Goal: Task Accomplishment & Management: Manage account settings

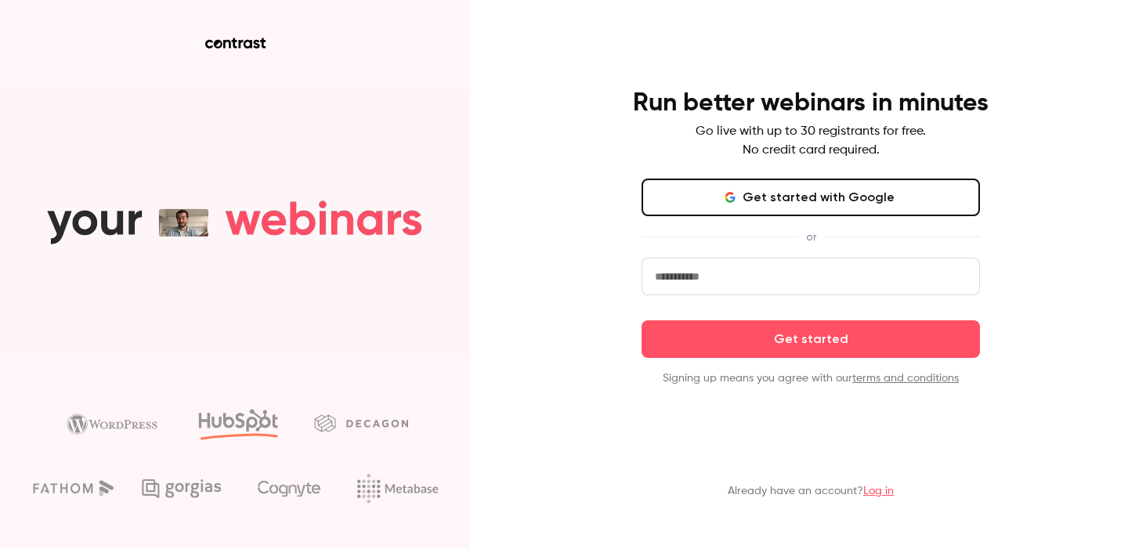
click at [757, 188] on button "Get started with Google" at bounding box center [811, 198] width 339 height 38
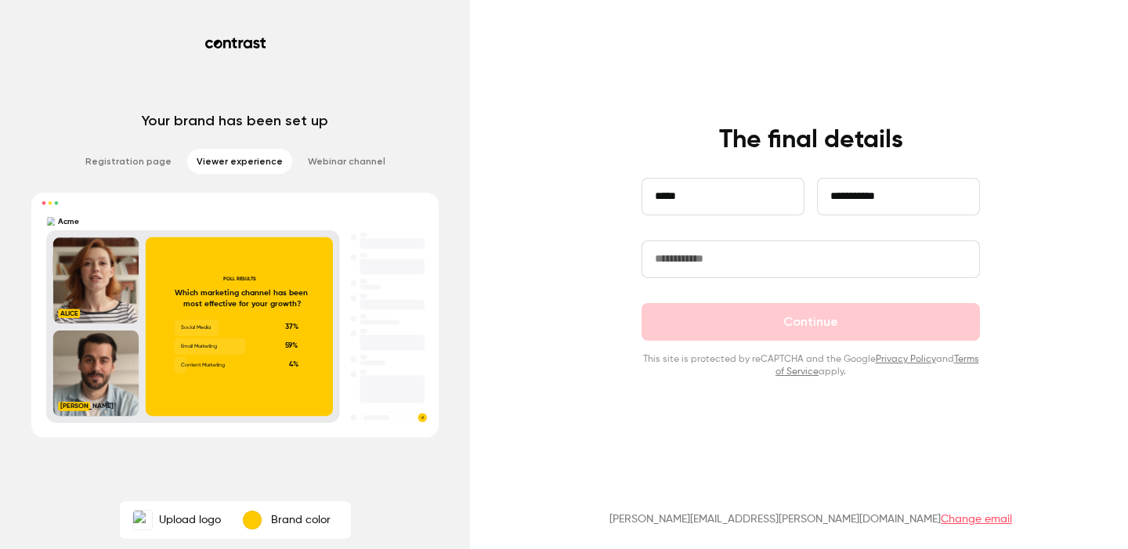
click at [788, 254] on input "text" at bounding box center [811, 260] width 339 height 38
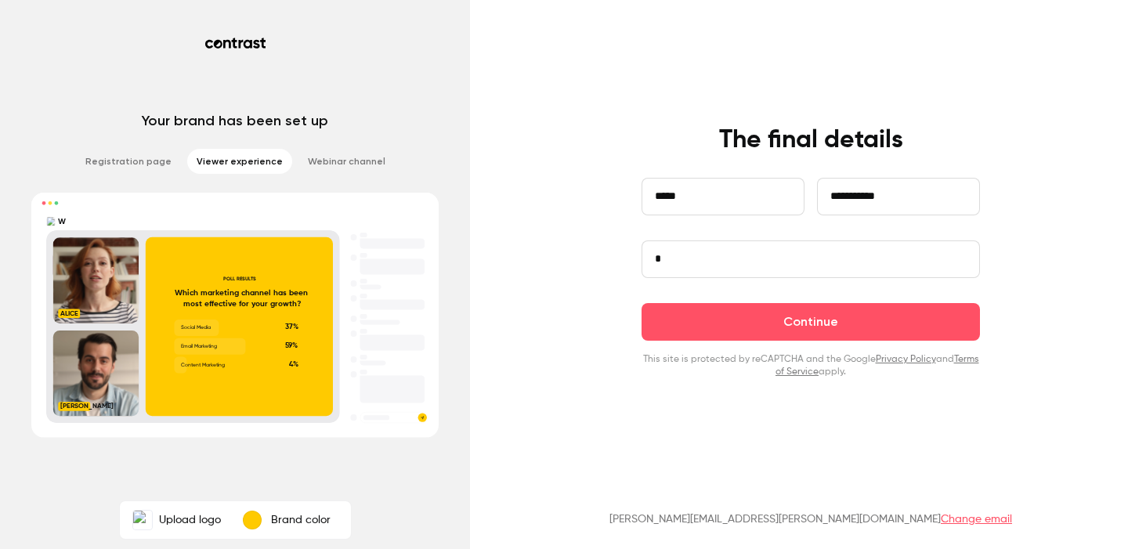
type input "**********"
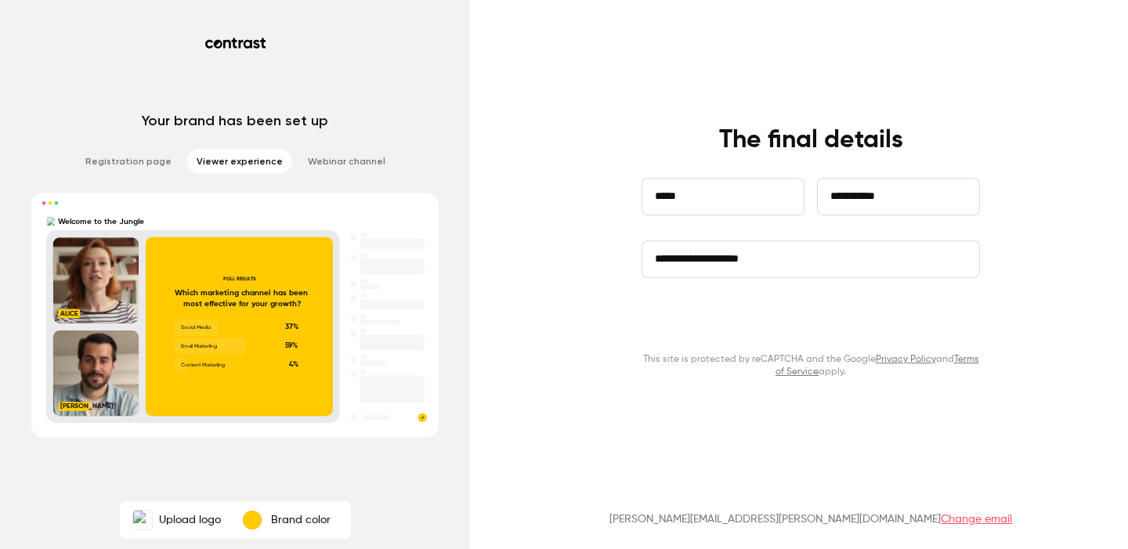
click at [759, 319] on button "Continue" at bounding box center [811, 322] width 339 height 38
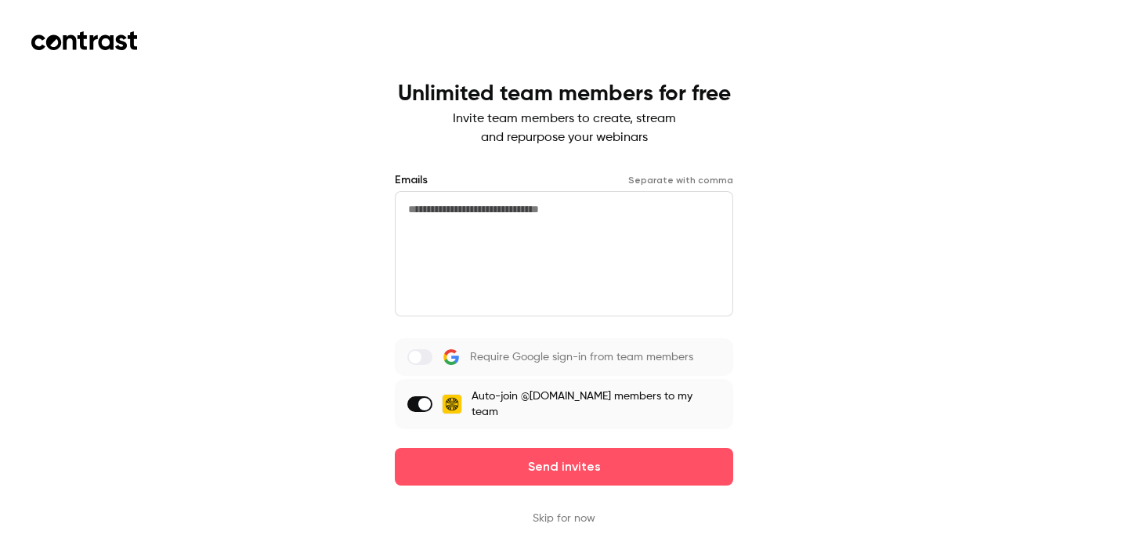
click at [589, 247] on textarea at bounding box center [564, 253] width 339 height 125
click at [591, 511] on button "Skip for now" at bounding box center [564, 519] width 63 height 16
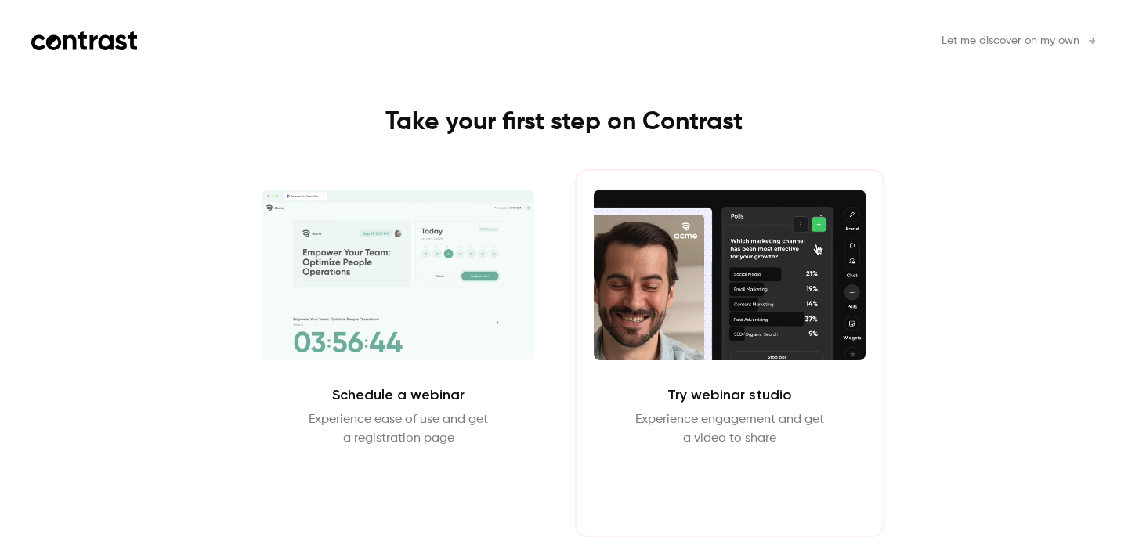
click at [709, 491] on button "Enter Studio" at bounding box center [729, 486] width 101 height 38
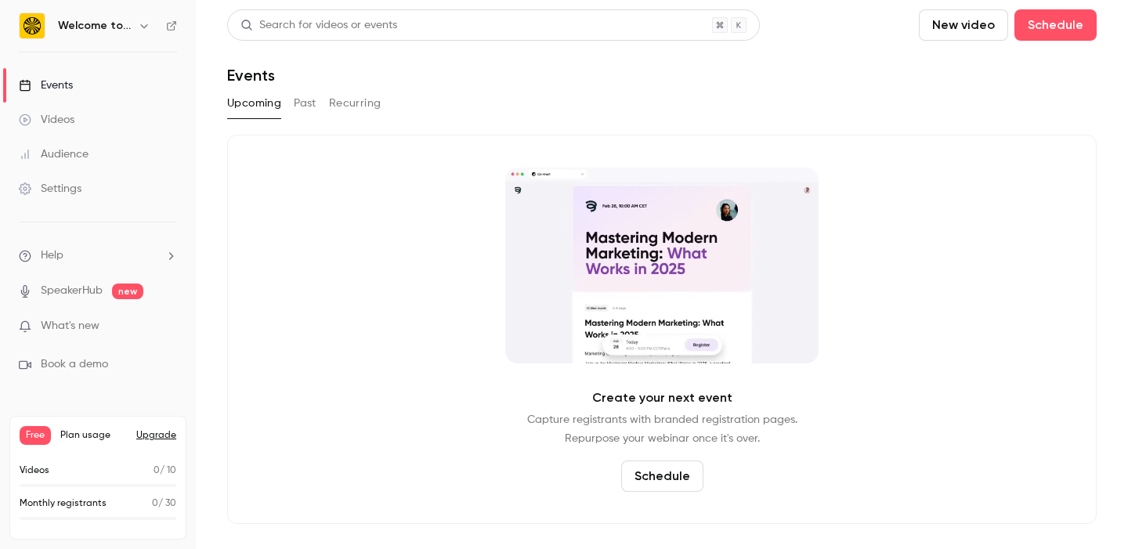
click at [81, 188] on div "Settings" at bounding box center [50, 189] width 63 height 16
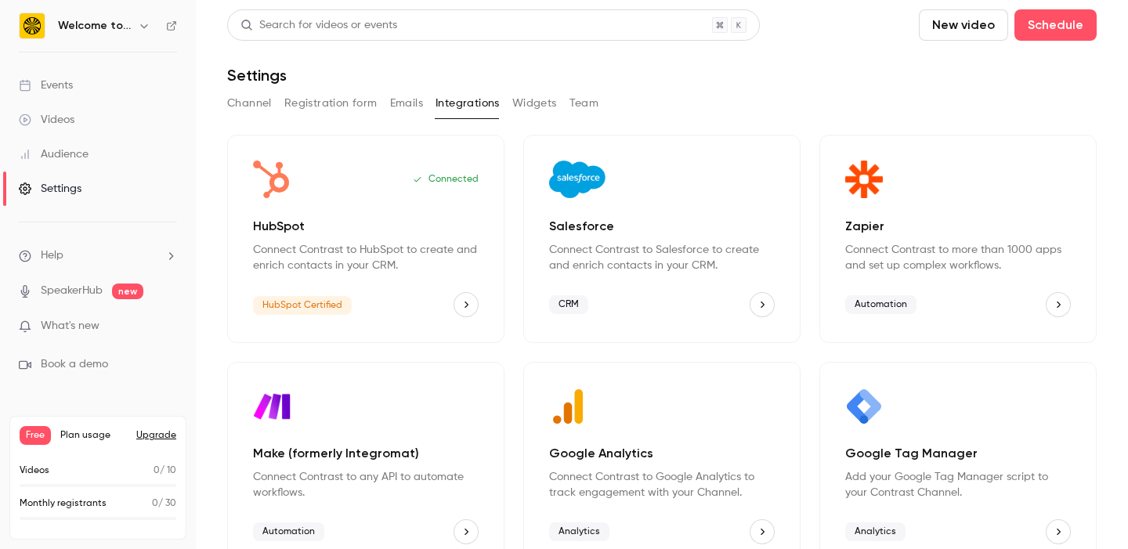
click at [406, 106] on button "Emails" at bounding box center [406, 103] width 33 height 25
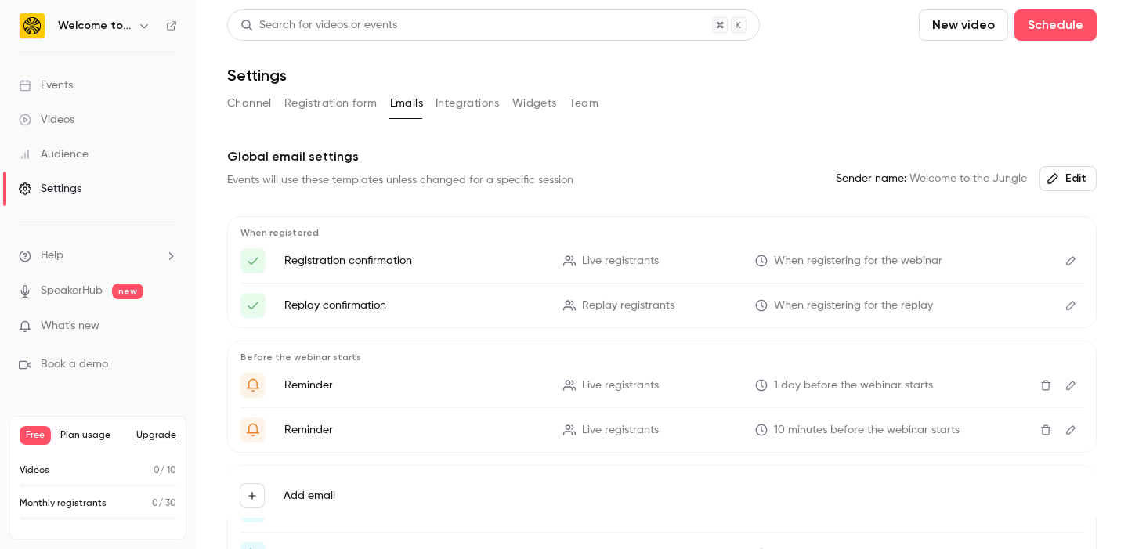
click at [1073, 261] on icon "Edit" at bounding box center [1071, 260] width 9 height 9
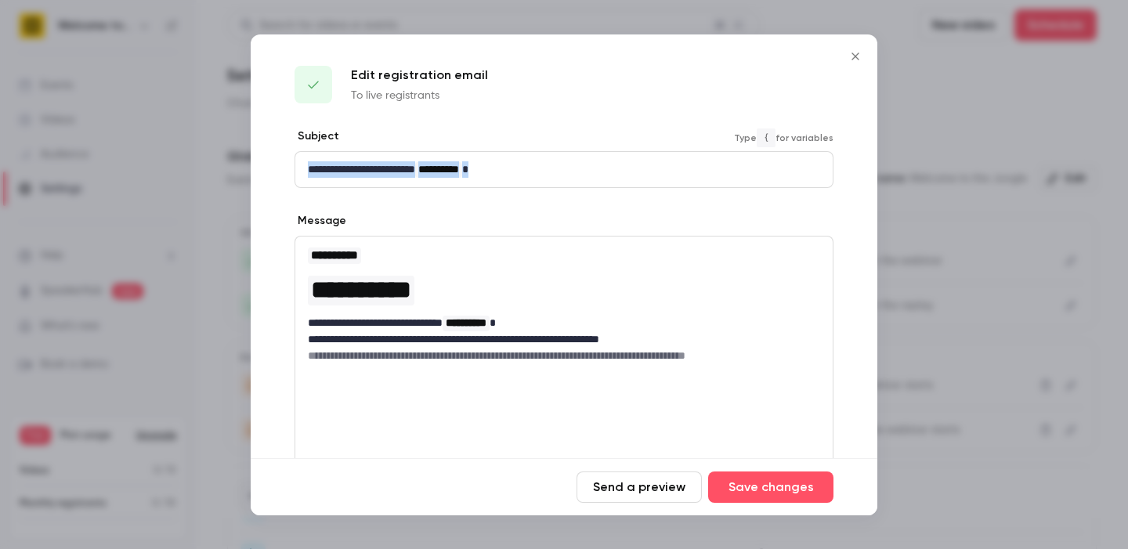
drag, startPoint x: 450, startPoint y: 162, endPoint x: 230, endPoint y: 159, distance: 219.4
click at [230, 160] on div "**********" at bounding box center [564, 274] width 1128 height 549
click at [533, 164] on p "**********" at bounding box center [564, 169] width 512 height 16
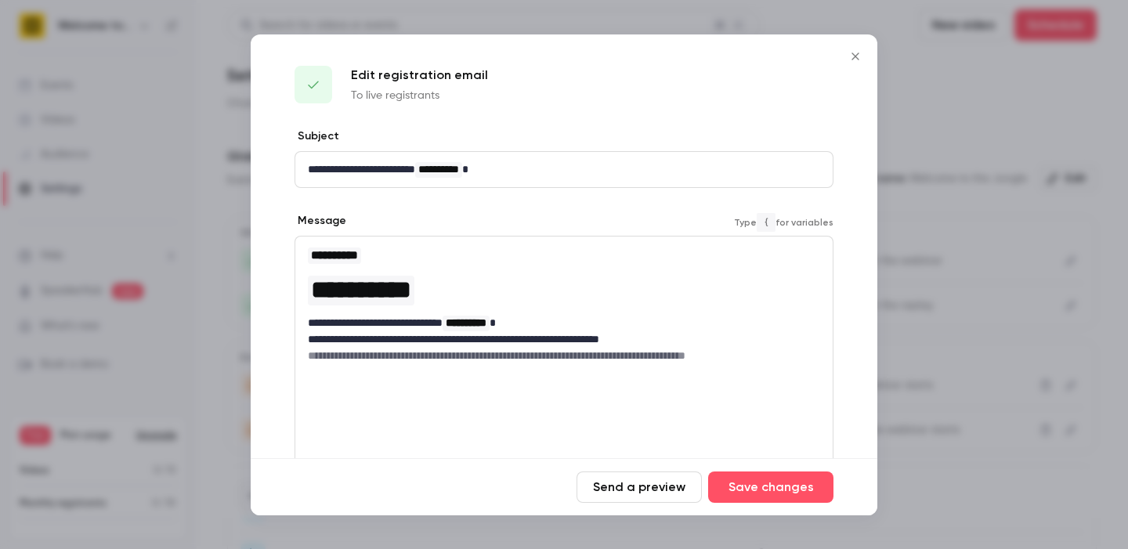
click at [310, 325] on p "**********" at bounding box center [564, 323] width 512 height 16
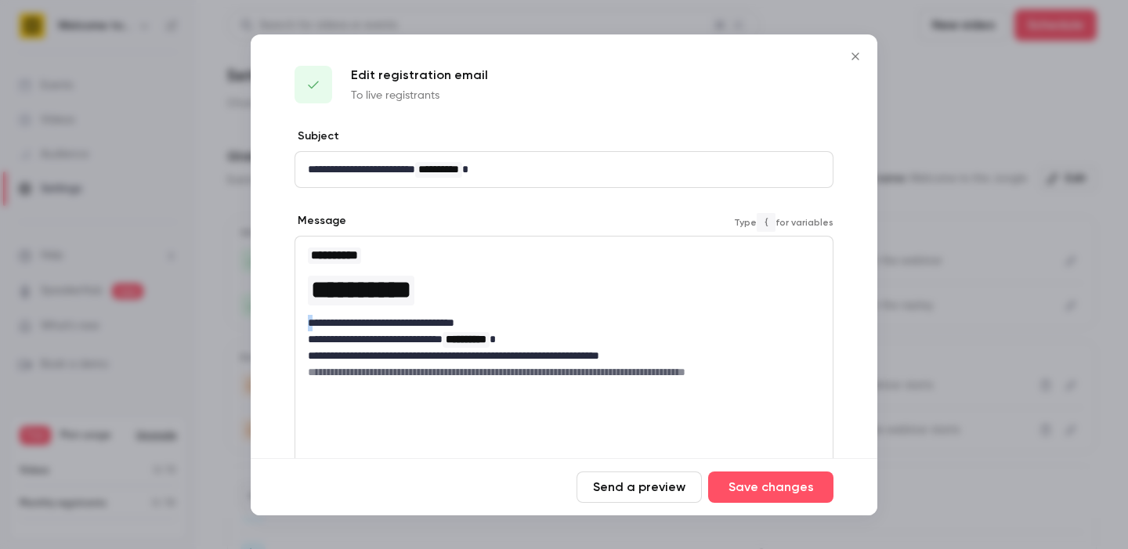
drag, startPoint x: 313, startPoint y: 322, endPoint x: 297, endPoint y: 322, distance: 16.5
click at [298, 322] on div "**********" at bounding box center [564, 313] width 538 height 153
click at [575, 329] on p "**********" at bounding box center [564, 323] width 512 height 16
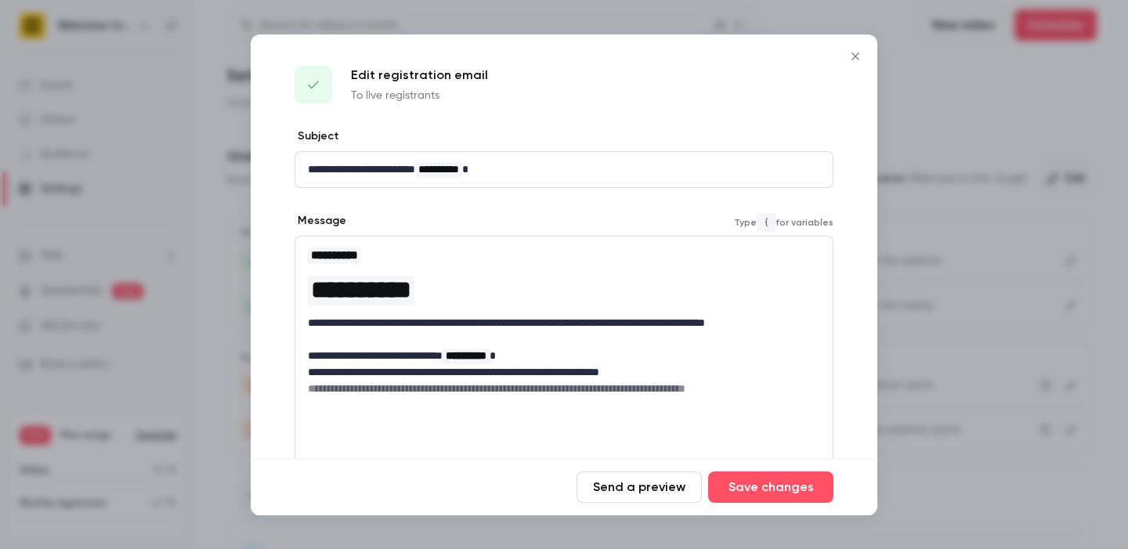
click at [781, 323] on p "**********" at bounding box center [564, 331] width 512 height 33
drag, startPoint x: 332, startPoint y: 340, endPoint x: 294, endPoint y: 340, distance: 38.4
click at [302, 340] on div "**********" at bounding box center [564, 321] width 538 height 169
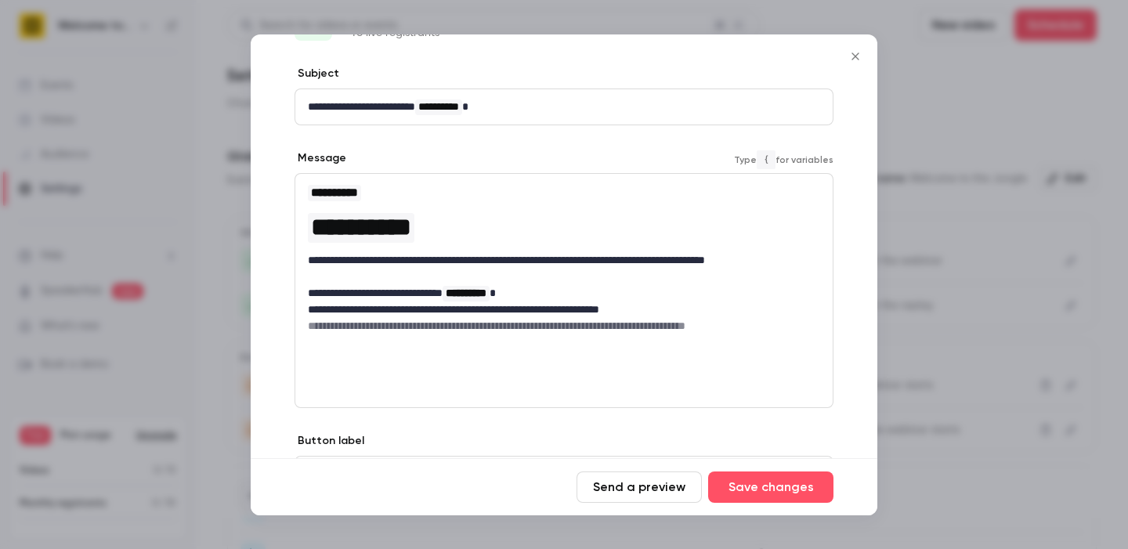
scroll to position [64, 0]
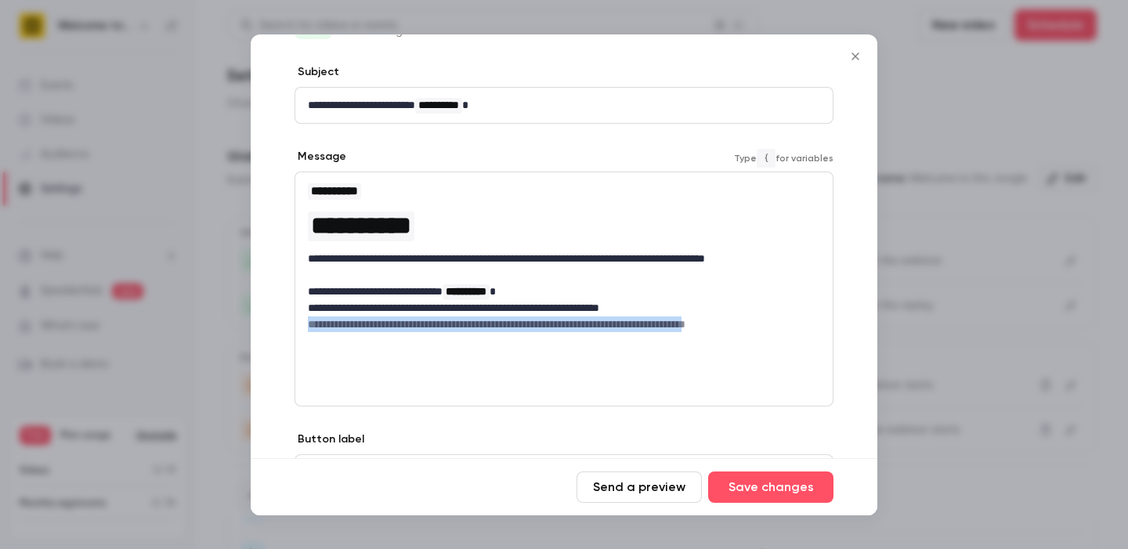
drag, startPoint x: 761, startPoint y: 324, endPoint x: 304, endPoint y: 325, distance: 456.9
click at [304, 325] on div "**********" at bounding box center [564, 256] width 538 height 169
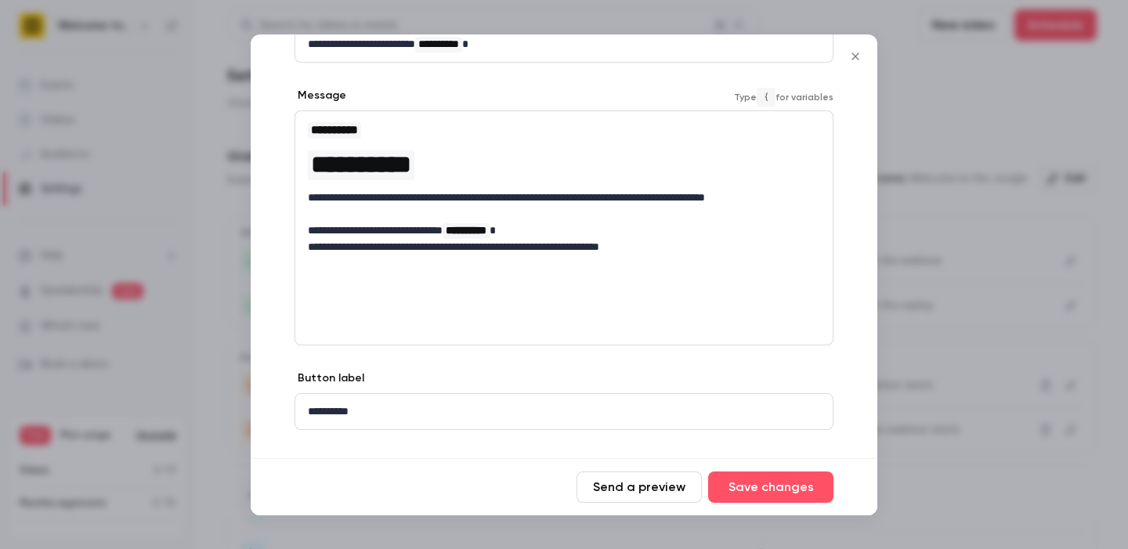
scroll to position [154, 0]
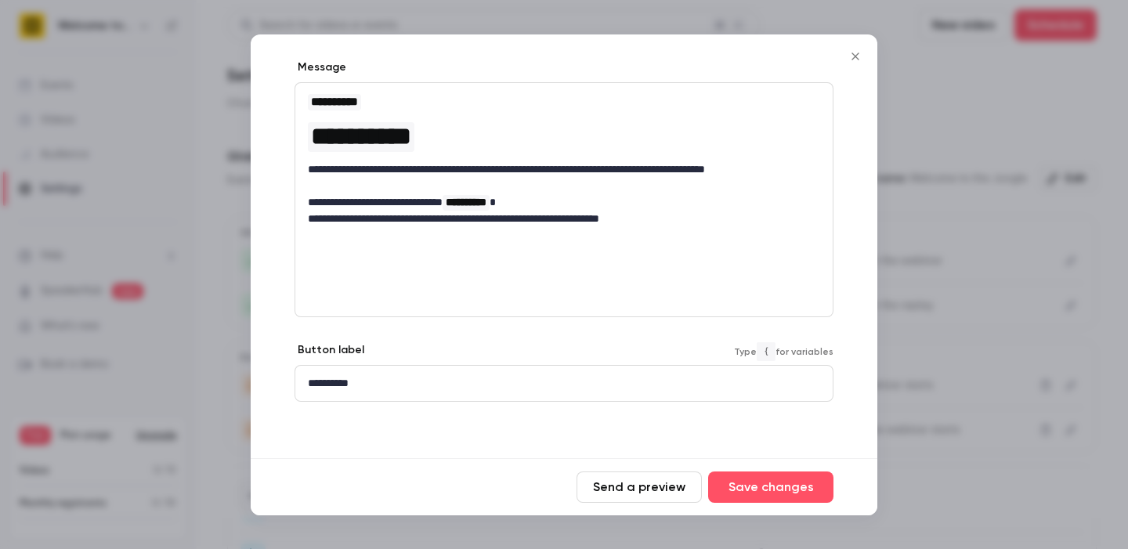
click at [496, 399] on div "**********" at bounding box center [564, 383] width 538 height 35
click at [505, 346] on div "Button label Type { for variables" at bounding box center [564, 352] width 539 height 20
drag, startPoint x: 498, startPoint y: 388, endPoint x: 217, endPoint y: 388, distance: 280.5
click at [217, 388] on div "**********" at bounding box center [564, 274] width 1128 height 549
click at [349, 383] on p "**********" at bounding box center [564, 383] width 512 height 16
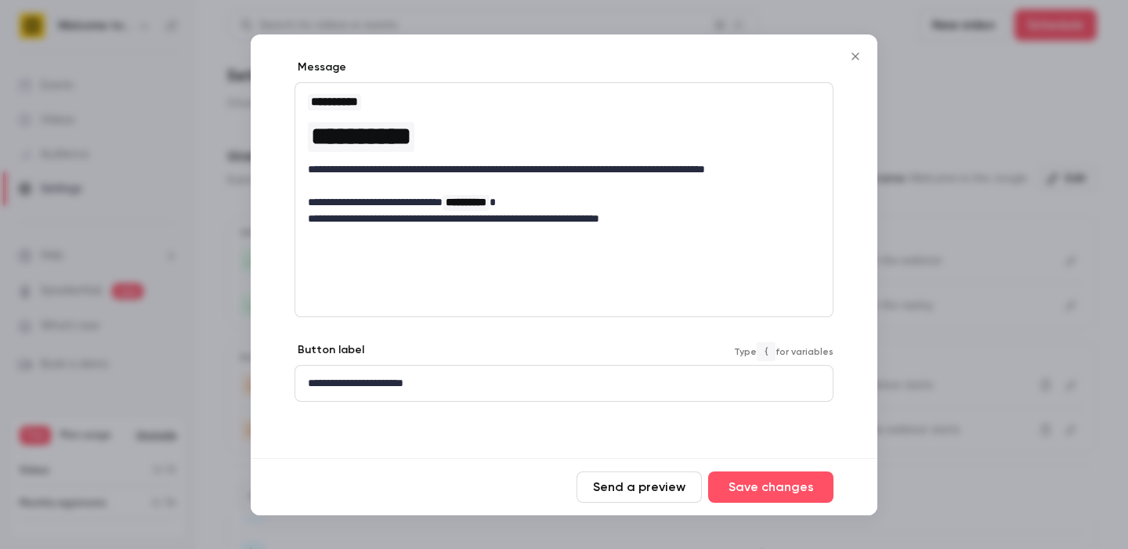
click at [642, 194] on p "**********" at bounding box center [564, 202] width 512 height 16
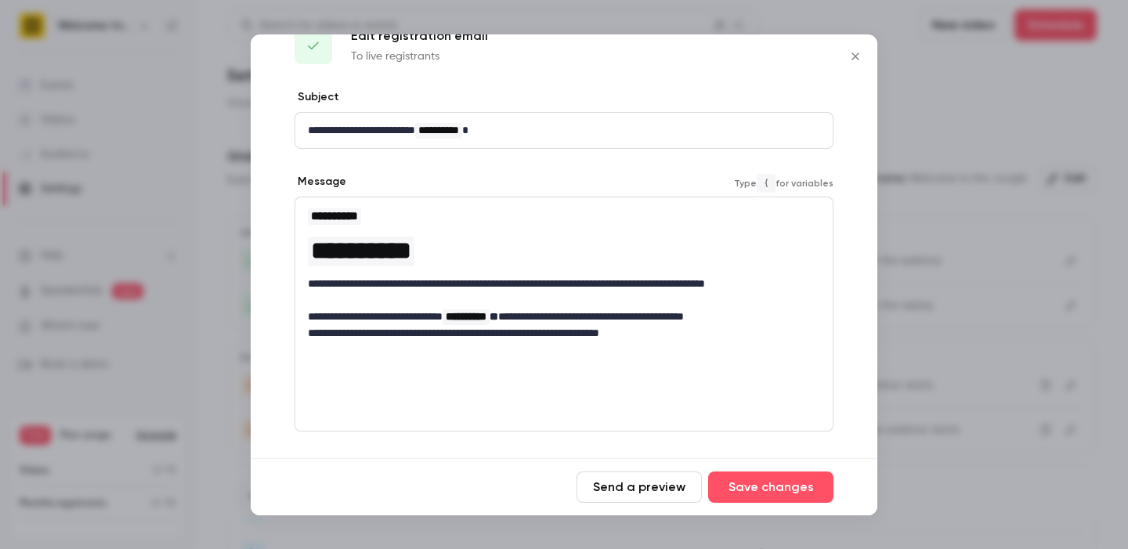
scroll to position [0, 0]
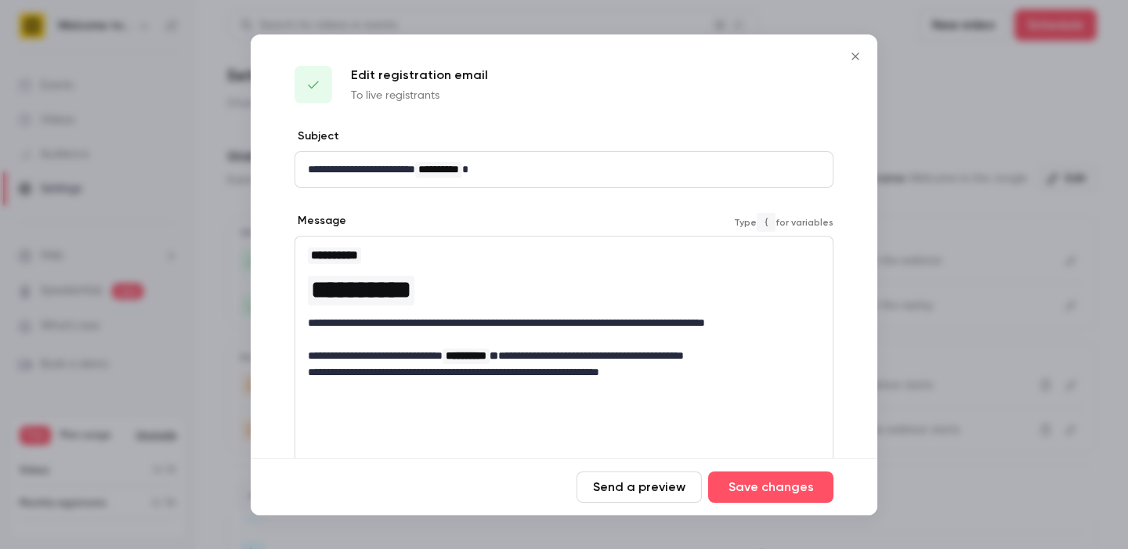
click at [679, 491] on button "Send a preview" at bounding box center [639, 487] width 125 height 31
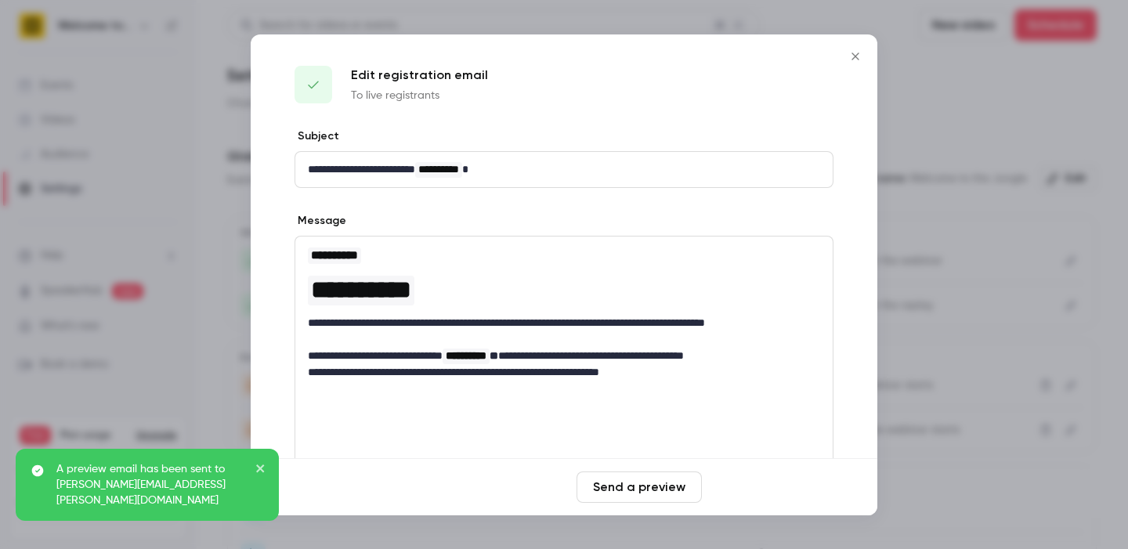
click at [780, 492] on button "Save changes" at bounding box center [770, 487] width 125 height 31
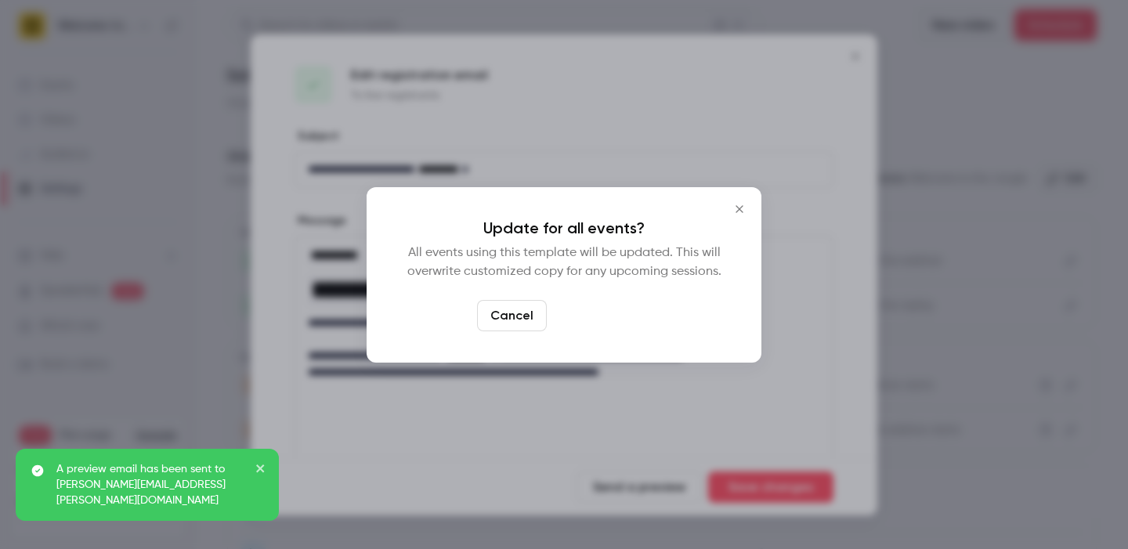
click at [623, 321] on button "Yes, update" at bounding box center [602, 315] width 99 height 31
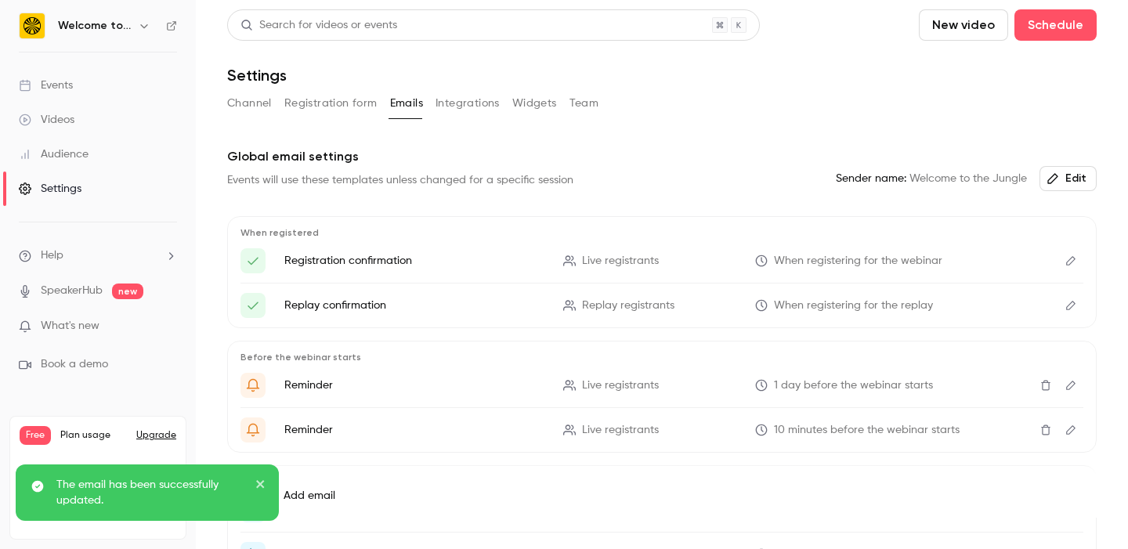
click at [1068, 306] on icon "Edit" at bounding box center [1071, 305] width 13 height 11
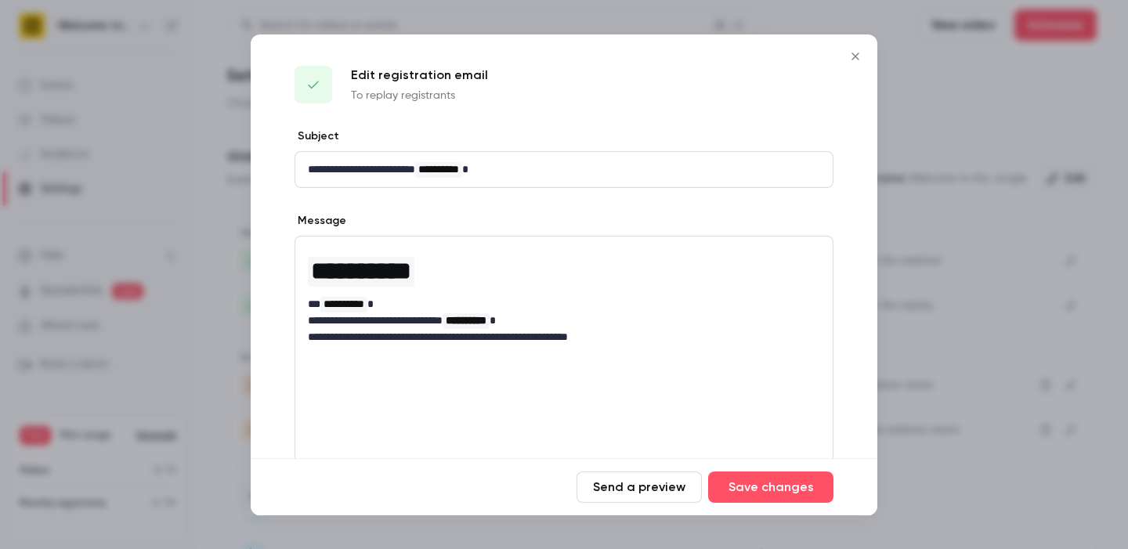
click at [855, 54] on icon "Close" at bounding box center [855, 56] width 7 height 7
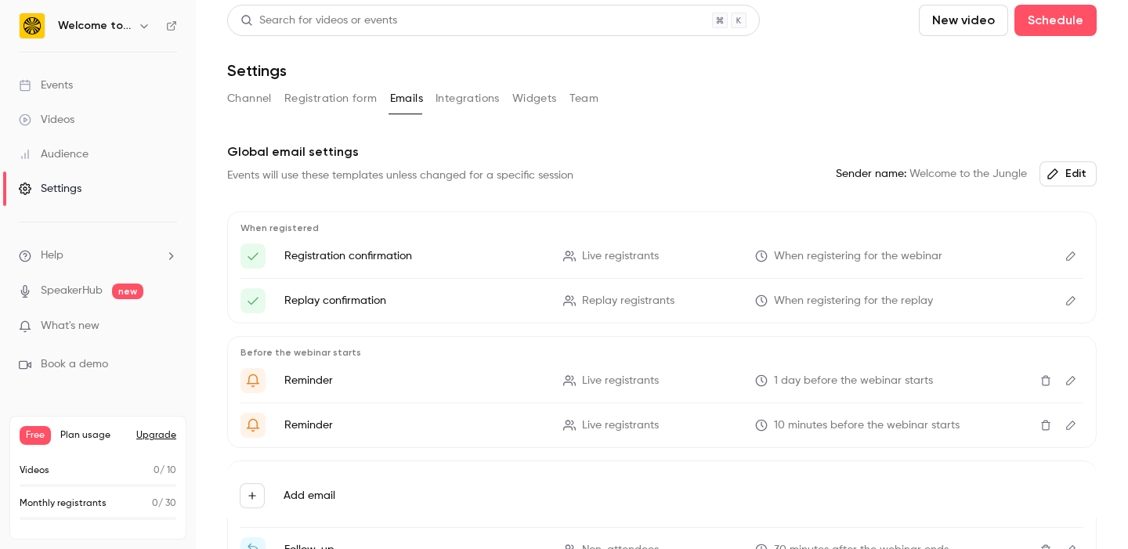
scroll to position [5, 0]
click at [393, 269] on ul "Registration confirmation Live registrants When registering for the webinar Rep…" at bounding box center [662, 278] width 843 height 70
click at [1067, 251] on icon "Edit" at bounding box center [1071, 255] width 13 height 11
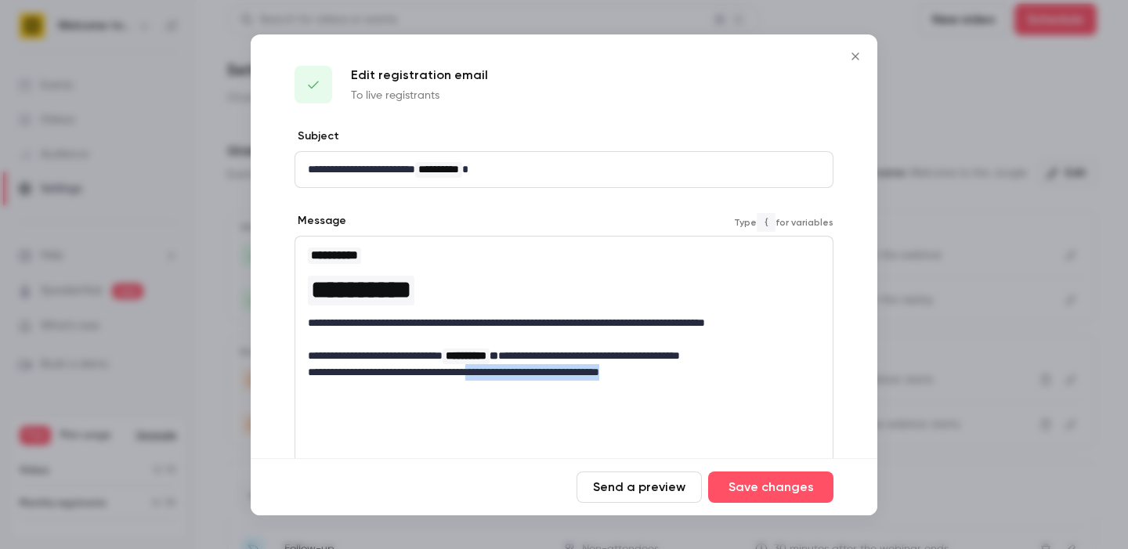
drag, startPoint x: 755, startPoint y: 368, endPoint x: 514, endPoint y: 369, distance: 240.6
click at [514, 369] on p "**********" at bounding box center [564, 372] width 512 height 16
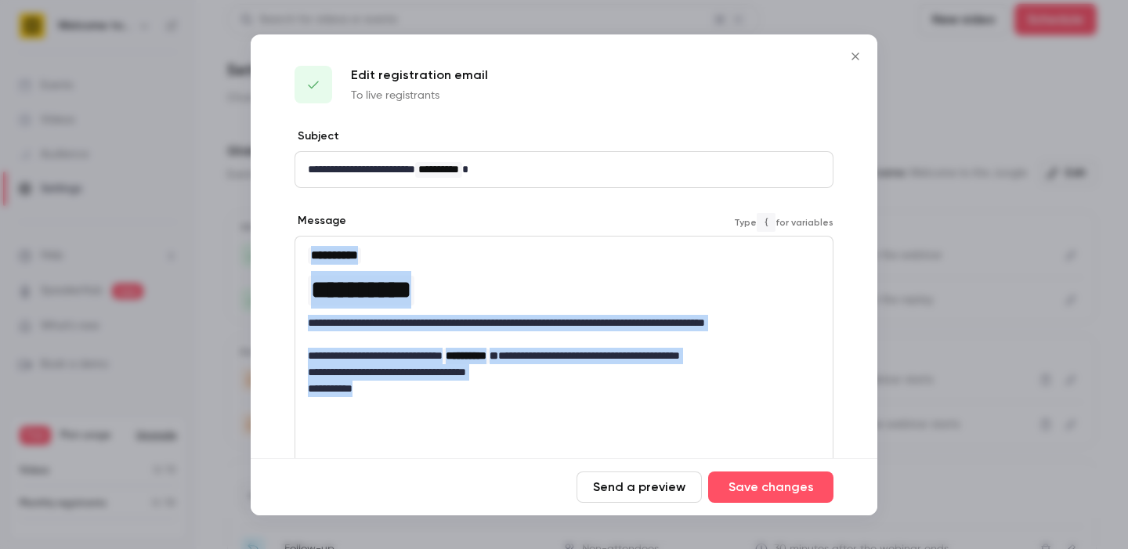
drag, startPoint x: 438, startPoint y: 385, endPoint x: 214, endPoint y: 388, distance: 224.1
click at [214, 388] on div "**********" at bounding box center [564, 274] width 1128 height 549
click at [313, 389] on p "**********" at bounding box center [564, 389] width 512 height 16
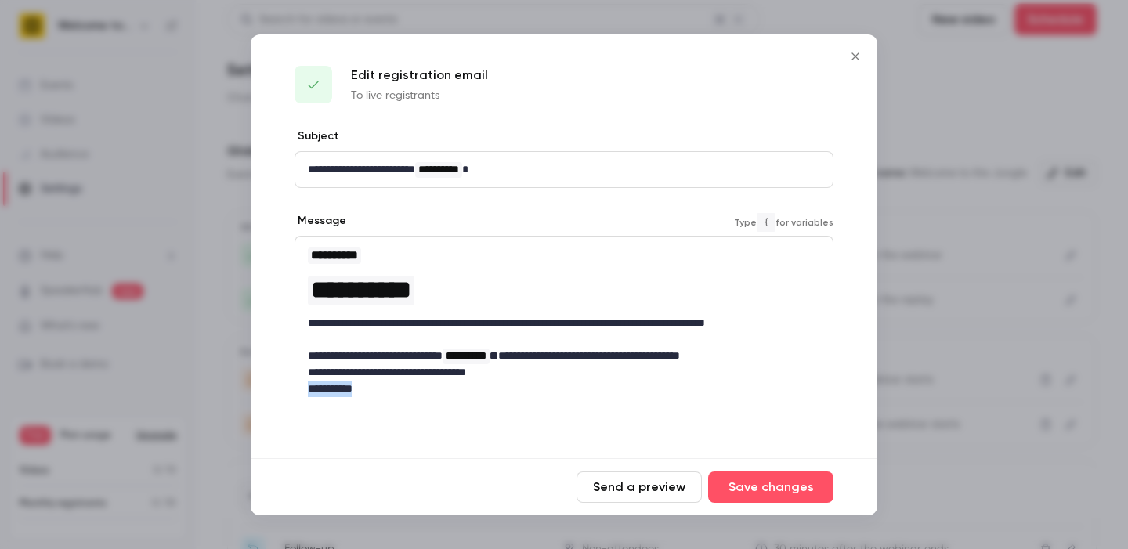
drag, startPoint x: 370, startPoint y: 382, endPoint x: 280, endPoint y: 382, distance: 90.1
click at [280, 386] on div "**********" at bounding box center [564, 370] width 627 height 483
click at [749, 469] on div "Send a preview Save changes" at bounding box center [564, 486] width 627 height 57
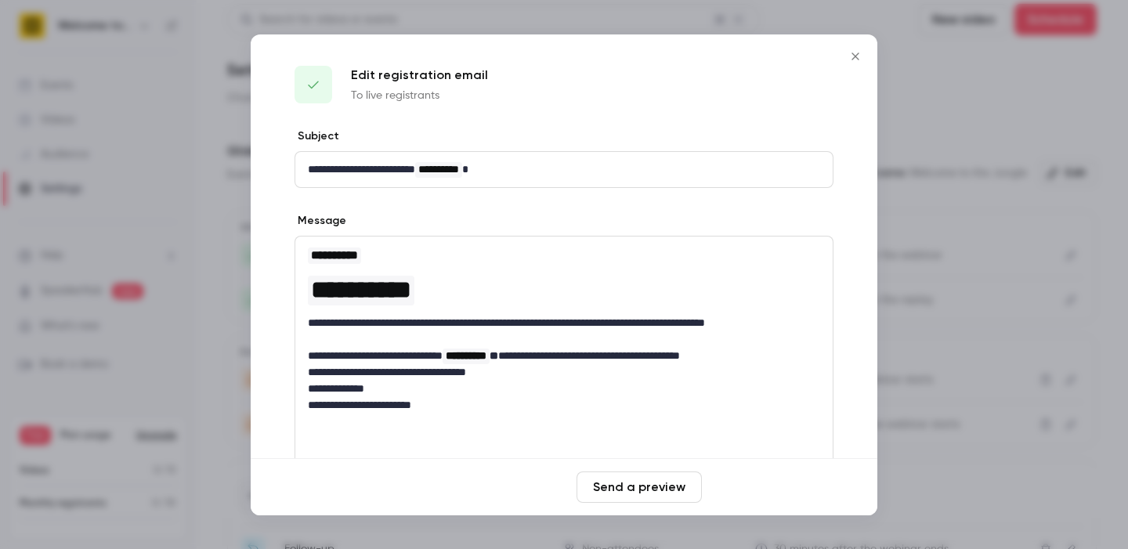
click at [749, 480] on button "Save changes" at bounding box center [770, 487] width 125 height 31
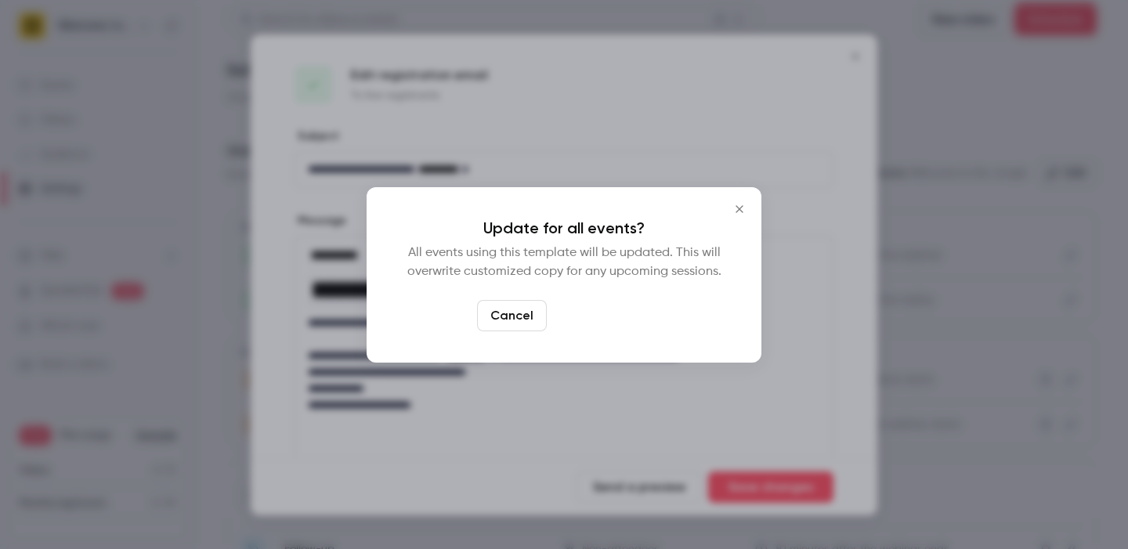
click at [603, 320] on button "Yes, update" at bounding box center [602, 315] width 99 height 31
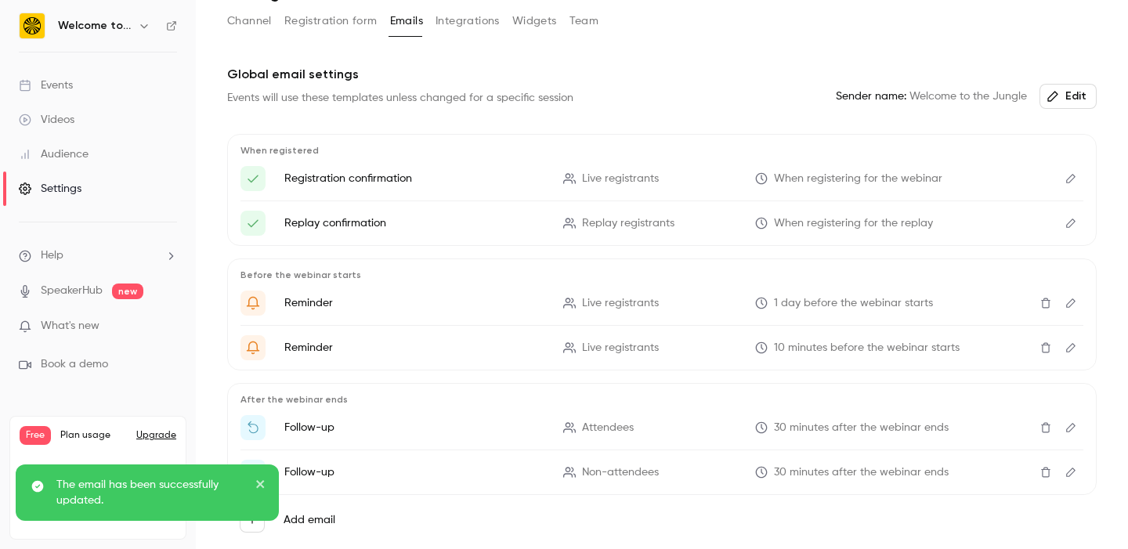
scroll to position [144, 0]
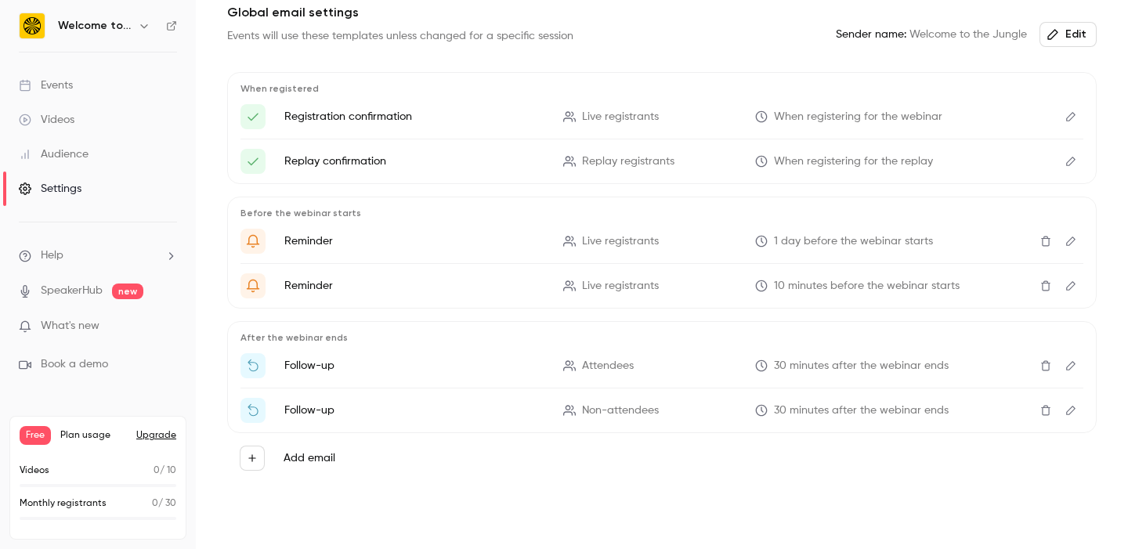
click at [1062, 371] on button "Edit" at bounding box center [1071, 365] width 25 height 25
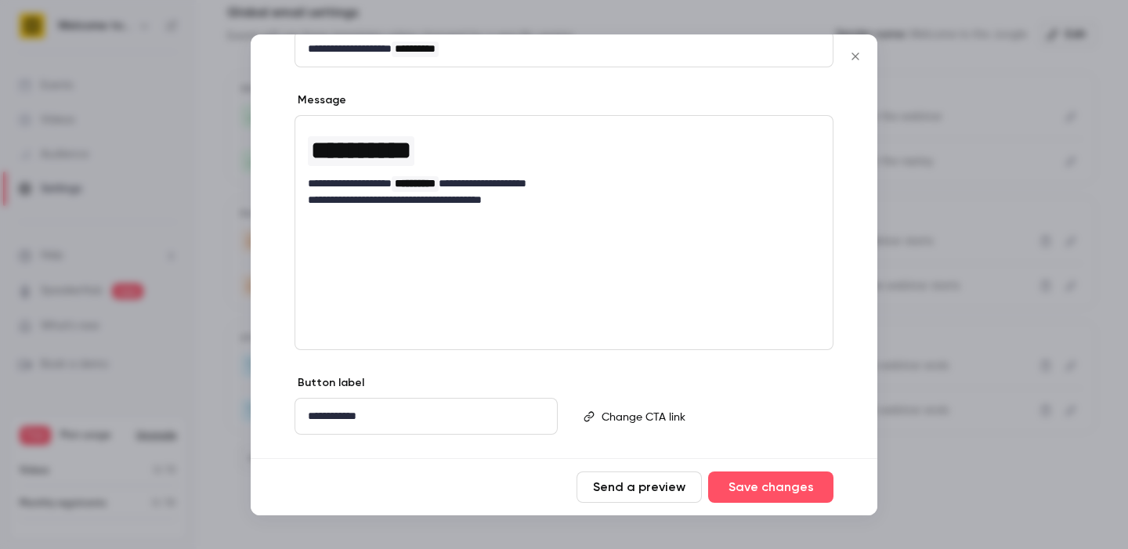
scroll to position [0, 0]
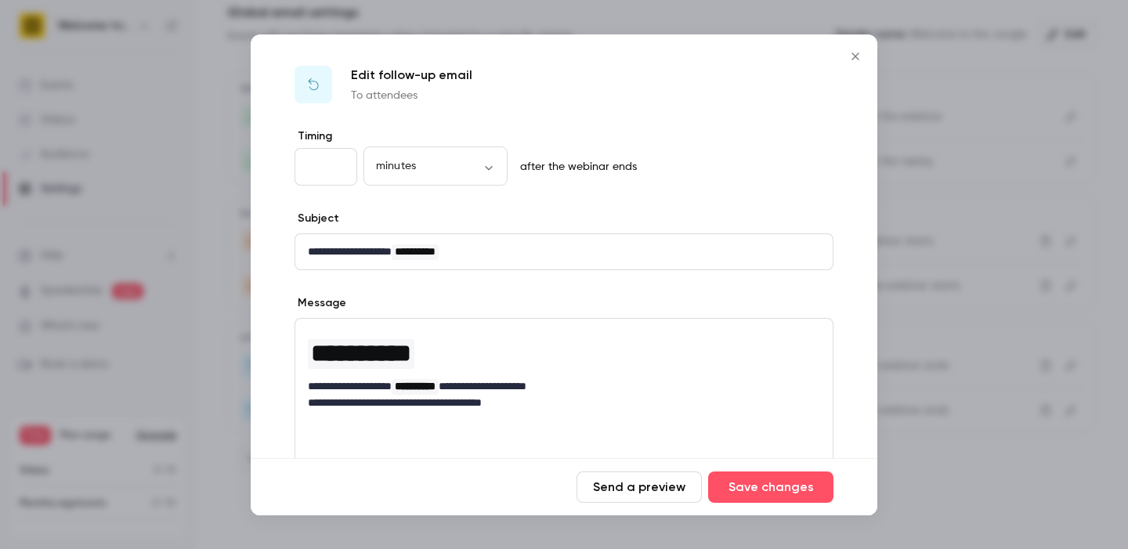
click at [855, 59] on icon "Close" at bounding box center [855, 56] width 19 height 13
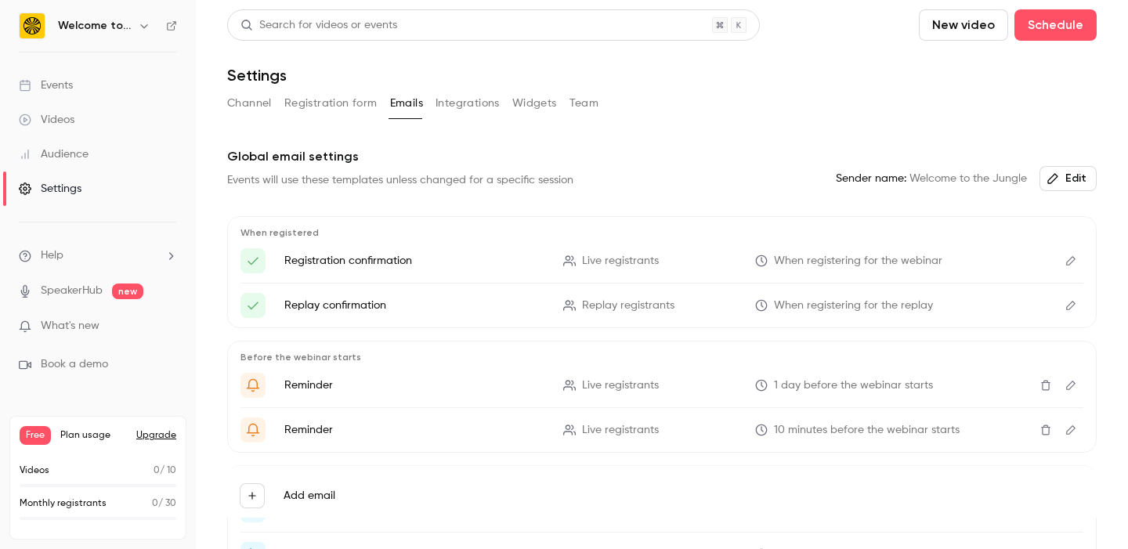
click at [1069, 299] on button "Edit" at bounding box center [1071, 305] width 25 height 25
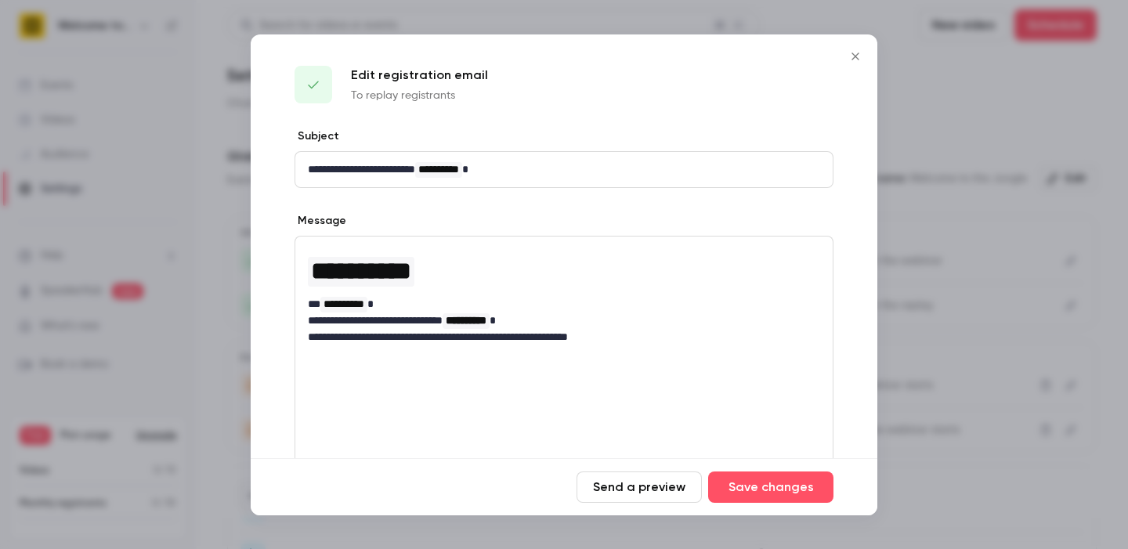
scroll to position [154, 0]
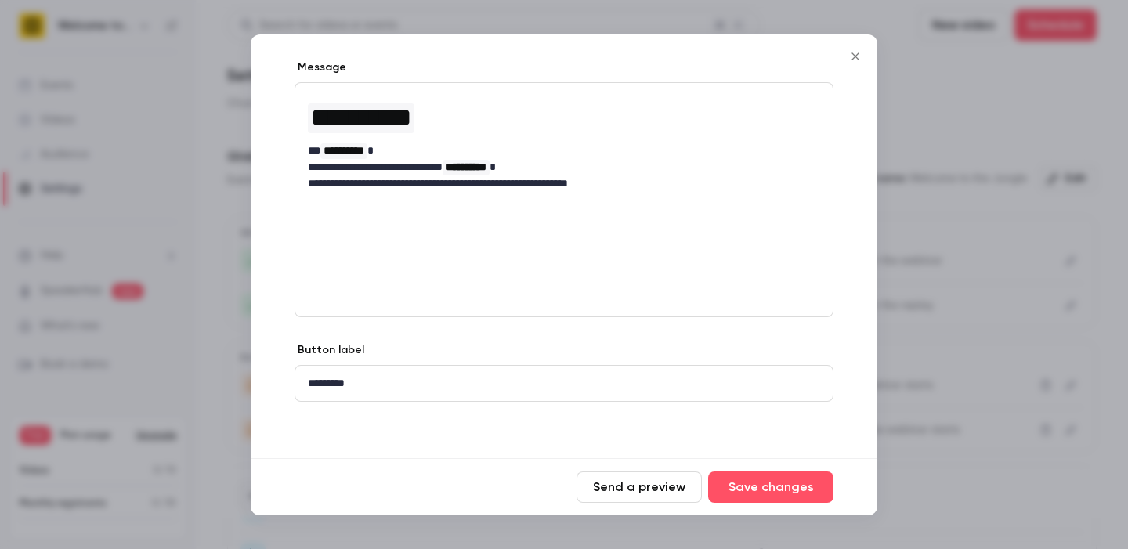
click at [855, 51] on icon "Close" at bounding box center [855, 56] width 19 height 13
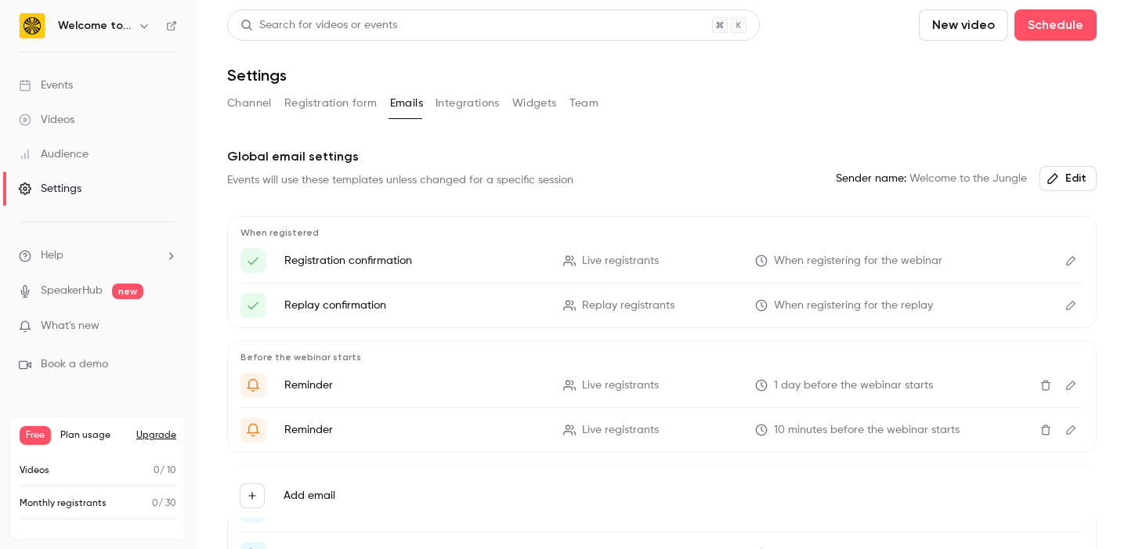
click at [255, 310] on icon "Here's your access link to {{ event_name }}!" at bounding box center [253, 306] width 14 height 14
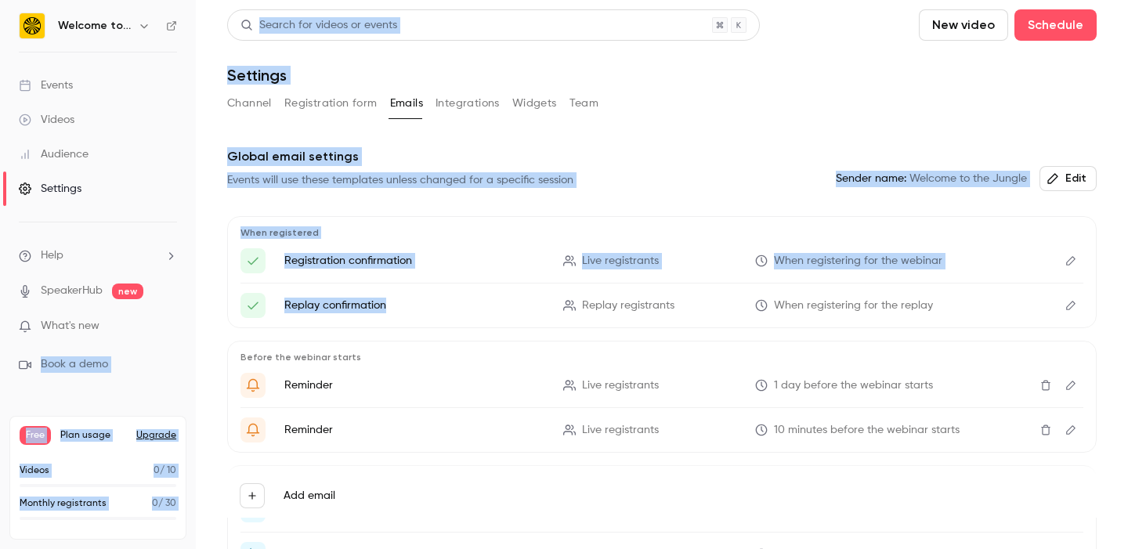
drag, startPoint x: 534, startPoint y: 309, endPoint x: 140, endPoint y: 305, distance: 393.4
click at [140, 306] on div "Welcome to the Jungle Events Videos Audience Settings Help SpeakerHub new What'…" at bounding box center [564, 274] width 1128 height 549
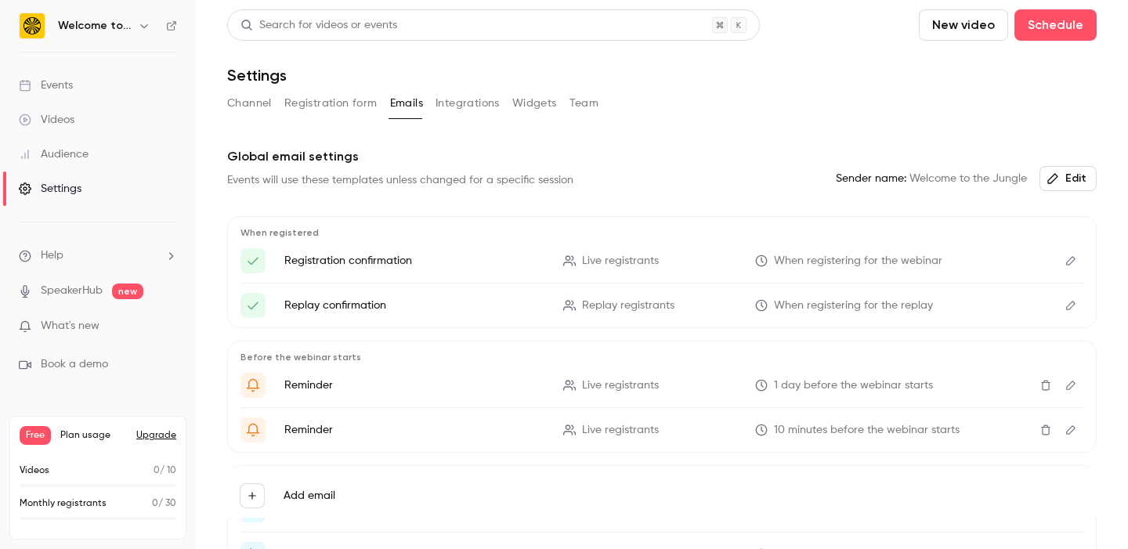
click at [542, 306] on p "Replay confirmation" at bounding box center [414, 306] width 260 height 16
click at [632, 313] on li "Replay confirmation Replay registrants When registering for the replay" at bounding box center [662, 305] width 843 height 25
click at [248, 313] on div "Here's your access link to {{ event_name }}!" at bounding box center [253, 305] width 25 height 25
click at [1074, 310] on icon "Edit" at bounding box center [1071, 305] width 13 height 11
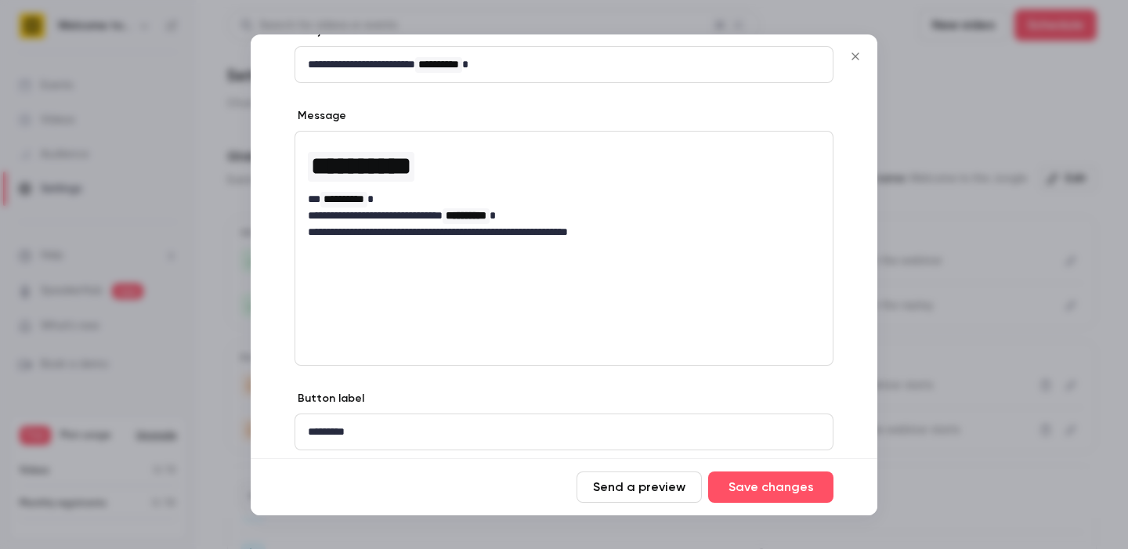
scroll to position [0, 0]
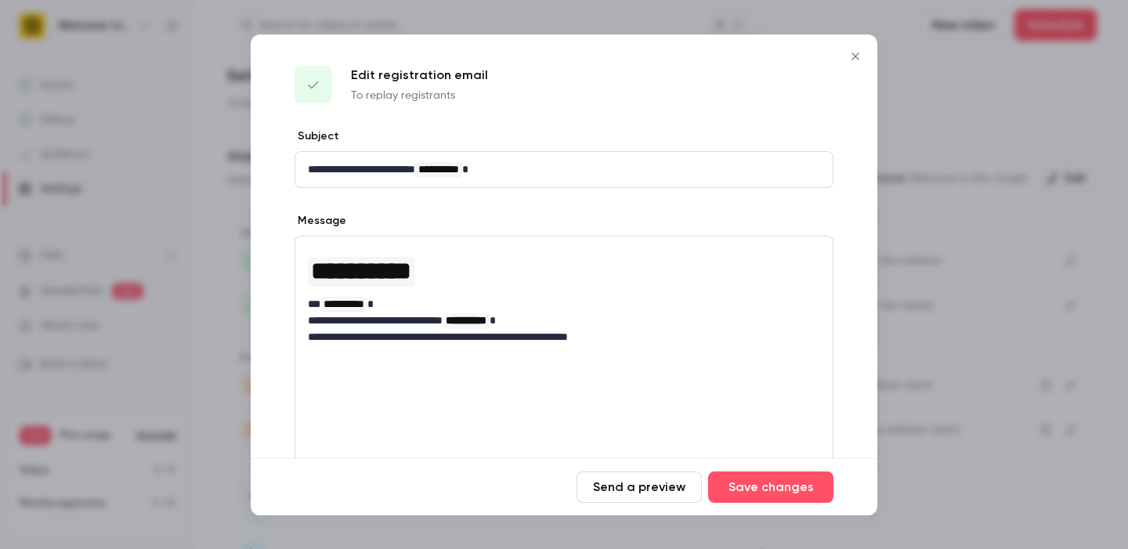
click at [855, 56] on icon "Close" at bounding box center [855, 56] width 7 height 7
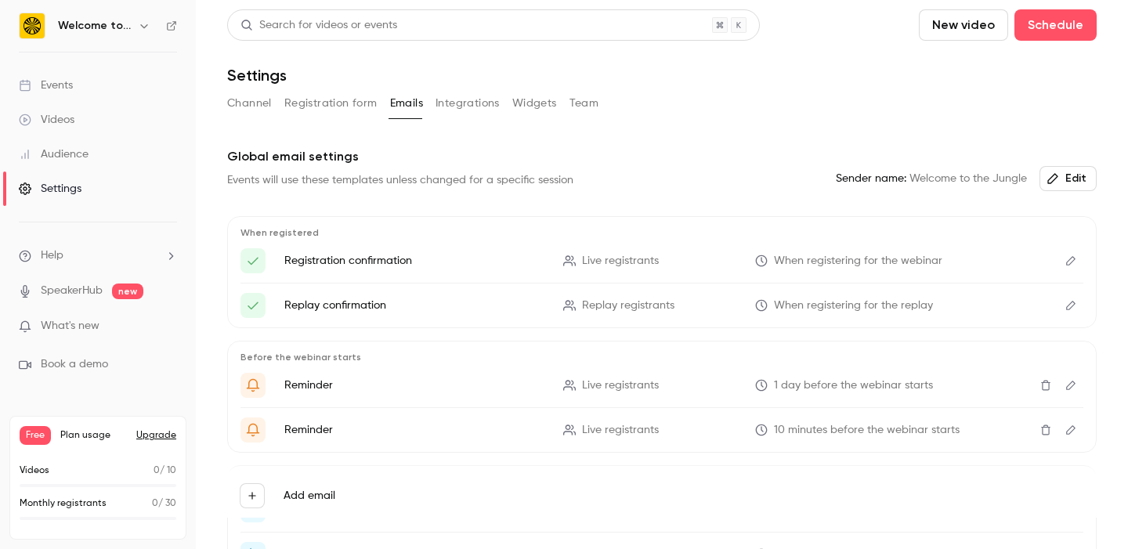
click at [350, 107] on button "Registration form" at bounding box center [330, 103] width 93 height 25
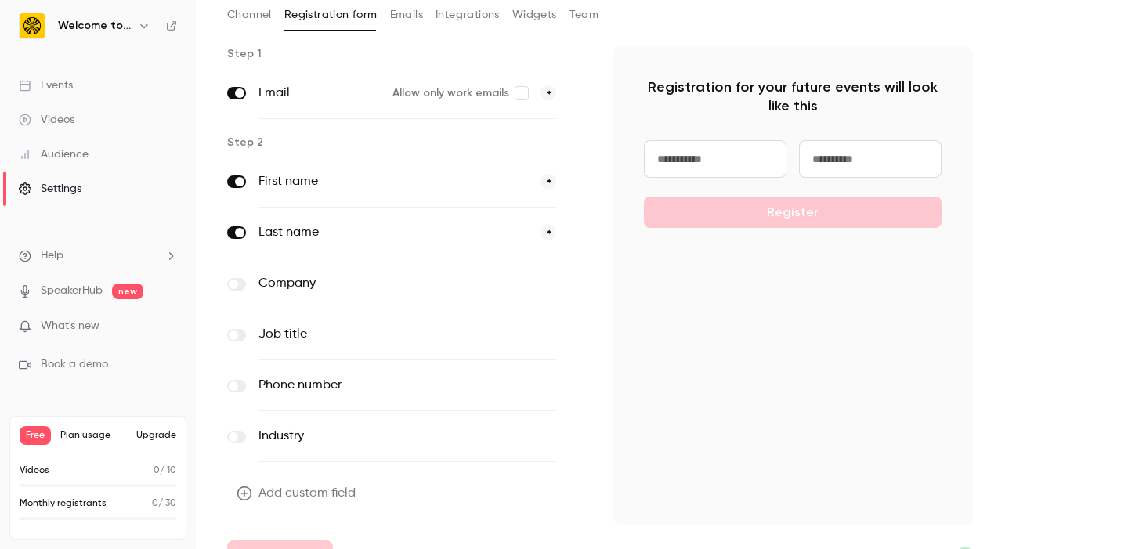
scroll to position [121, 0]
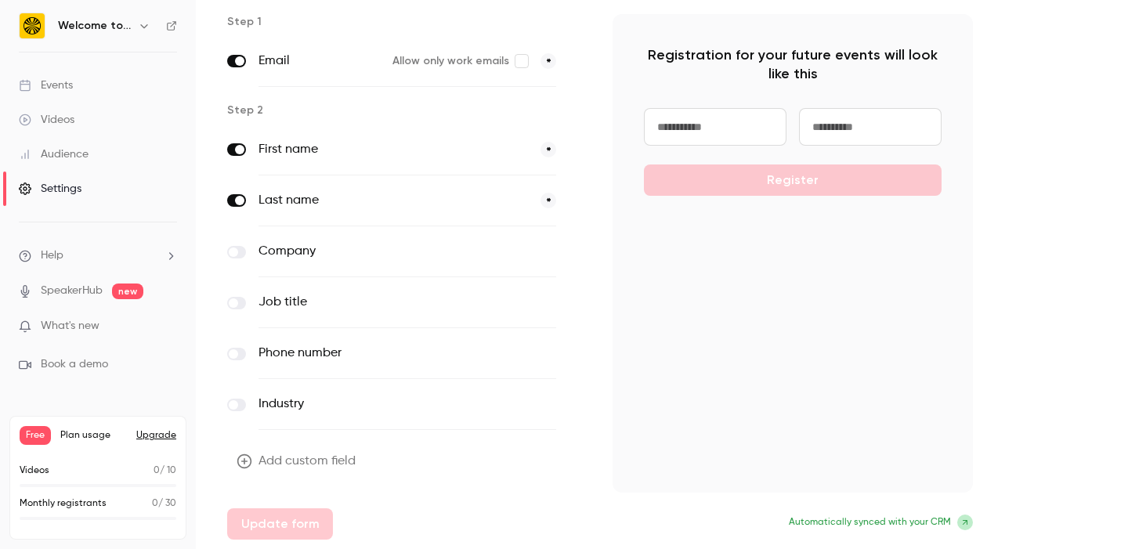
click at [241, 248] on label at bounding box center [236, 252] width 19 height 13
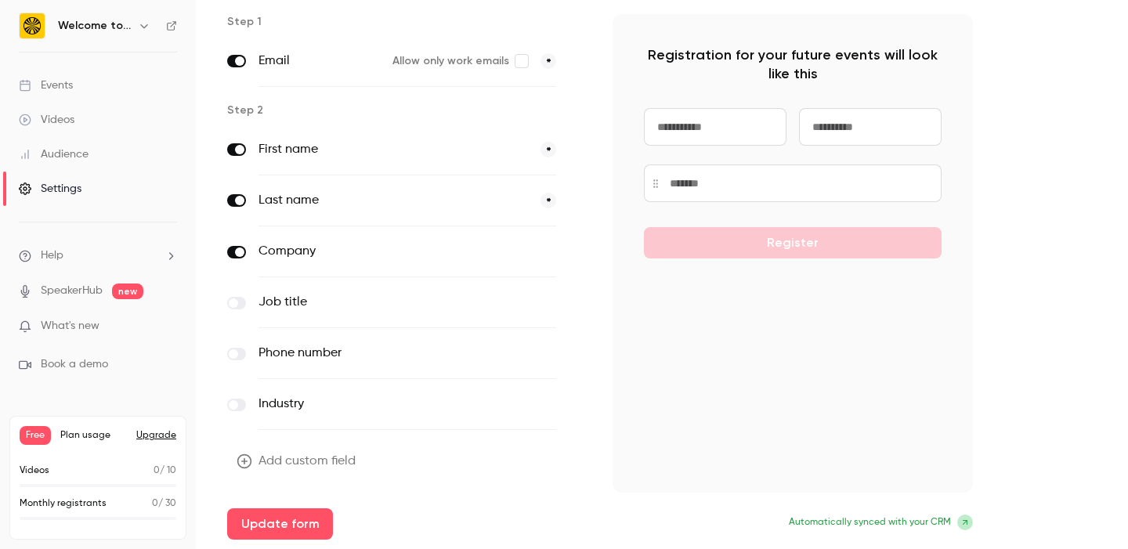
click at [240, 299] on label at bounding box center [236, 303] width 19 height 13
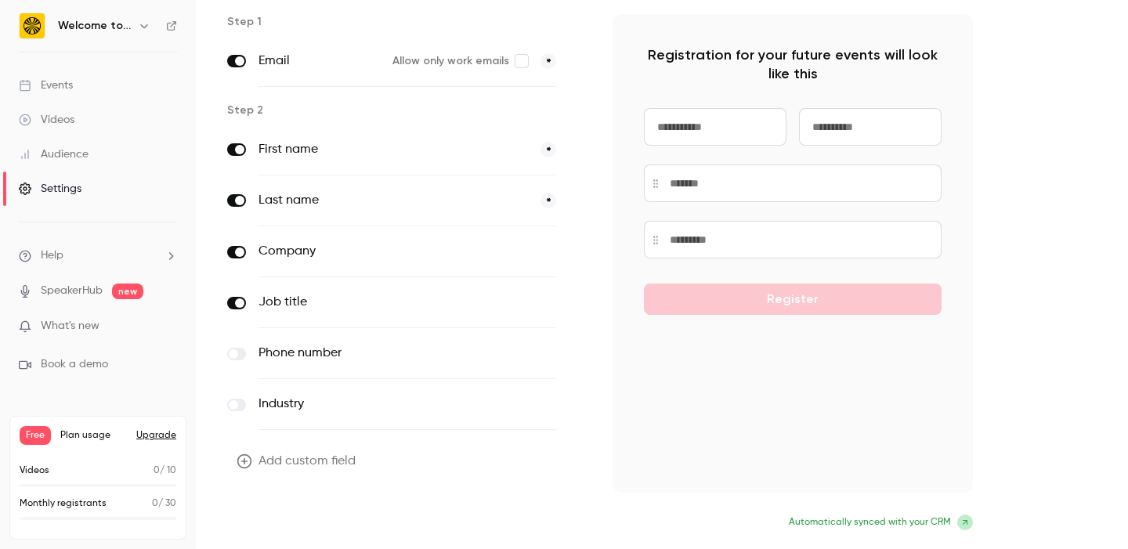
click at [309, 520] on button "Update form" at bounding box center [280, 524] width 106 height 31
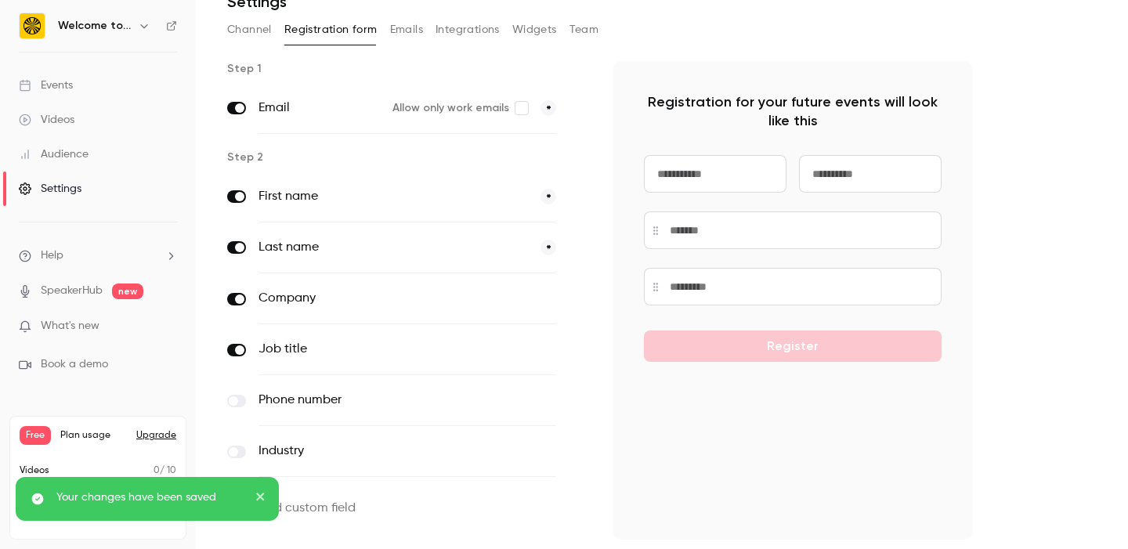
scroll to position [0, 0]
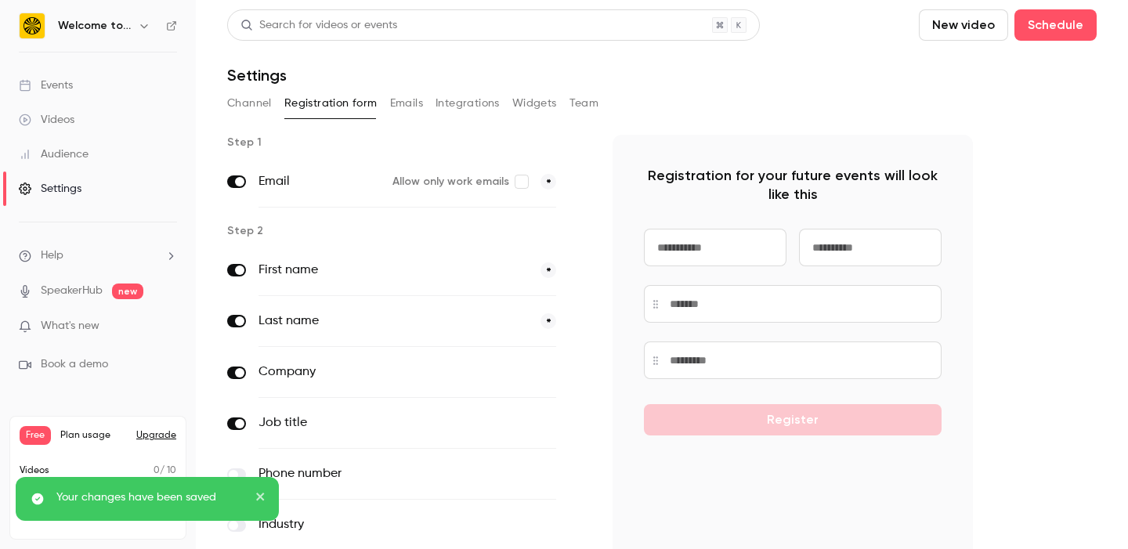
click at [247, 112] on button "Channel" at bounding box center [249, 103] width 45 height 25
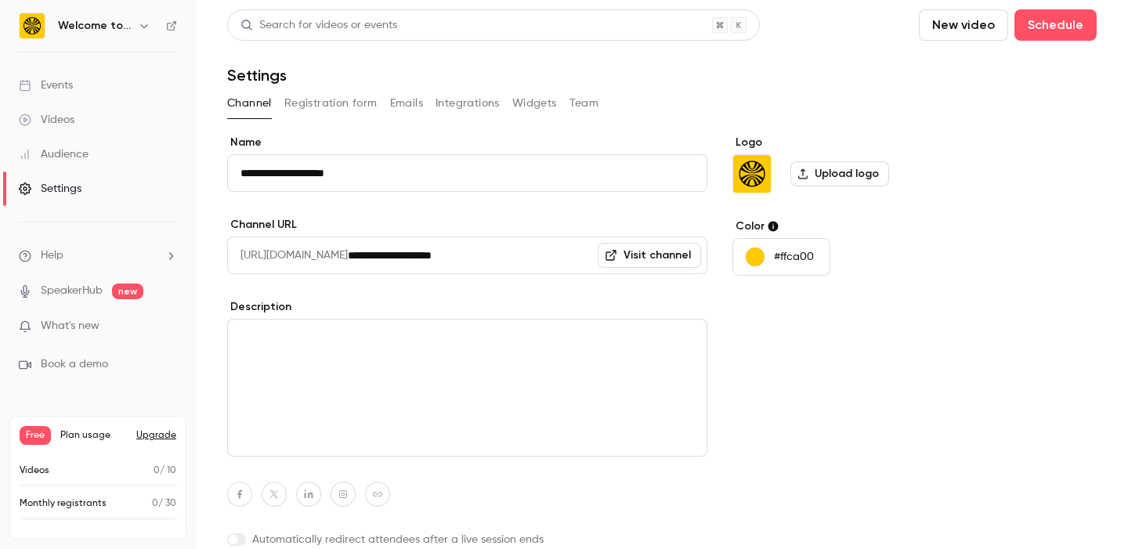
click at [516, 370] on textarea at bounding box center [467, 388] width 480 height 138
paste textarea "**********"
type textarea "**********"
paste textarea "**********"
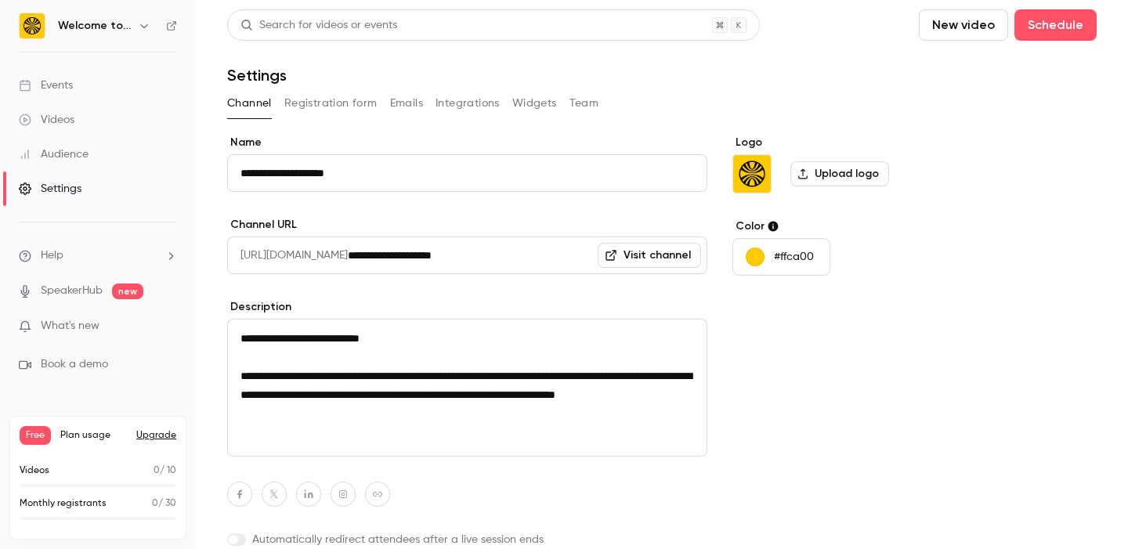
type textarea "**********"
click at [829, 401] on div "Logo Upload logo Color #ffca00" at bounding box center [853, 369] width 241 height 469
click at [106, 86] on link "Events" at bounding box center [98, 85] width 196 height 34
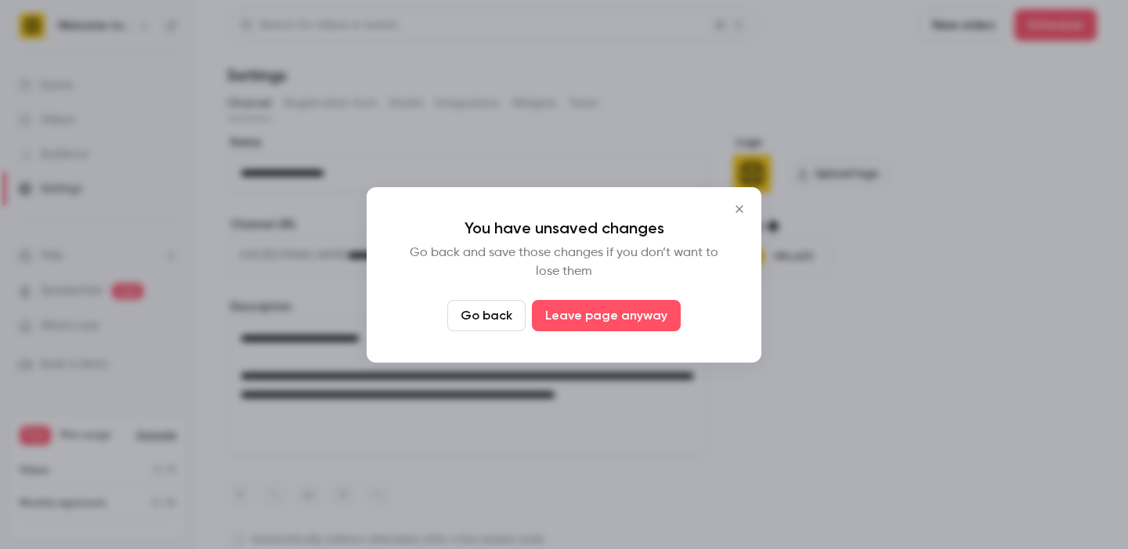
click at [735, 213] on icon "Close" at bounding box center [739, 209] width 19 height 13
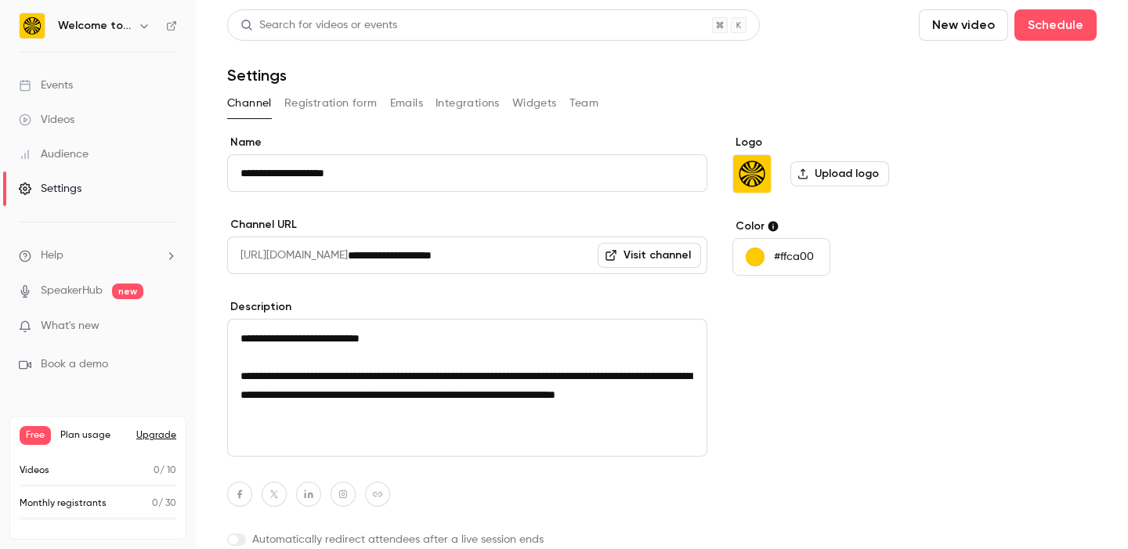
scroll to position [64, 0]
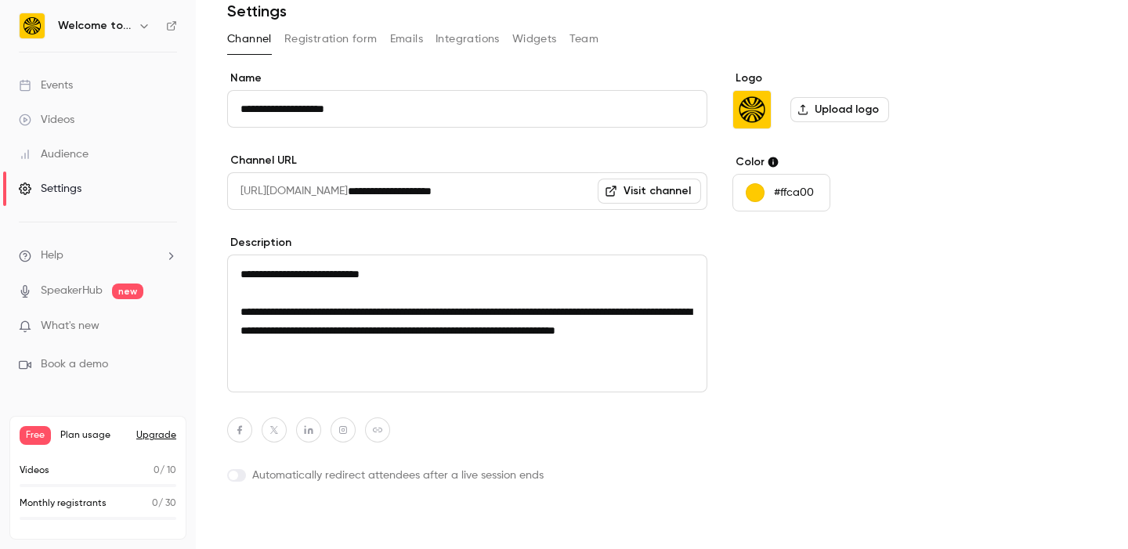
click at [321, 523] on button "Update channel" at bounding box center [289, 524] width 125 height 31
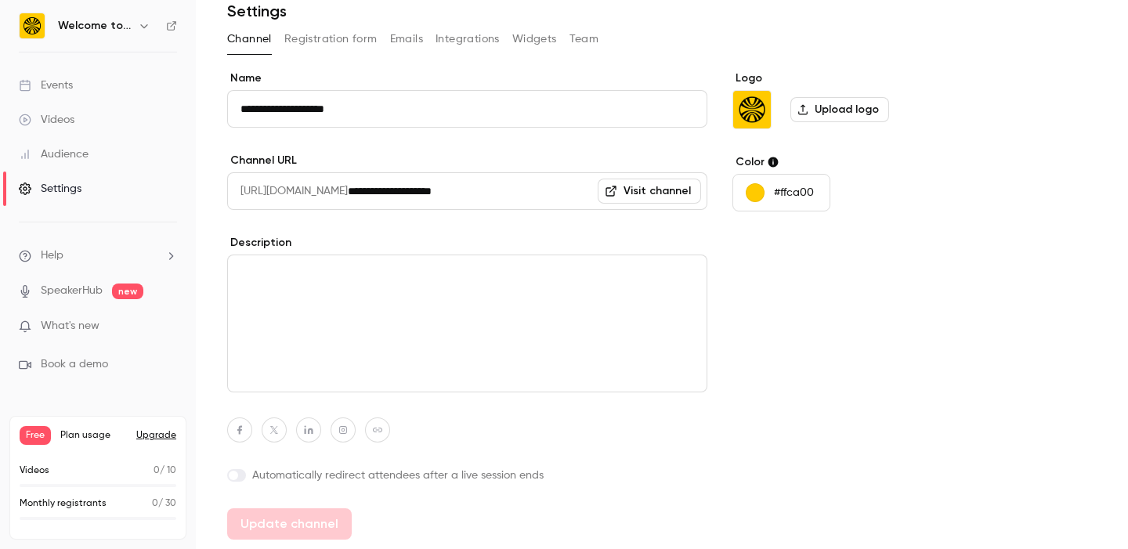
type textarea "**********"
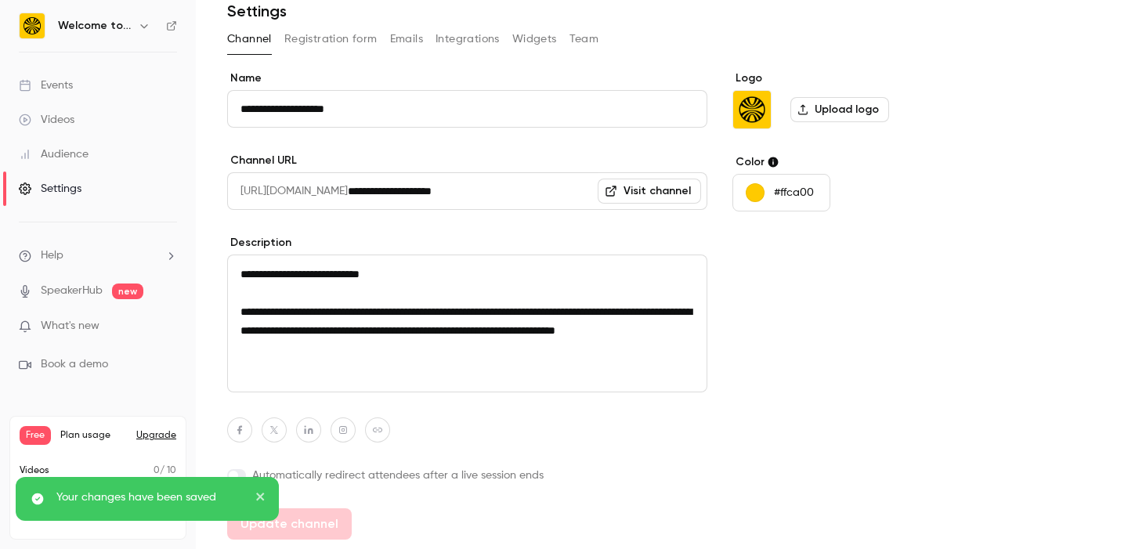
click at [114, 83] on link "Events" at bounding box center [98, 85] width 196 height 34
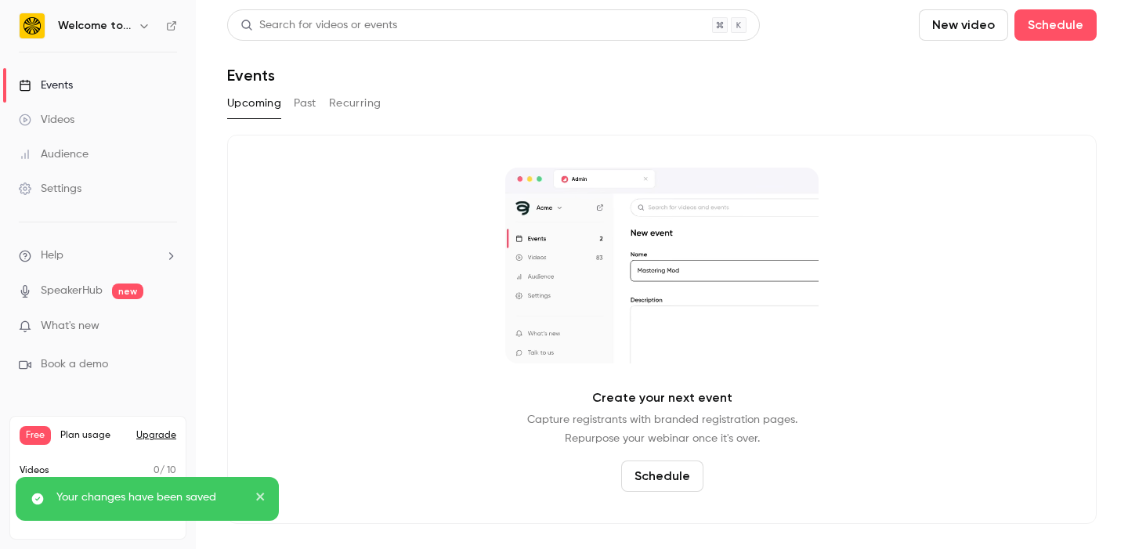
click at [676, 462] on button "Schedule" at bounding box center [662, 476] width 82 height 31
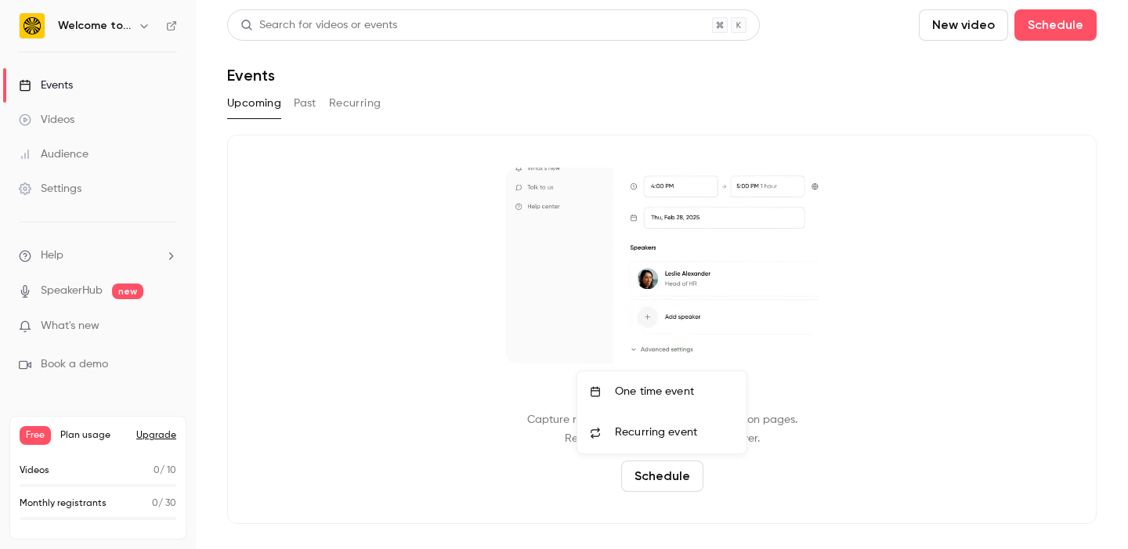
click at [672, 394] on div "One time event" at bounding box center [674, 392] width 119 height 16
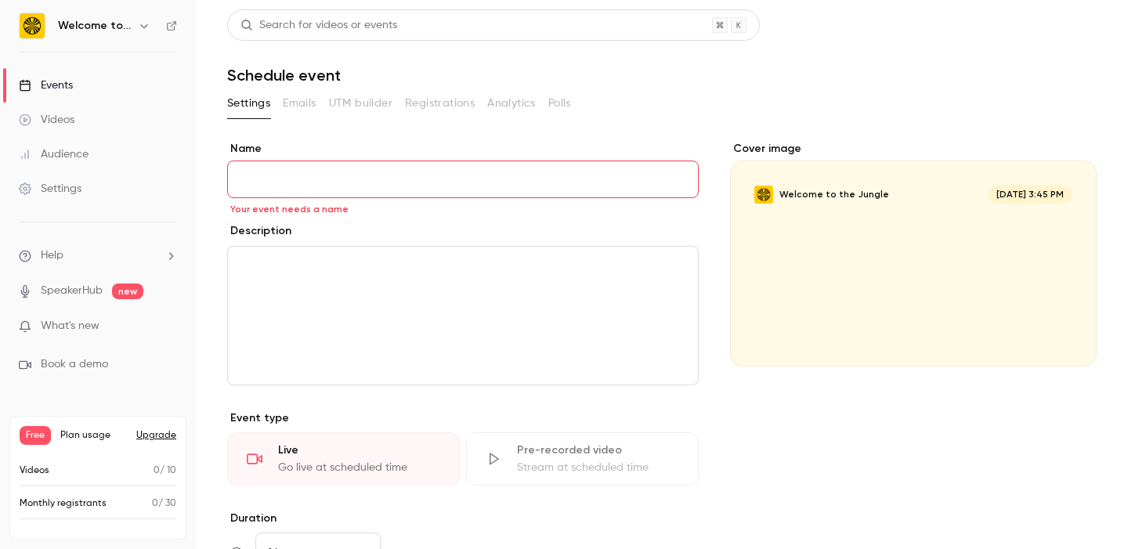
paste input "**********"
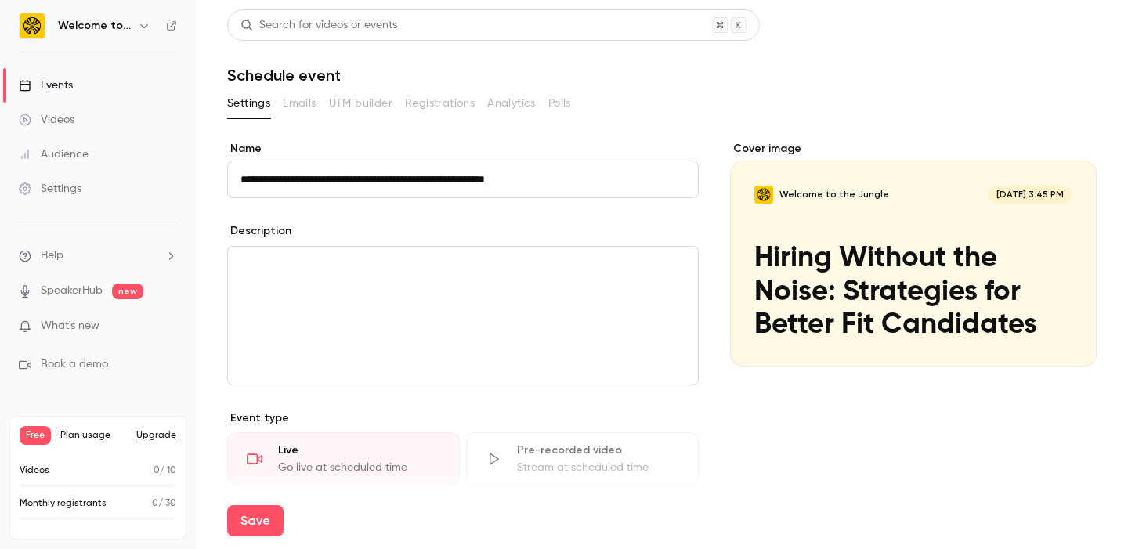
type input "**********"
click at [483, 269] on p "editor" at bounding box center [463, 265] width 445 height 19
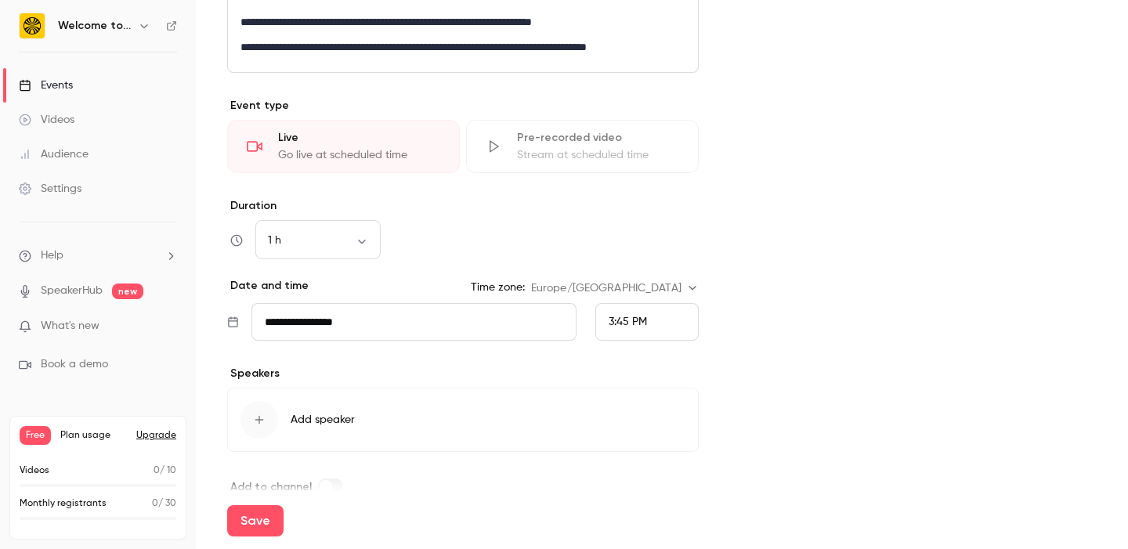
scroll to position [489, 0]
click at [339, 318] on input "**********" at bounding box center [414, 321] width 325 height 38
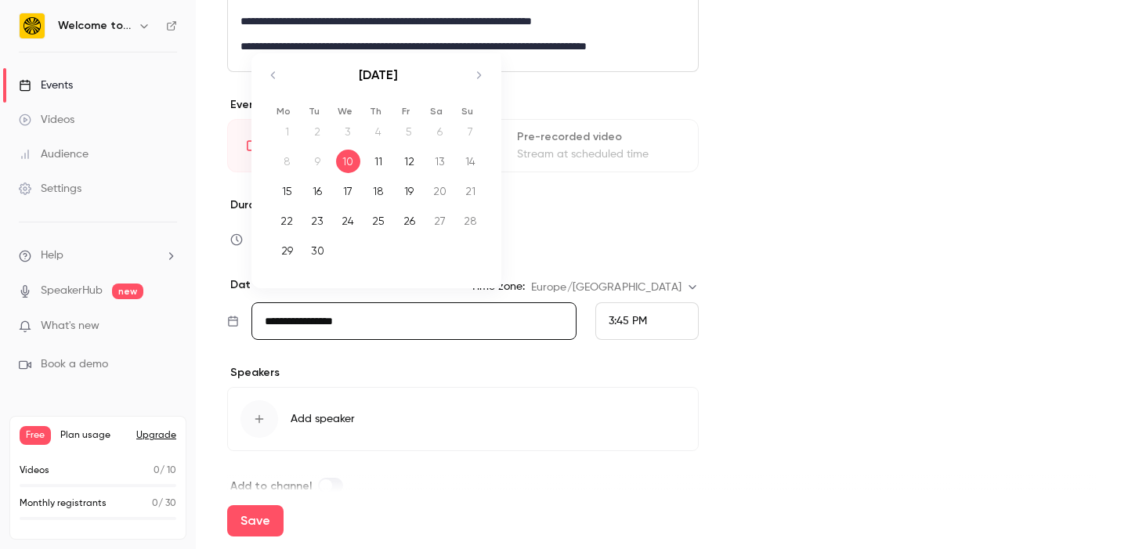
click at [321, 251] on div "30" at bounding box center [318, 251] width 24 height 24
type input "**********"
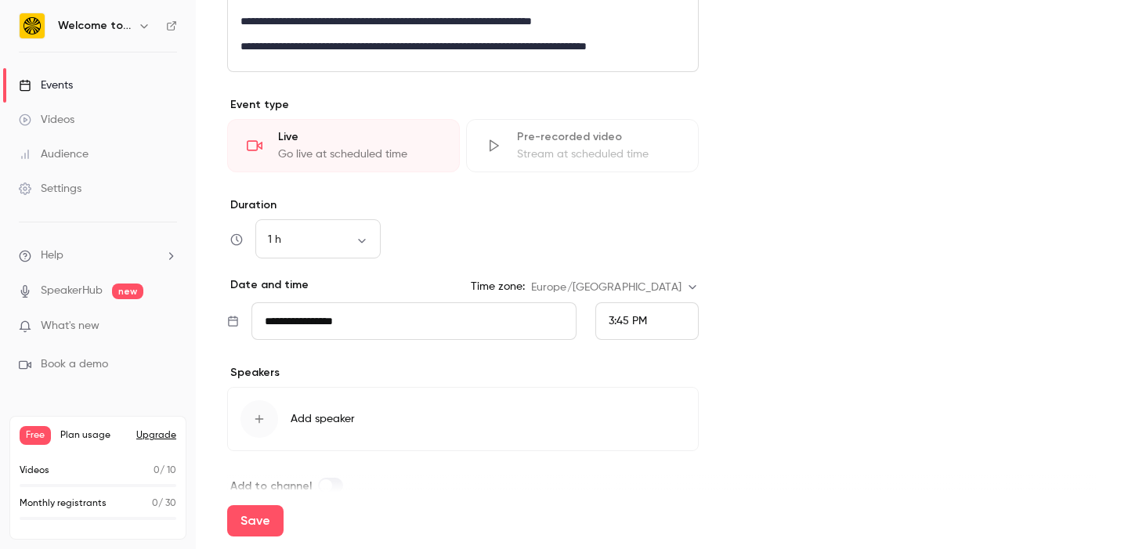
click at [639, 324] on span "3:45 PM" at bounding box center [628, 321] width 38 height 11
click at [636, 207] on span "4:00 PM" at bounding box center [630, 205] width 42 height 11
click at [668, 288] on body "**********" at bounding box center [564, 274] width 1128 height 549
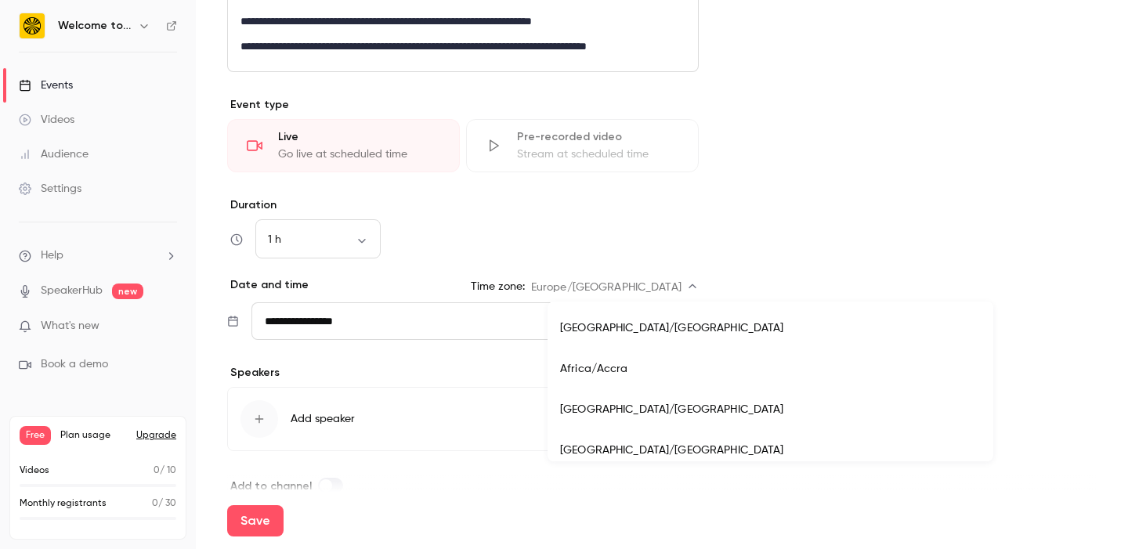
scroll to position [13638, 0]
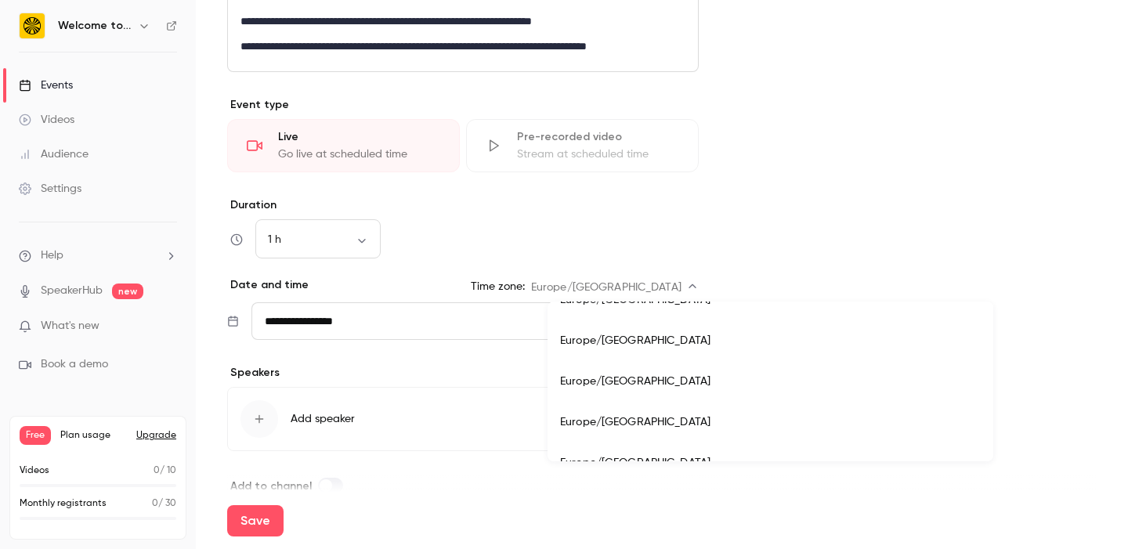
click at [668, 288] on div at bounding box center [564, 274] width 1128 height 549
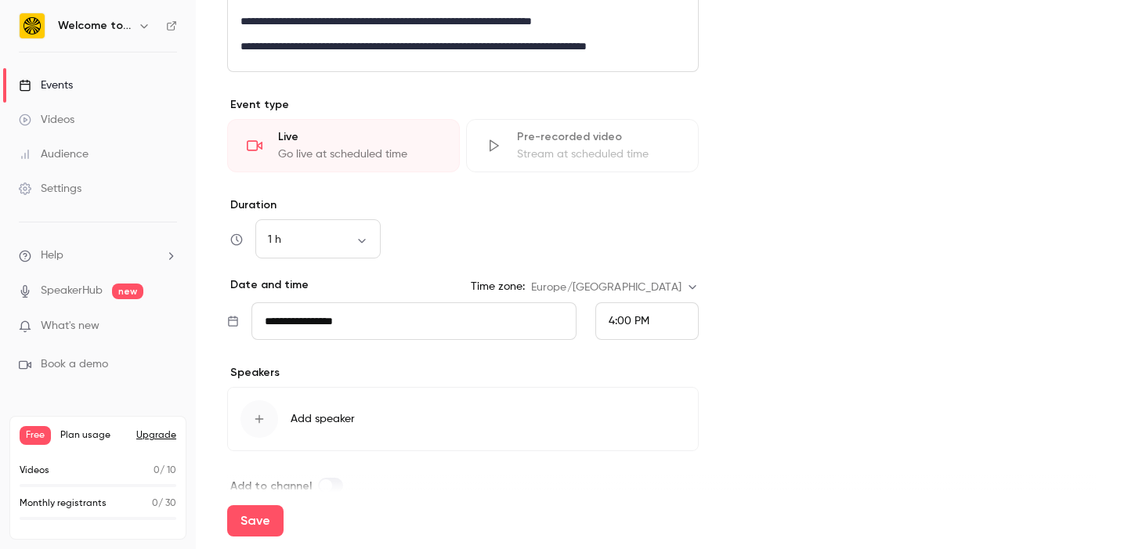
scroll to position [516, 0]
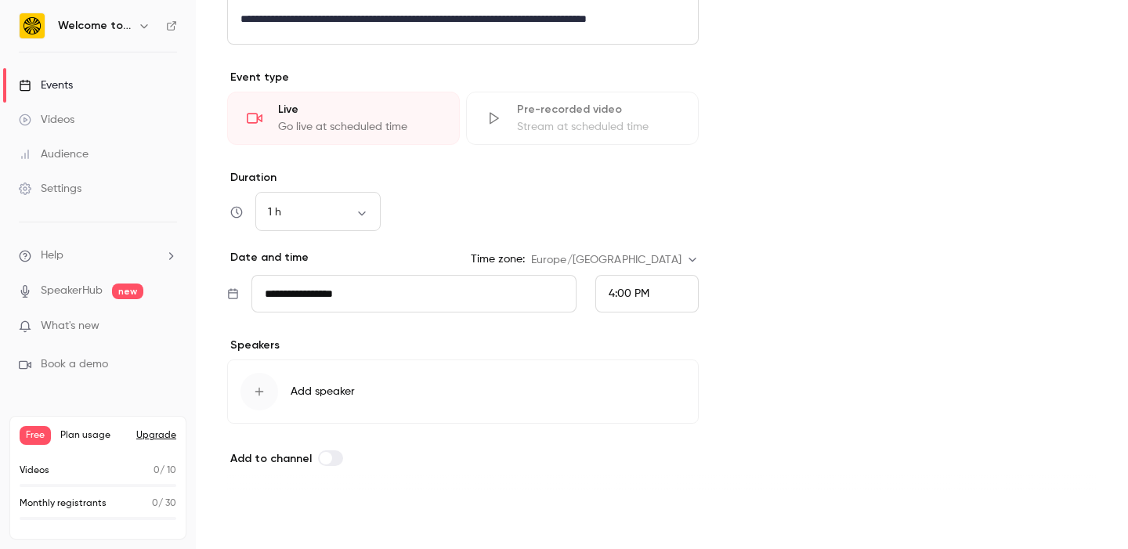
click at [258, 518] on button "Save" at bounding box center [255, 520] width 56 height 31
type input "**********"
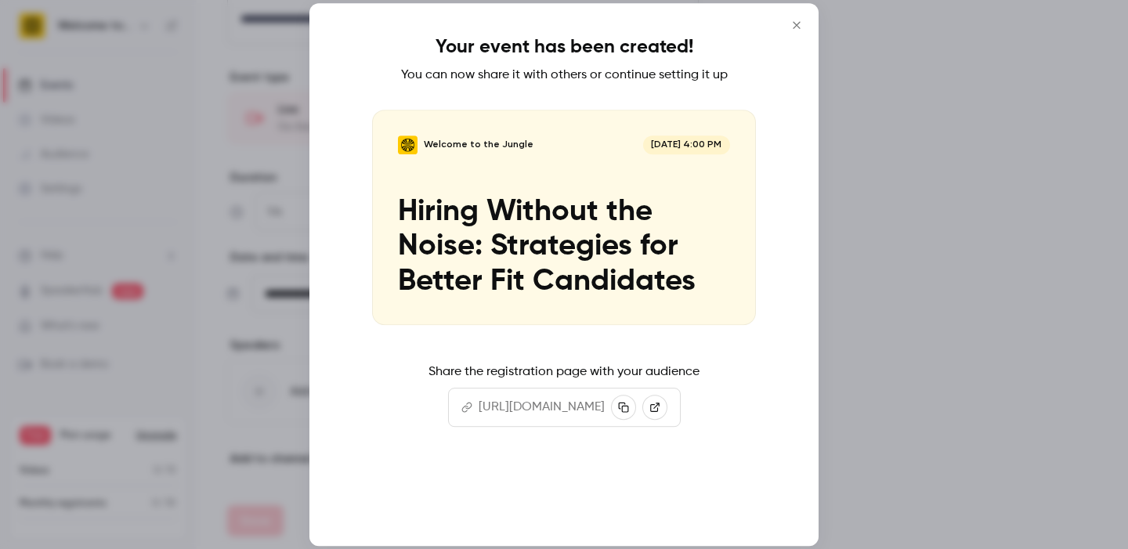
click at [565, 501] on button "Continue" at bounding box center [564, 496] width 157 height 38
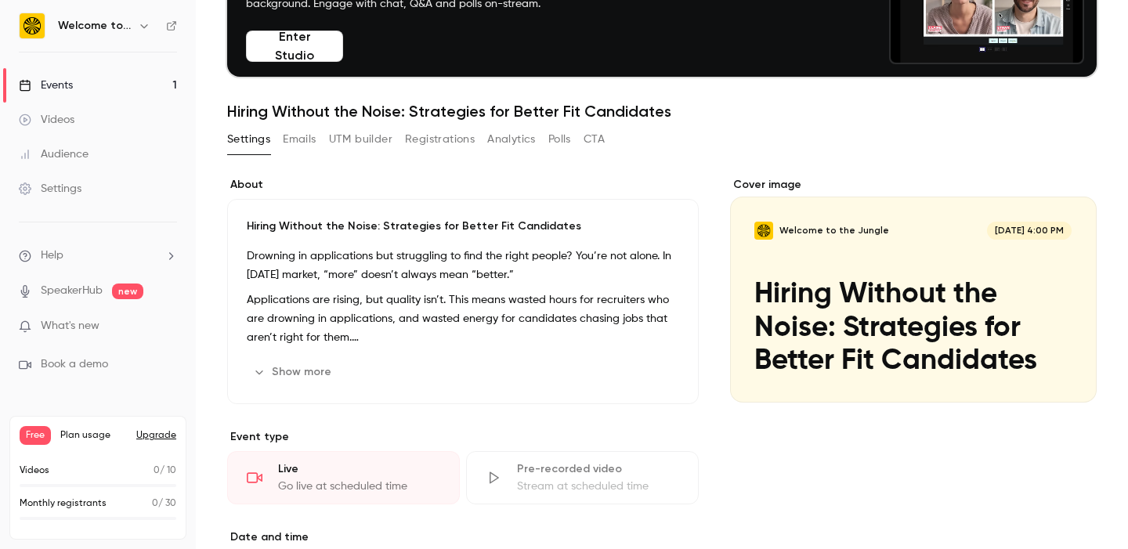
scroll to position [393, 0]
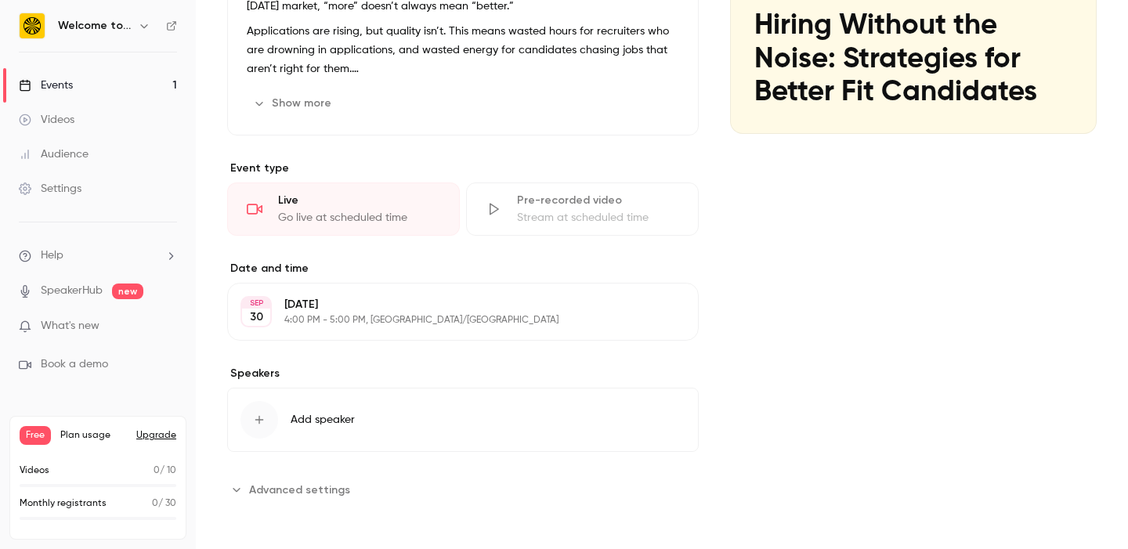
click at [404, 487] on section "**********" at bounding box center [463, 489] width 472 height 25
click at [307, 486] on span "Advanced settings" at bounding box center [299, 490] width 101 height 16
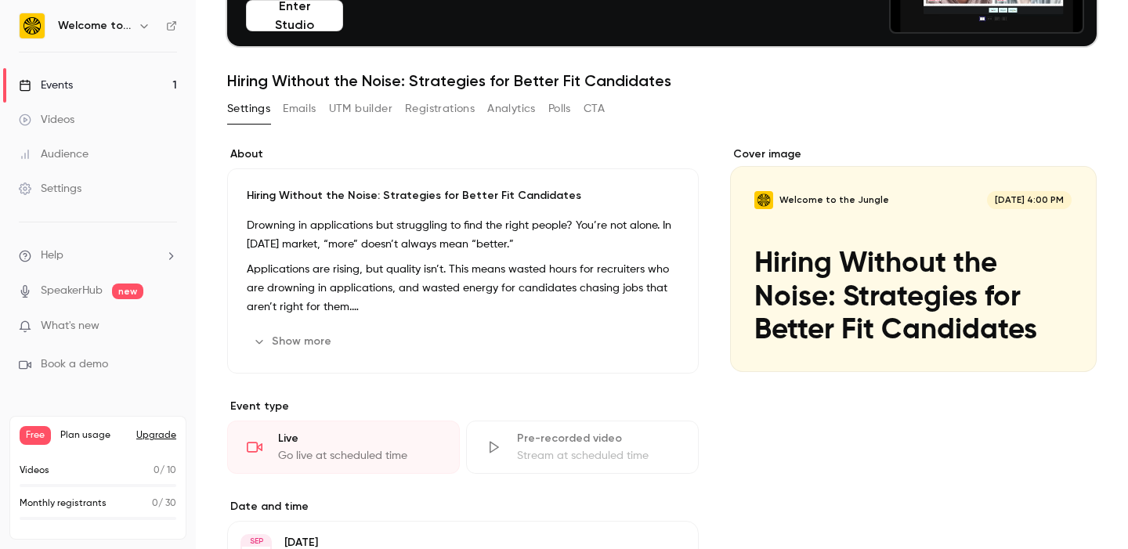
scroll to position [0, 0]
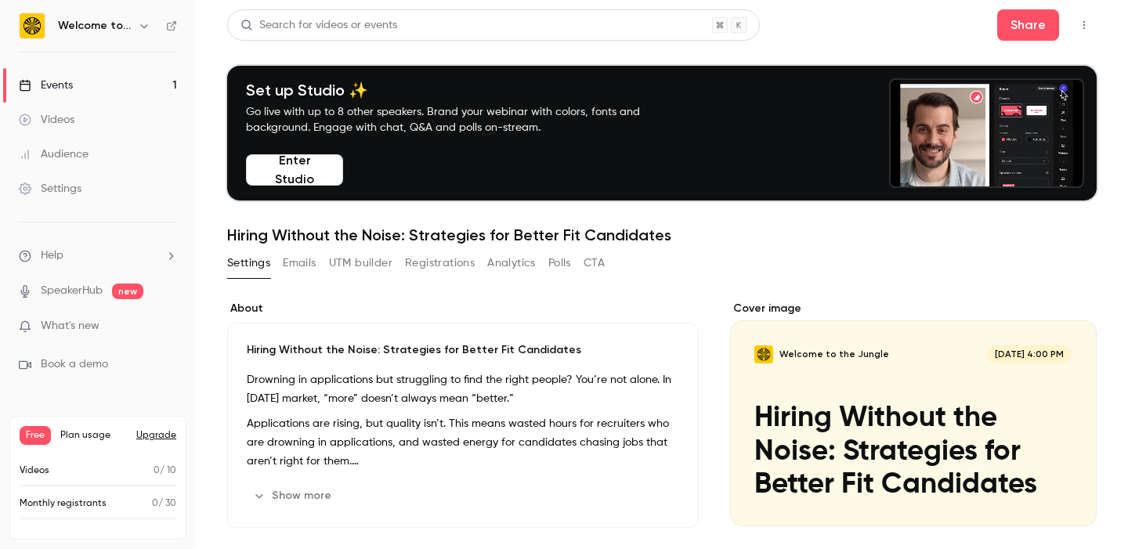
click at [296, 264] on button "Emails" at bounding box center [299, 263] width 33 height 25
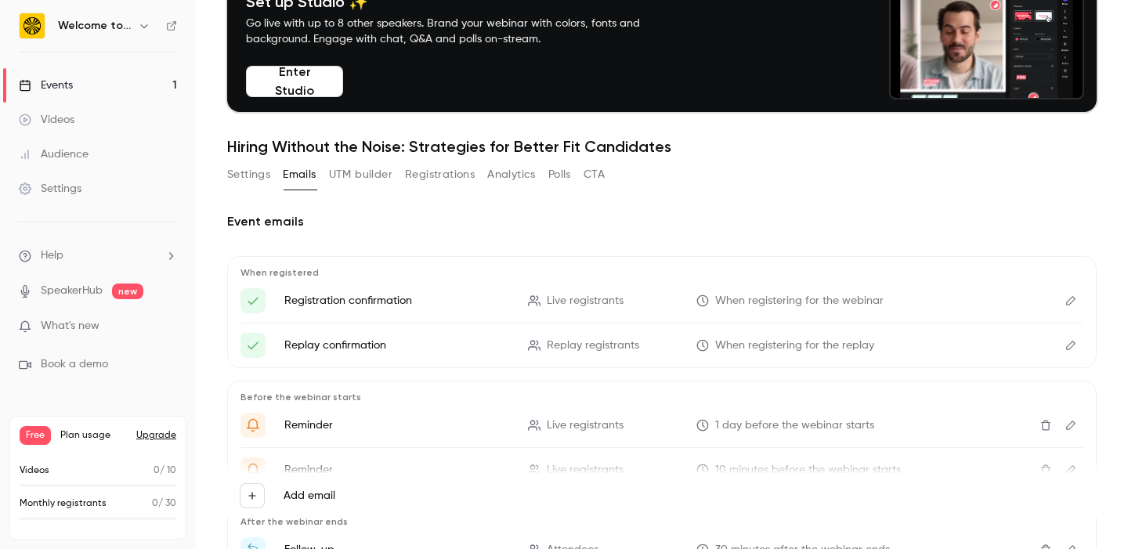
scroll to position [92, 0]
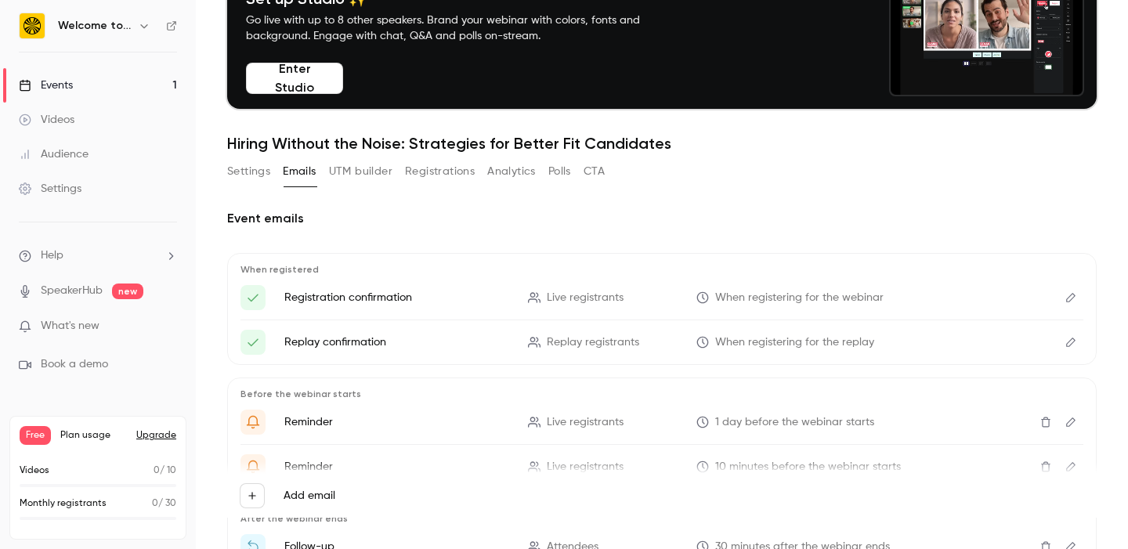
click at [365, 175] on button "UTM builder" at bounding box center [360, 171] width 63 height 25
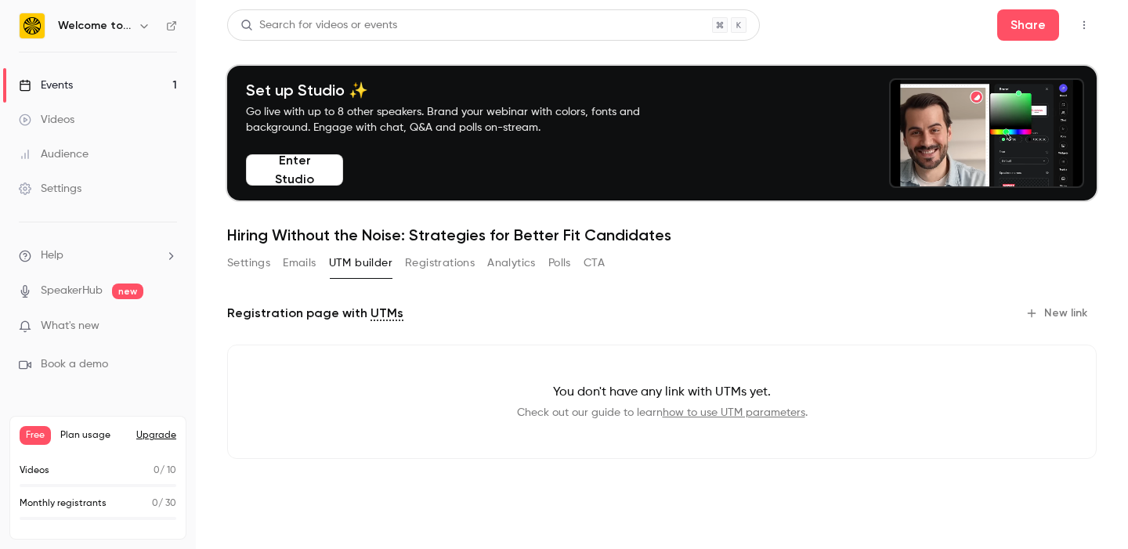
click at [437, 252] on button "Registrations" at bounding box center [440, 263] width 70 height 25
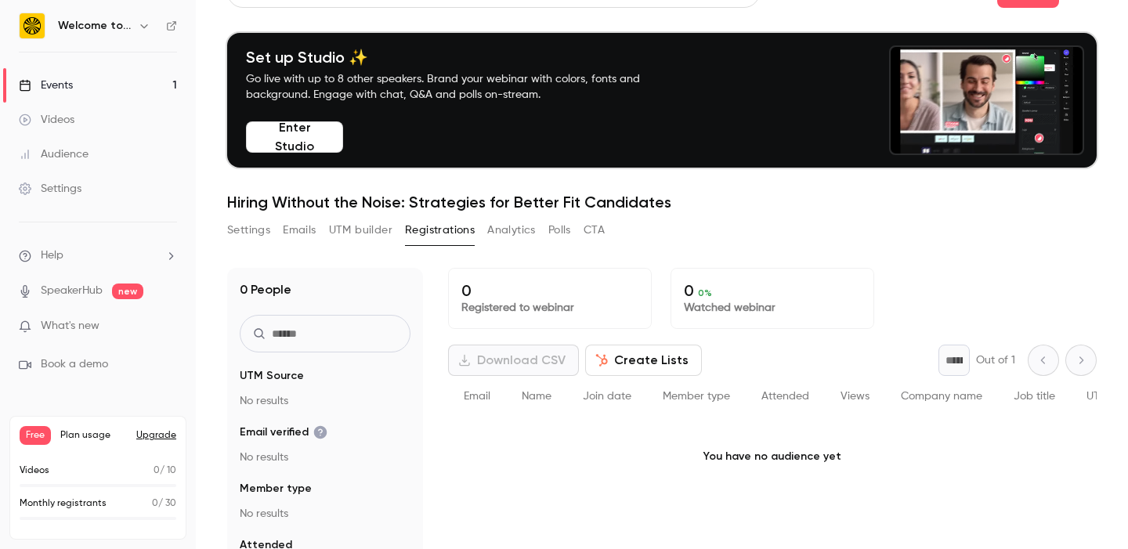
scroll to position [6, 0]
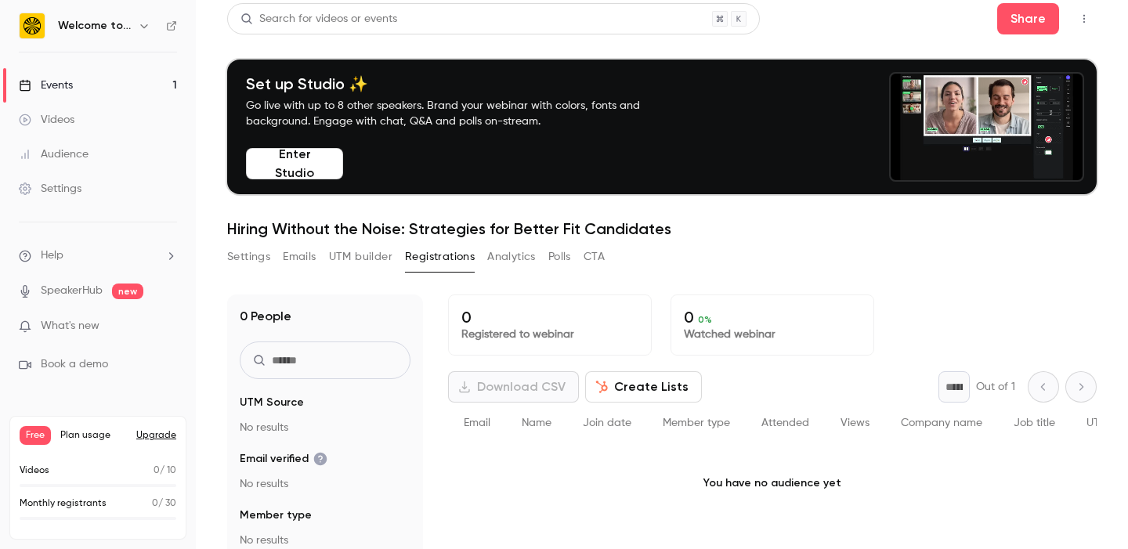
click at [504, 259] on button "Analytics" at bounding box center [511, 256] width 49 height 25
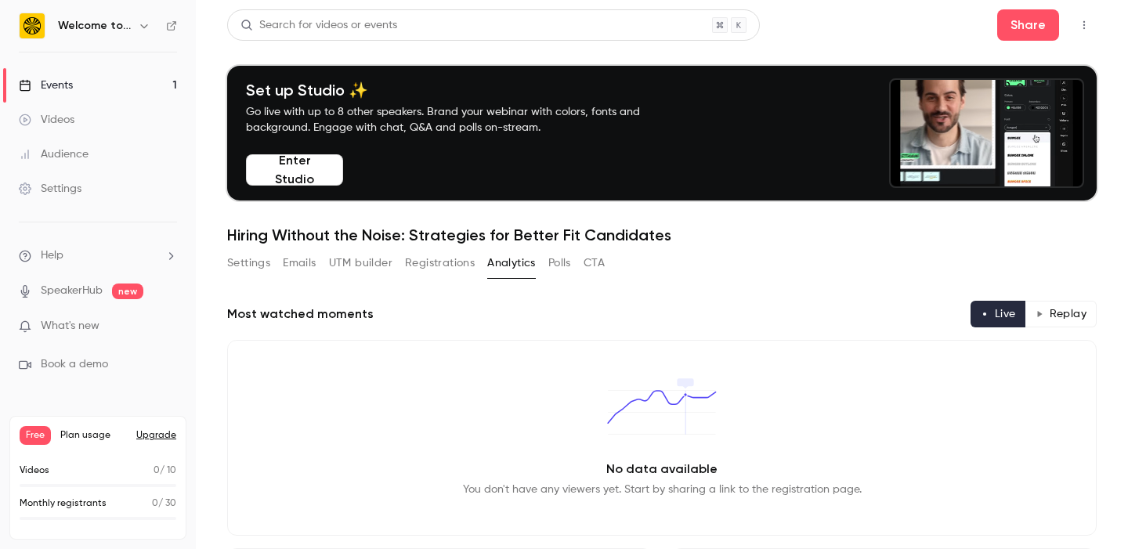
click at [456, 263] on button "Registrations" at bounding box center [440, 263] width 70 height 25
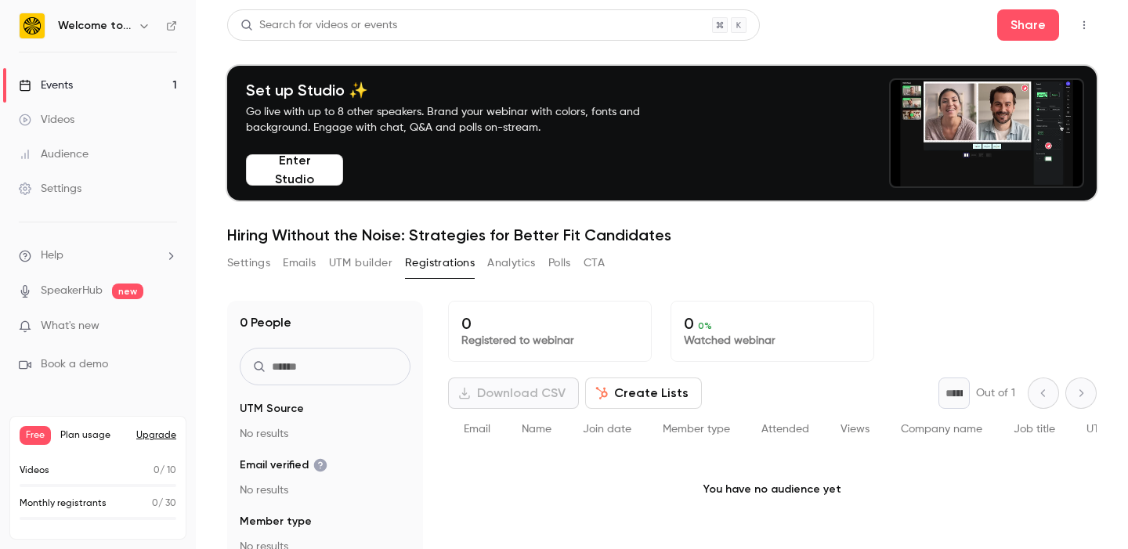
click at [98, 195] on link "Settings" at bounding box center [98, 189] width 196 height 34
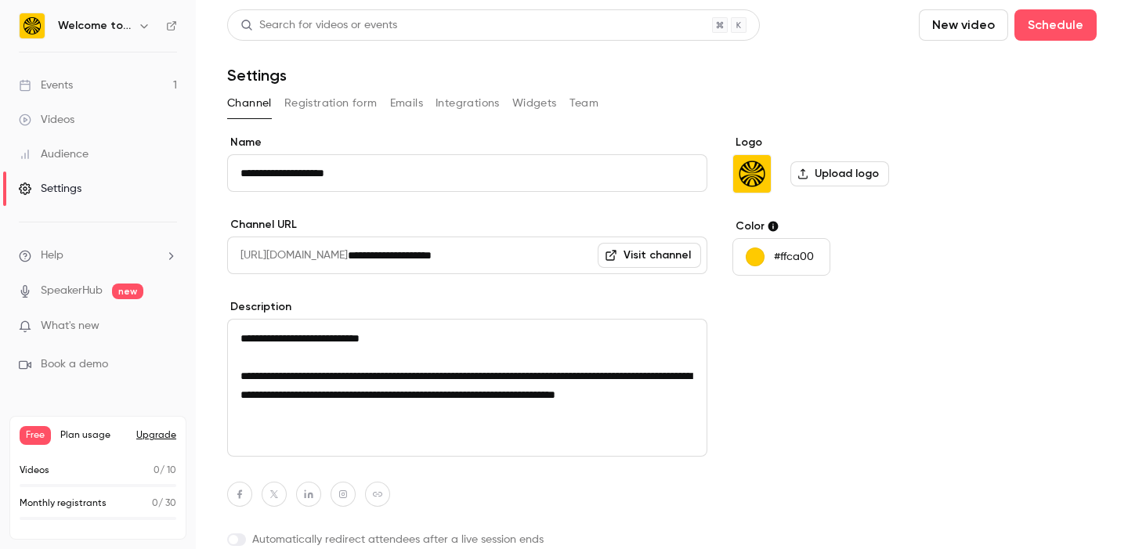
click at [356, 106] on button "Registration form" at bounding box center [330, 103] width 93 height 25
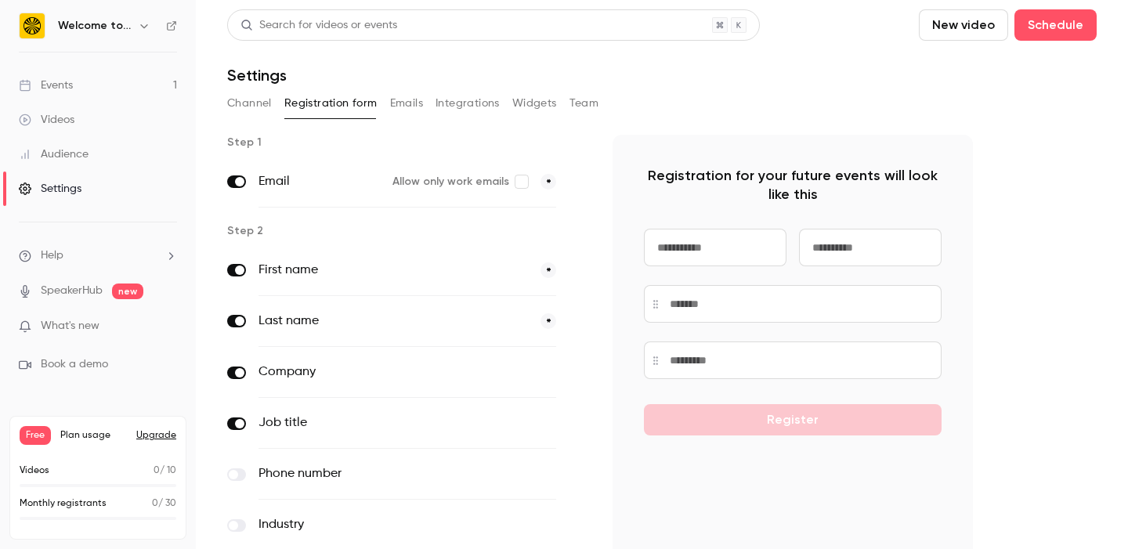
click at [277, 103] on div "Channel Registration form Emails Integrations Widgets Team" at bounding box center [662, 103] width 870 height 25
click at [248, 100] on button "Channel" at bounding box center [249, 103] width 45 height 25
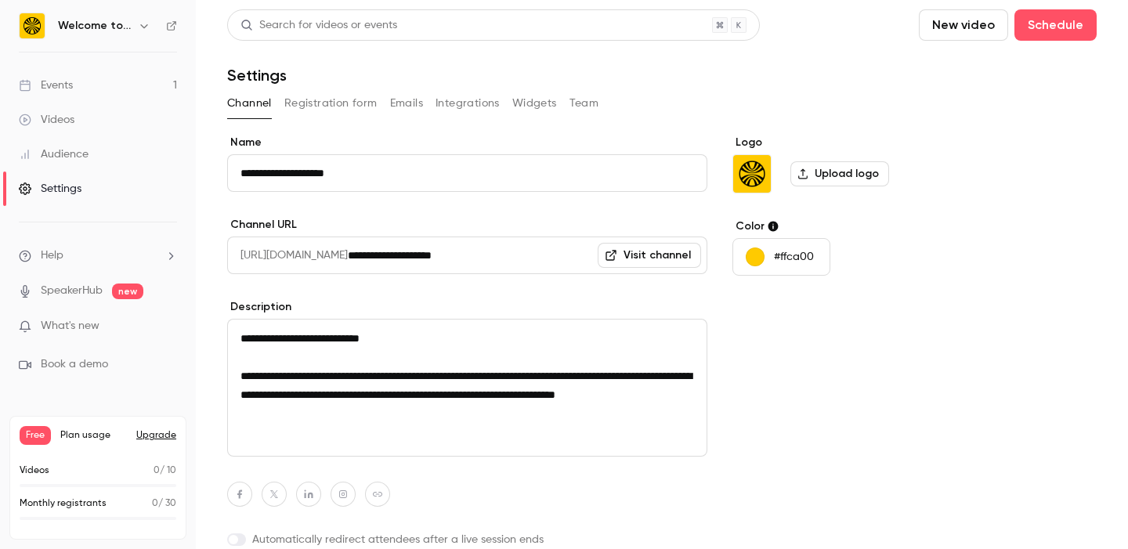
click at [401, 111] on button "Emails" at bounding box center [406, 103] width 33 height 25
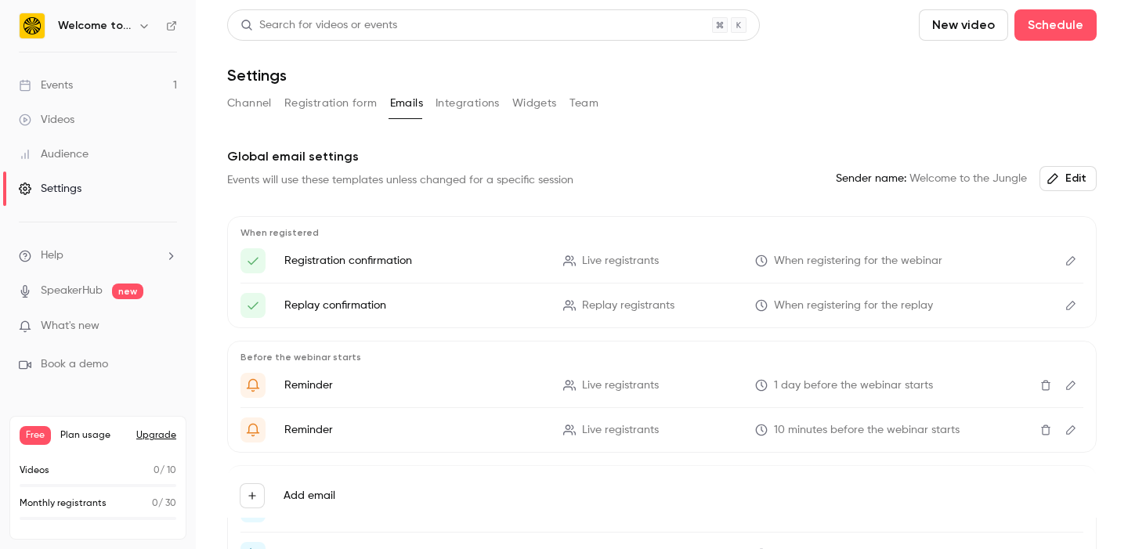
click at [1070, 306] on icon "Edit" at bounding box center [1071, 305] width 13 height 11
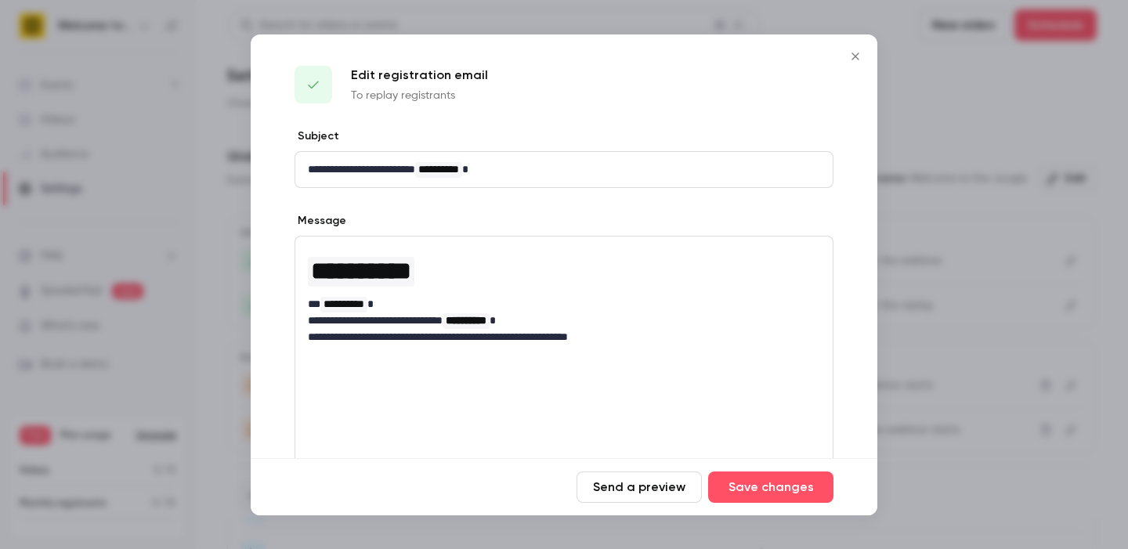
click at [857, 58] on icon "Close" at bounding box center [855, 56] width 7 height 7
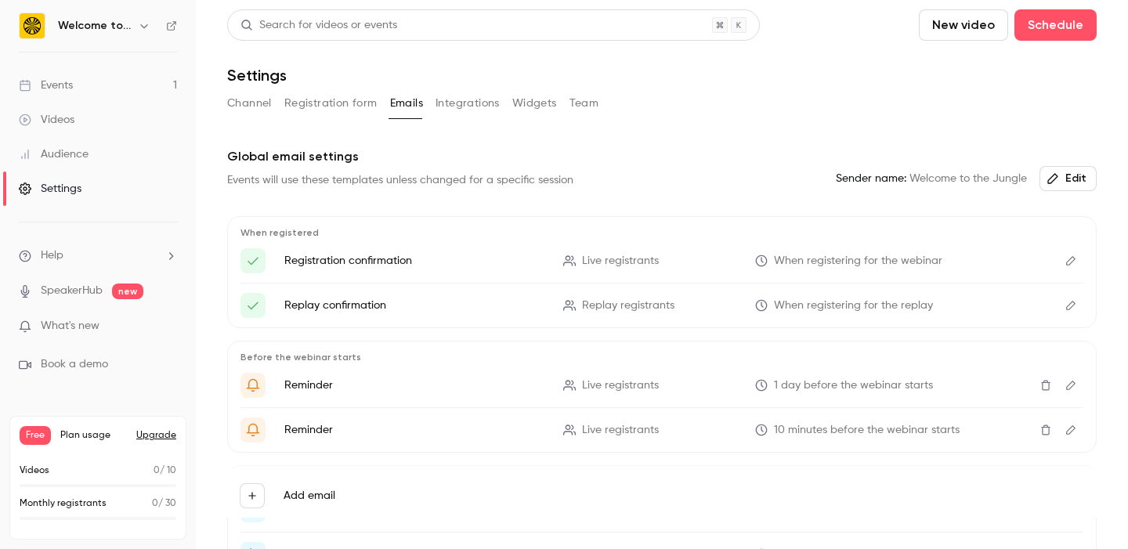
click at [241, 103] on button "Channel" at bounding box center [249, 103] width 45 height 25
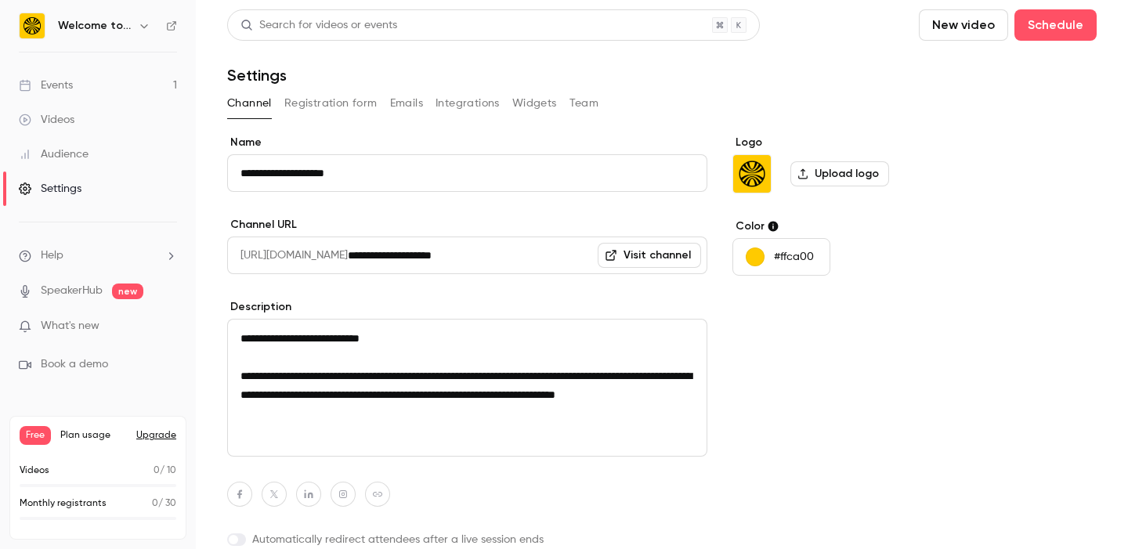
click at [397, 106] on button "Emails" at bounding box center [406, 103] width 33 height 25
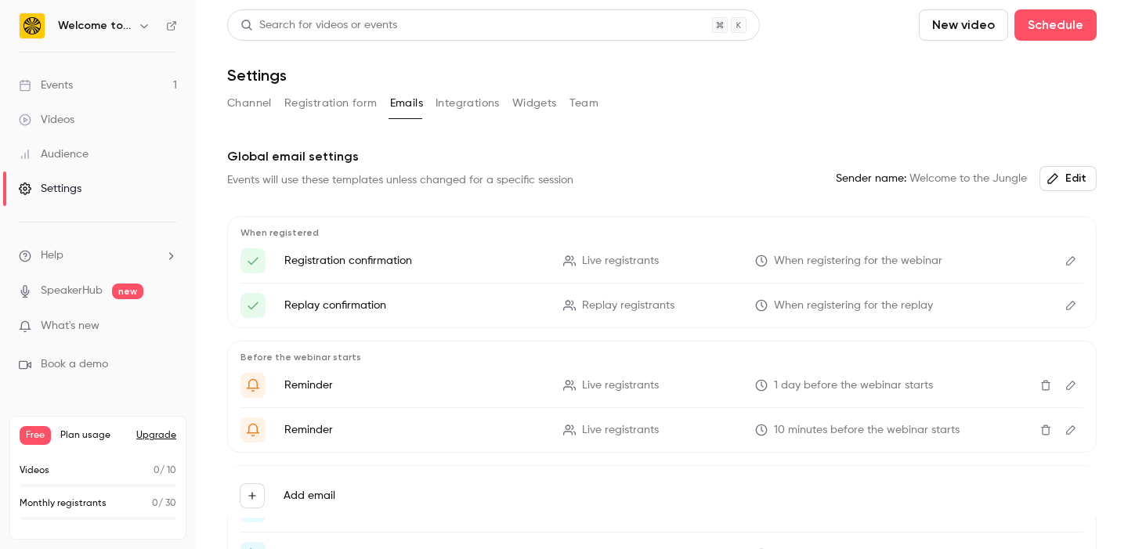
click at [525, 96] on button "Widgets" at bounding box center [534, 103] width 45 height 25
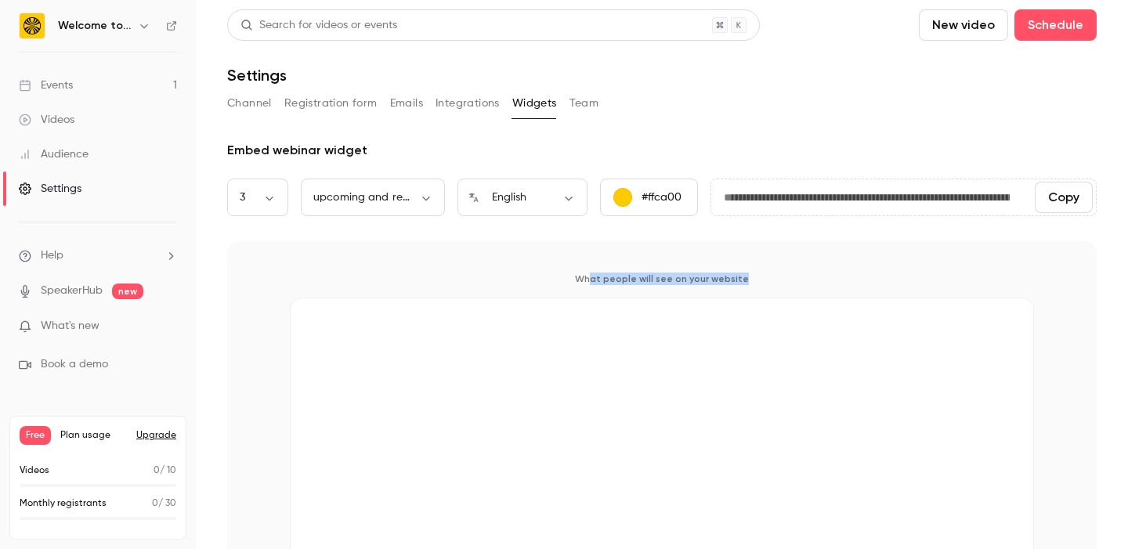
drag, startPoint x: 596, startPoint y: 284, endPoint x: 751, endPoint y: 281, distance: 154.4
click at [751, 281] on p "What people will see on your website" at bounding box center [662, 279] width 744 height 13
click at [246, 100] on button "Channel" at bounding box center [249, 103] width 45 height 25
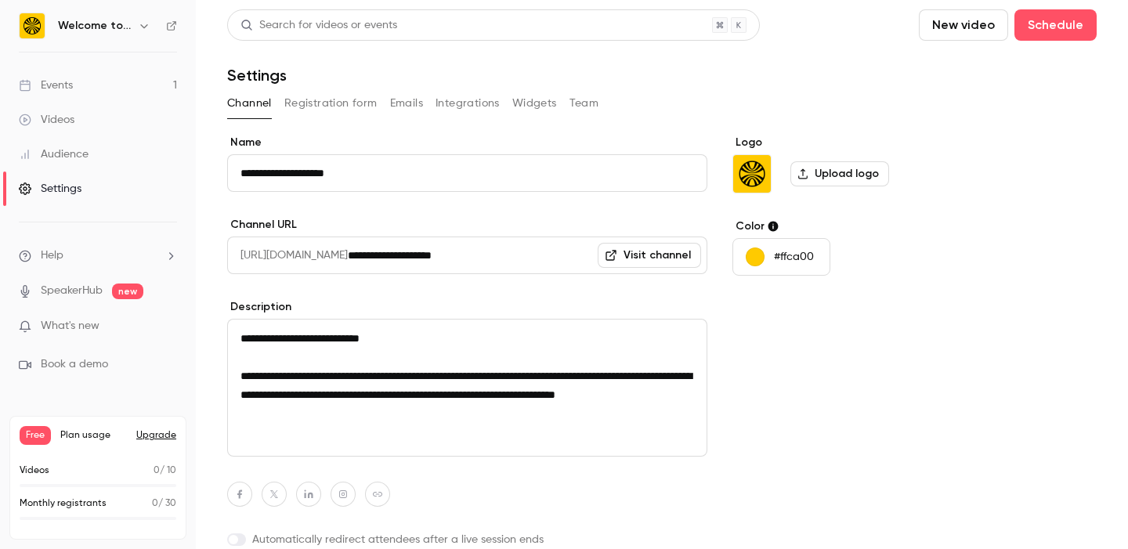
click at [643, 247] on link "Visit channel" at bounding box center [649, 255] width 103 height 25
click at [155, 433] on button "Upgrade" at bounding box center [156, 435] width 40 height 13
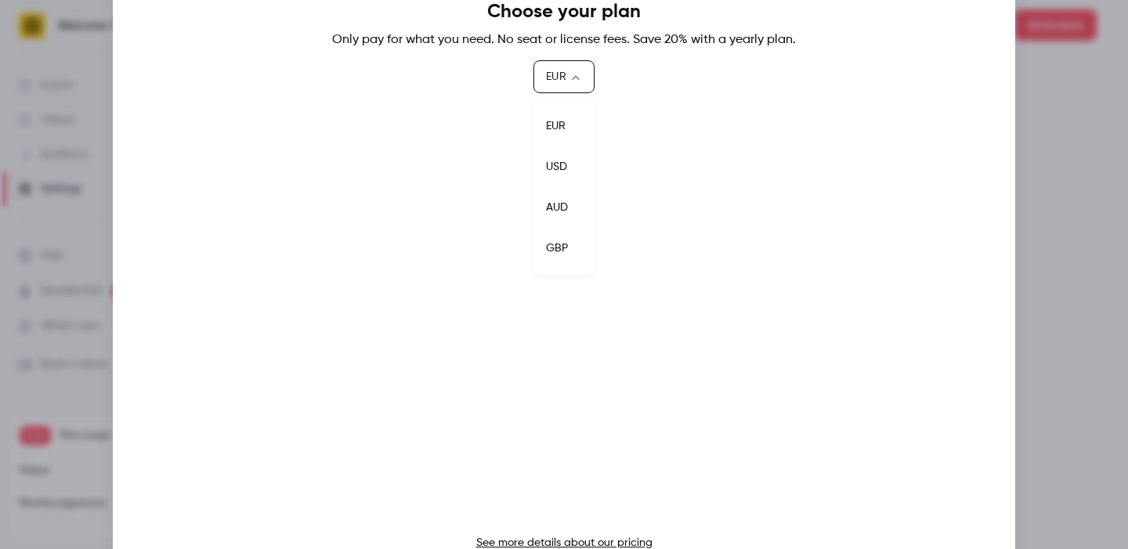
click at [589, 78] on body "**********" at bounding box center [564, 274] width 1128 height 549
click at [560, 251] on li "GBP" at bounding box center [564, 248] width 61 height 41
type input "***"
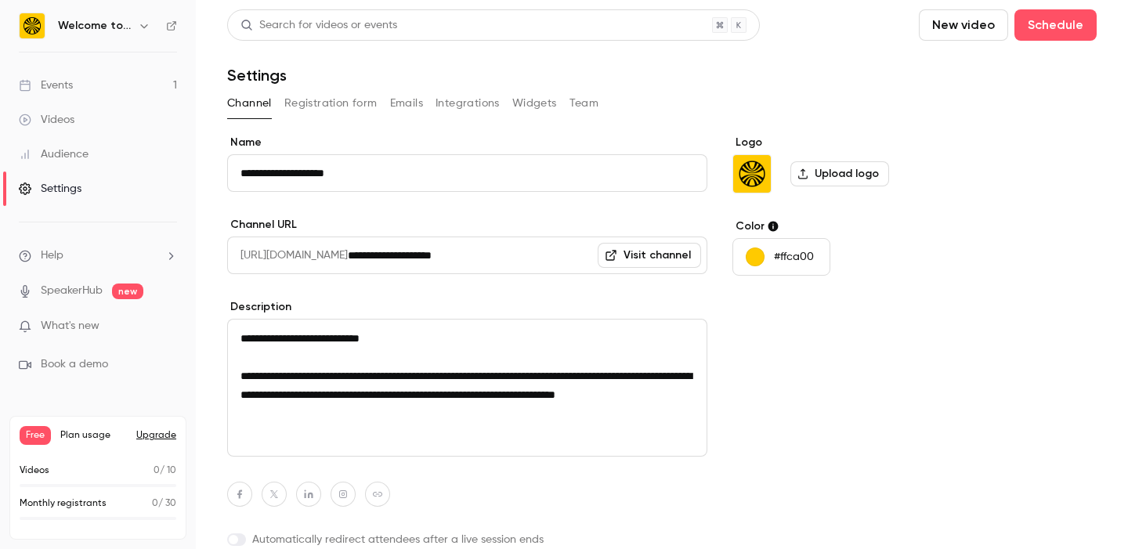
click at [114, 156] on link "Audience" at bounding box center [98, 154] width 196 height 34
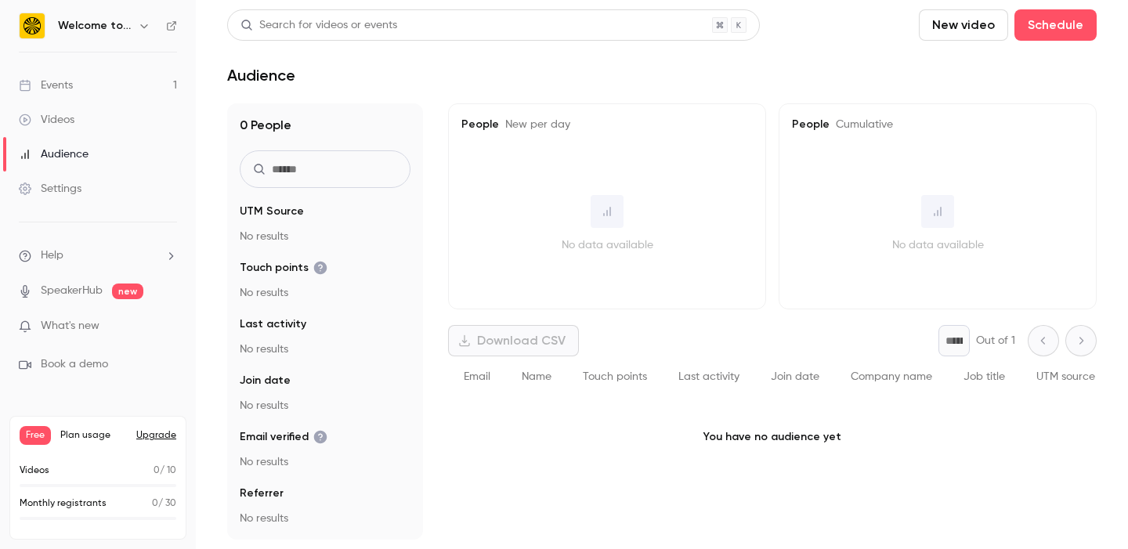
click at [92, 124] on link "Videos" at bounding box center [98, 120] width 196 height 34
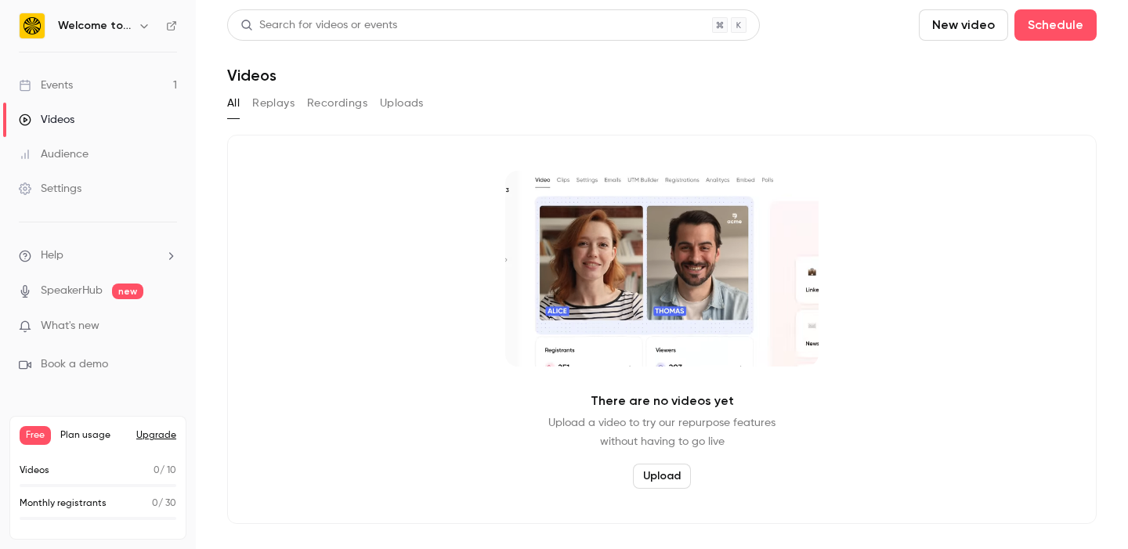
click at [74, 82] on link "Events 1" at bounding box center [98, 85] width 196 height 34
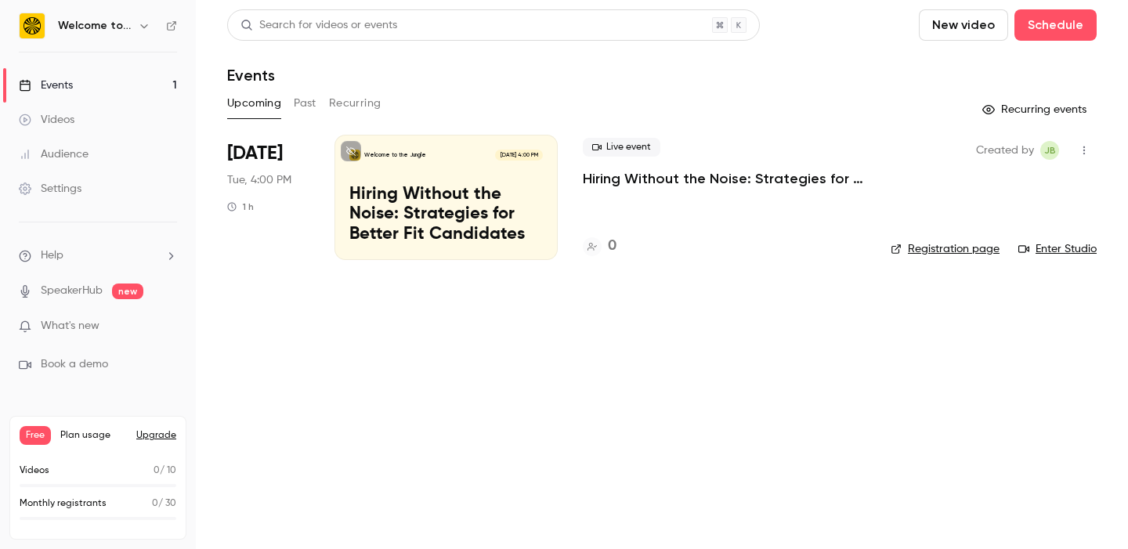
click at [403, 176] on div "Welcome to the Jungle [DATE] 4:00 PM Hiring Without the Noise: Strategies for B…" at bounding box center [446, 197] width 223 height 125
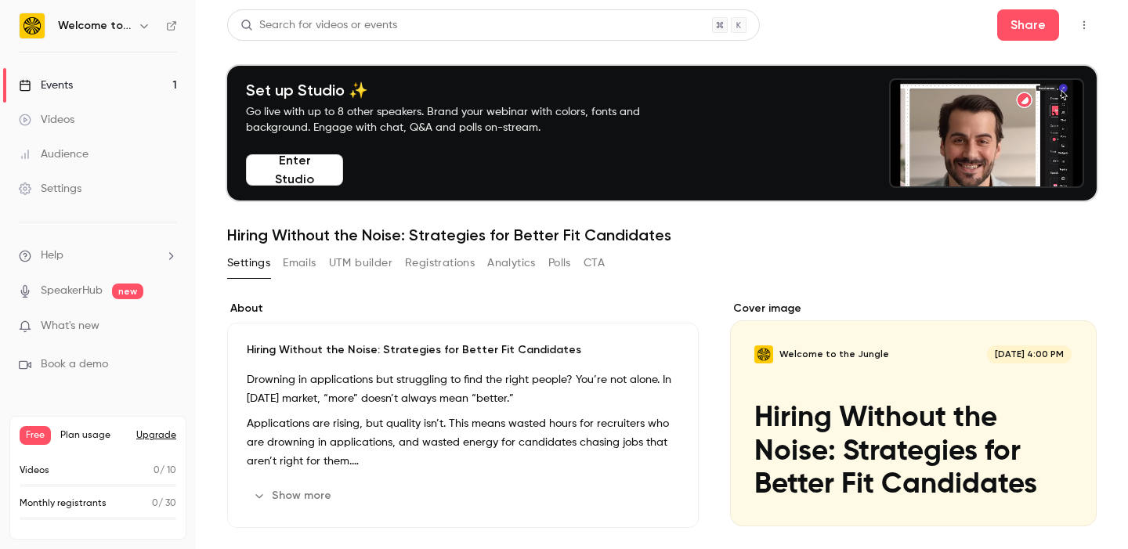
click at [318, 168] on button "Enter Studio" at bounding box center [294, 169] width 97 height 31
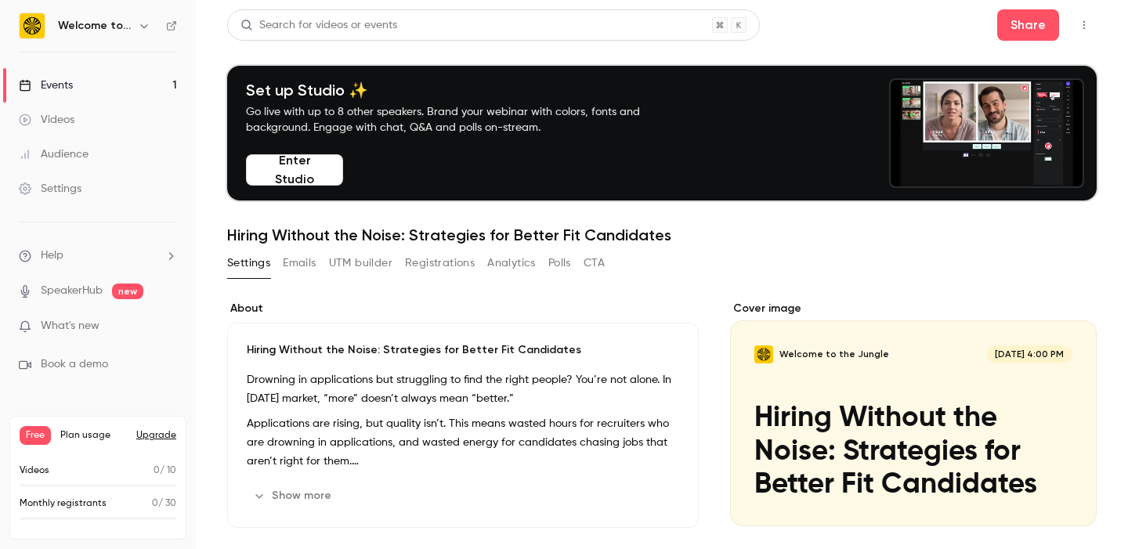
click at [599, 264] on button "CTA" at bounding box center [594, 263] width 21 height 25
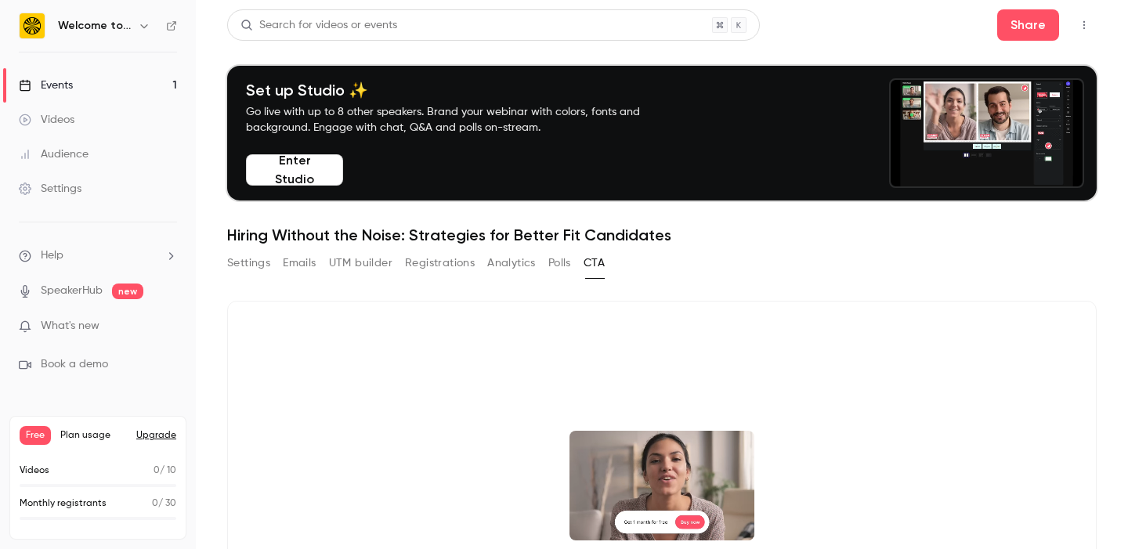
click at [557, 266] on button "Polls" at bounding box center [560, 263] width 23 height 25
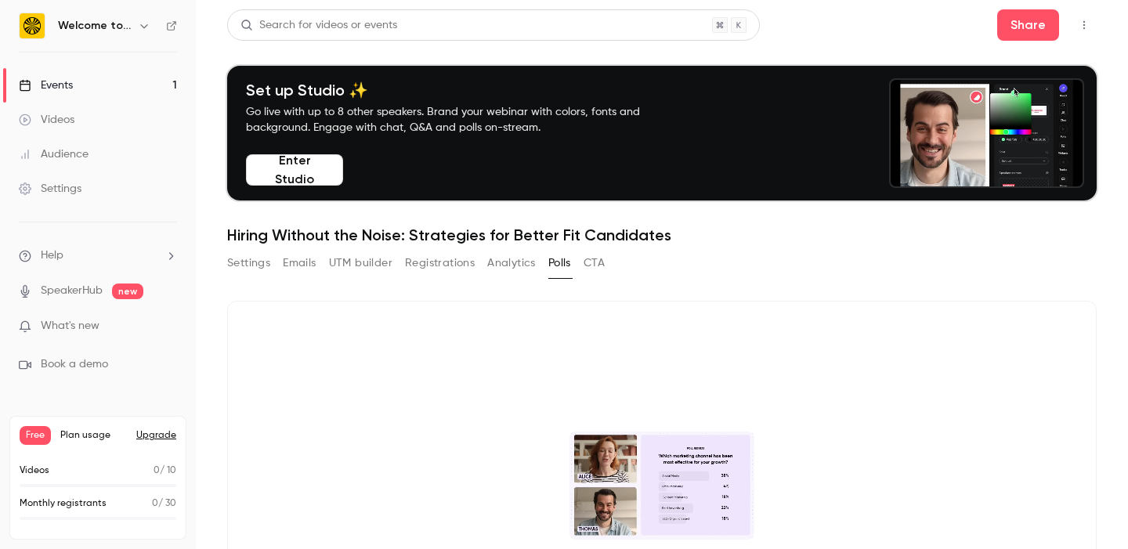
click at [516, 271] on button "Analytics" at bounding box center [511, 263] width 49 height 25
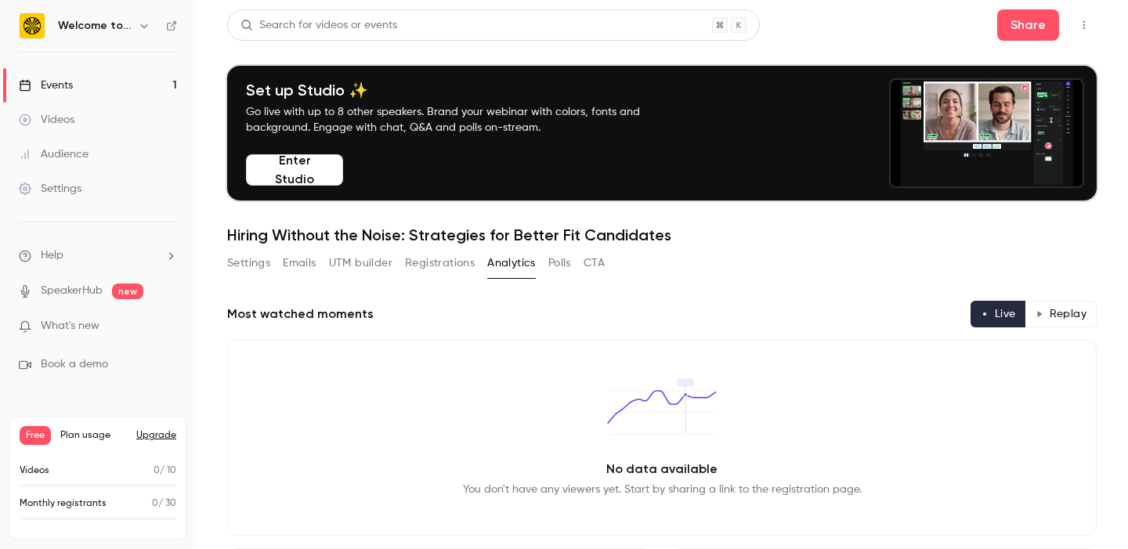
click at [440, 270] on button "Registrations" at bounding box center [440, 263] width 70 height 25
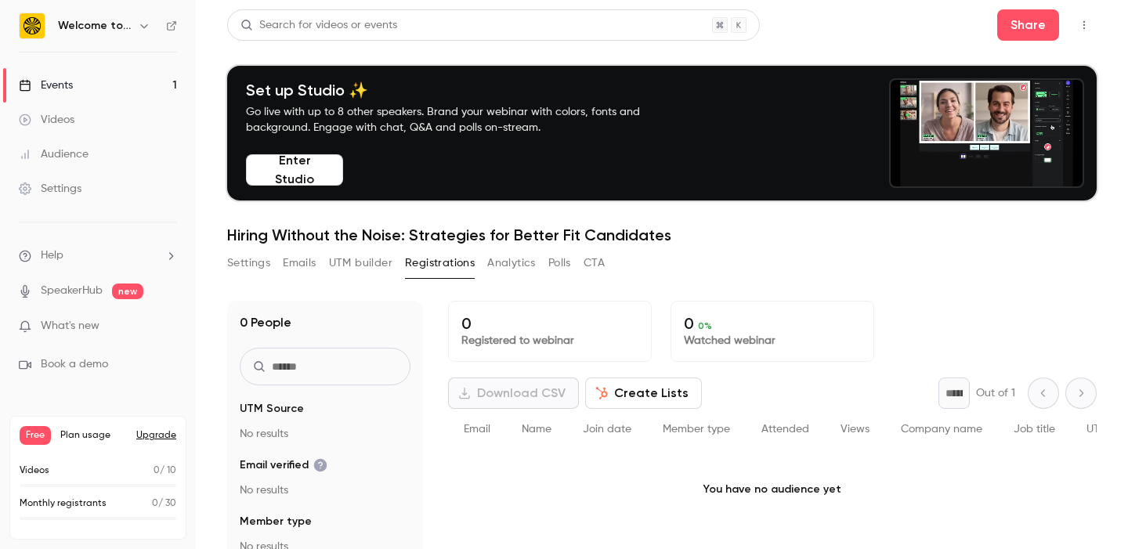
click at [364, 266] on button "UTM builder" at bounding box center [360, 263] width 63 height 25
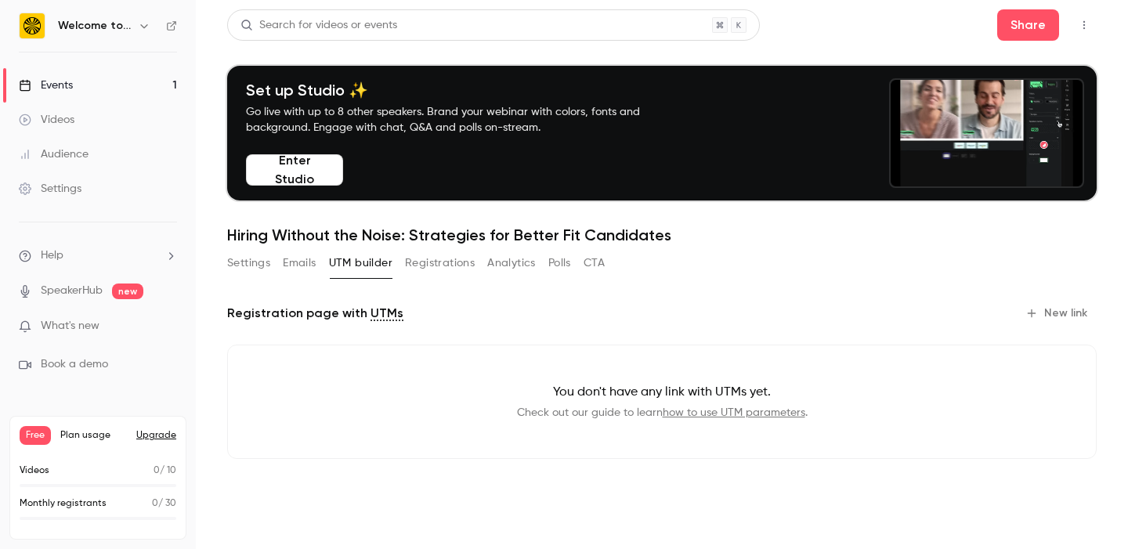
click at [302, 263] on button "Emails" at bounding box center [299, 263] width 33 height 25
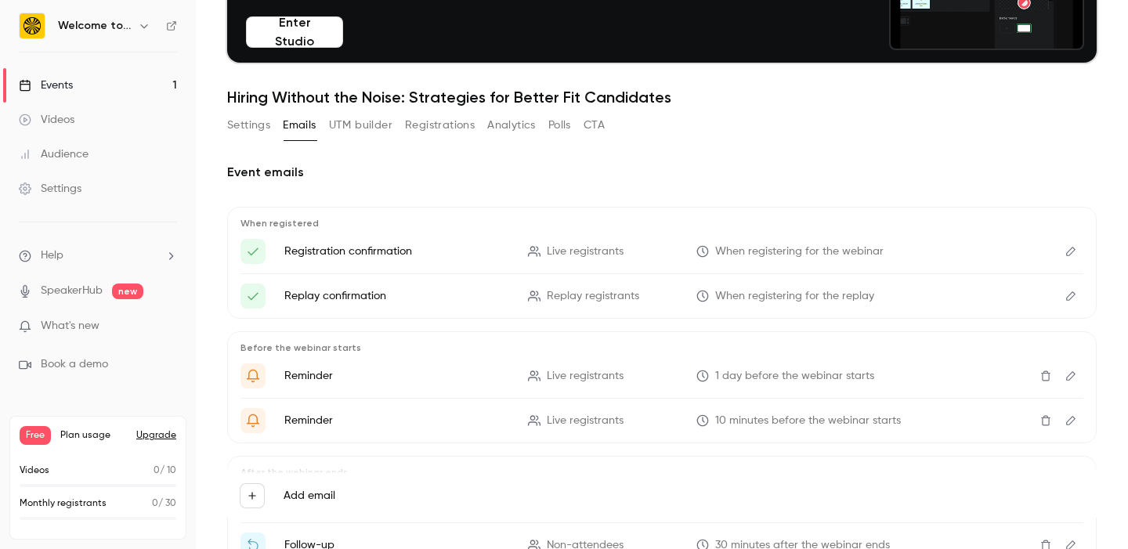
scroll to position [146, 0]
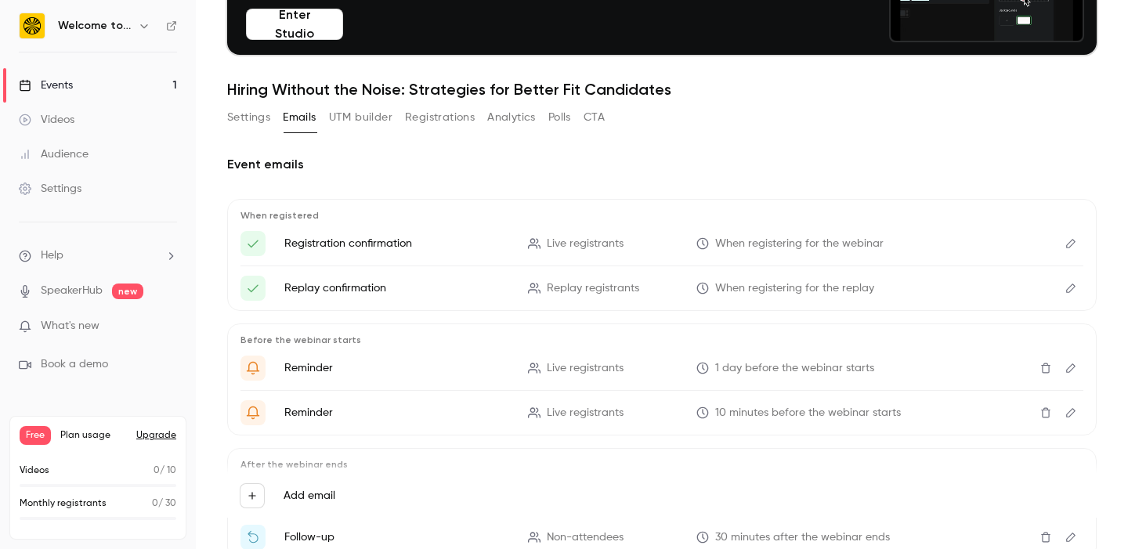
click at [1070, 245] on icon "Edit" at bounding box center [1071, 243] width 9 height 9
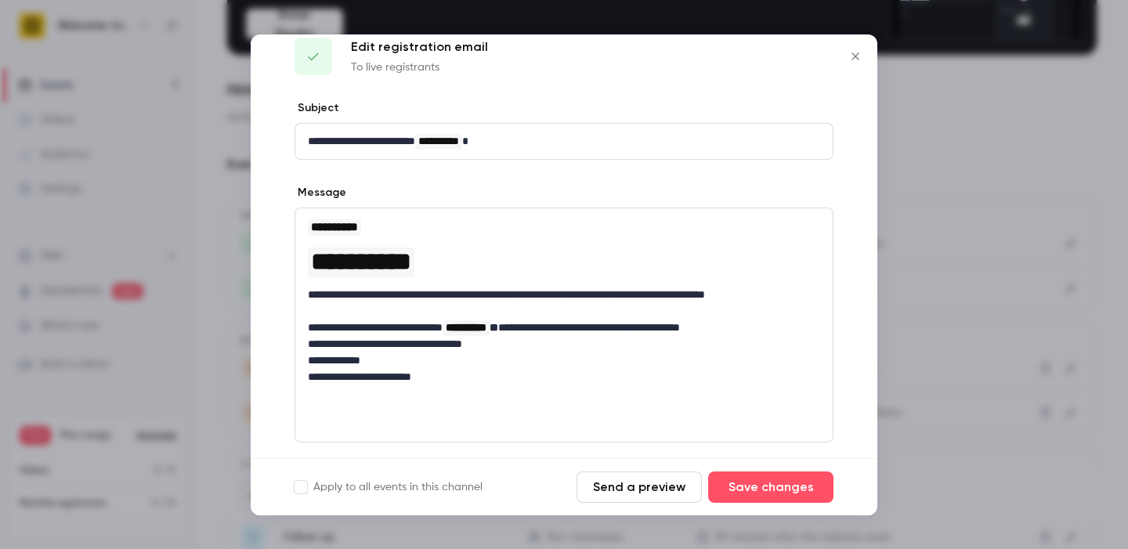
scroll to position [34, 0]
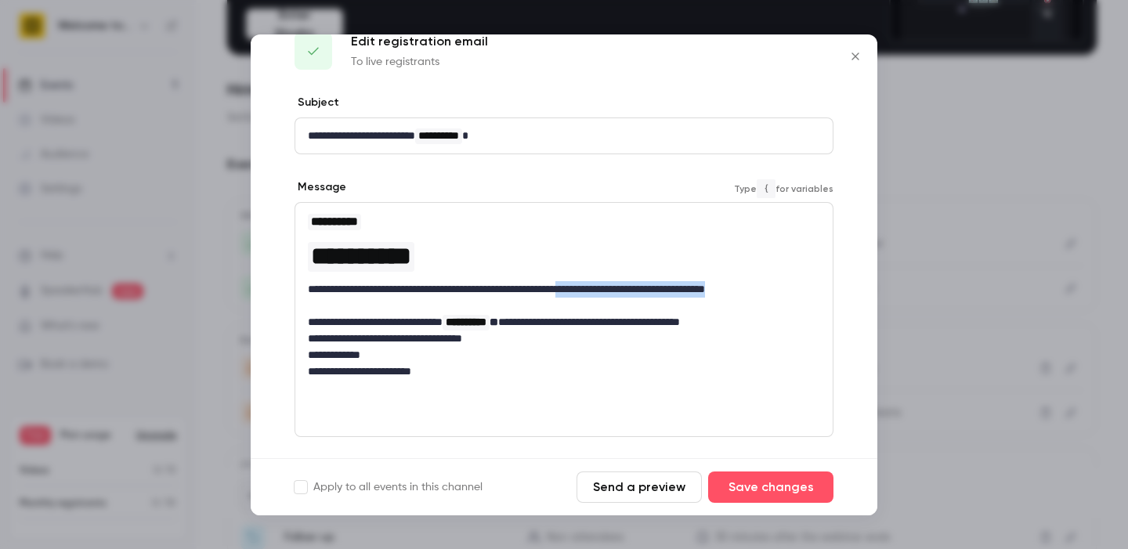
drag, startPoint x: 621, startPoint y: 292, endPoint x: 721, endPoint y: 301, distance: 100.7
click at [721, 301] on p "**********" at bounding box center [564, 297] width 512 height 33
click at [657, 187] on div "Message" at bounding box center [564, 189] width 539 height 20
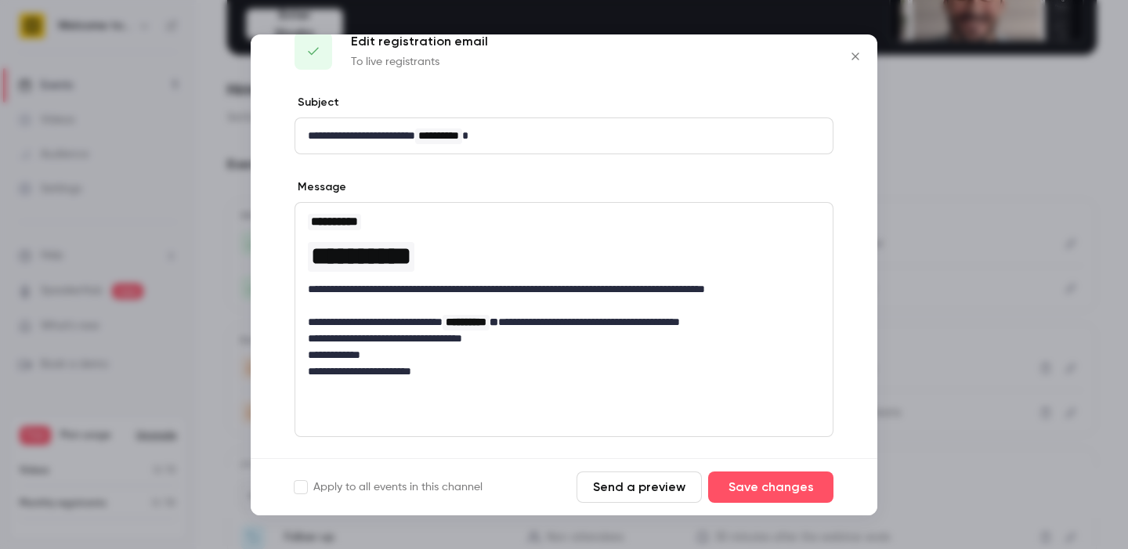
click at [638, 288] on p "**********" at bounding box center [564, 297] width 512 height 33
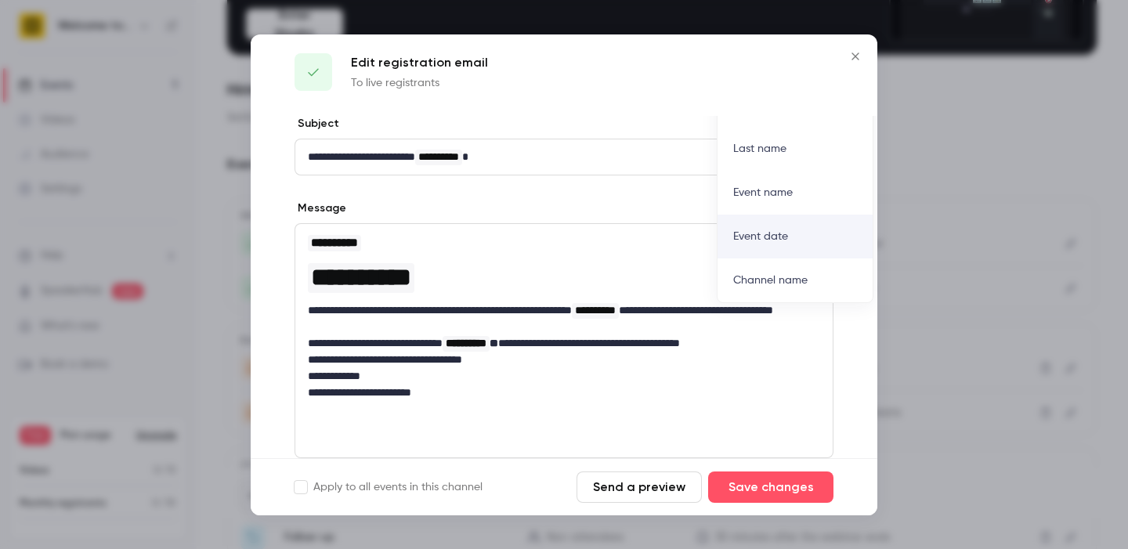
scroll to position [9, 0]
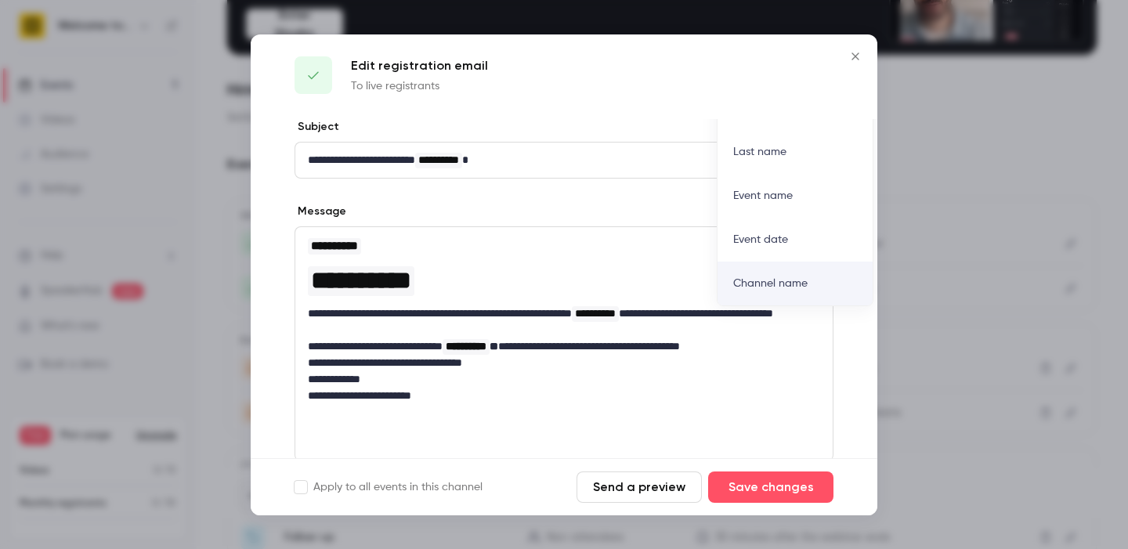
click at [691, 336] on p "**********" at bounding box center [564, 322] width 512 height 33
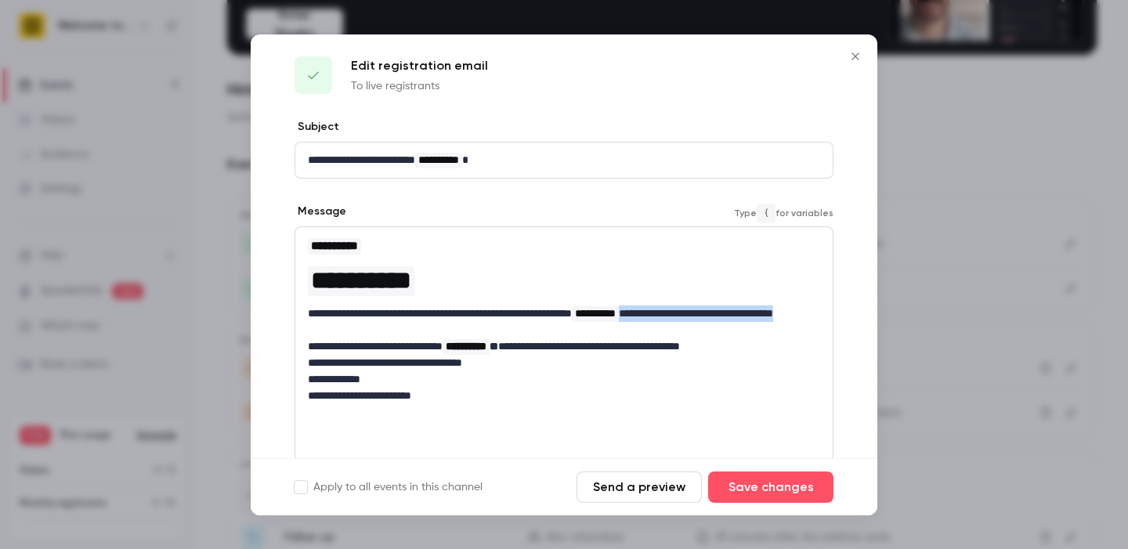
drag, startPoint x: 701, startPoint y: 314, endPoint x: 735, endPoint y: 328, distance: 36.5
click at [735, 328] on p "**********" at bounding box center [564, 322] width 512 height 33
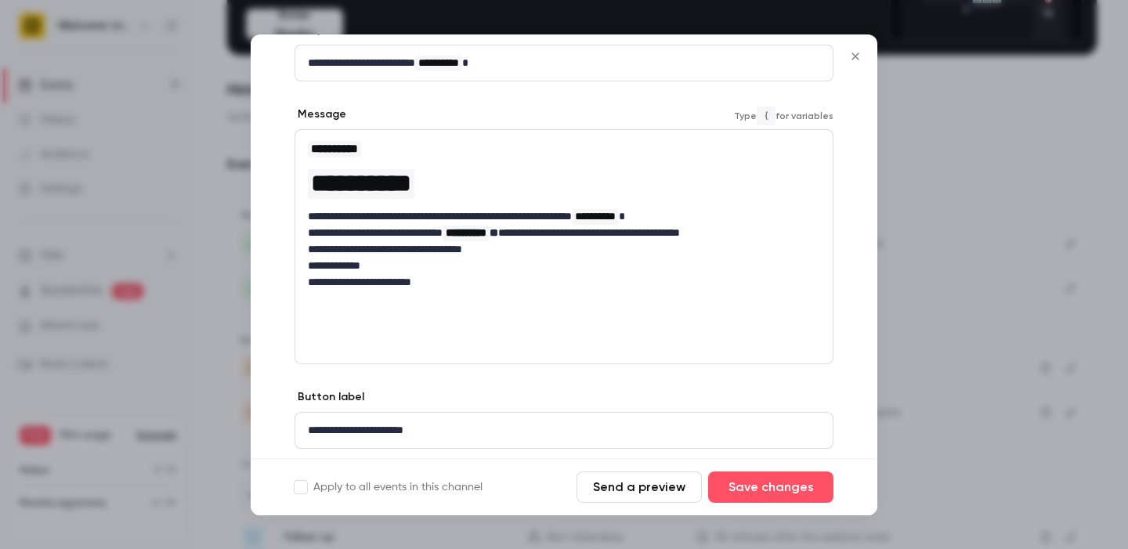
scroll to position [154, 0]
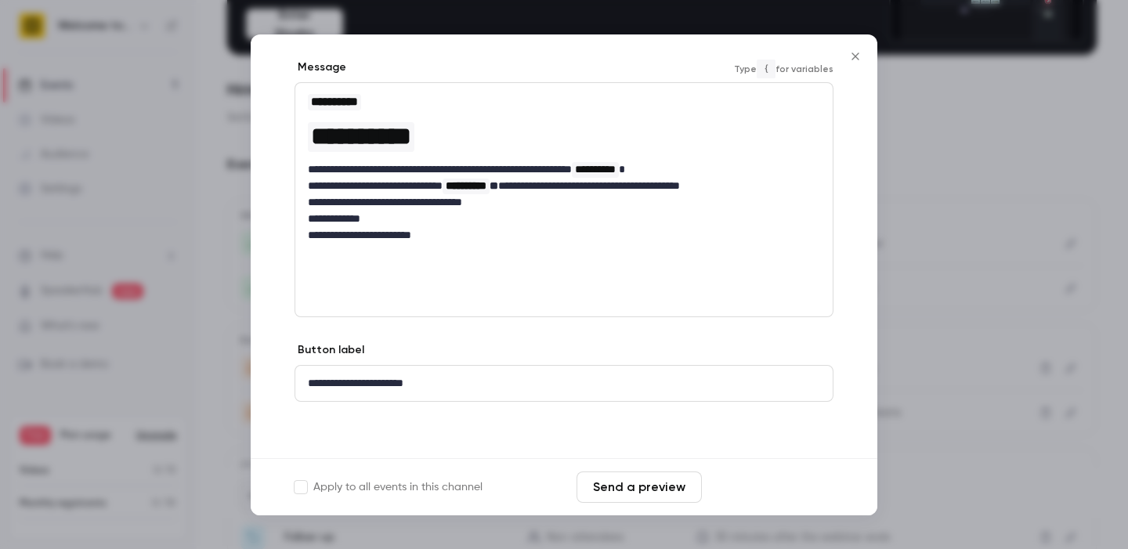
click at [804, 493] on button "Save changes" at bounding box center [770, 487] width 125 height 31
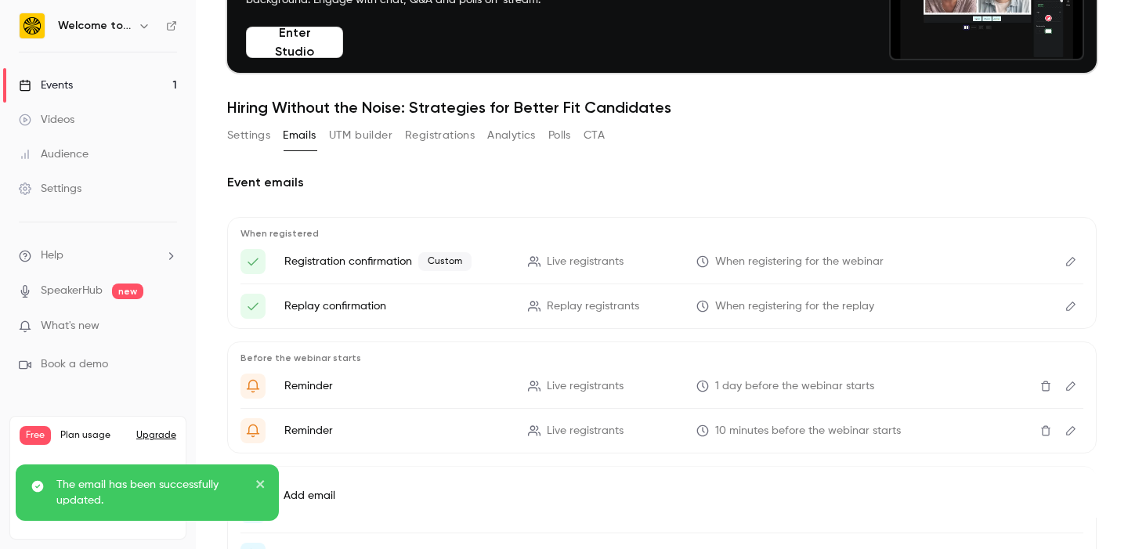
scroll to position [213, 0]
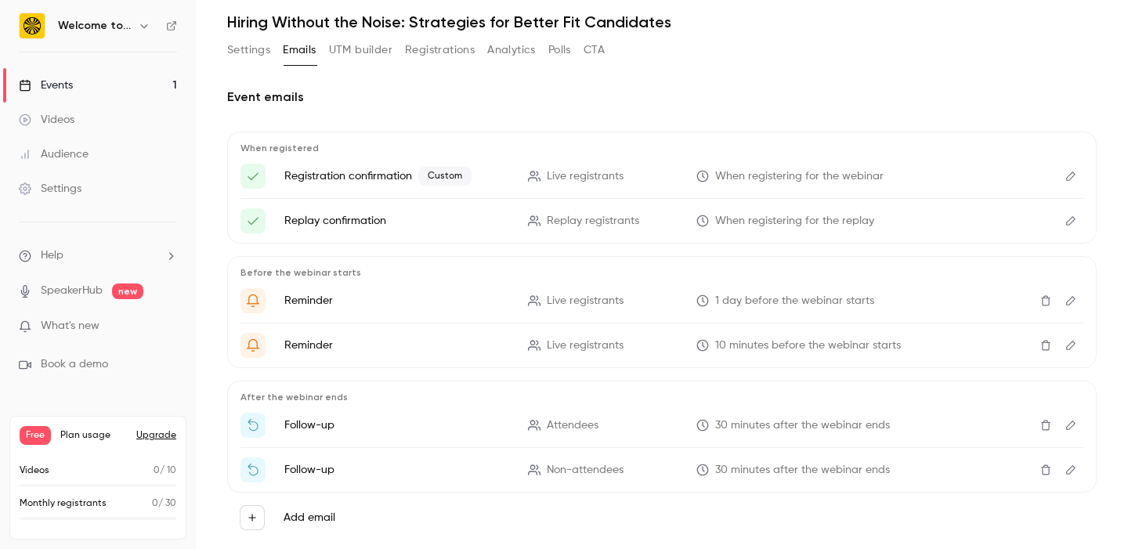
click at [1071, 219] on icon "Edit" at bounding box center [1071, 220] width 9 height 9
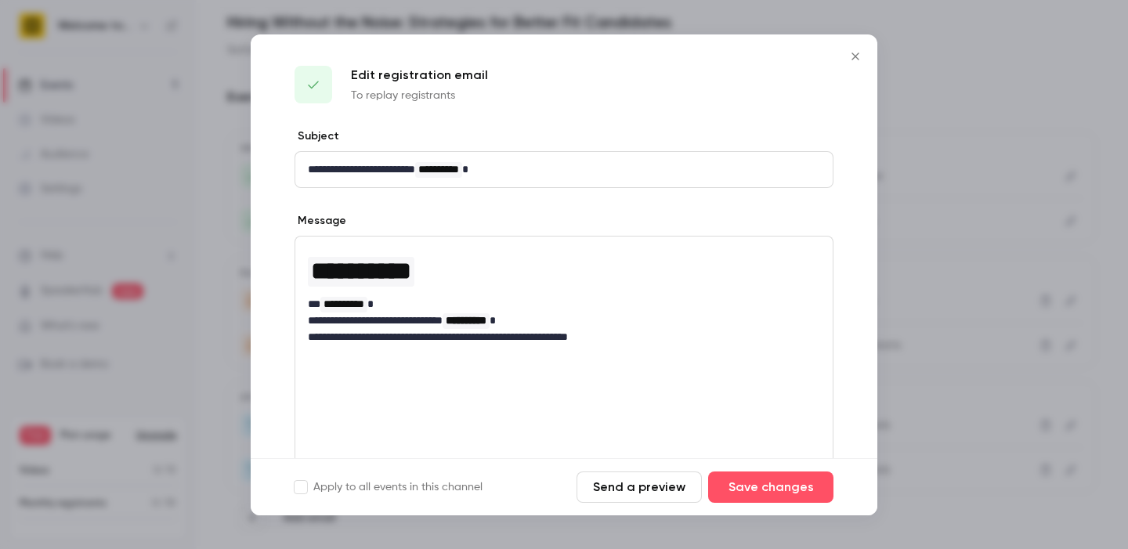
click at [857, 58] on icon "Close" at bounding box center [855, 56] width 7 height 7
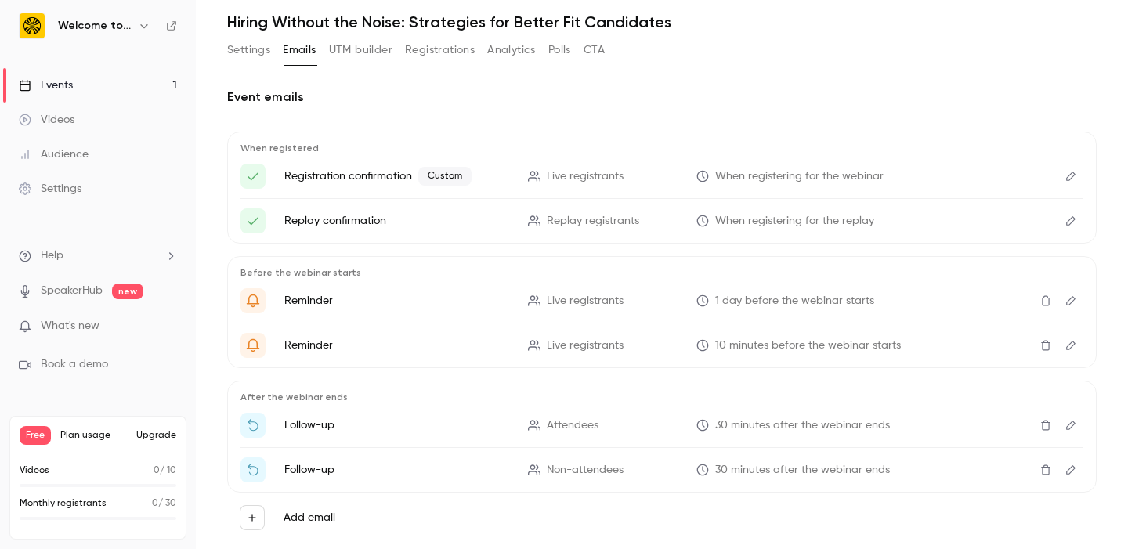
scroll to position [248, 0]
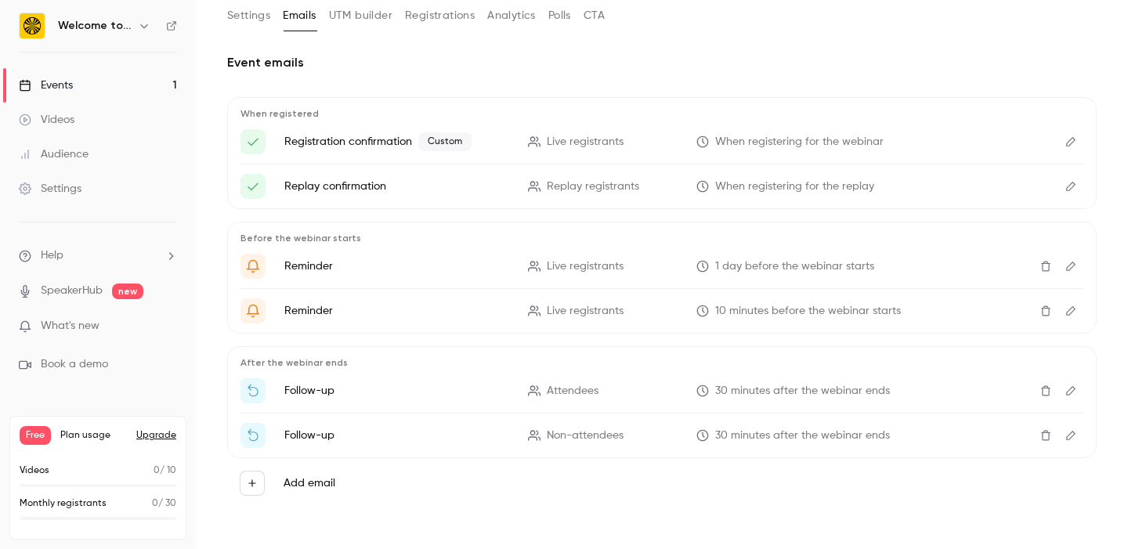
click at [1068, 271] on icon "Edit" at bounding box center [1071, 266] width 13 height 11
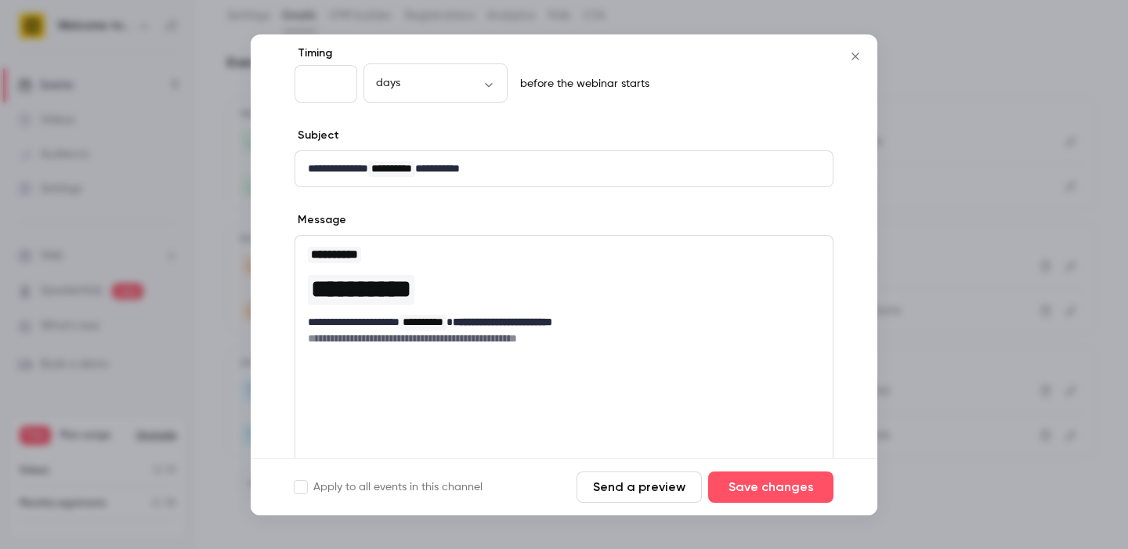
scroll to position [86, 0]
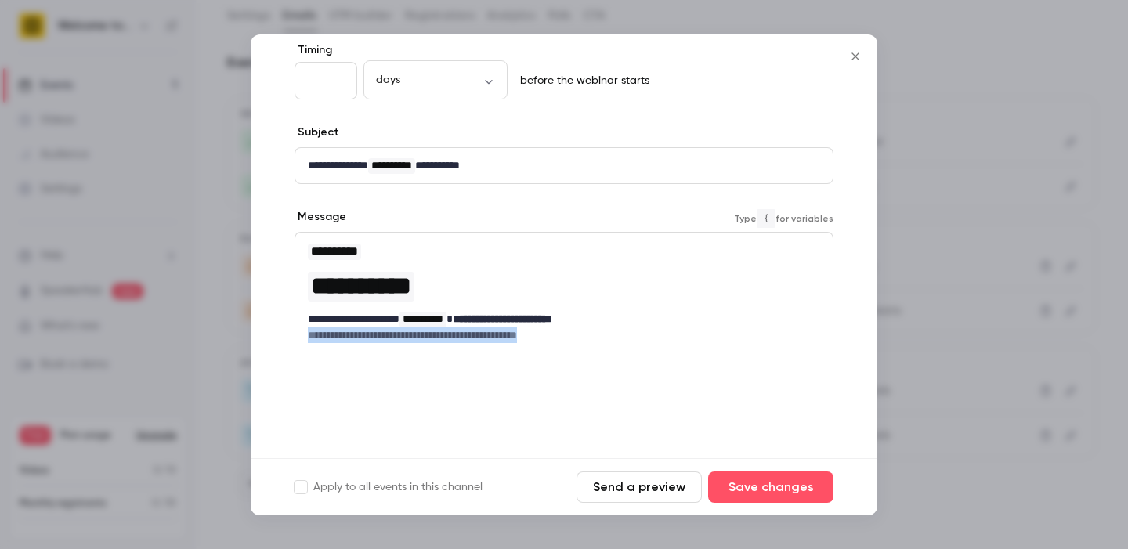
drag, startPoint x: 577, startPoint y: 329, endPoint x: 296, endPoint y: 340, distance: 280.8
click at [296, 340] on div "**********" at bounding box center [564, 293] width 538 height 120
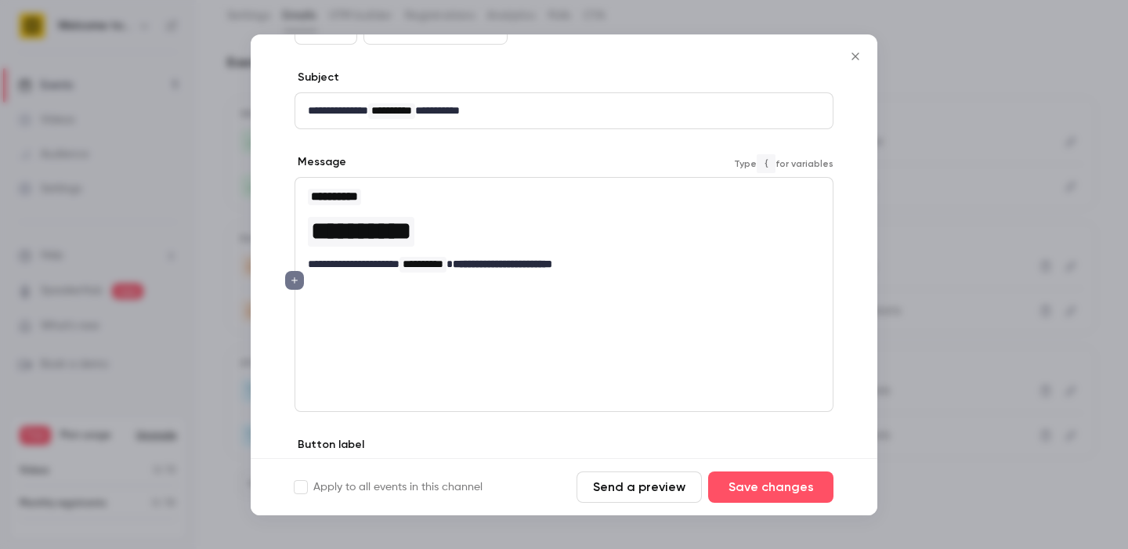
scroll to position [139, 0]
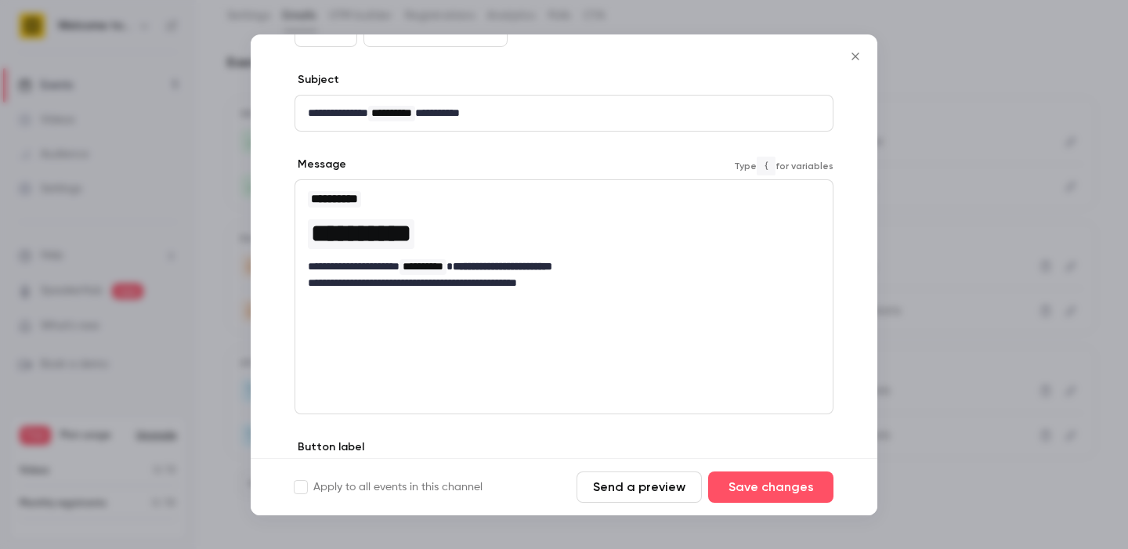
click at [475, 286] on p "**********" at bounding box center [564, 283] width 512 height 16
click at [551, 284] on p "**********" at bounding box center [564, 283] width 512 height 16
drag, startPoint x: 695, startPoint y: 283, endPoint x: 827, endPoint y: 283, distance: 131.6
click at [827, 283] on div "**********" at bounding box center [564, 240] width 538 height 121
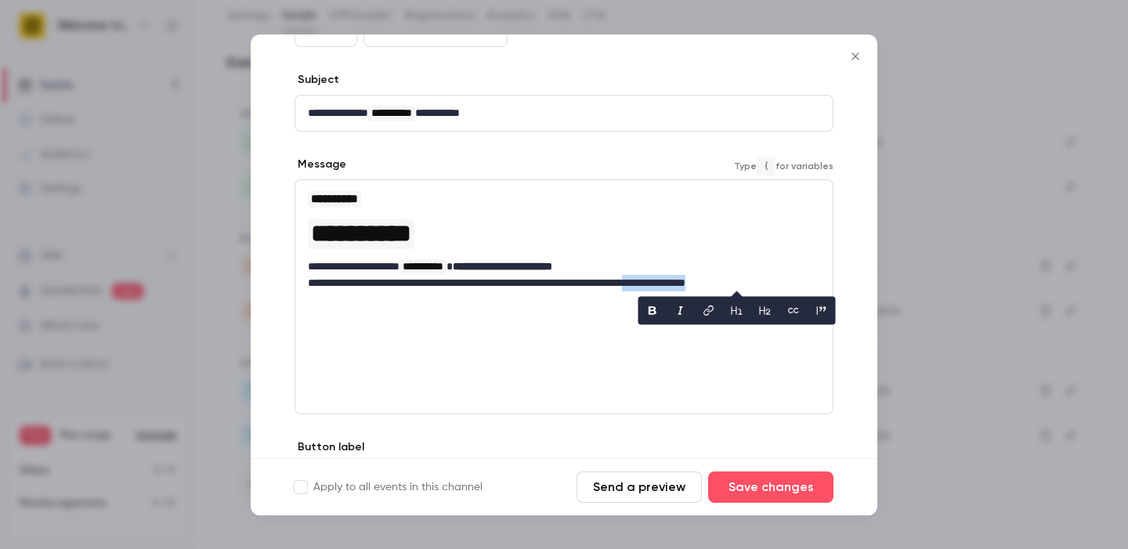
copy p "**********"
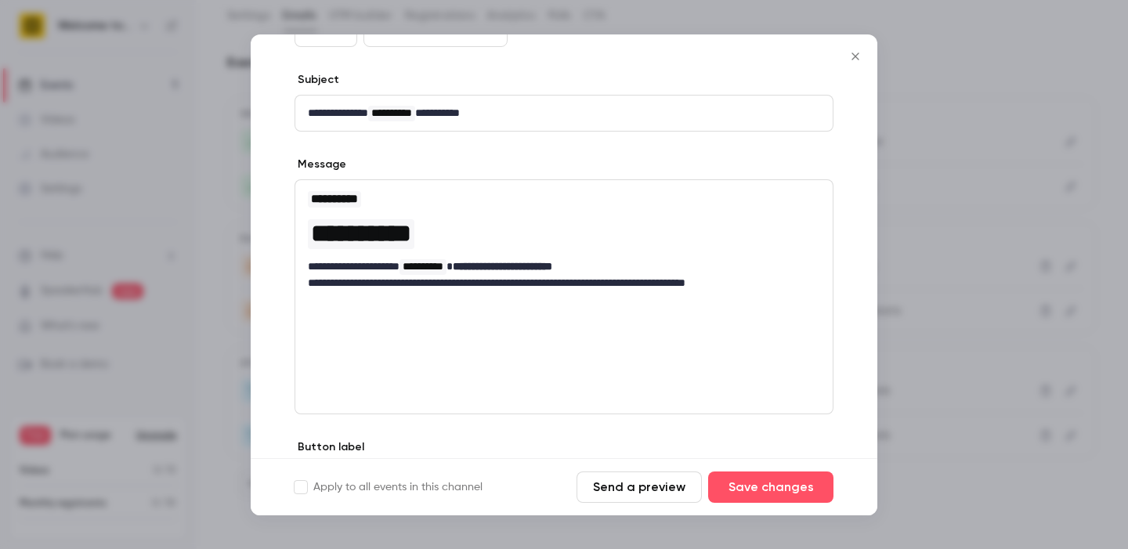
click at [626, 350] on div "**********" at bounding box center [564, 296] width 539 height 235
click at [792, 285] on p "**********" at bounding box center [564, 283] width 512 height 16
click at [554, 281] on p "**********" at bounding box center [564, 283] width 512 height 16
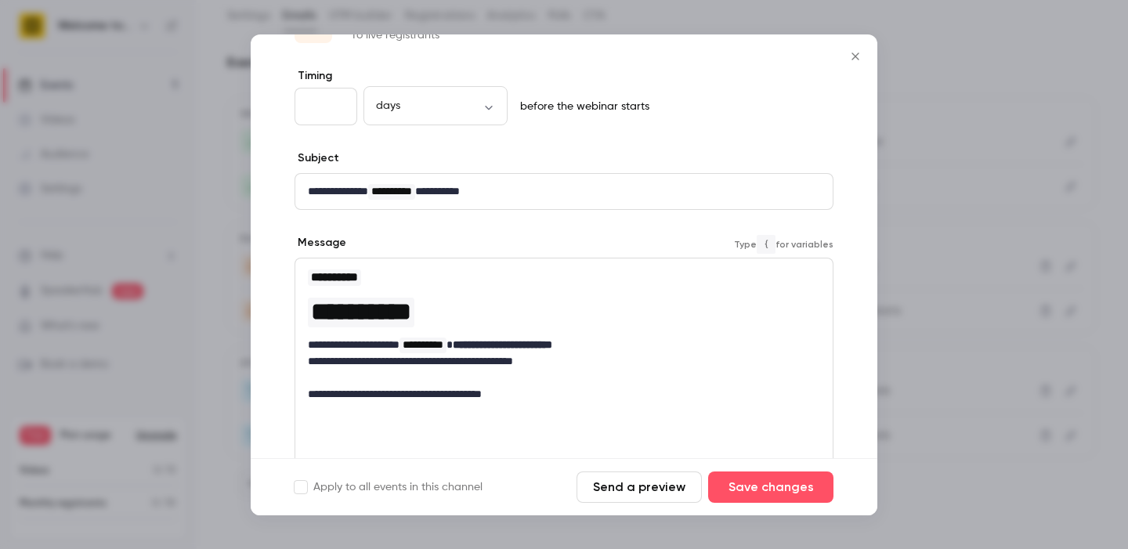
scroll to position [59, 0]
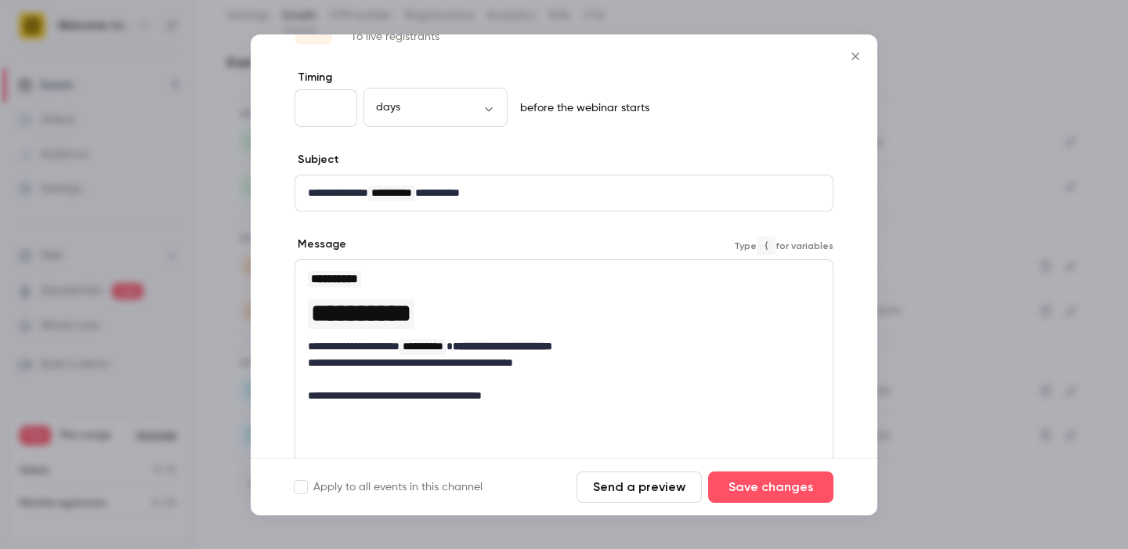
click at [578, 363] on p "**********" at bounding box center [564, 363] width 512 height 16
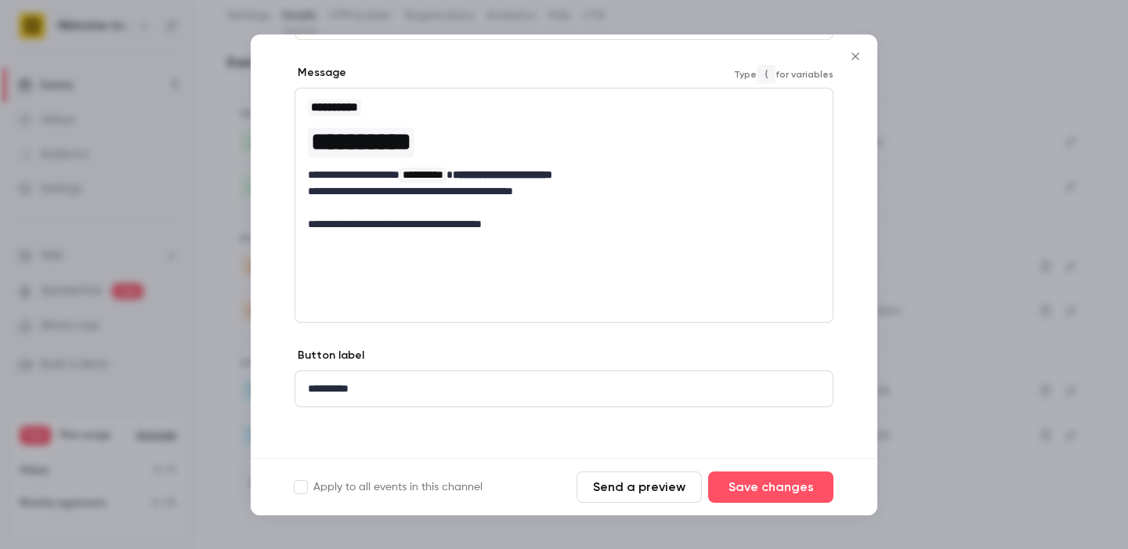
scroll to position [0, 0]
click at [597, 187] on p "**********" at bounding box center [564, 191] width 512 height 16
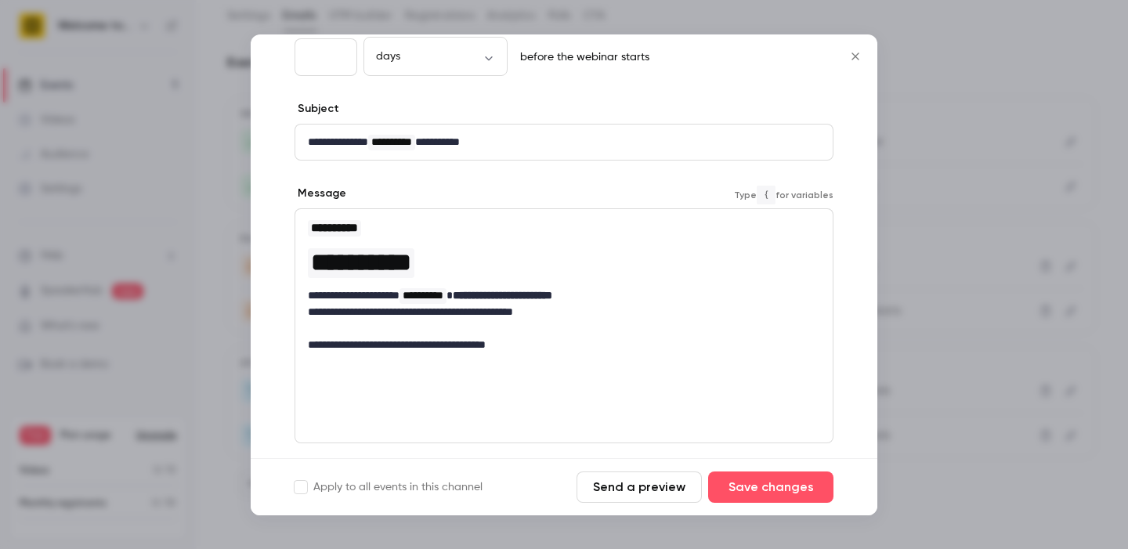
scroll to position [112, 0]
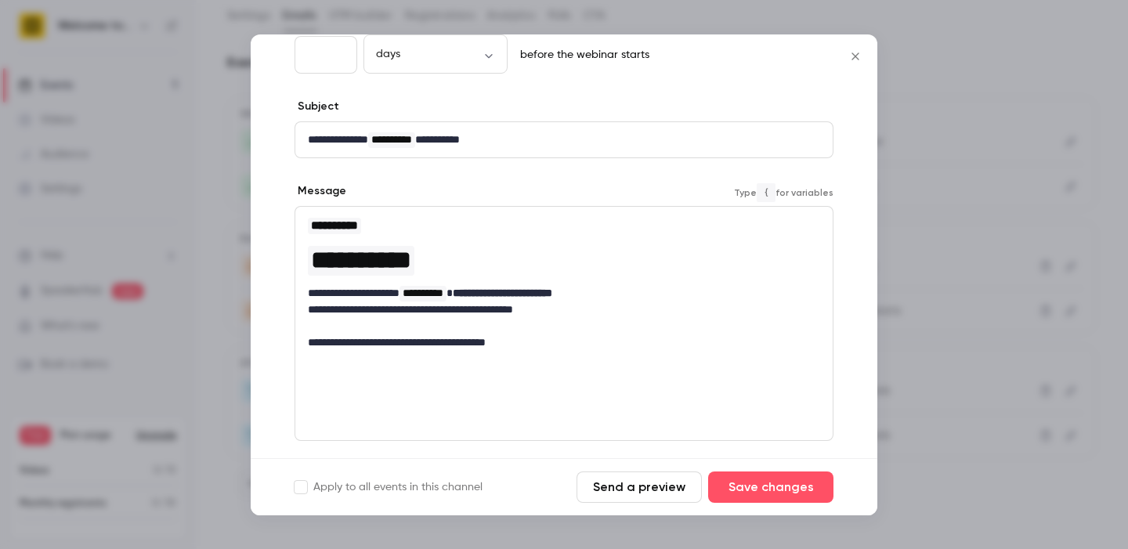
click at [311, 345] on p "**********" at bounding box center [564, 343] width 512 height 16
click at [583, 308] on p "**********" at bounding box center [564, 310] width 512 height 16
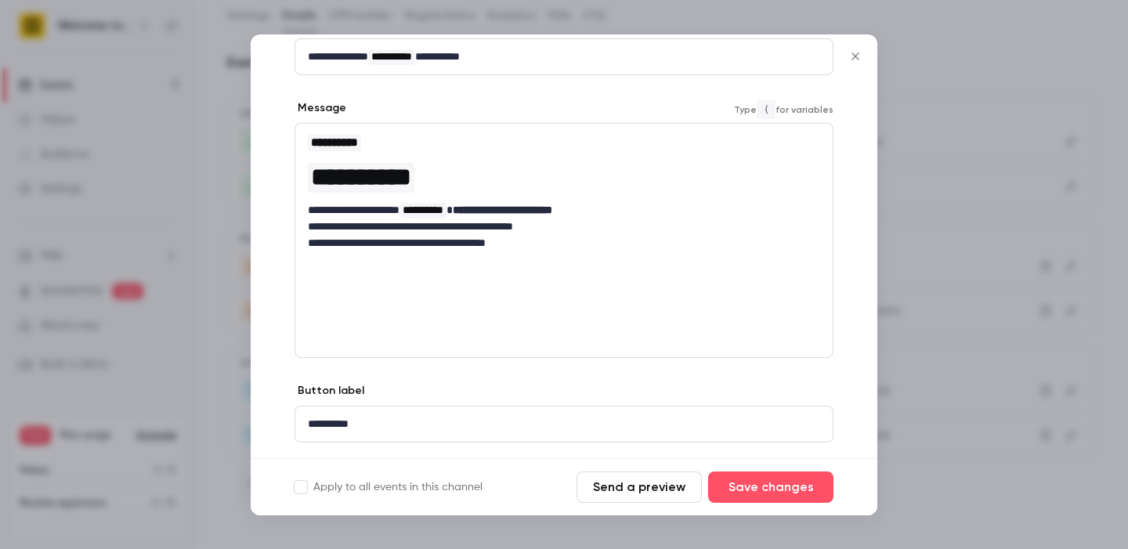
scroll to position [236, 0]
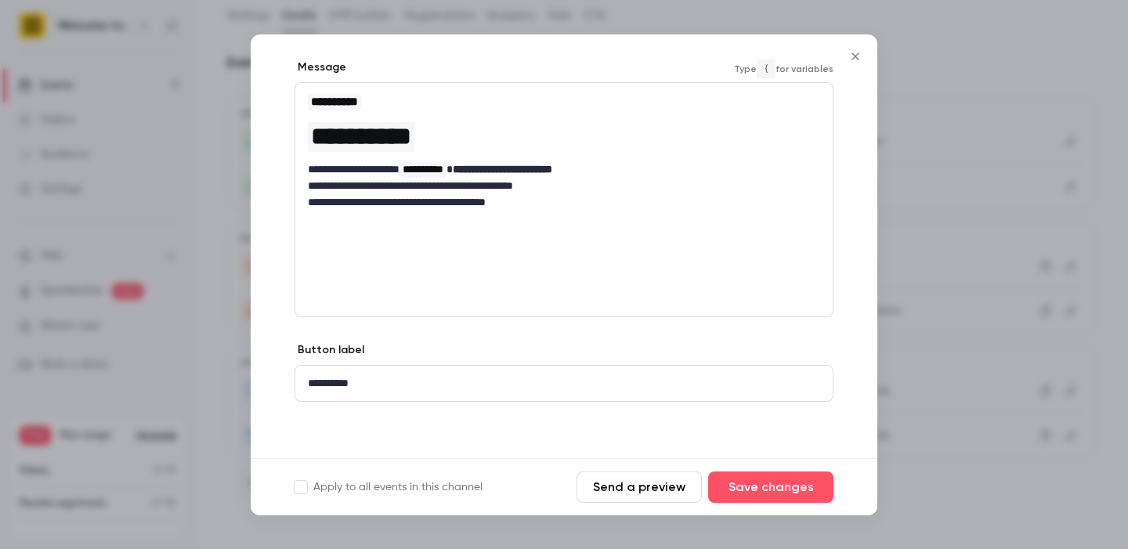
click at [661, 495] on button "Send a preview" at bounding box center [639, 487] width 125 height 31
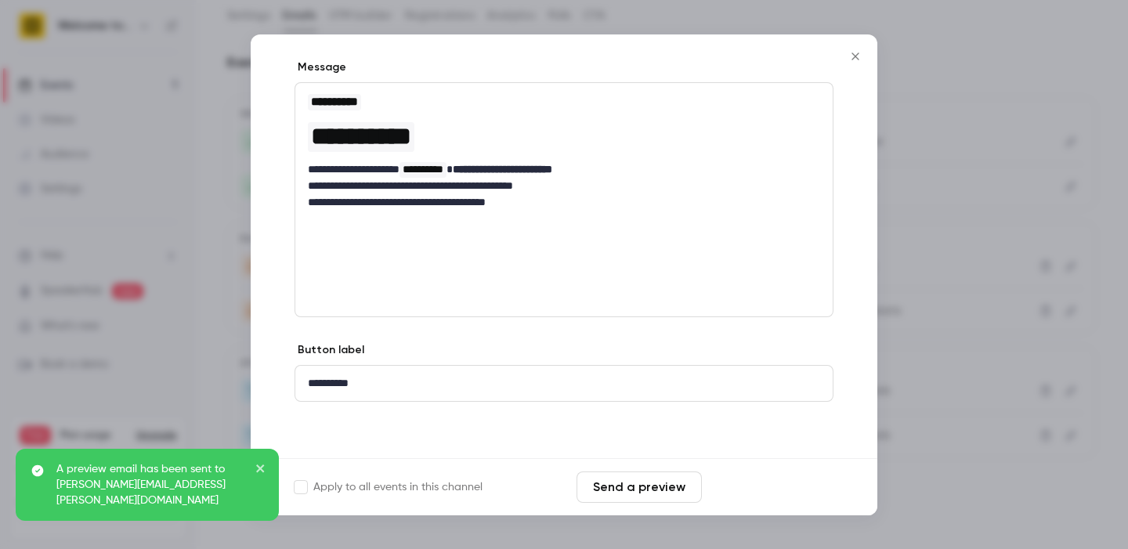
click at [783, 484] on button "Save changes" at bounding box center [770, 487] width 125 height 31
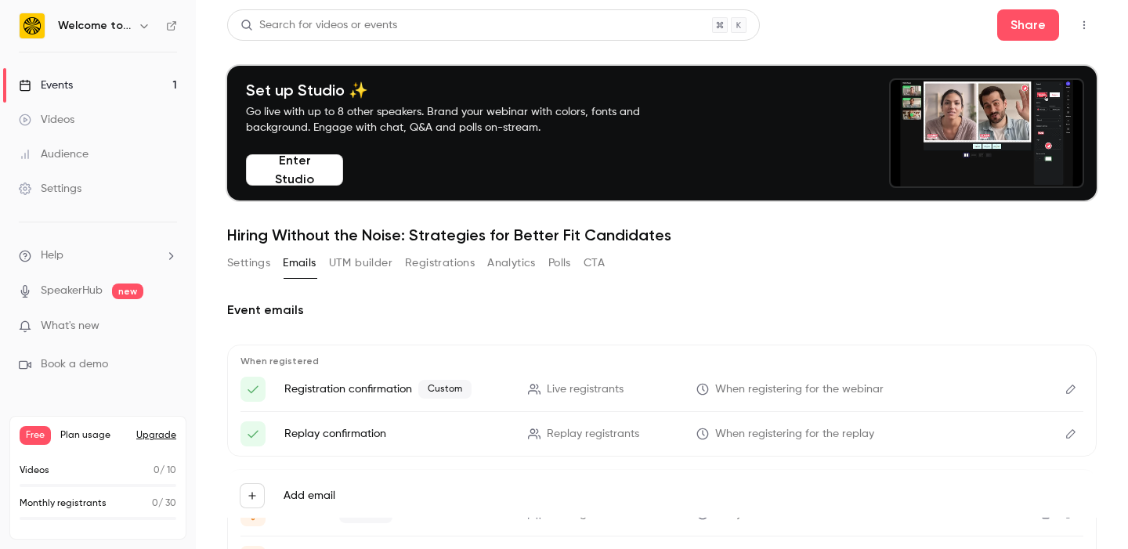
scroll to position [14, 0]
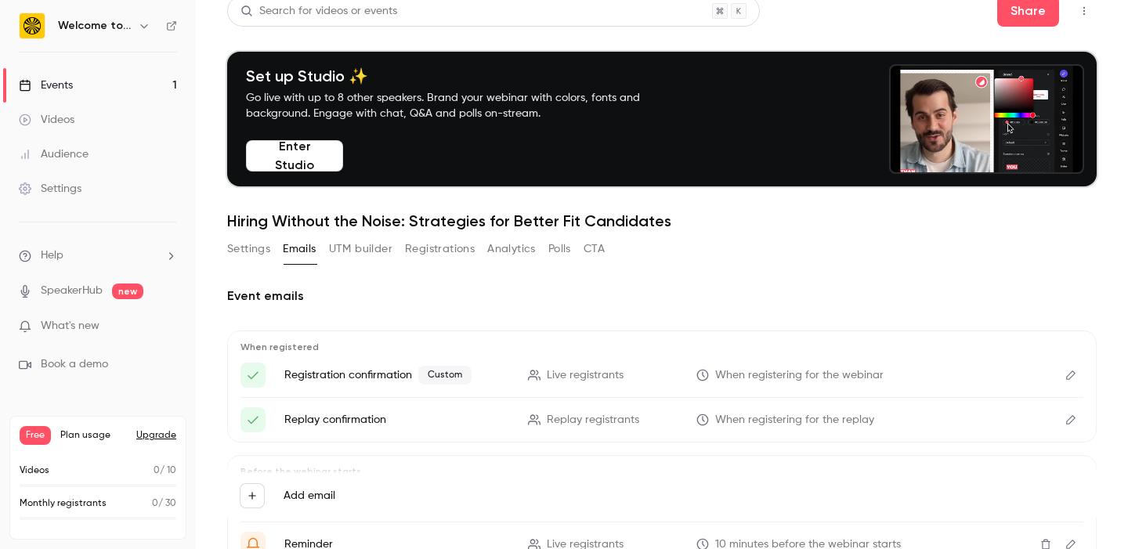
click at [252, 250] on button "Settings" at bounding box center [248, 249] width 43 height 25
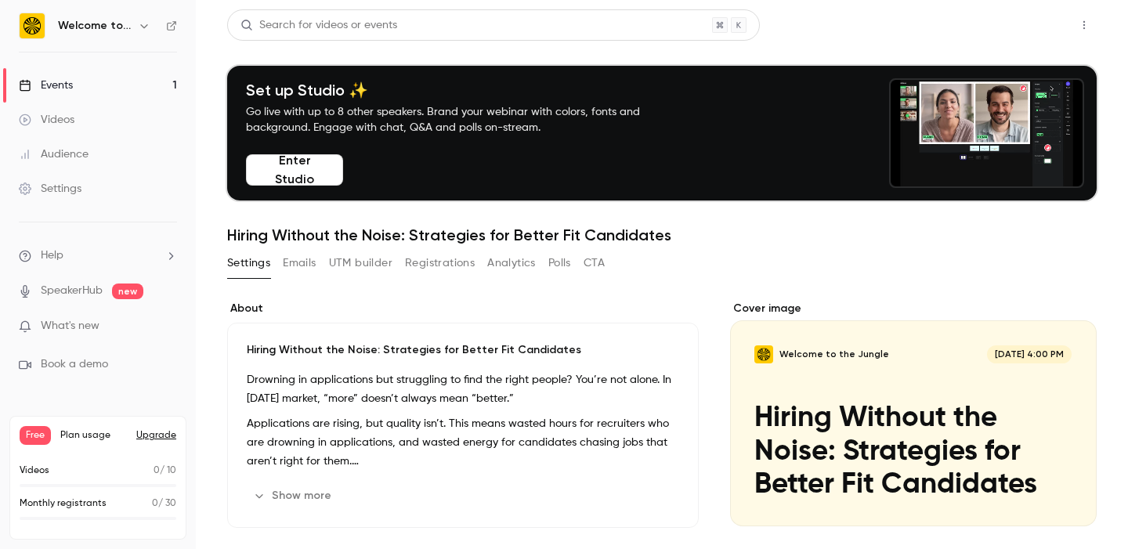
click at [1036, 28] on button "Share" at bounding box center [1029, 24] width 62 height 31
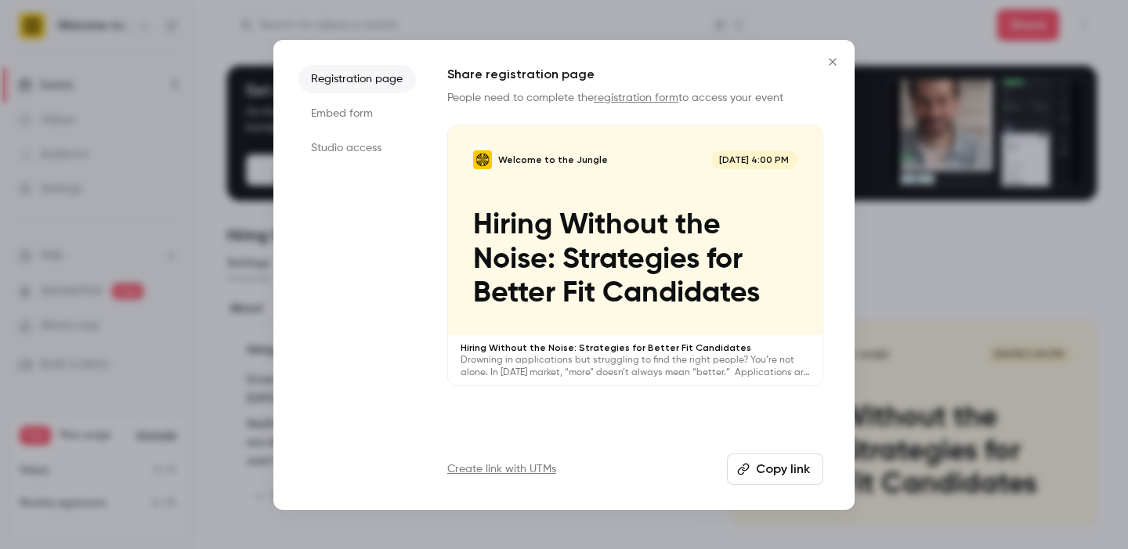
click at [779, 465] on button "Copy link" at bounding box center [775, 469] width 96 height 31
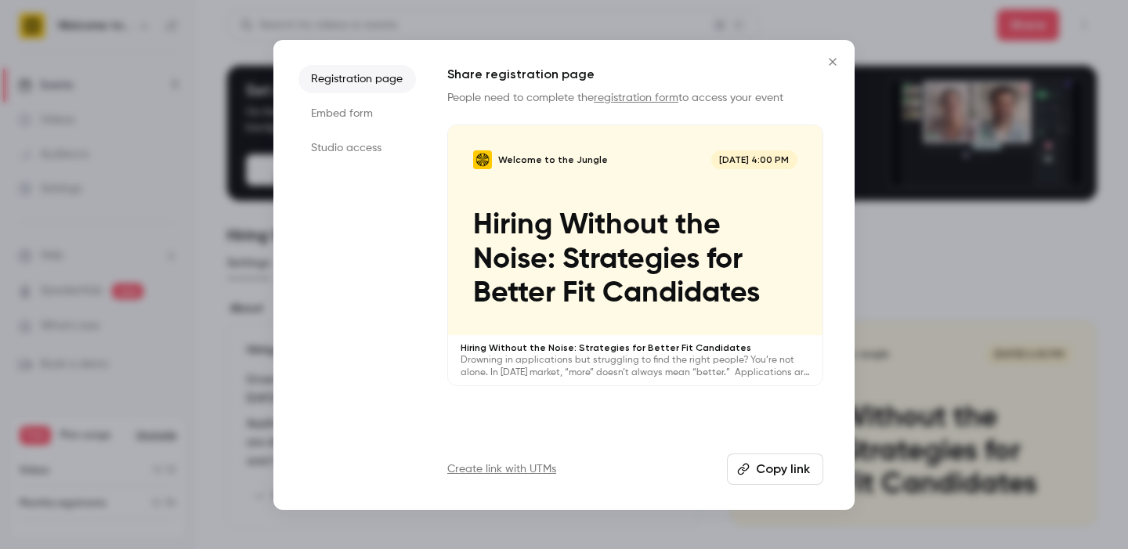
click at [831, 59] on icon "Close" at bounding box center [833, 62] width 19 height 13
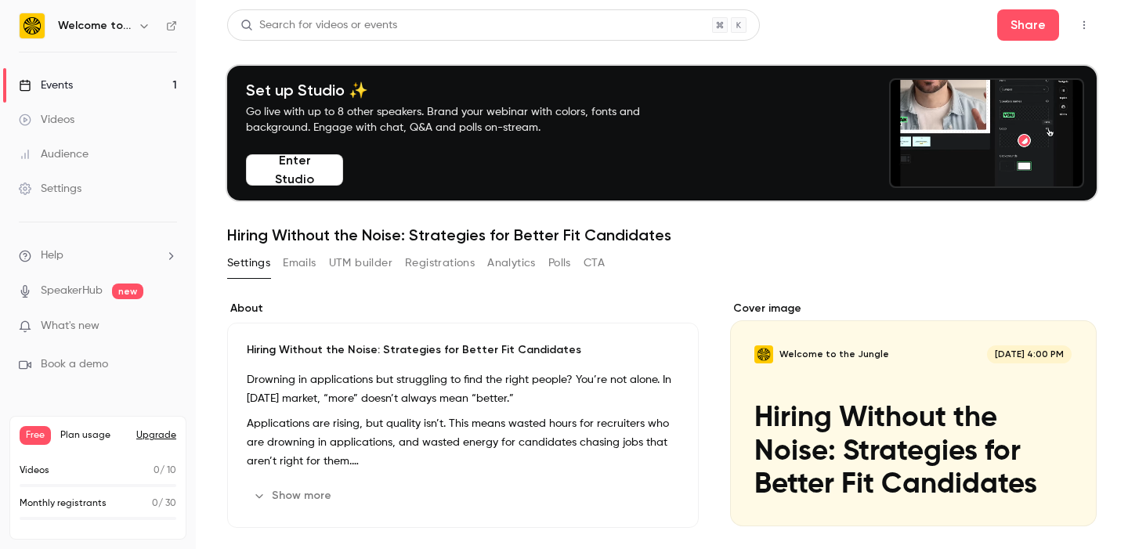
click at [146, 23] on icon "button" at bounding box center [144, 26] width 13 height 13
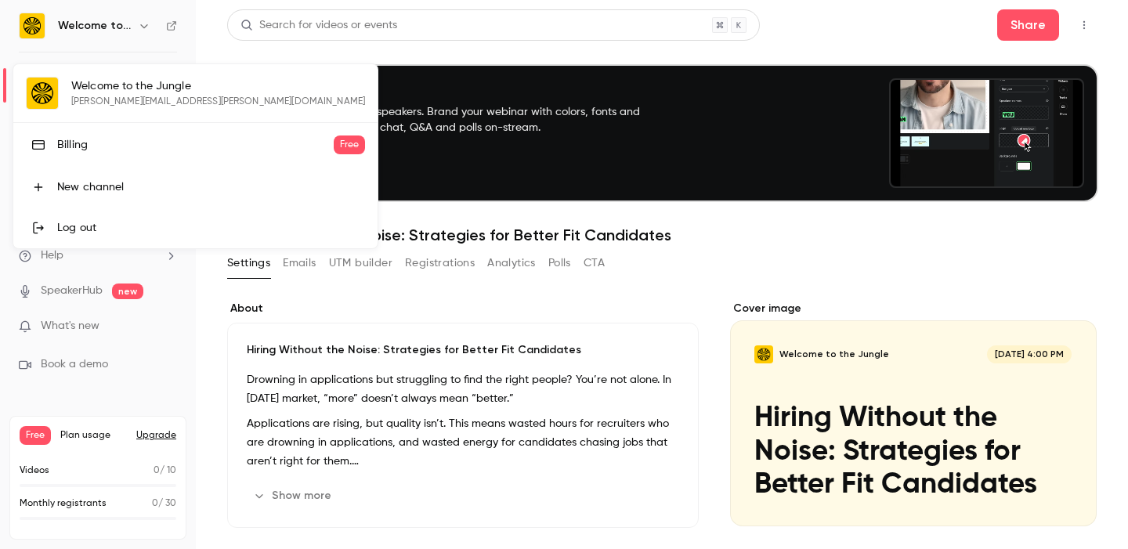
click at [137, 20] on div at bounding box center [564, 274] width 1128 height 549
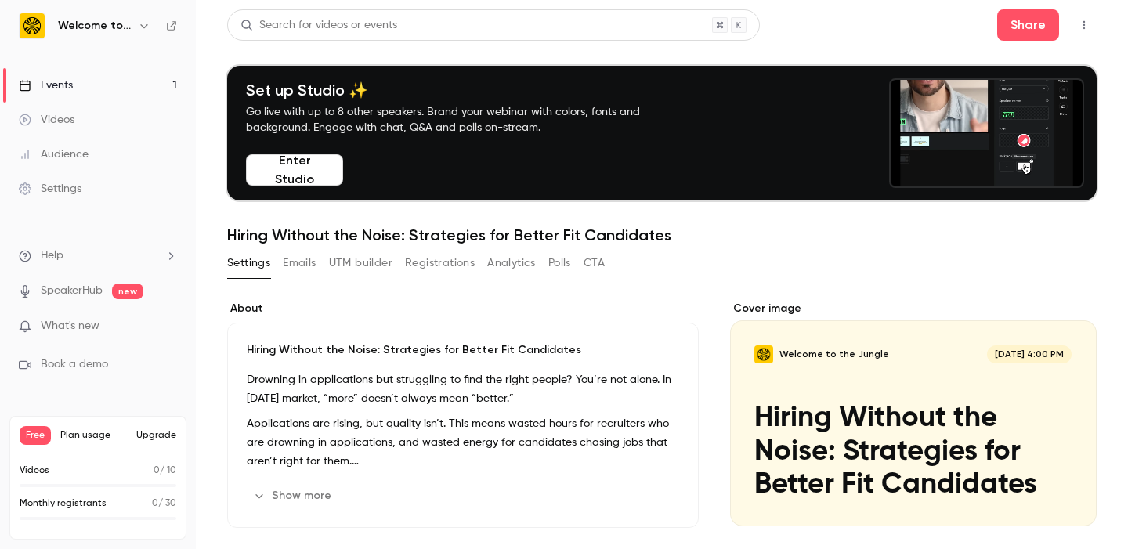
click at [85, 107] on link "Videos" at bounding box center [98, 120] width 196 height 34
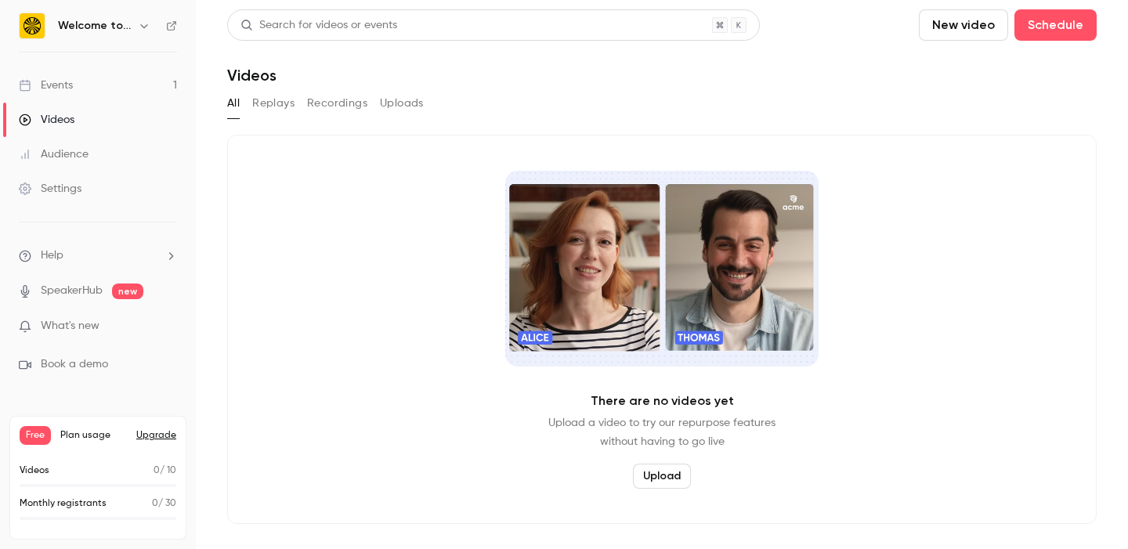
click at [78, 187] on div "Settings" at bounding box center [50, 189] width 63 height 16
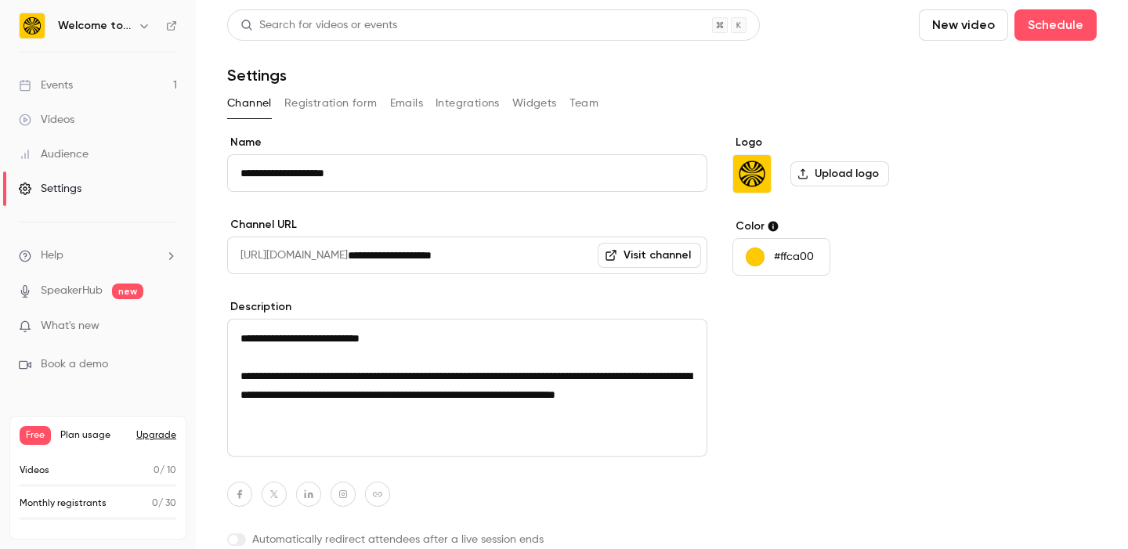
click at [630, 263] on link "Visit channel" at bounding box center [649, 255] width 103 height 25
click at [106, 112] on link "Videos" at bounding box center [98, 120] width 196 height 34
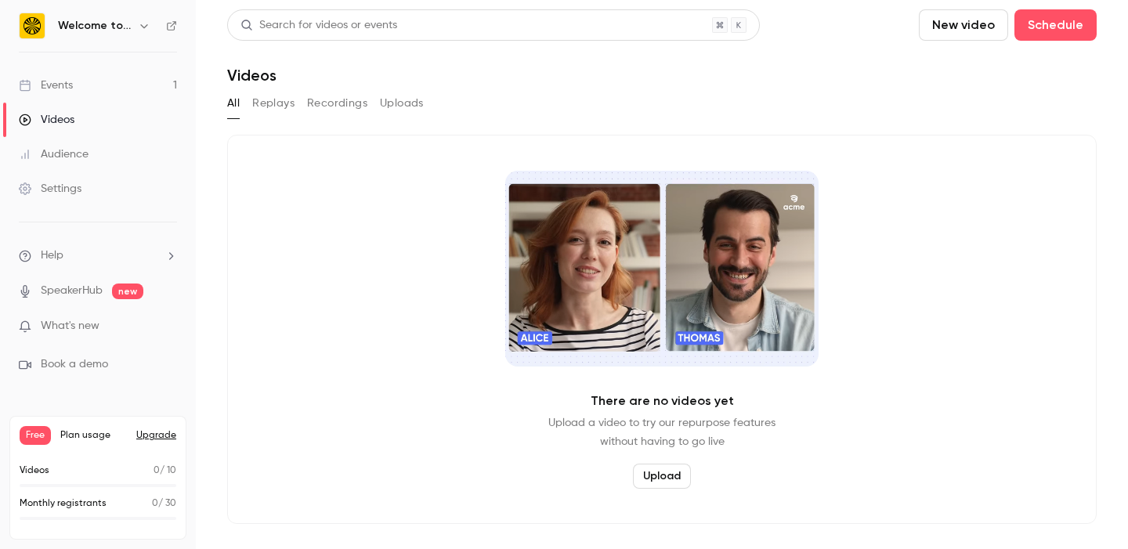
click at [96, 89] on link "Events 1" at bounding box center [98, 85] width 196 height 34
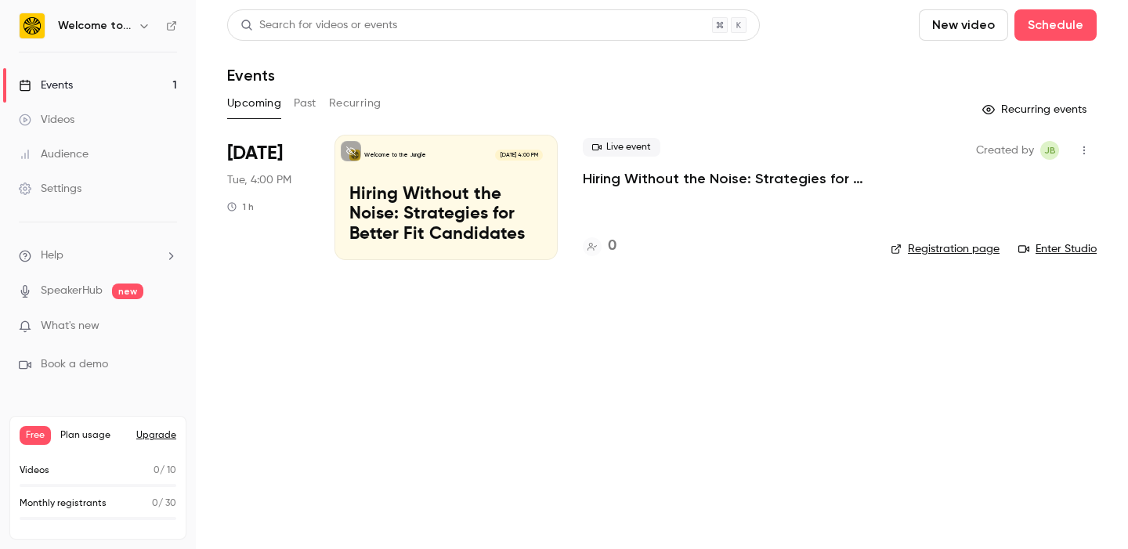
click at [60, 92] on div "Events" at bounding box center [46, 86] width 54 height 16
click at [291, 156] on div "Sep 30 Tue, 4:00 PM 1 h" at bounding box center [268, 197] width 82 height 125
click at [470, 226] on p "Hiring Without the Noise: Strategies for Better Fit Candidates" at bounding box center [446, 215] width 194 height 60
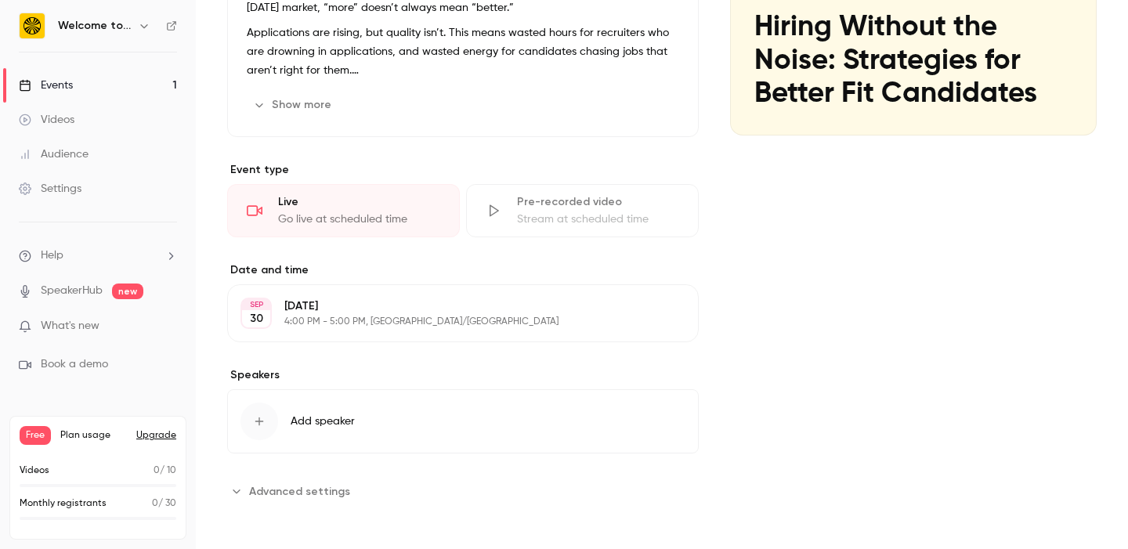
scroll to position [393, 0]
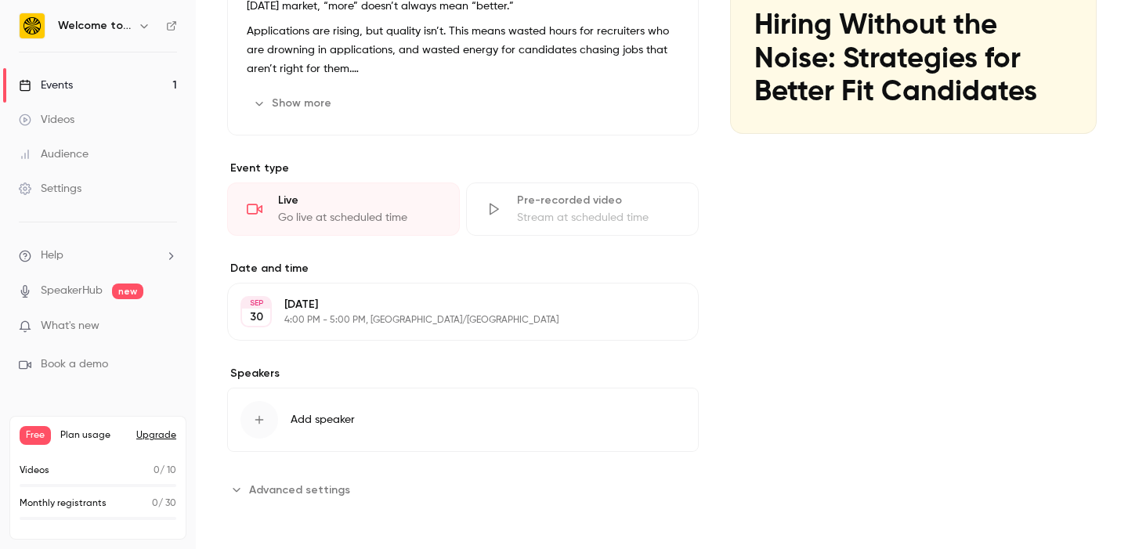
click at [327, 489] on span "Advanced settings" at bounding box center [299, 490] width 101 height 16
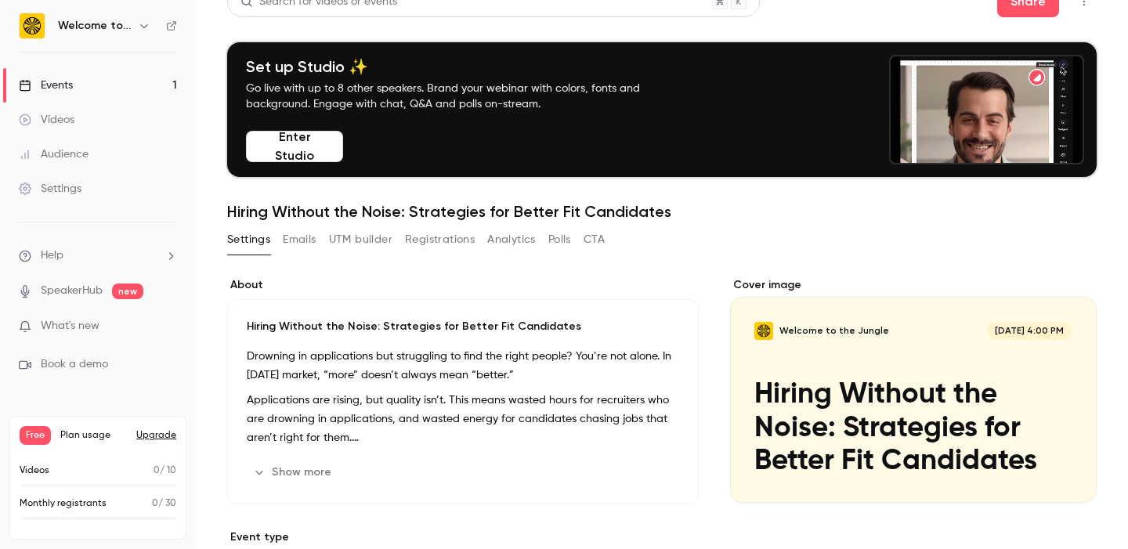
scroll to position [0, 0]
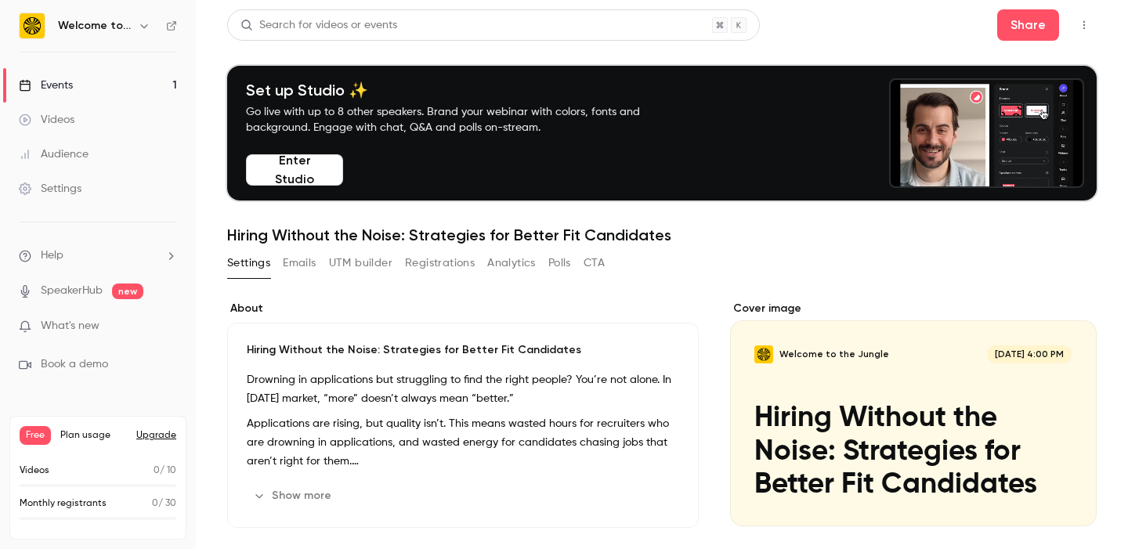
click at [161, 255] on li "Help" at bounding box center [98, 256] width 158 height 16
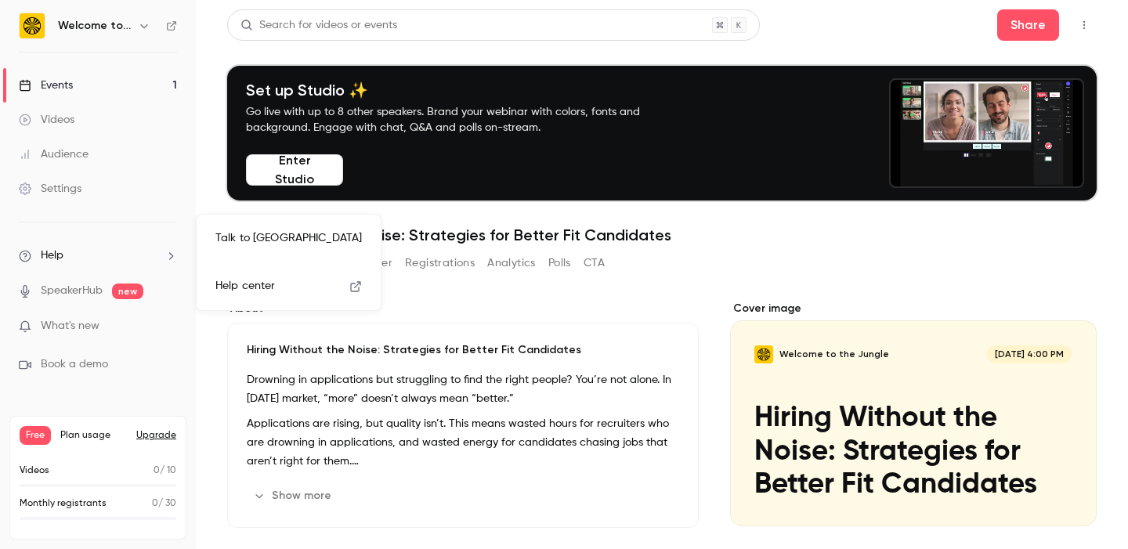
click at [378, 366] on div at bounding box center [564, 274] width 1128 height 549
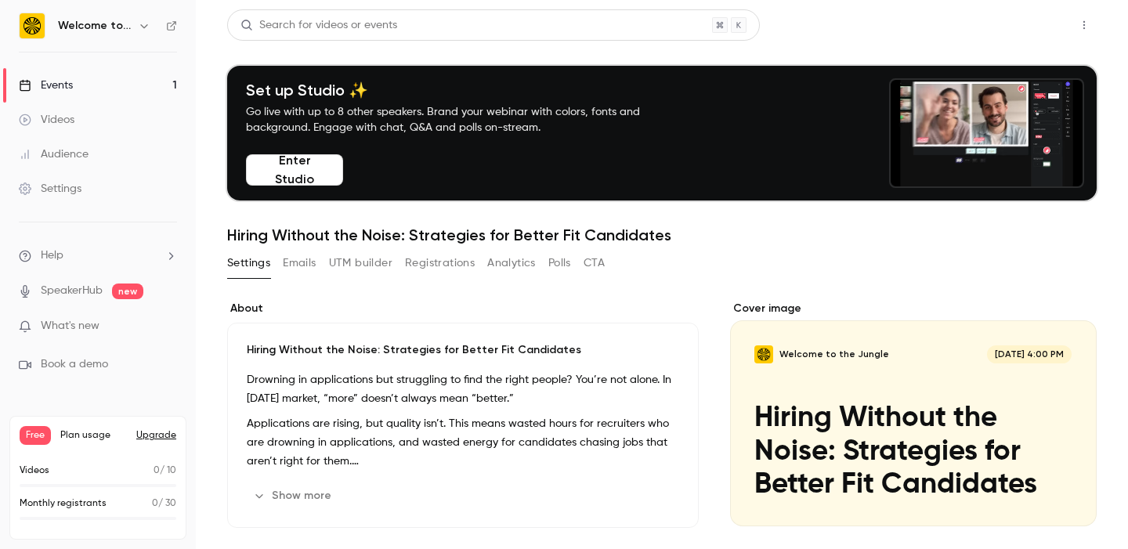
click at [1045, 12] on button "Share" at bounding box center [1029, 24] width 62 height 31
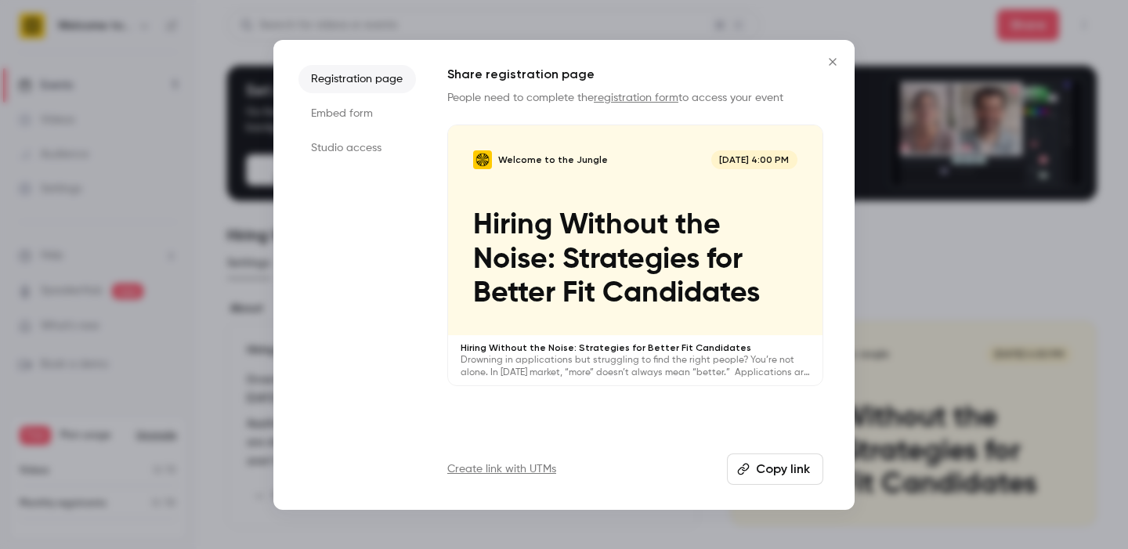
click at [706, 179] on div "Welcome to the Jungle [DATE] 4:00 PM Hiring Without the Noise: Strategies for B…" at bounding box center [635, 230] width 375 height 211
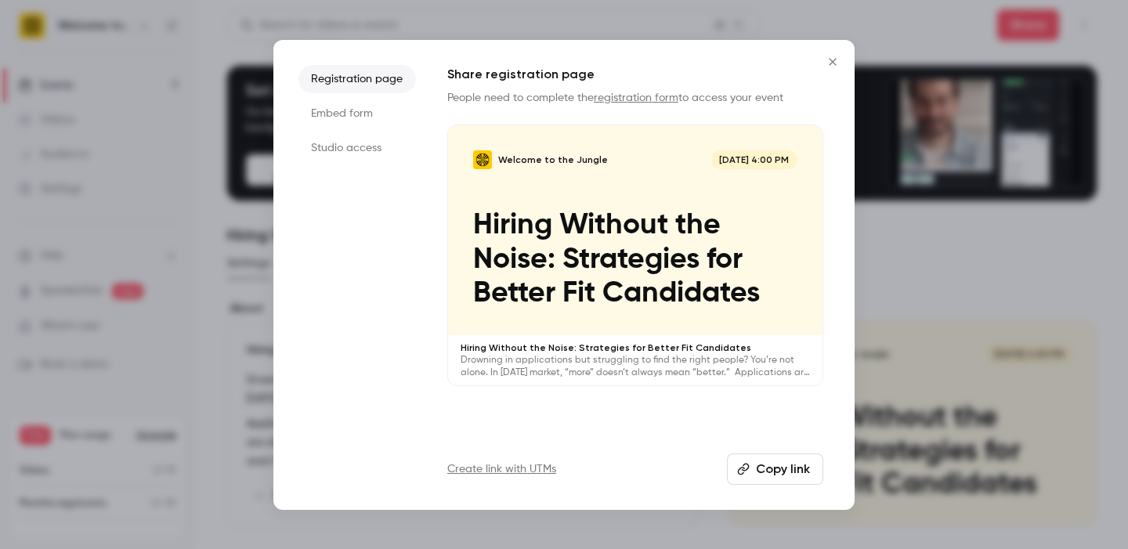
click at [832, 60] on icon "Close" at bounding box center [833, 62] width 19 height 13
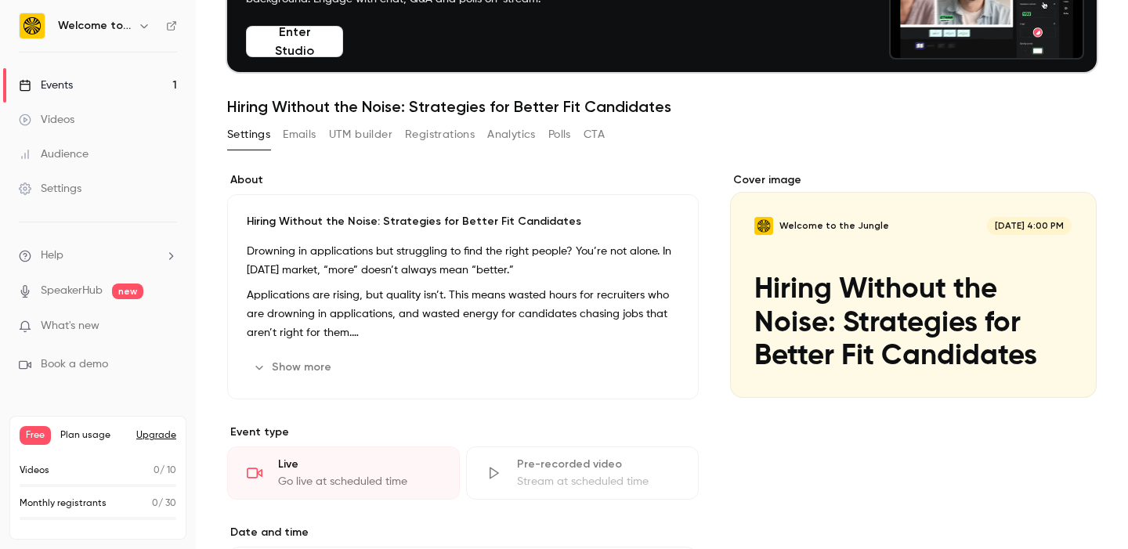
scroll to position [130, 0]
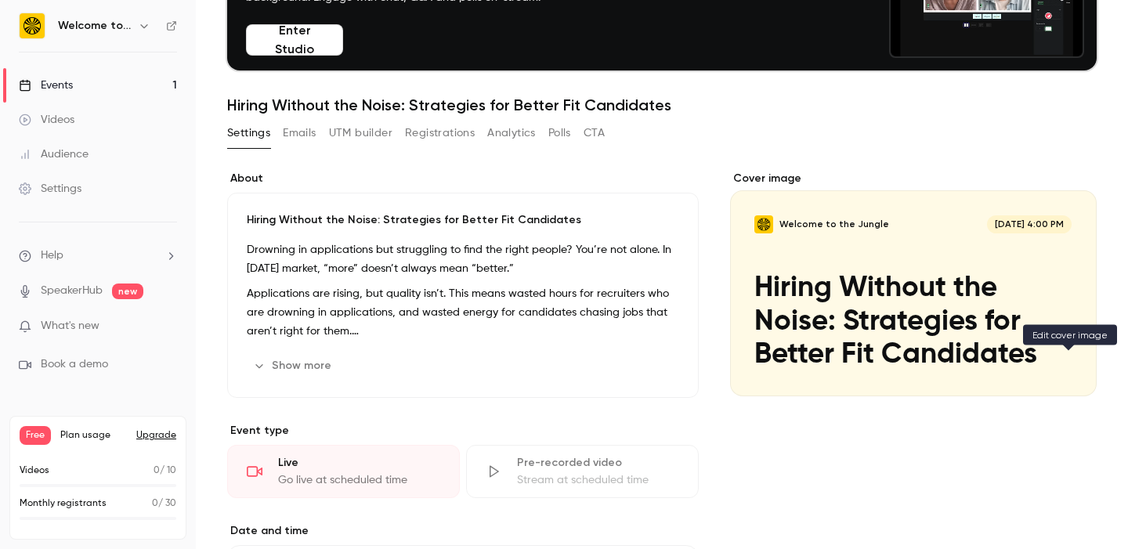
click at [1070, 366] on icon "Cover image" at bounding box center [1068, 368] width 17 height 13
click at [922, 297] on div "Cover image" at bounding box center [913, 284] width 367 height 226
click at [0, 0] on input "Welcome to the Jungle [DATE] 4:00 PM Hiring Without the Noise: Strategies for B…" at bounding box center [0, 0] width 0 height 0
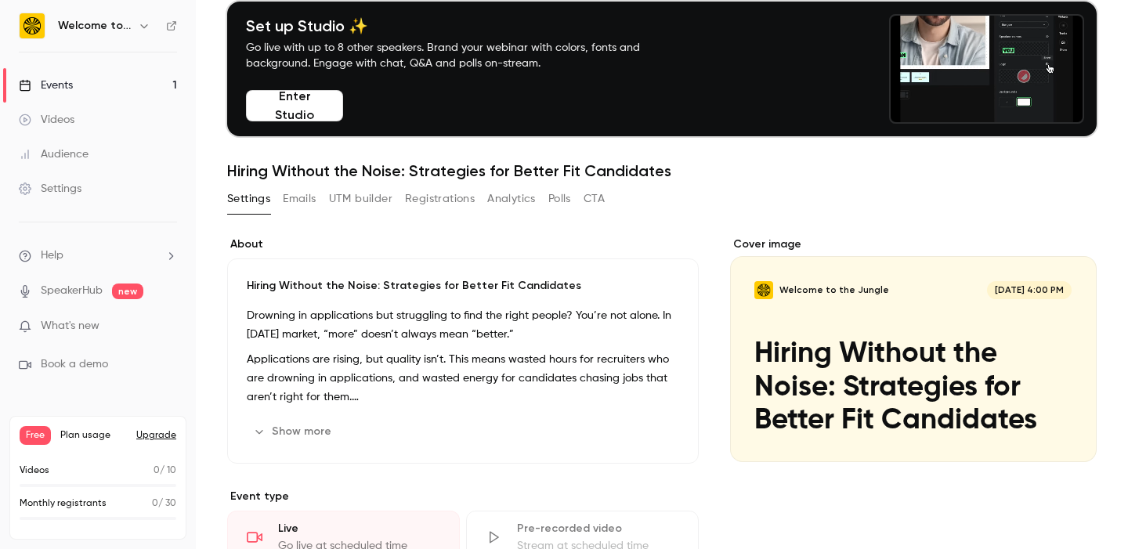
scroll to position [72, 0]
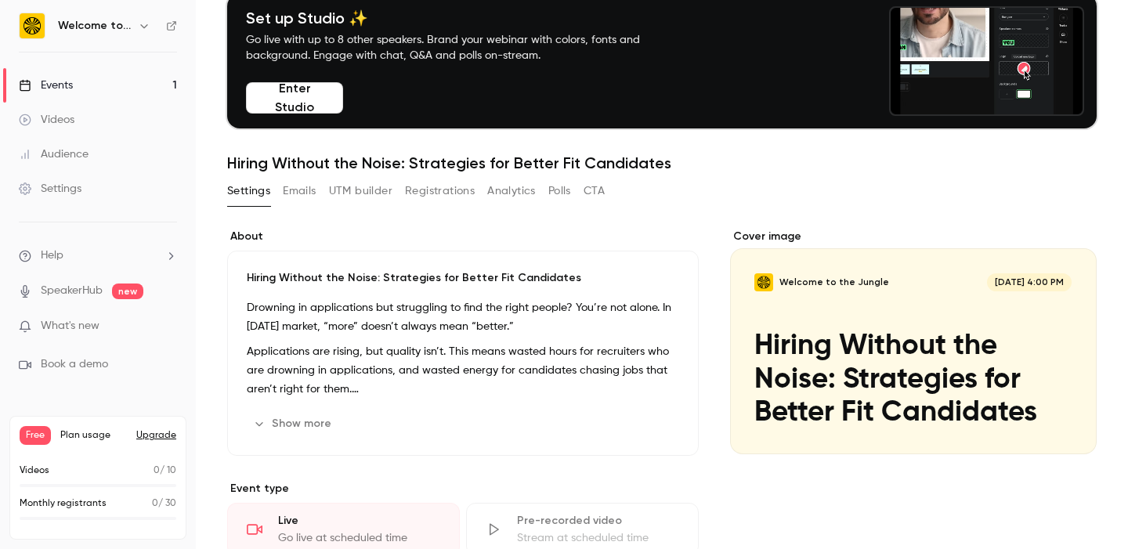
click at [142, 29] on icon "button" at bounding box center [144, 26] width 13 height 13
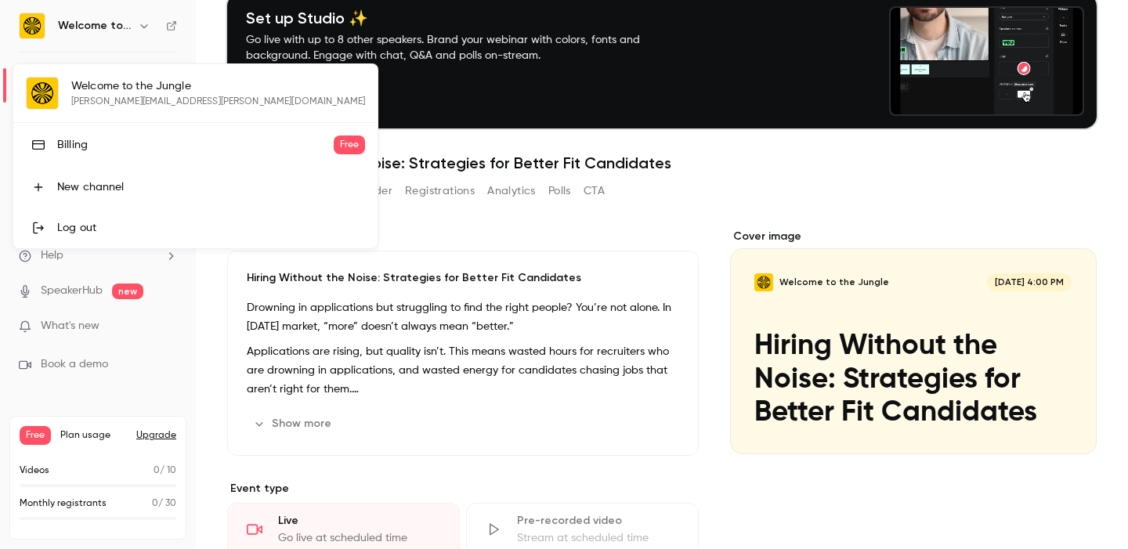
click at [142, 29] on div at bounding box center [564, 274] width 1128 height 549
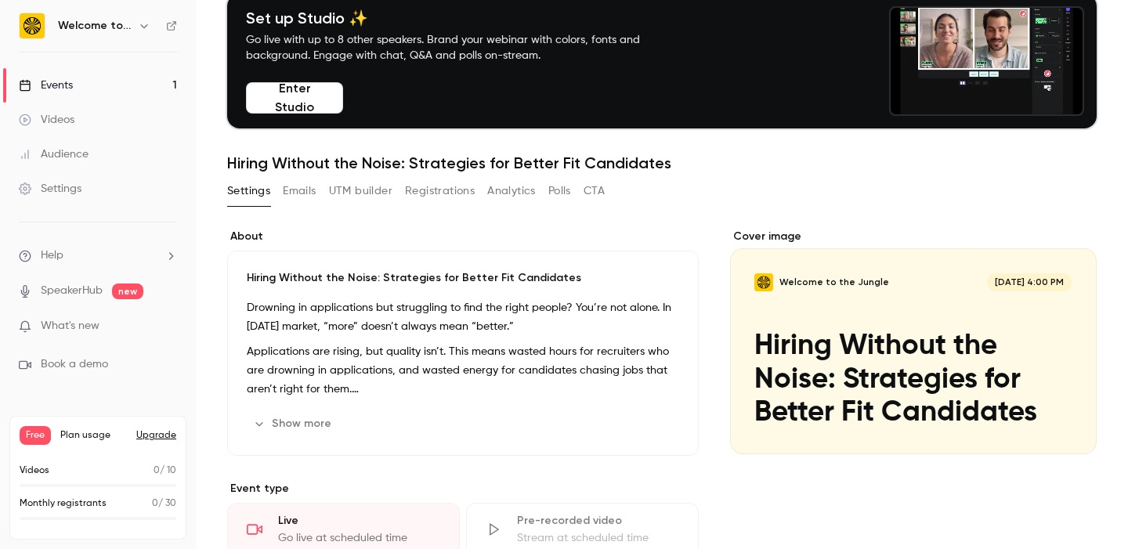
scroll to position [0, 0]
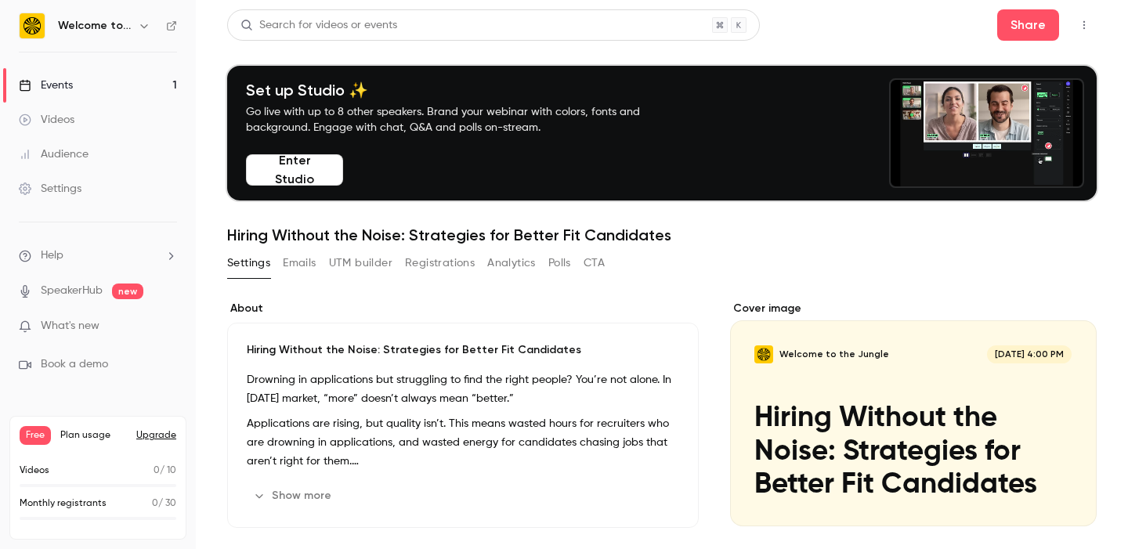
click at [65, 182] on div "Settings" at bounding box center [50, 189] width 63 height 16
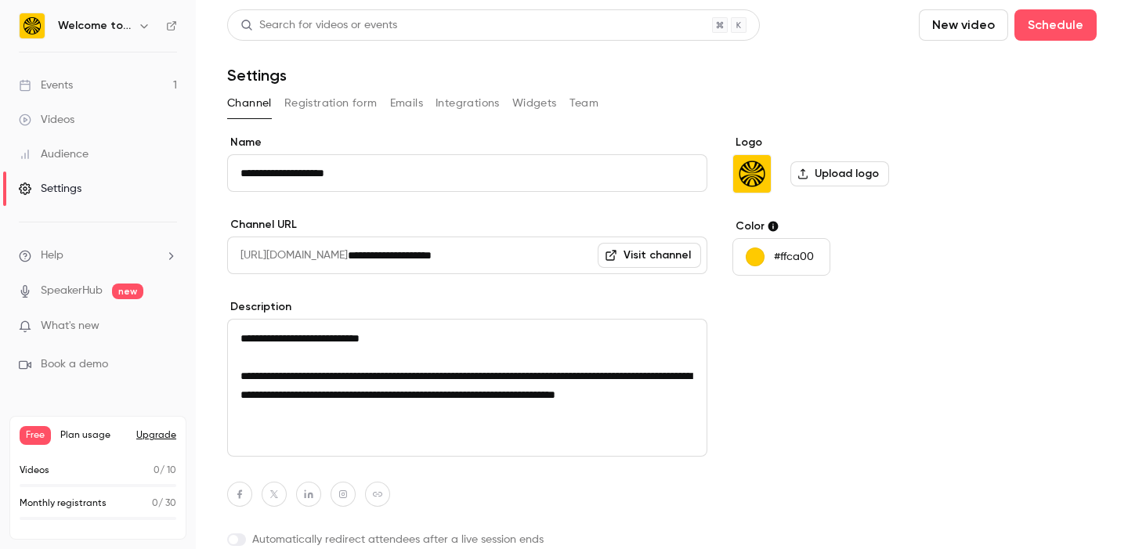
click at [330, 101] on button "Registration form" at bounding box center [330, 103] width 93 height 25
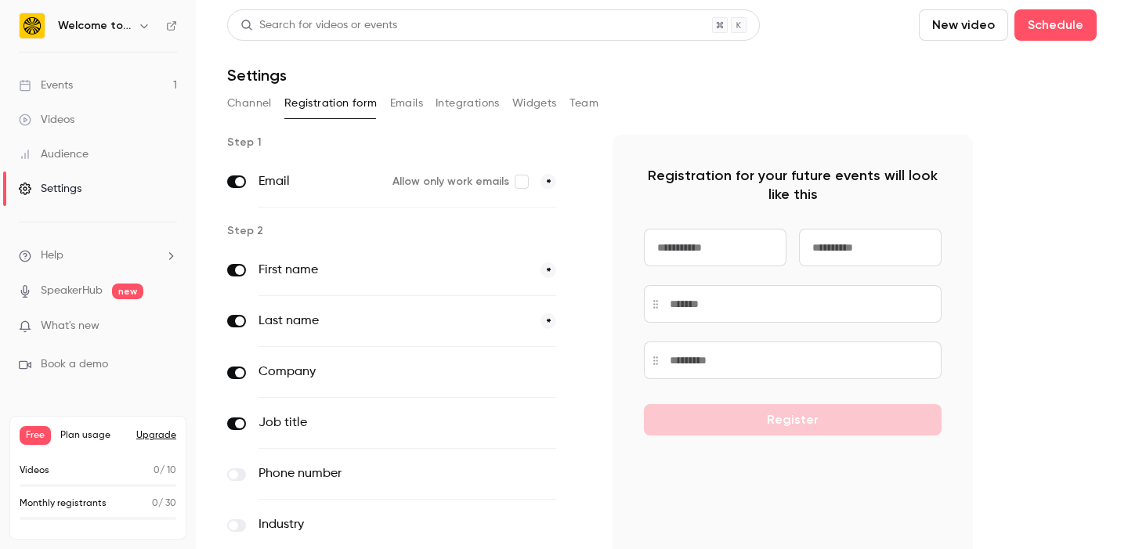
click at [415, 108] on button "Emails" at bounding box center [406, 103] width 33 height 25
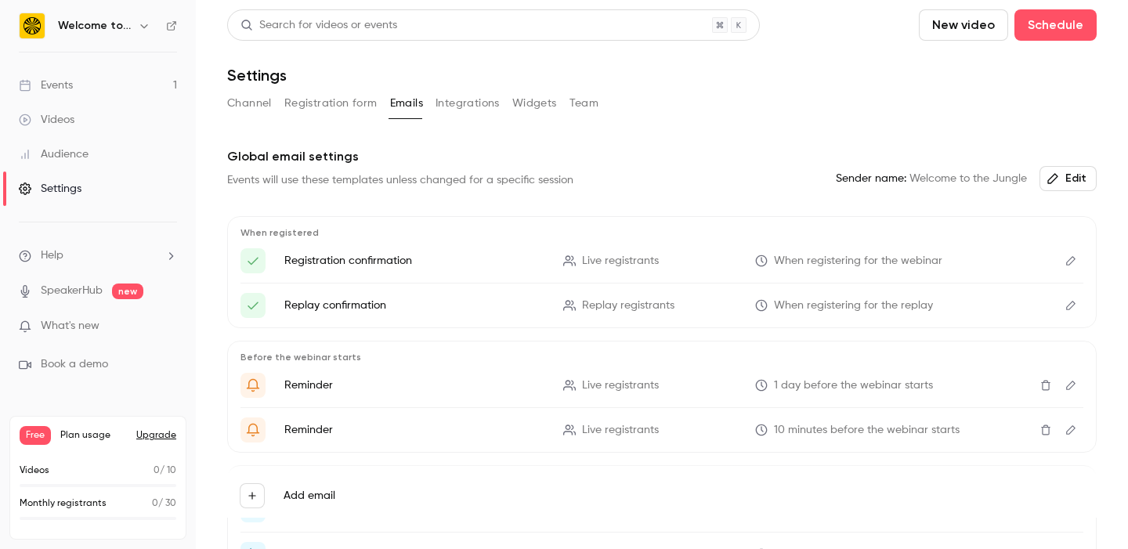
click at [468, 108] on button "Integrations" at bounding box center [468, 103] width 64 height 25
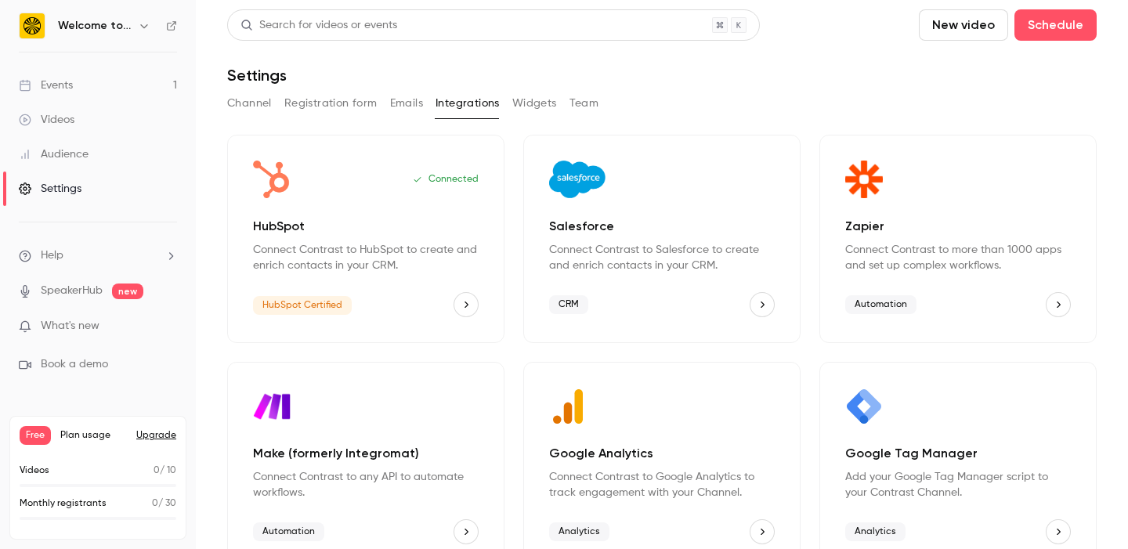
click at [583, 103] on button "Team" at bounding box center [585, 103] width 30 height 25
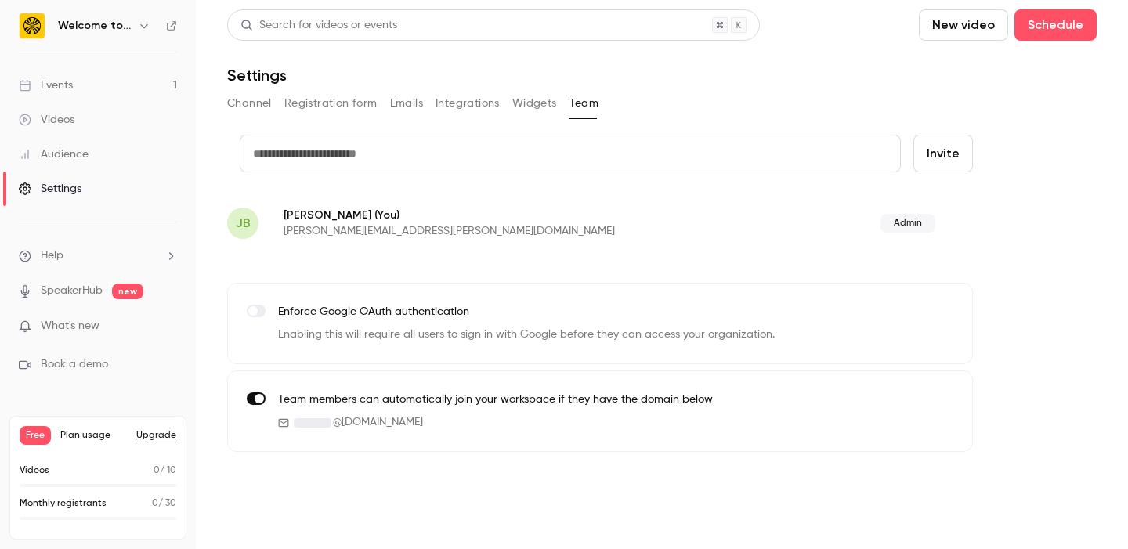
click at [549, 105] on button "Widgets" at bounding box center [534, 103] width 45 height 25
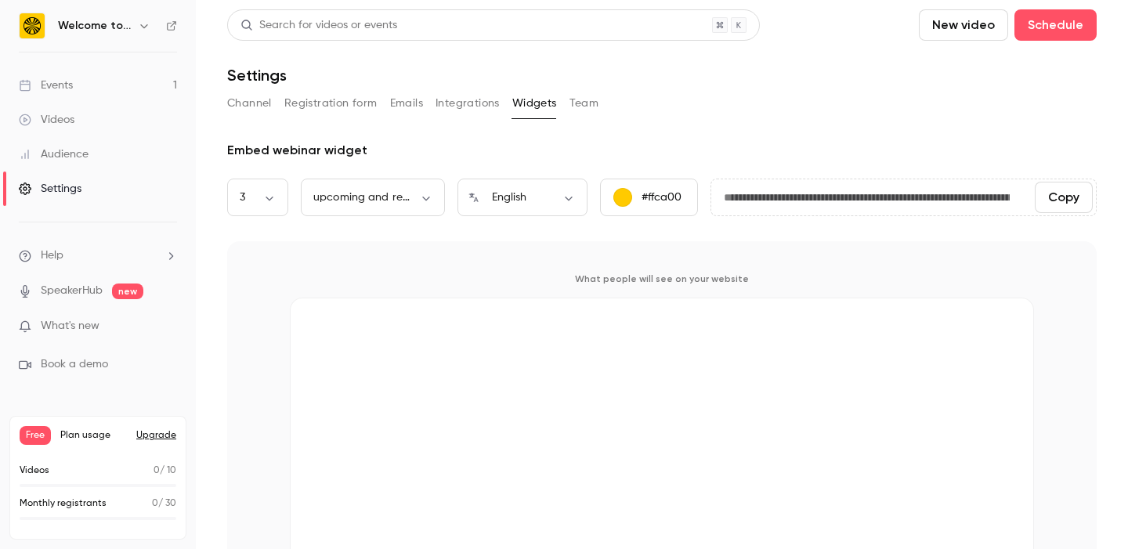
click at [258, 101] on button "Channel" at bounding box center [249, 103] width 45 height 25
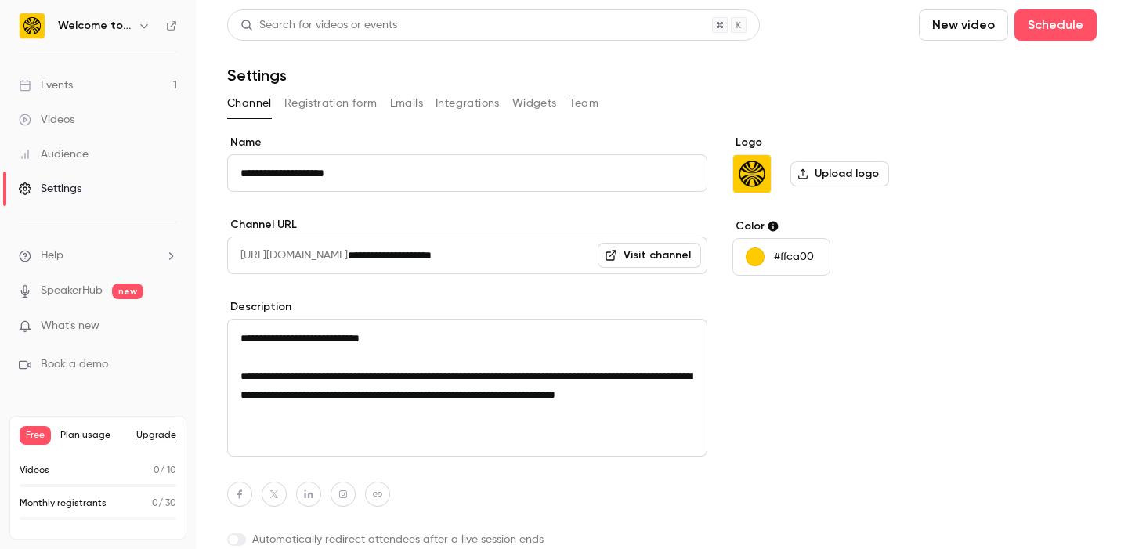
click at [86, 85] on link "Events 1" at bounding box center [98, 85] width 196 height 34
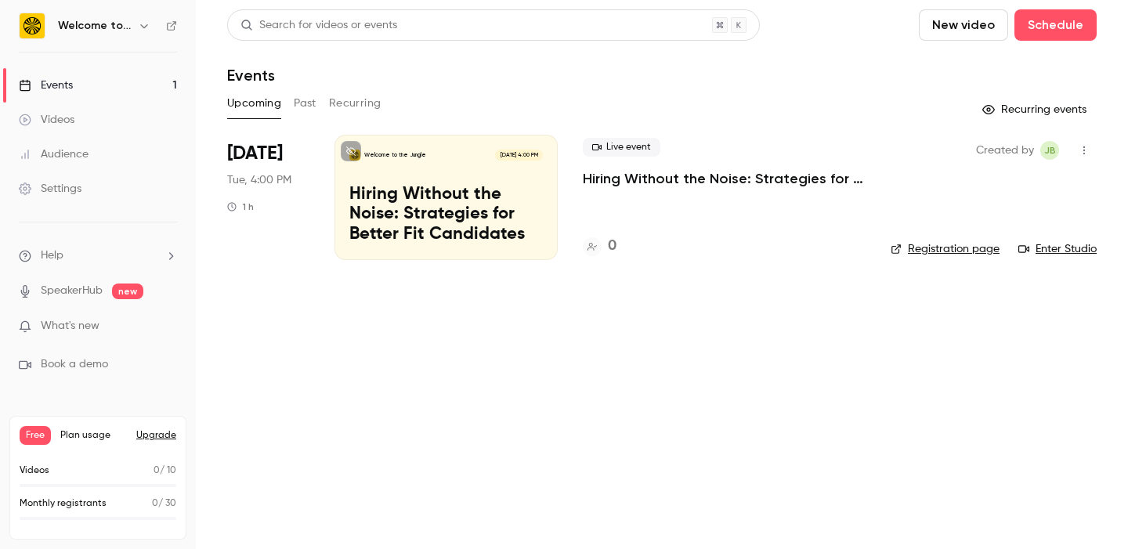
click at [1091, 146] on button "button" at bounding box center [1084, 150] width 25 height 25
click at [622, 248] on div at bounding box center [564, 274] width 1128 height 549
click at [451, 187] on p "Hiring Without the Noise: Strategies for Better Fit Candidates" at bounding box center [446, 215] width 194 height 60
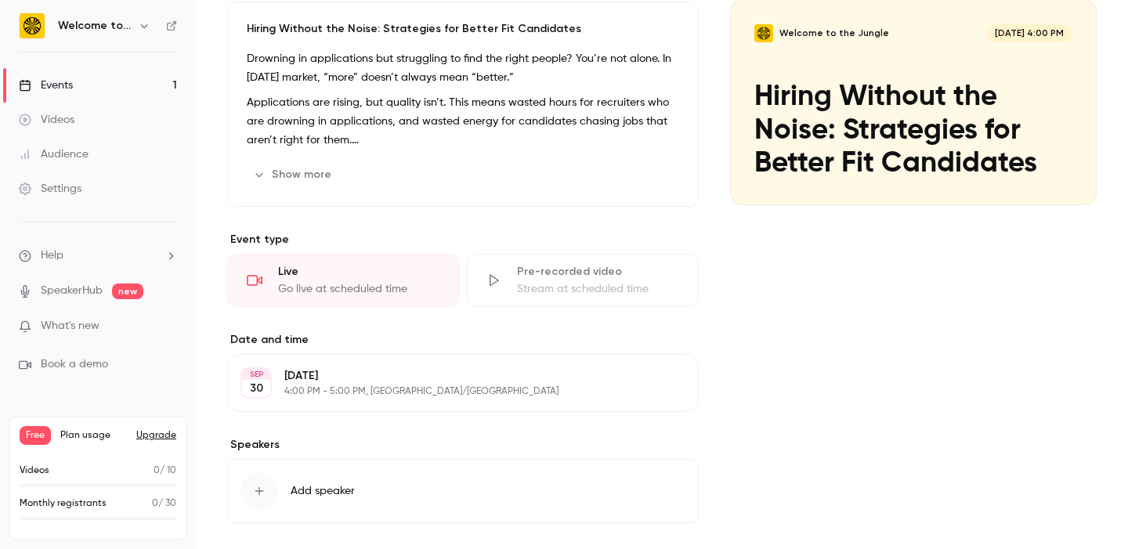
scroll to position [283, 0]
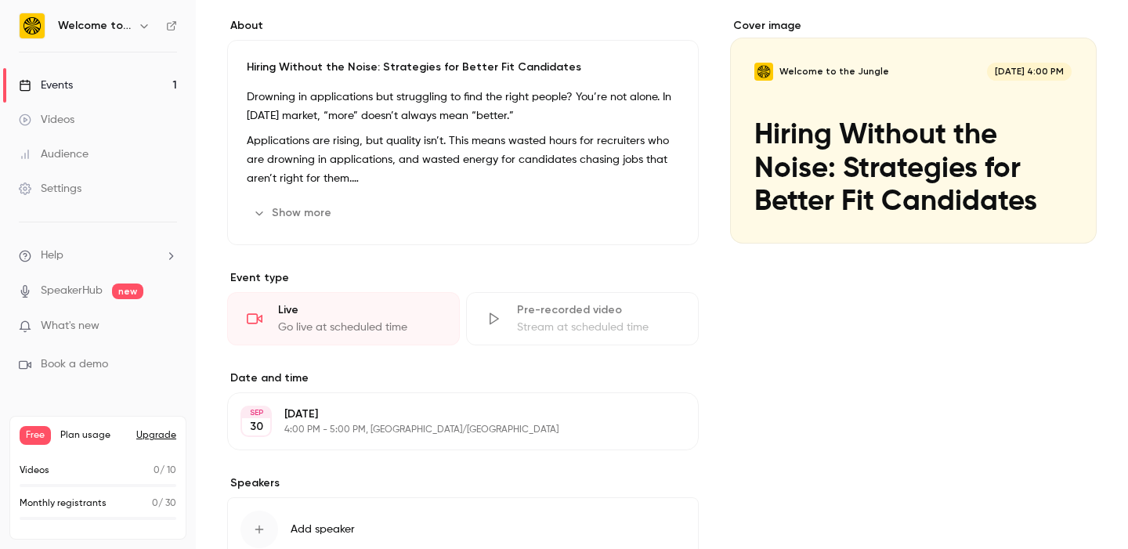
click at [301, 217] on button "Show more" at bounding box center [294, 213] width 94 height 25
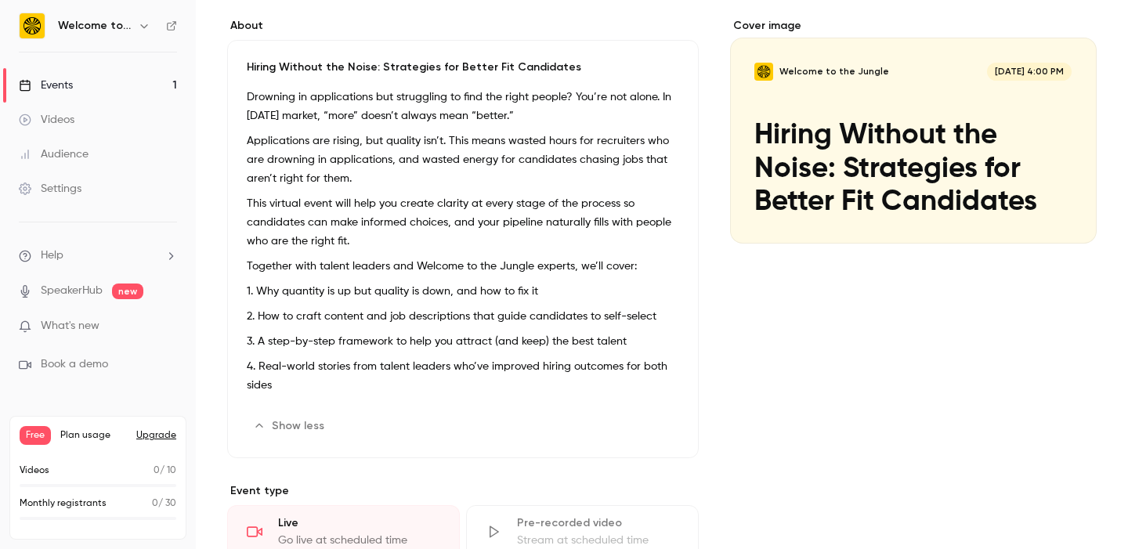
click at [393, 137] on p "Applications are rising, but quality isn’t. This means wasted hours for recruit…" at bounding box center [463, 160] width 433 height 56
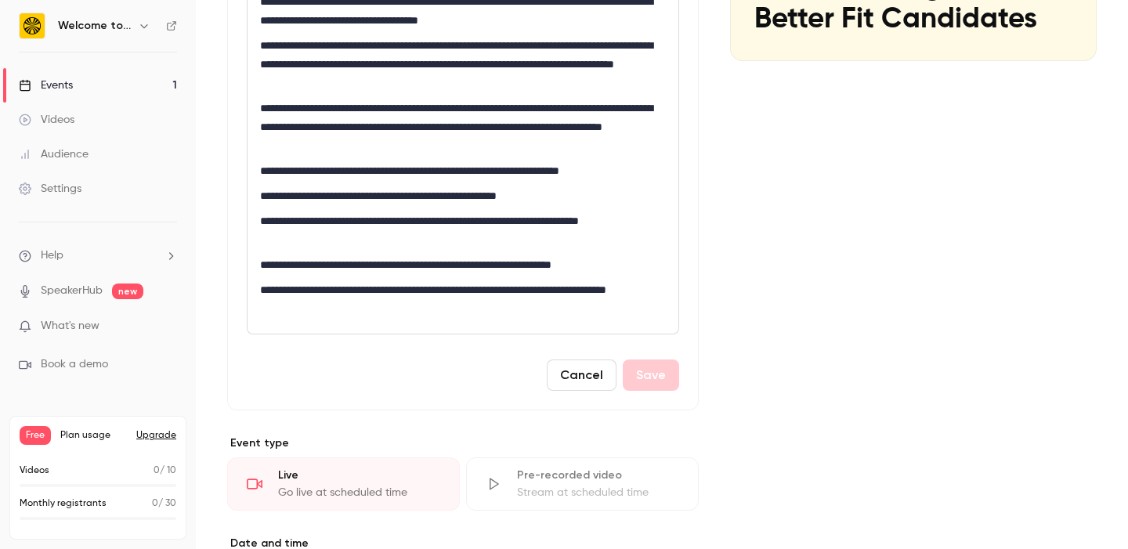
scroll to position [741, 0]
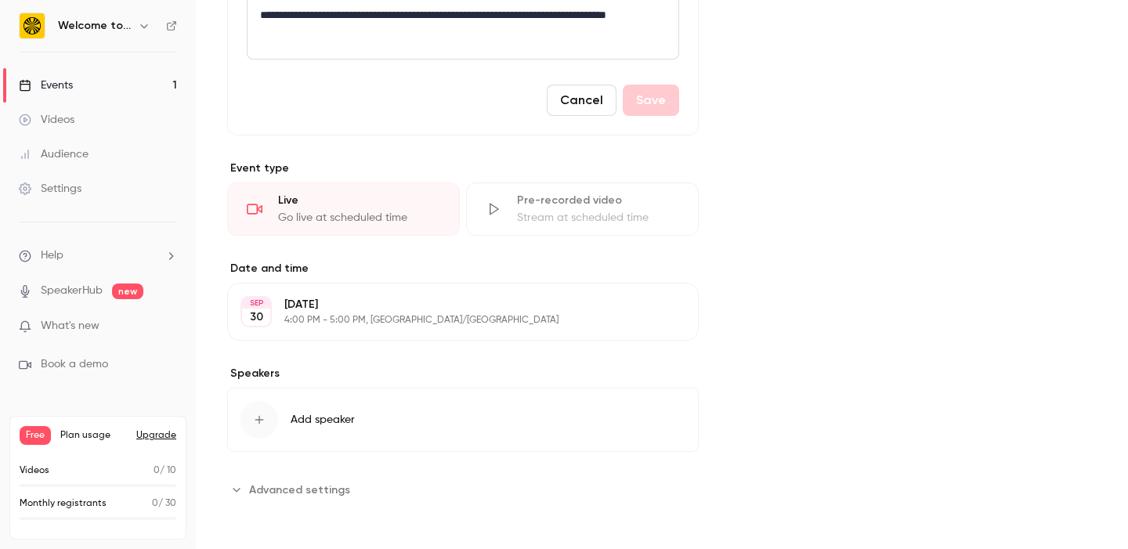
click at [278, 490] on span "Advanced settings" at bounding box center [299, 490] width 101 height 16
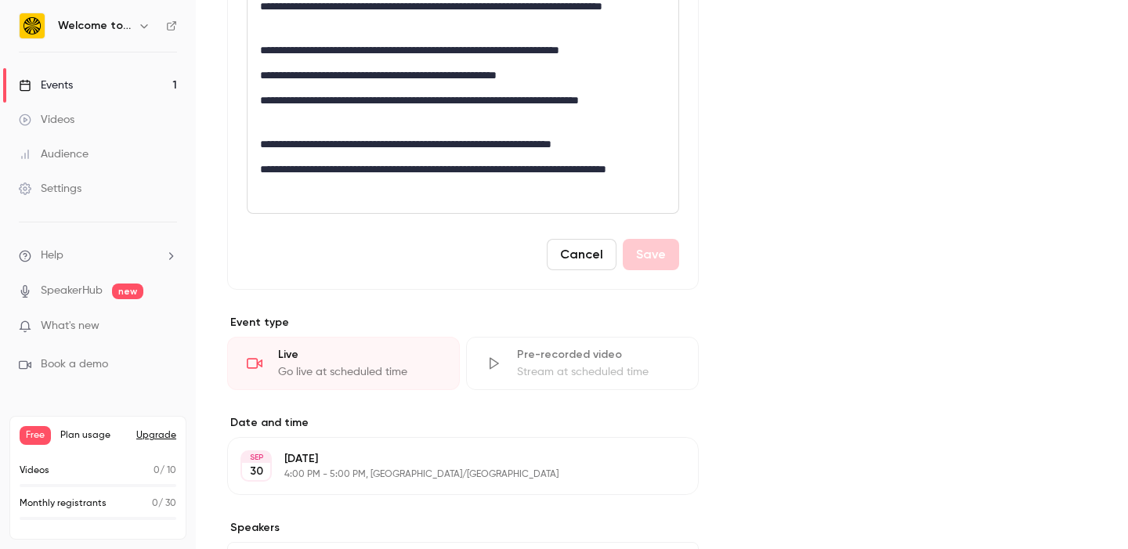
scroll to position [606, 0]
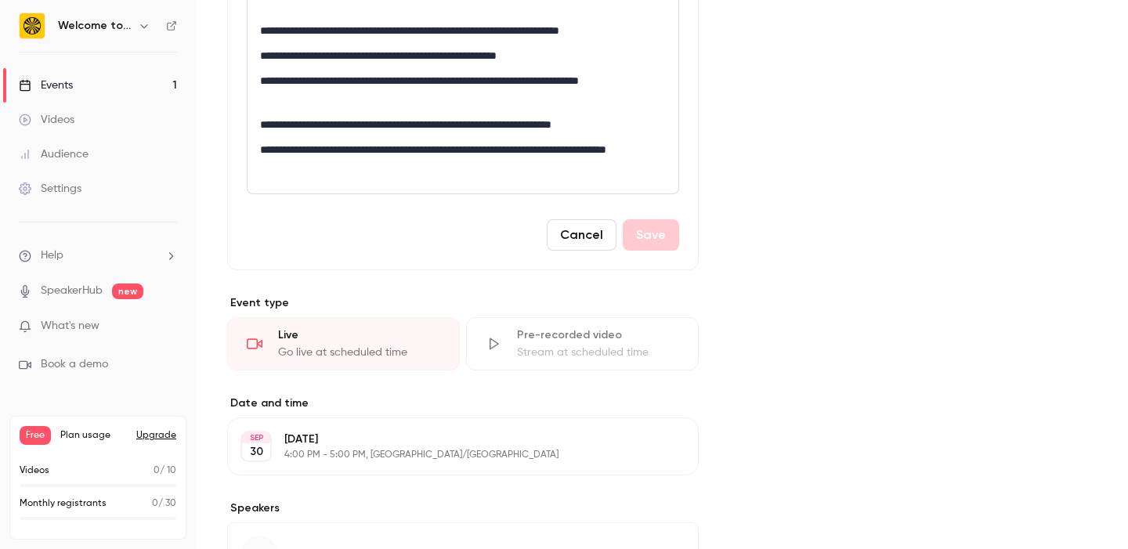
click at [592, 234] on button "Cancel" at bounding box center [582, 234] width 70 height 31
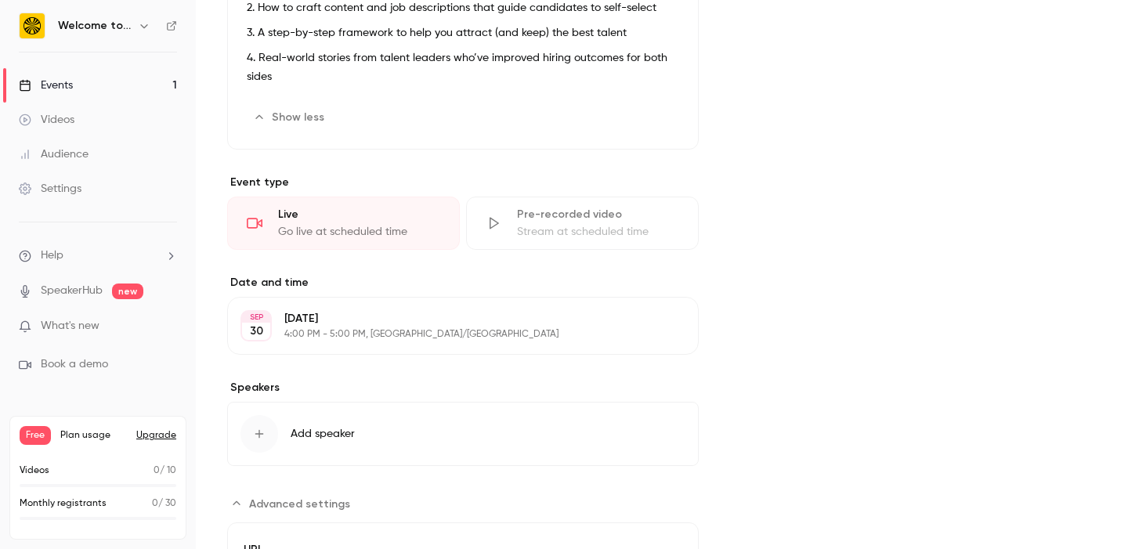
scroll to position [781, 0]
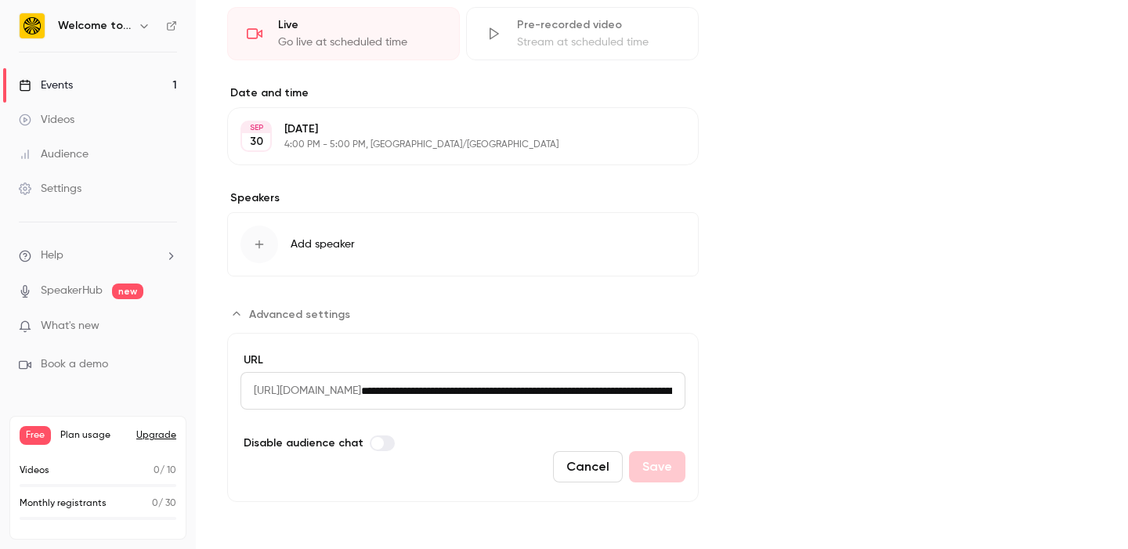
click at [131, 21] on h6 "Welcome to the Jungle" at bounding box center [95, 26] width 74 height 16
click at [129, 34] on div "Welcome to the Jungle" at bounding box center [106, 25] width 96 height 19
click at [143, 29] on icon "button" at bounding box center [144, 26] width 13 height 13
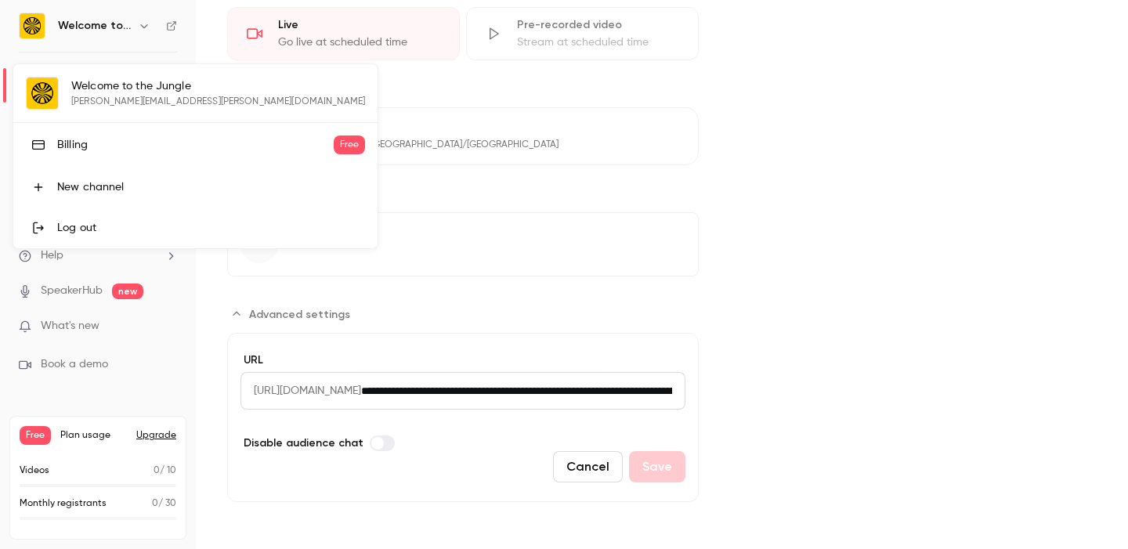
click at [143, 29] on div at bounding box center [564, 274] width 1128 height 549
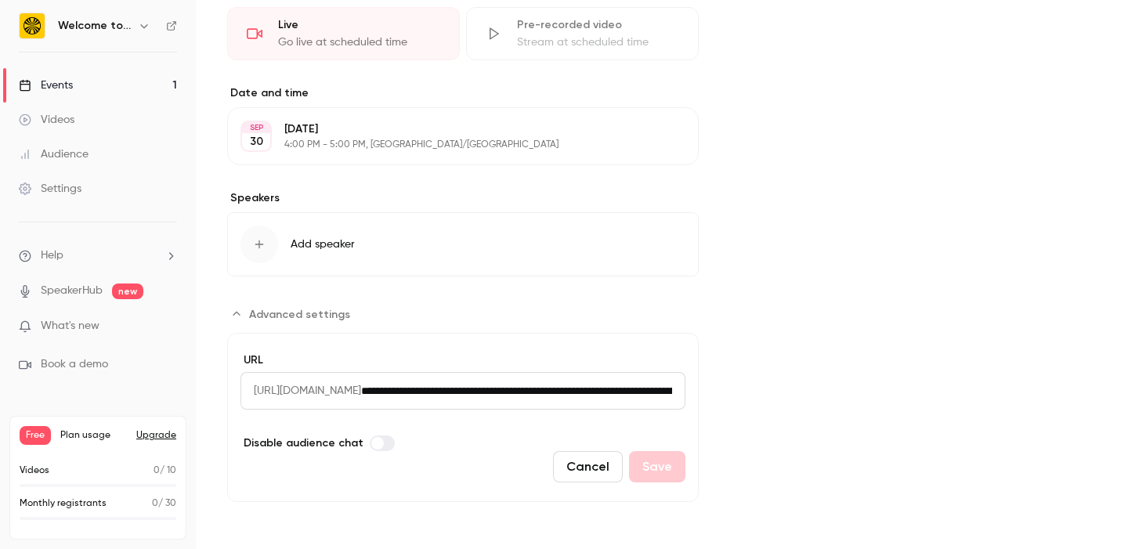
click at [76, 182] on div "Settings" at bounding box center [50, 189] width 63 height 16
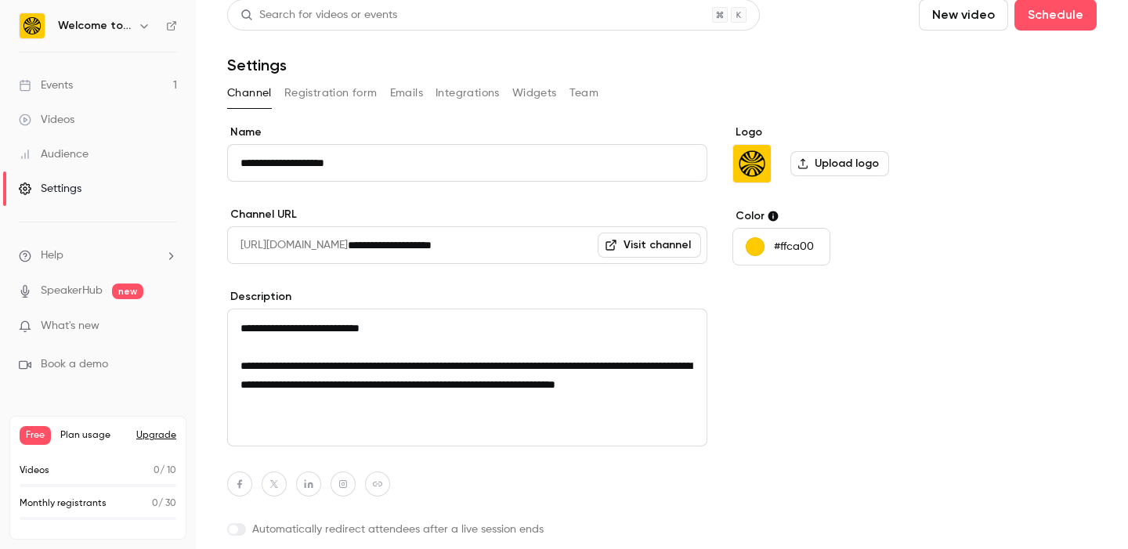
scroll to position [2, 0]
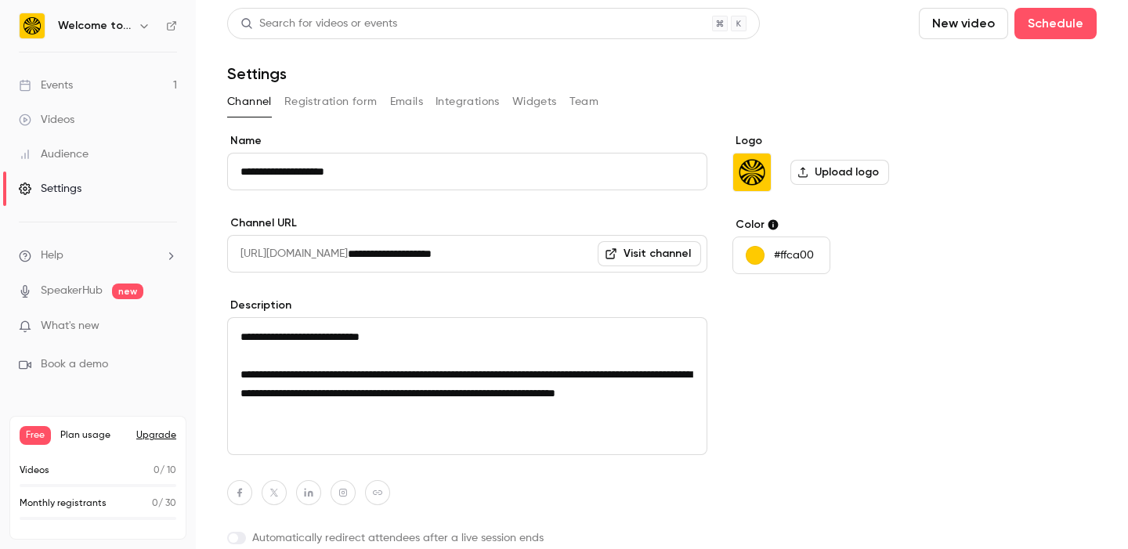
click at [667, 253] on link "Visit channel" at bounding box center [649, 253] width 103 height 25
click at [81, 89] on link "Events 1" at bounding box center [98, 85] width 196 height 34
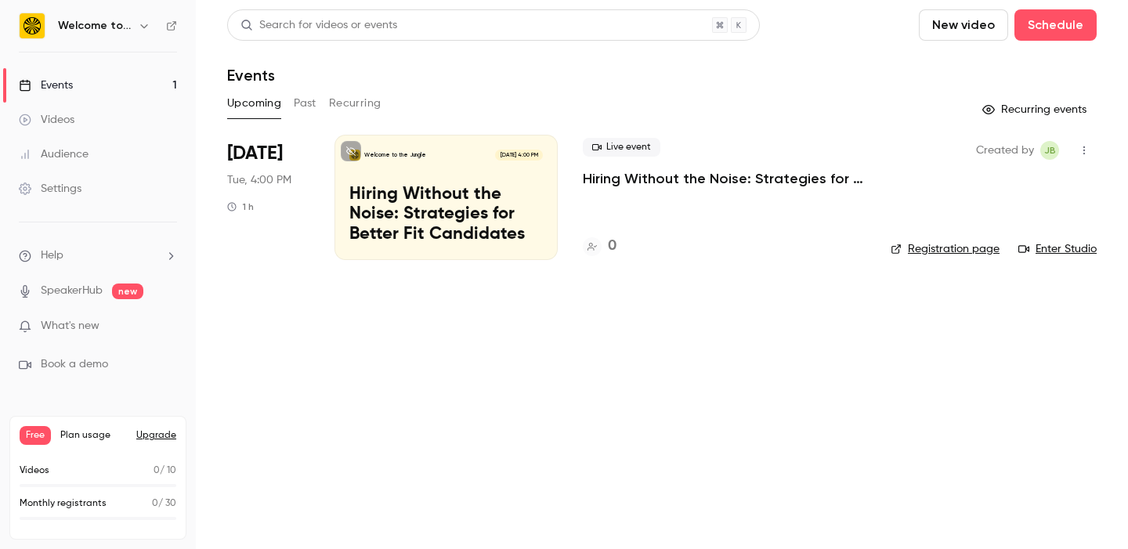
click at [494, 202] on p "Hiring Without the Noise: Strategies for Better Fit Candidates" at bounding box center [446, 215] width 194 height 60
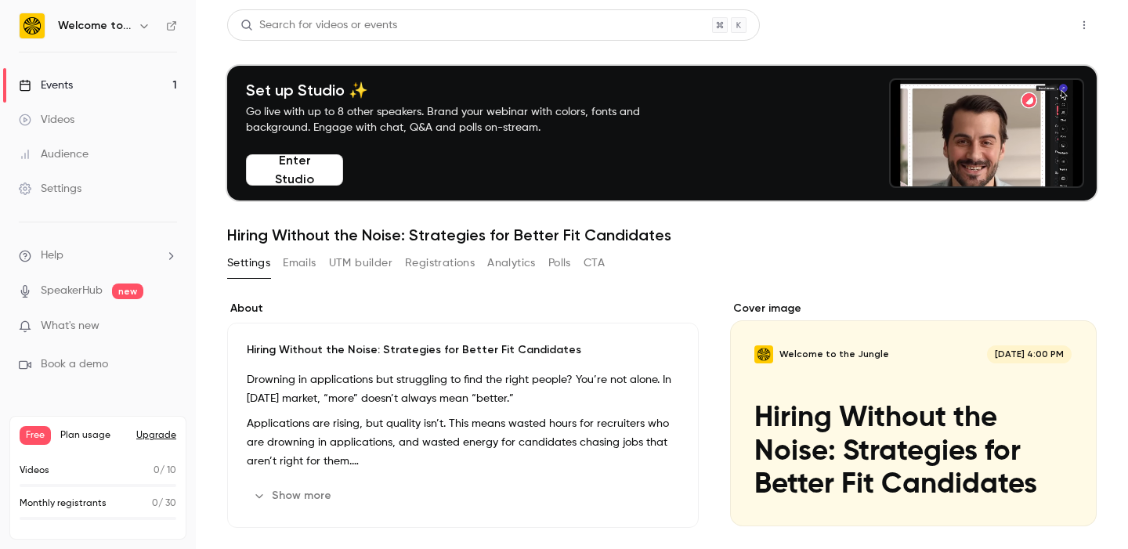
click at [1043, 19] on button "Share" at bounding box center [1029, 24] width 62 height 31
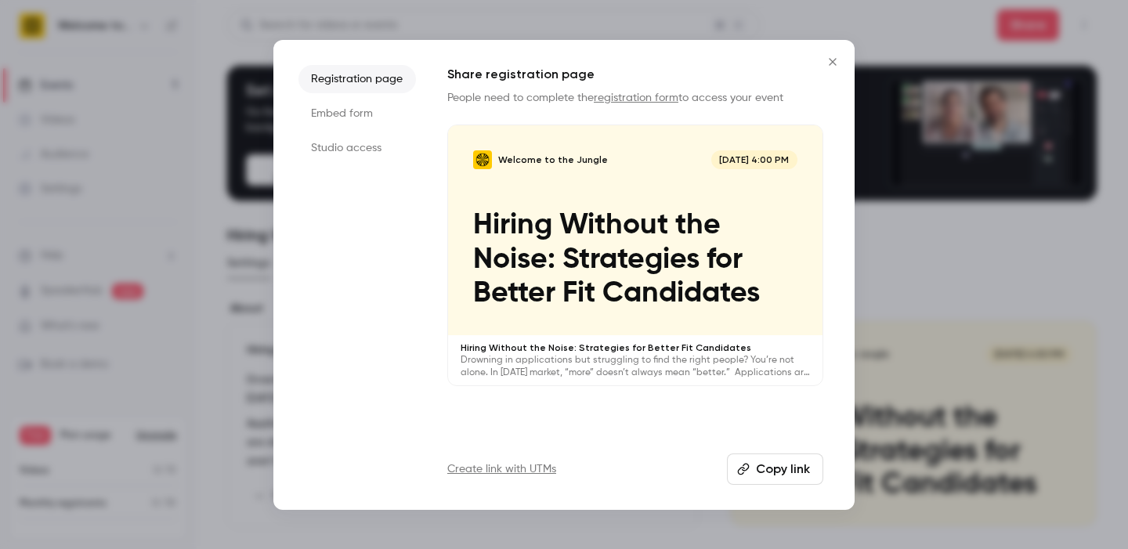
click at [636, 96] on link "registration form" at bounding box center [636, 97] width 85 height 11
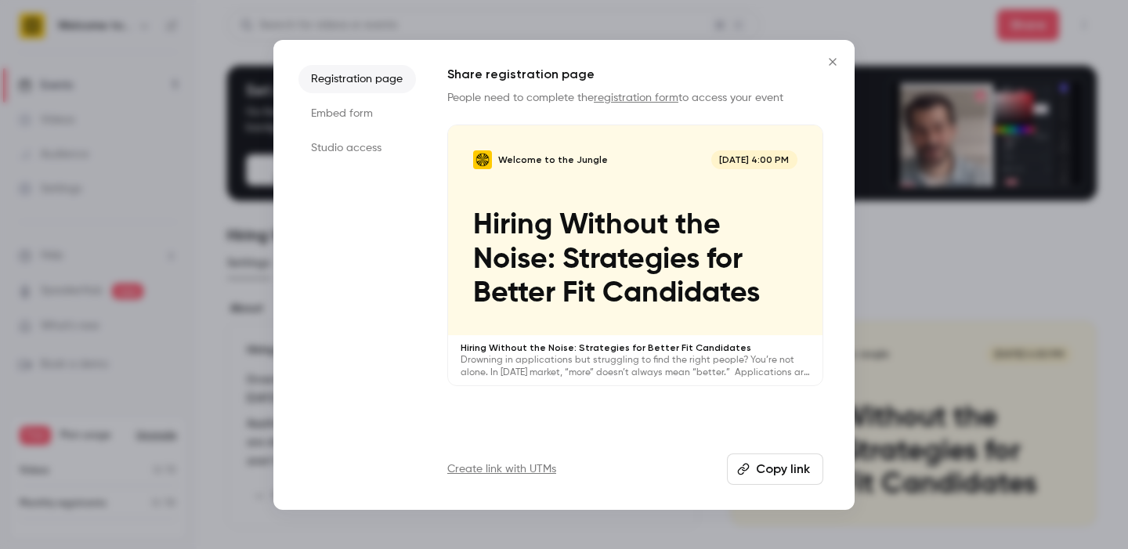
click at [782, 464] on button "Copy link" at bounding box center [775, 469] width 96 height 31
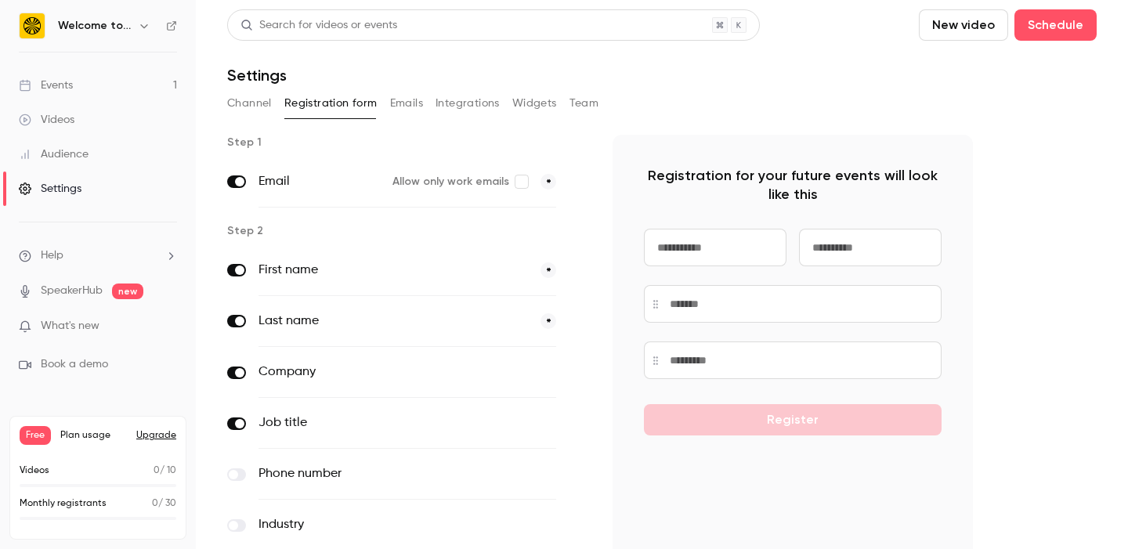
click at [81, 88] on link "Events 1" at bounding box center [98, 85] width 196 height 34
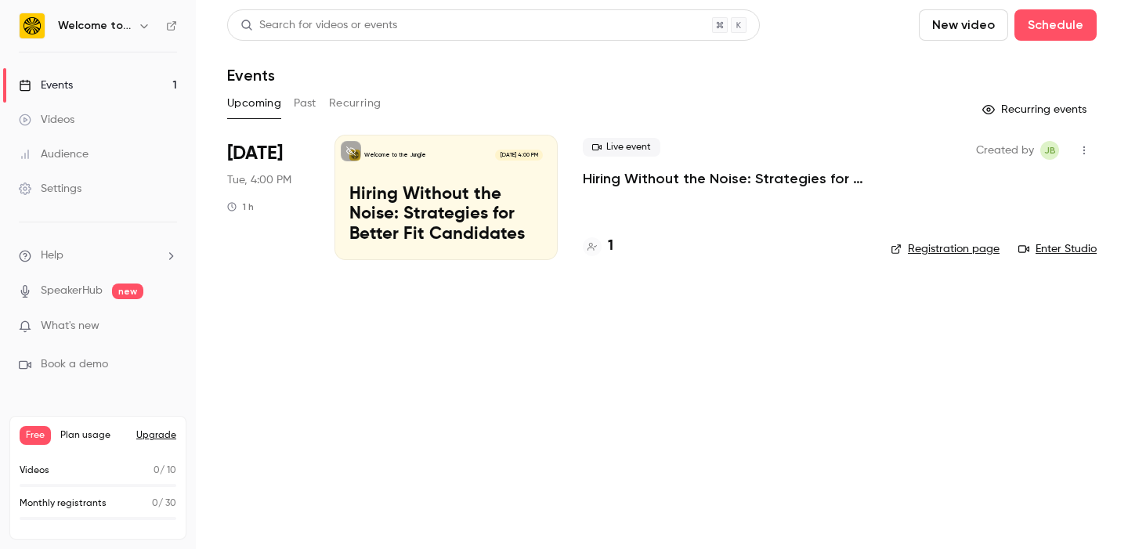
click at [444, 191] on p "Hiring Without the Noise: Strategies for Better Fit Candidates" at bounding box center [446, 215] width 194 height 60
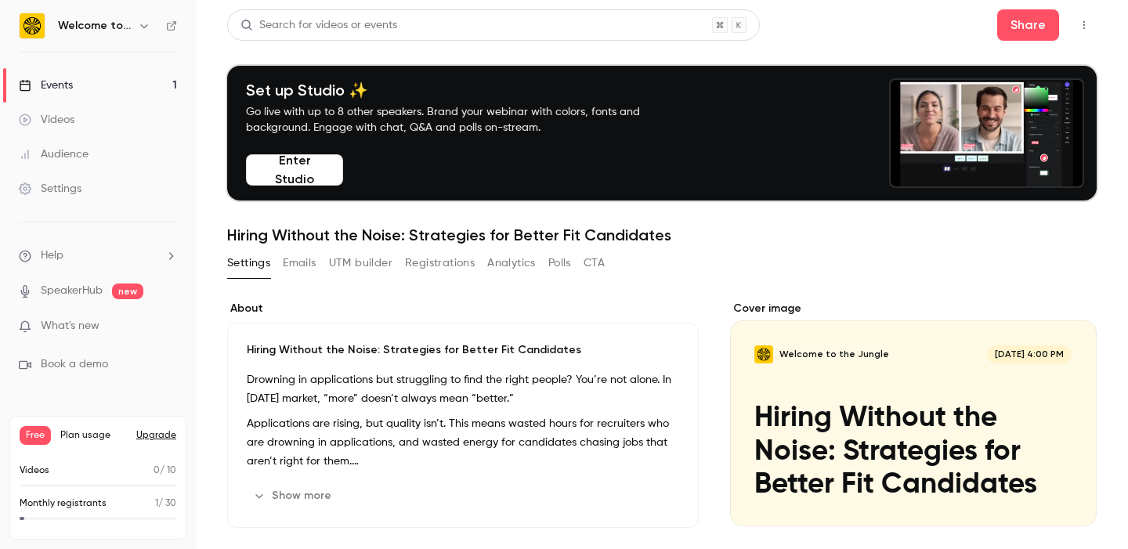
click at [460, 268] on button "Registrations" at bounding box center [440, 263] width 70 height 25
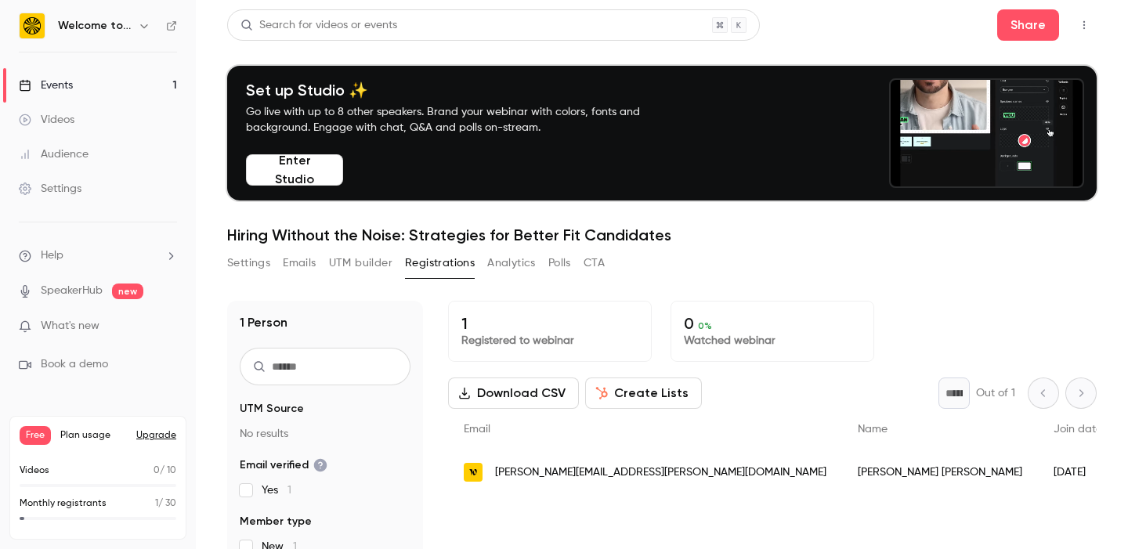
click at [83, 90] on link "Events 1" at bounding box center [98, 85] width 196 height 34
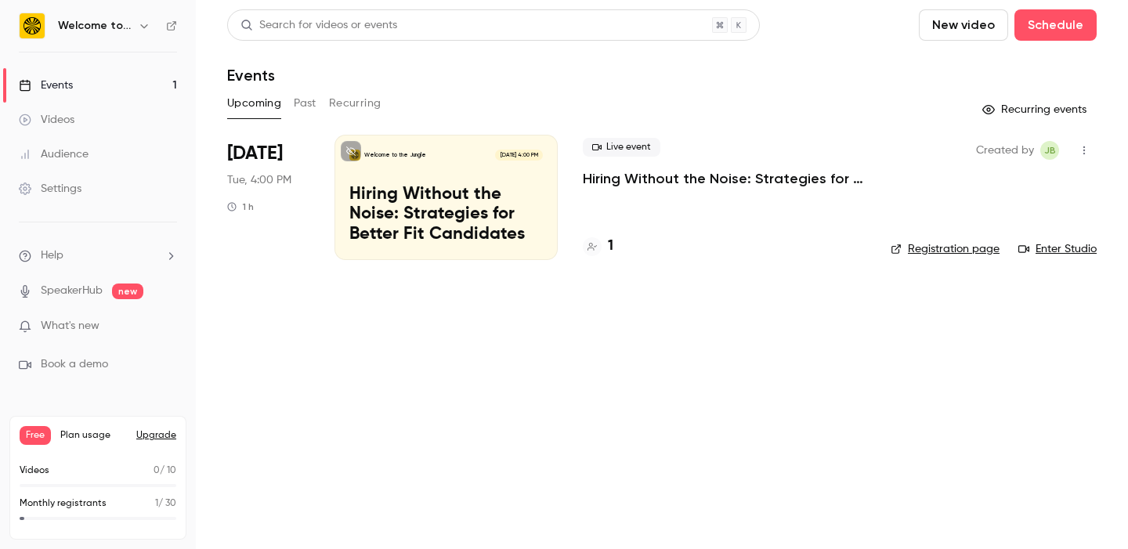
click at [242, 179] on span "Tue, 4:00 PM" at bounding box center [259, 180] width 64 height 16
click at [447, 171] on div "Welcome to the Jungle [DATE] 4:00 PM Hiring Without the Noise: Strategies for B…" at bounding box center [446, 197] width 223 height 125
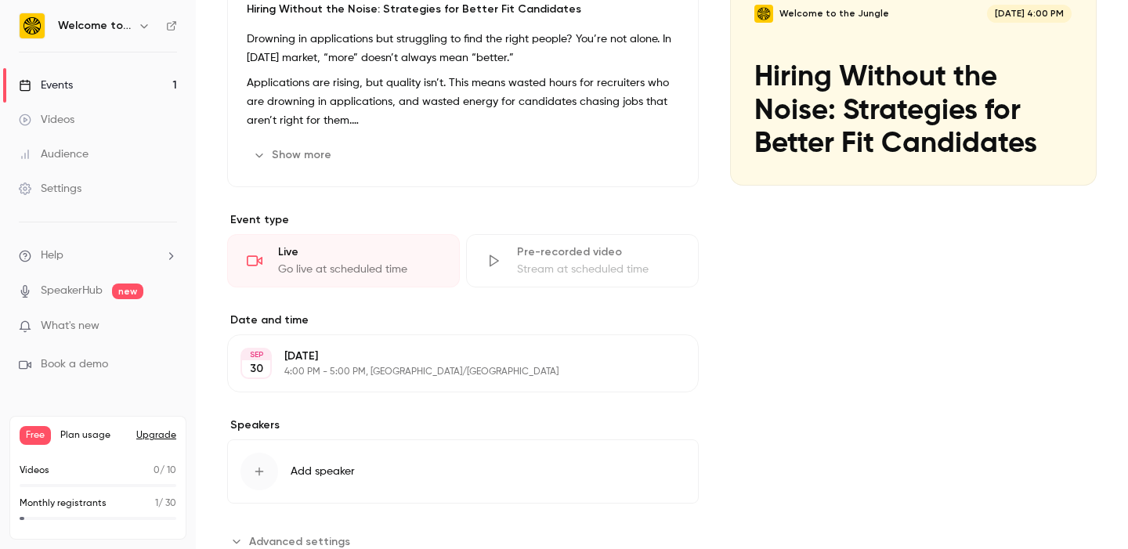
scroll to position [354, 0]
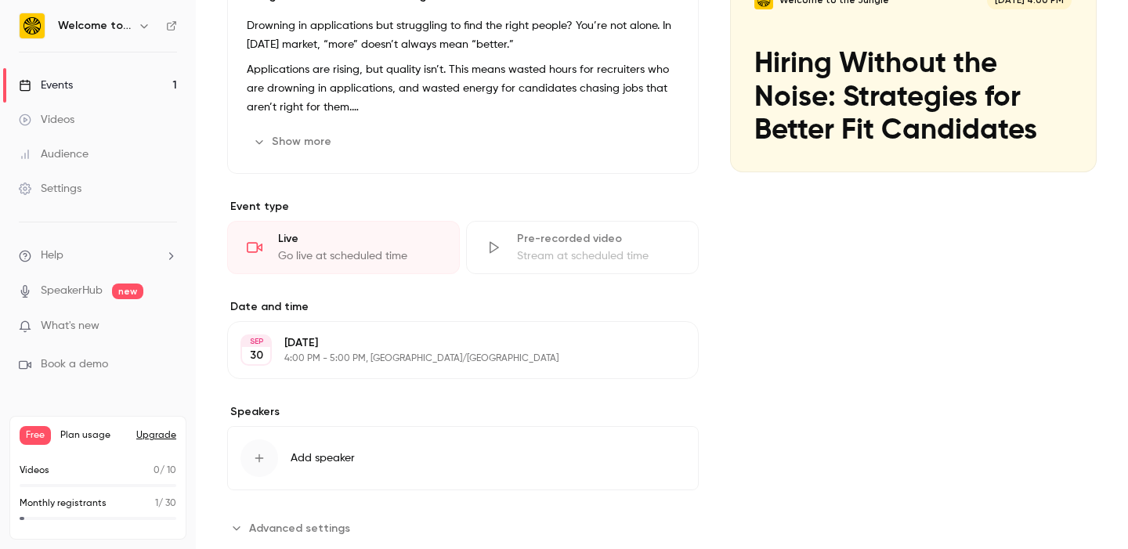
click at [620, 349] on div "[DATE] [DATE] 4:00 PM - 5:00 PM, [GEOGRAPHIC_DATA]/[GEOGRAPHIC_DATA] Edit" at bounding box center [463, 350] width 472 height 58
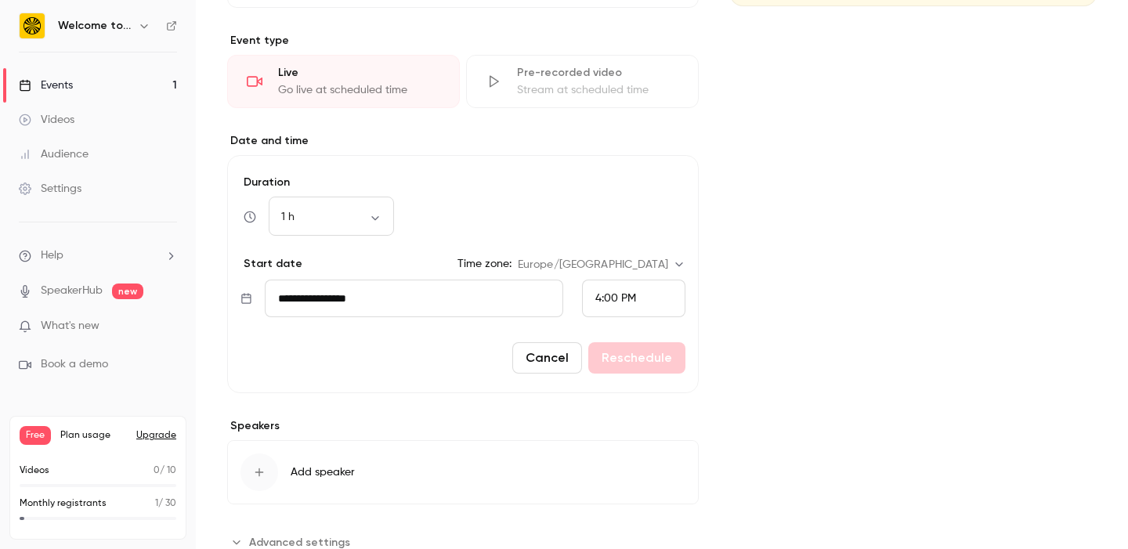
click at [570, 362] on button "Cancel" at bounding box center [547, 357] width 70 height 31
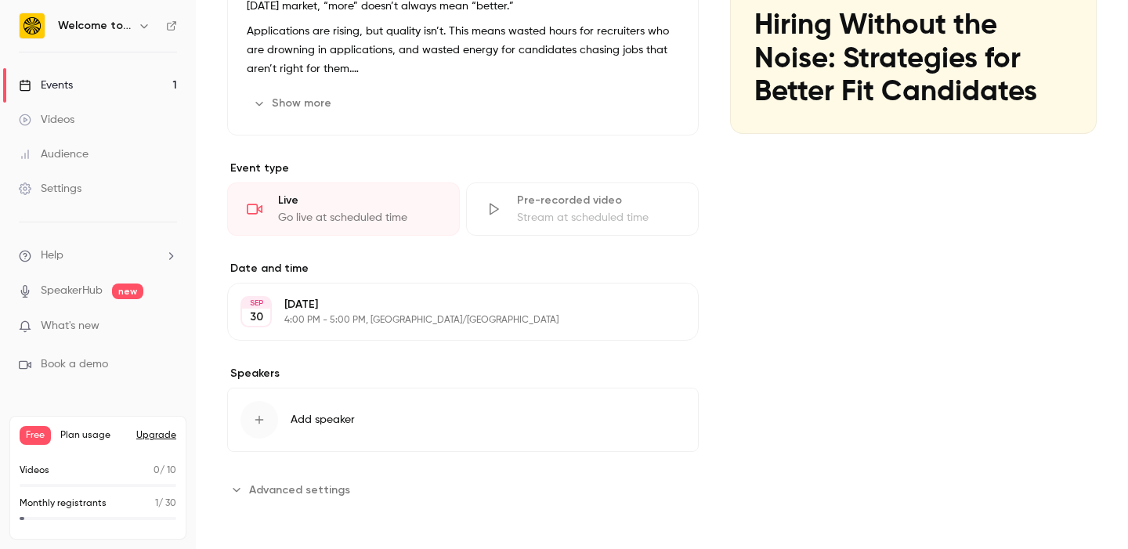
scroll to position [0, 0]
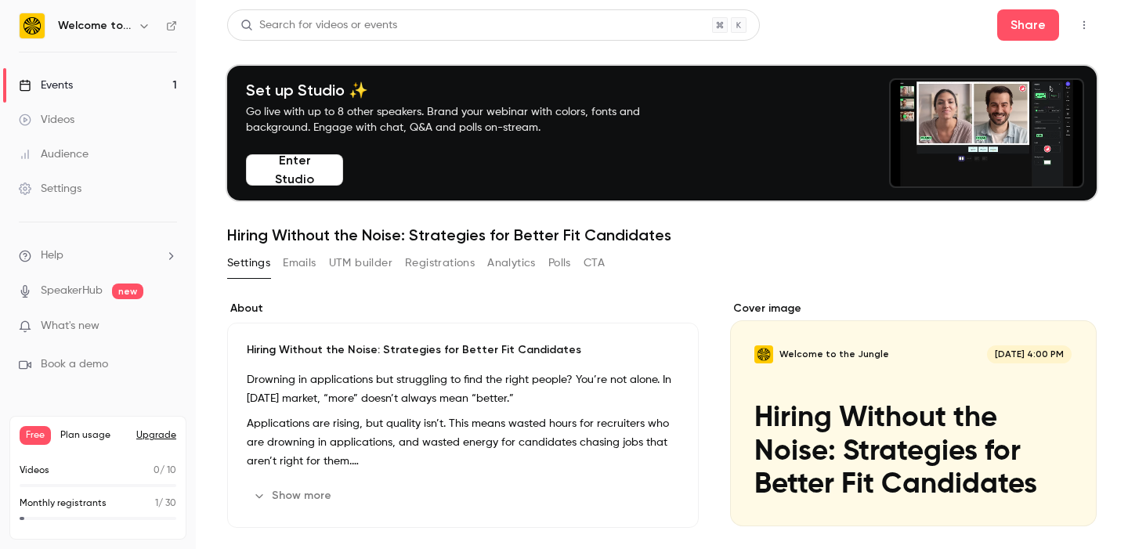
click at [1082, 34] on button "button" at bounding box center [1084, 25] width 25 height 25
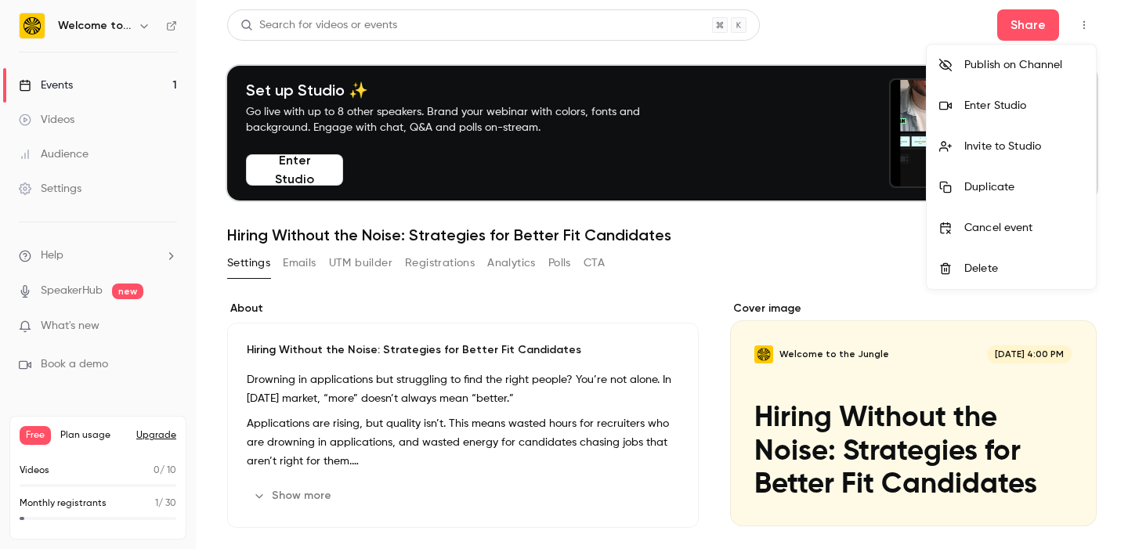
click at [686, 288] on div at bounding box center [564, 274] width 1128 height 549
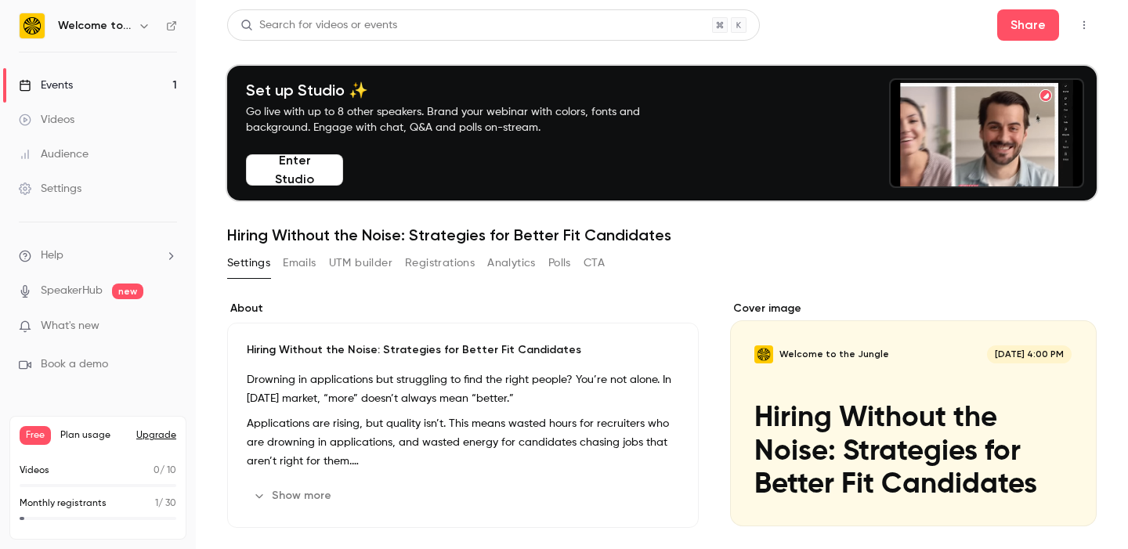
click at [114, 247] on ul "Help SpeakerHub new What's new Book a demo" at bounding box center [98, 311] width 196 height 176
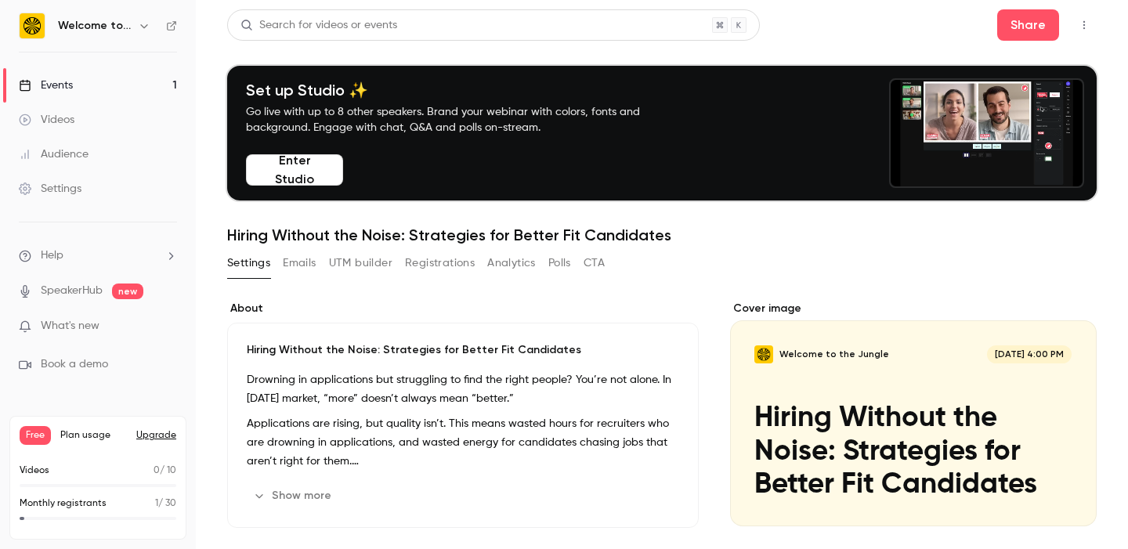
click at [114, 259] on li "Help" at bounding box center [98, 256] width 158 height 16
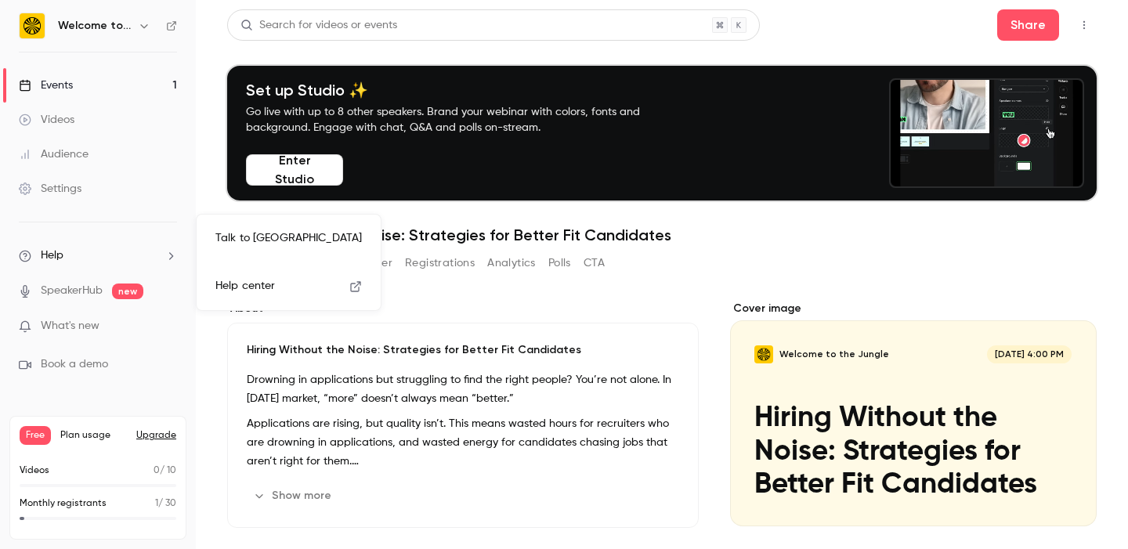
click at [251, 284] on span "Help center" at bounding box center [245, 286] width 60 height 16
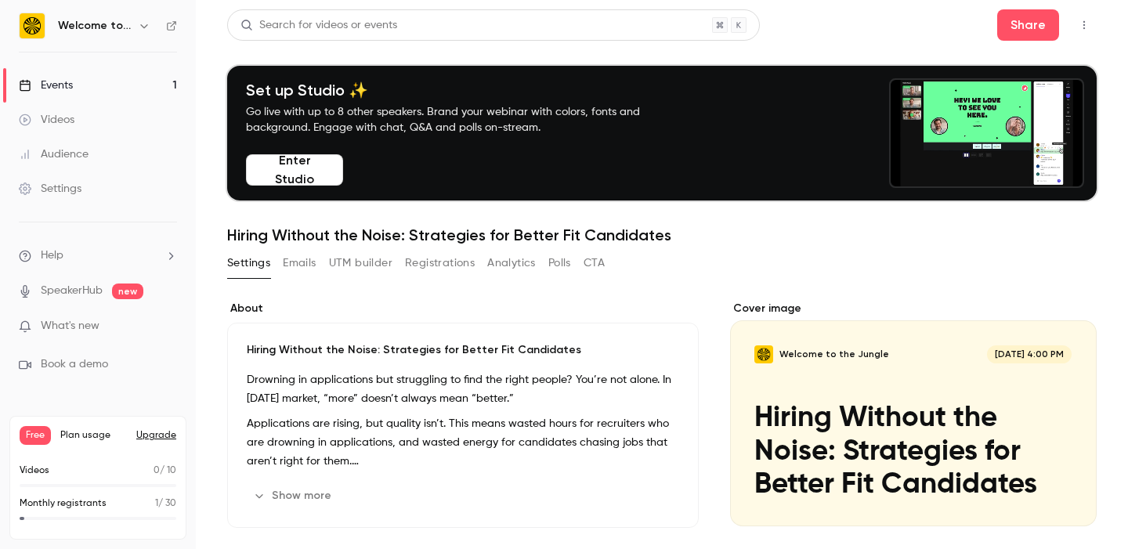
click at [96, 184] on link "Settings" at bounding box center [98, 189] width 196 height 34
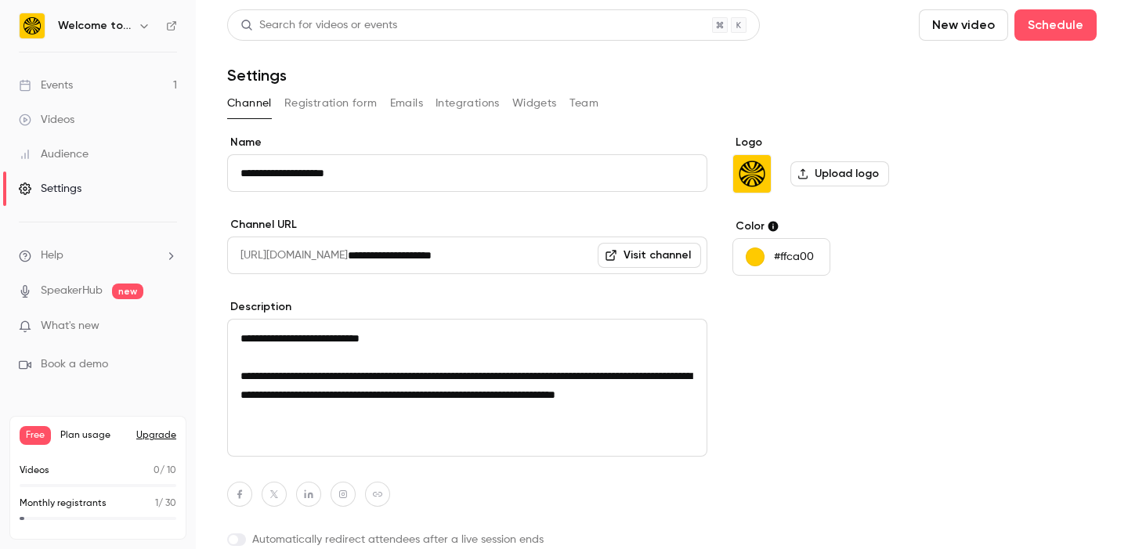
click at [116, 129] on link "Videos" at bounding box center [98, 120] width 196 height 34
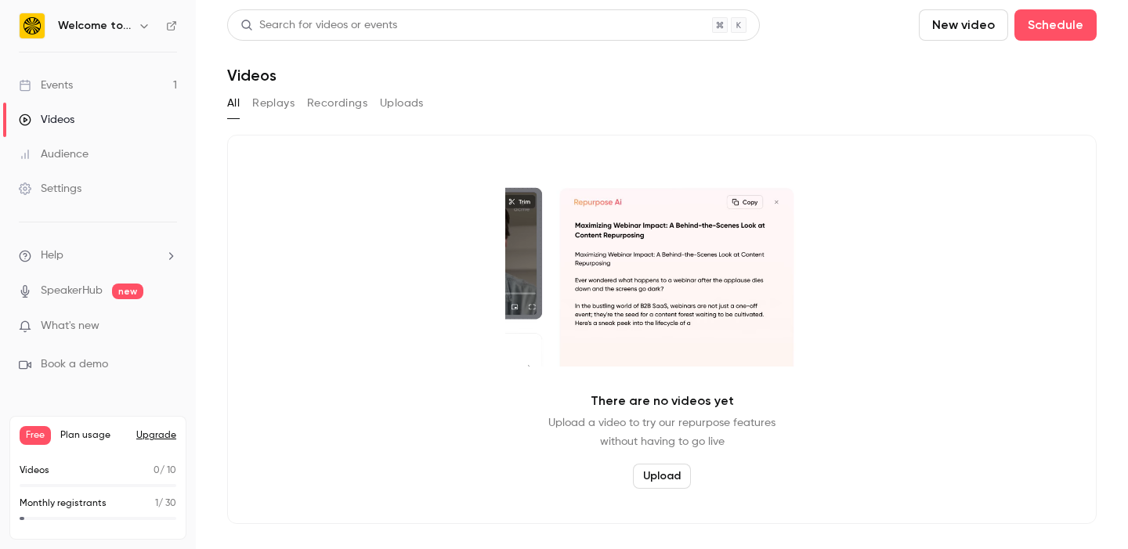
click at [83, 79] on link "Events 1" at bounding box center [98, 85] width 196 height 34
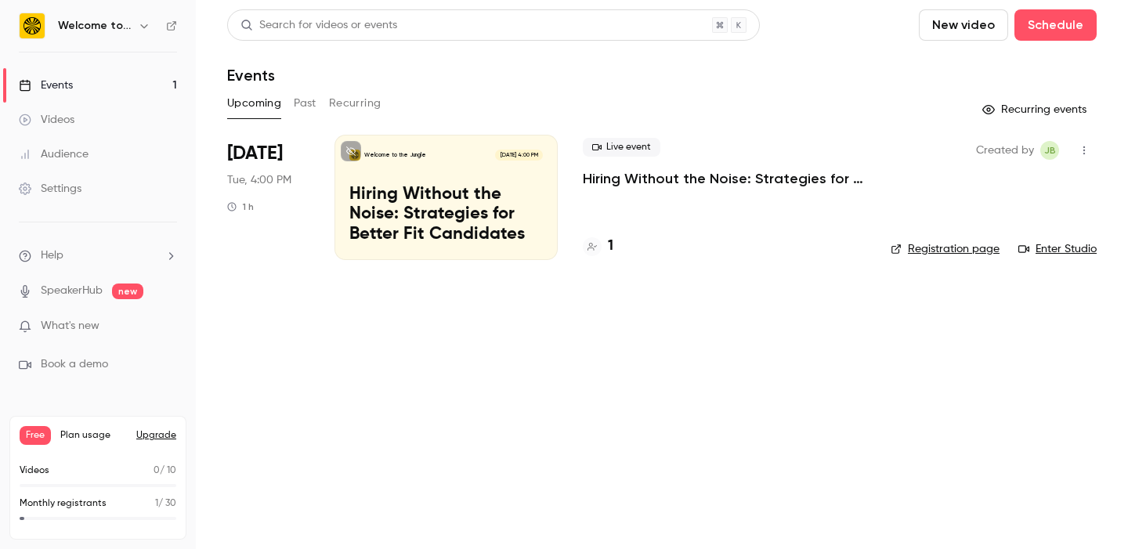
click at [63, 178] on link "Settings" at bounding box center [98, 189] width 196 height 34
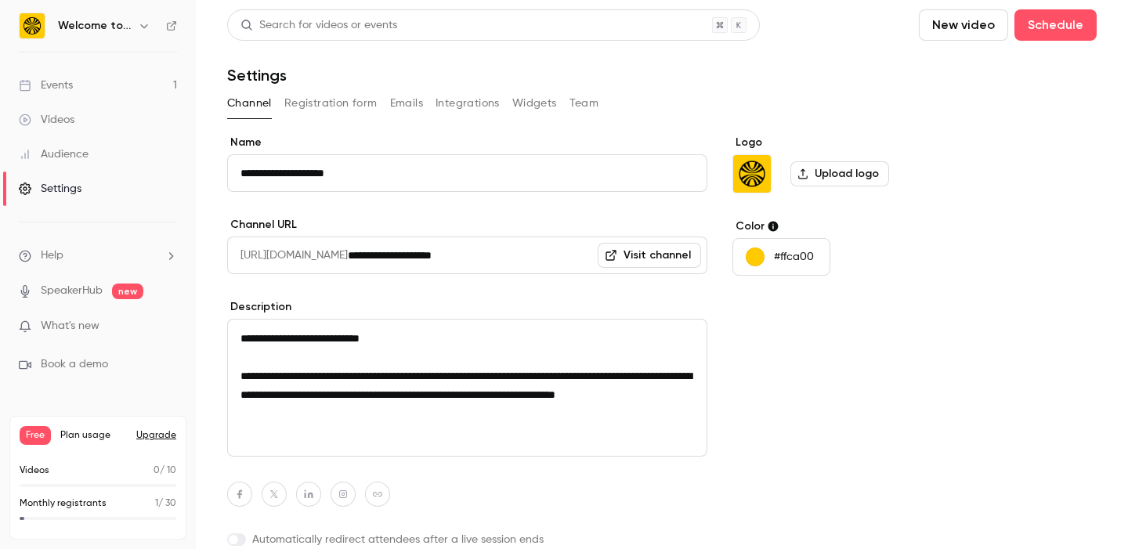
click at [397, 103] on button "Emails" at bounding box center [406, 103] width 33 height 25
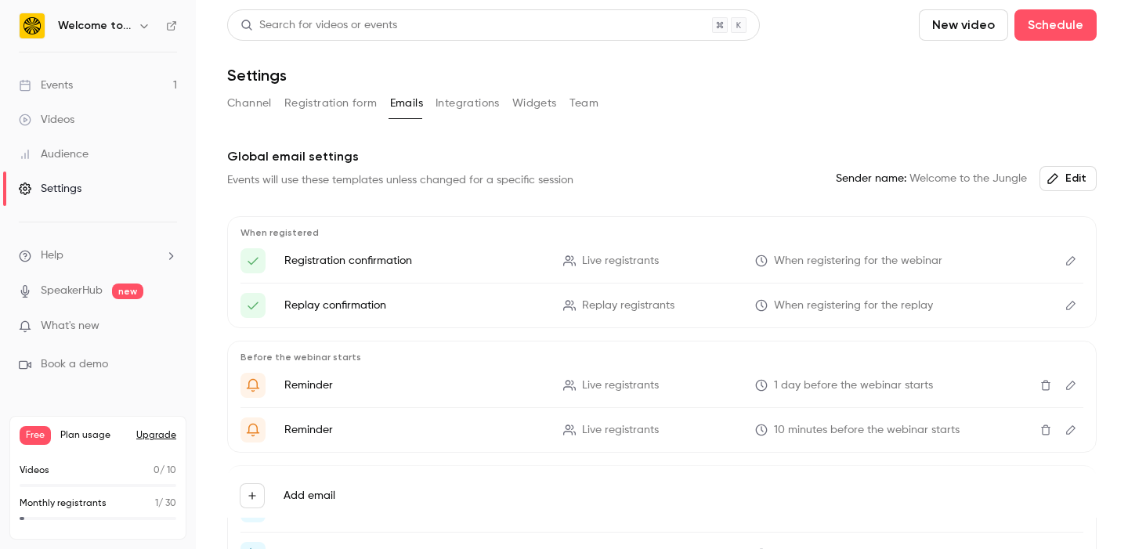
click at [1074, 259] on icon "Edit" at bounding box center [1071, 260] width 13 height 11
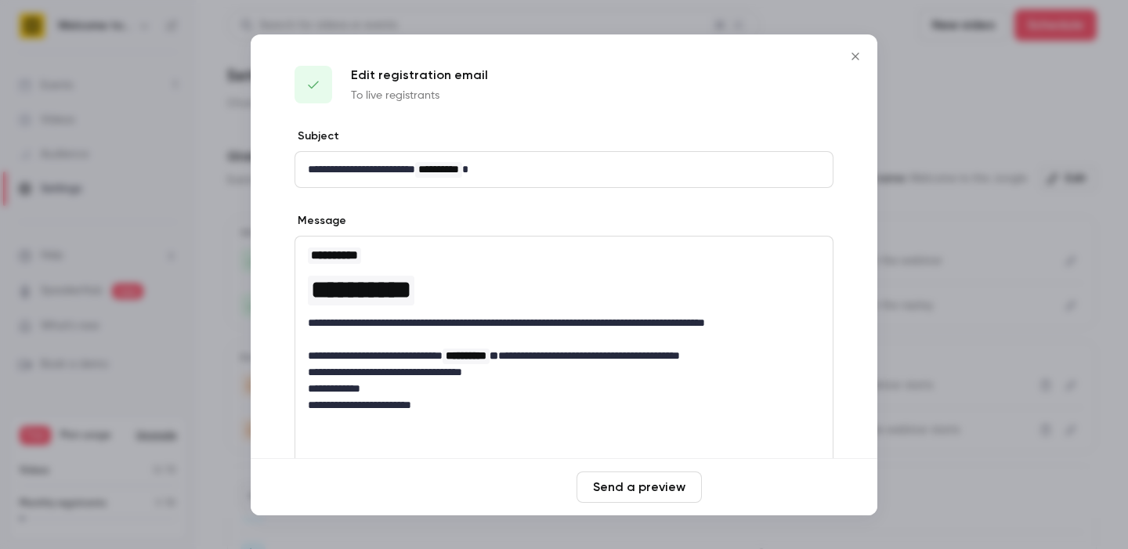
click at [748, 483] on button "Save changes" at bounding box center [770, 487] width 125 height 31
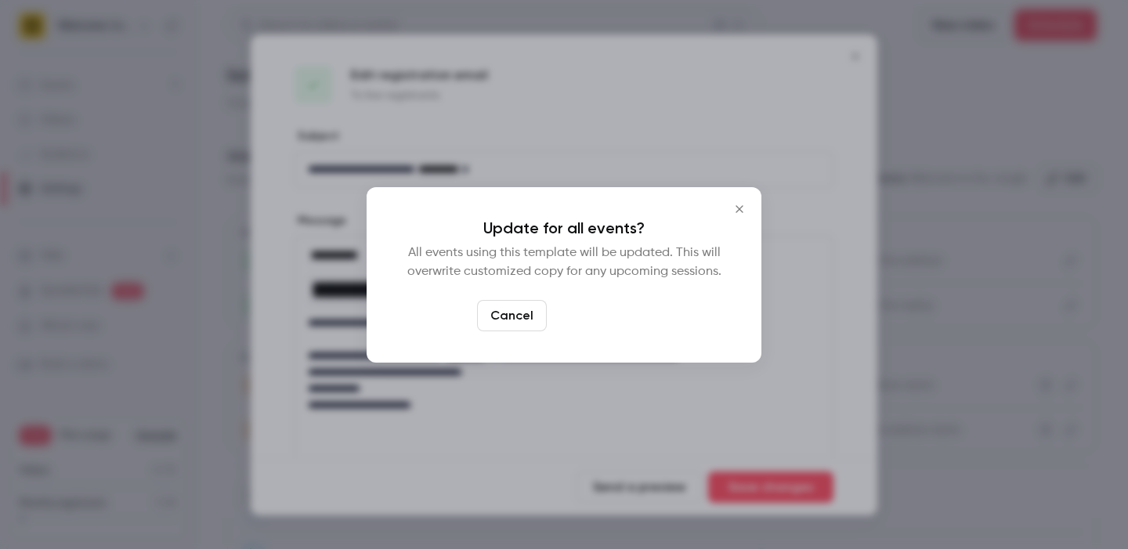
click at [608, 308] on button "Yes, update" at bounding box center [602, 315] width 99 height 31
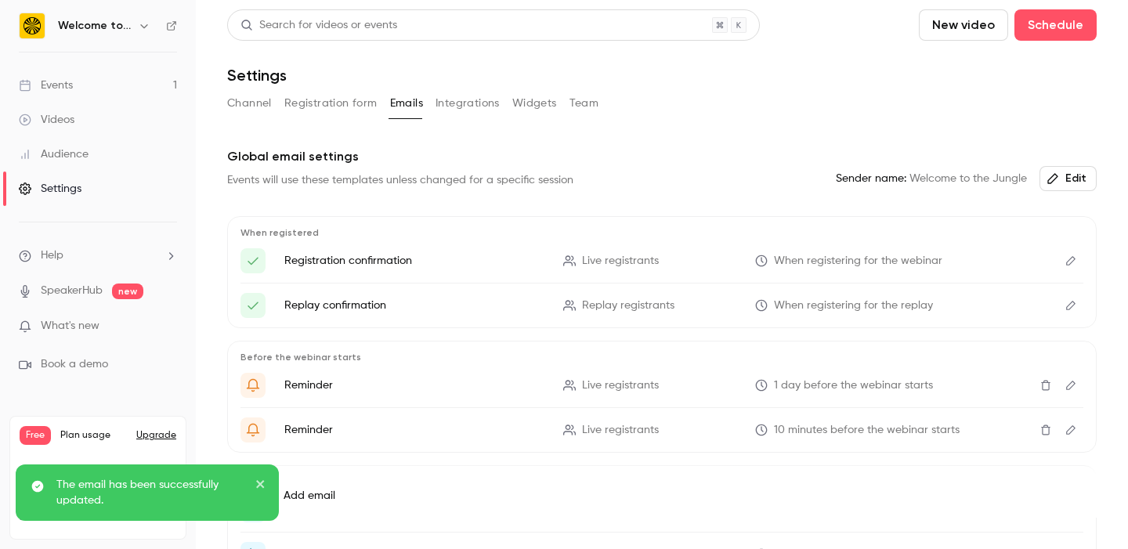
click at [1067, 252] on button "Edit" at bounding box center [1071, 260] width 25 height 25
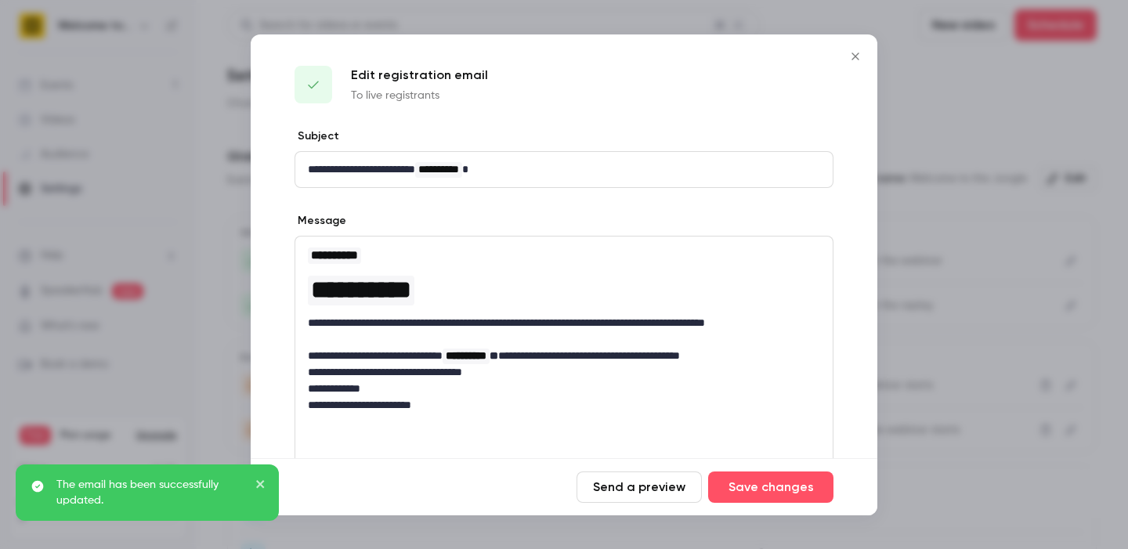
drag, startPoint x: 653, startPoint y: 490, endPoint x: 665, endPoint y: 490, distance: 12.5
click at [653, 490] on button "Send a preview" at bounding box center [639, 487] width 125 height 31
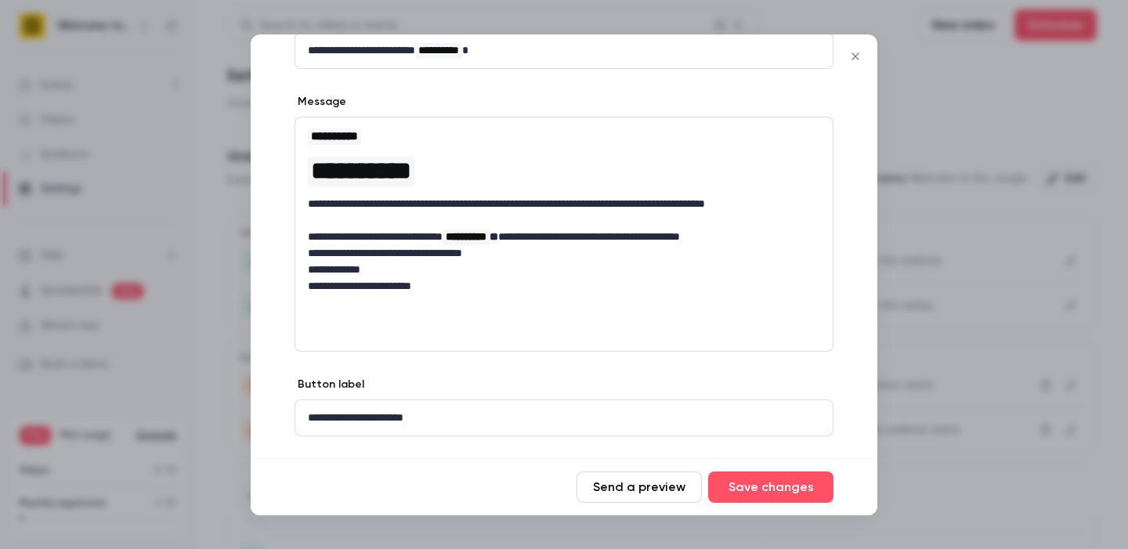
scroll to position [153, 0]
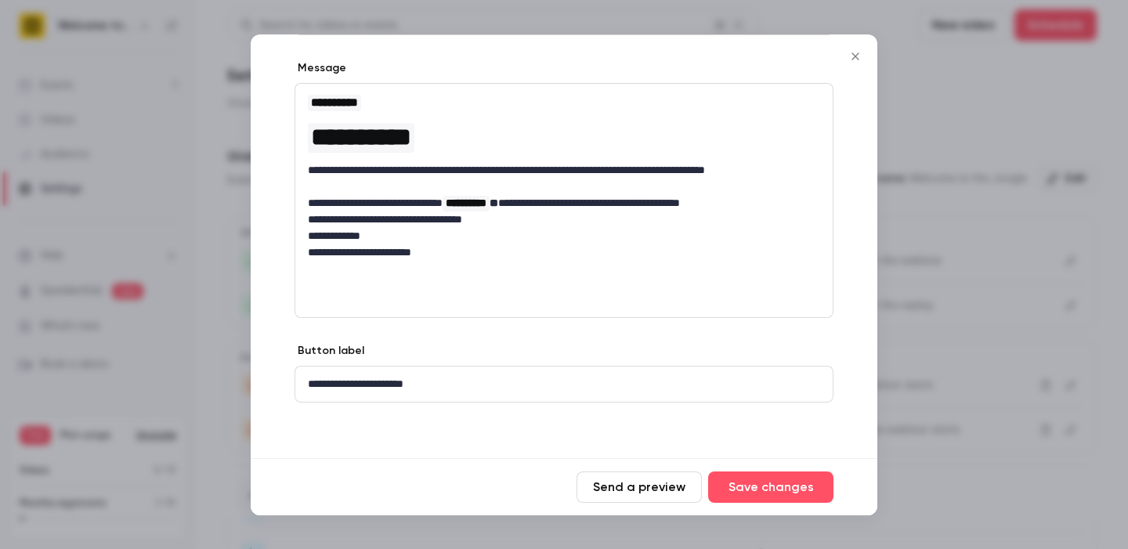
click at [860, 50] on icon "Close" at bounding box center [855, 56] width 19 height 13
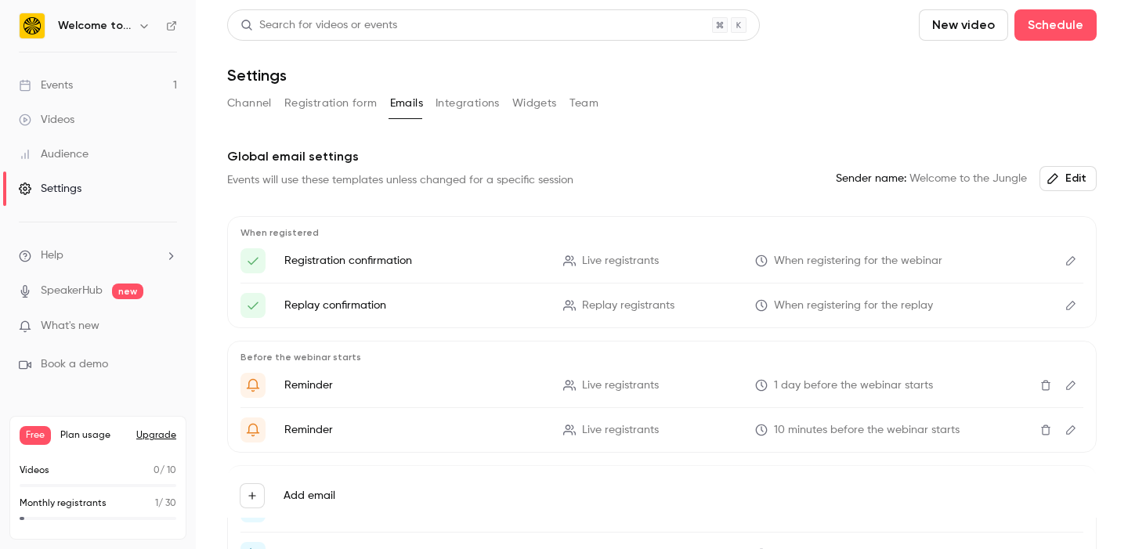
click at [78, 94] on link "Events 1" at bounding box center [98, 85] width 196 height 34
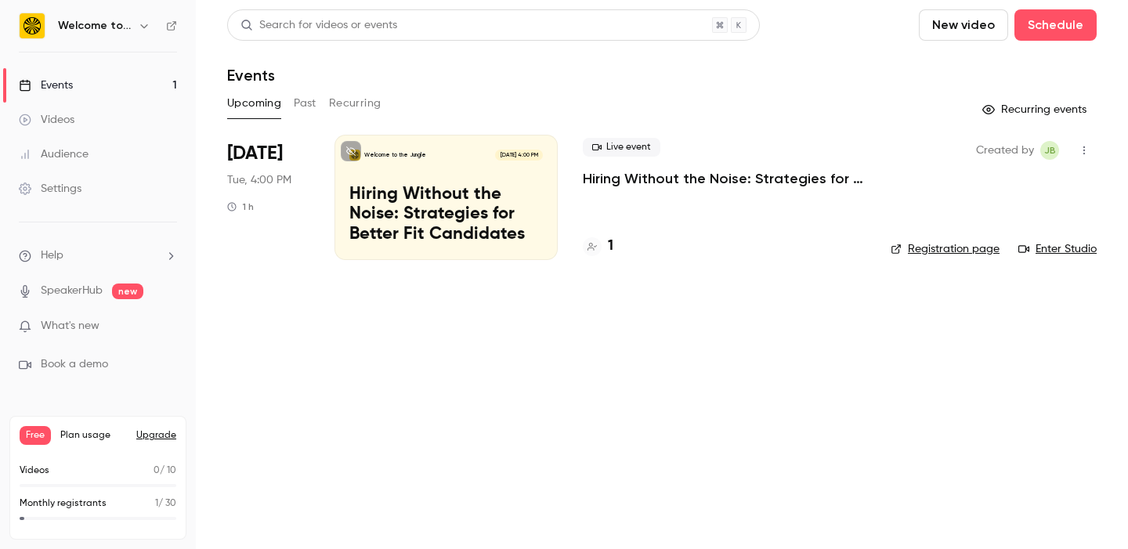
click at [446, 236] on p "Hiring Without the Noise: Strategies for Better Fit Candidates" at bounding box center [446, 215] width 194 height 60
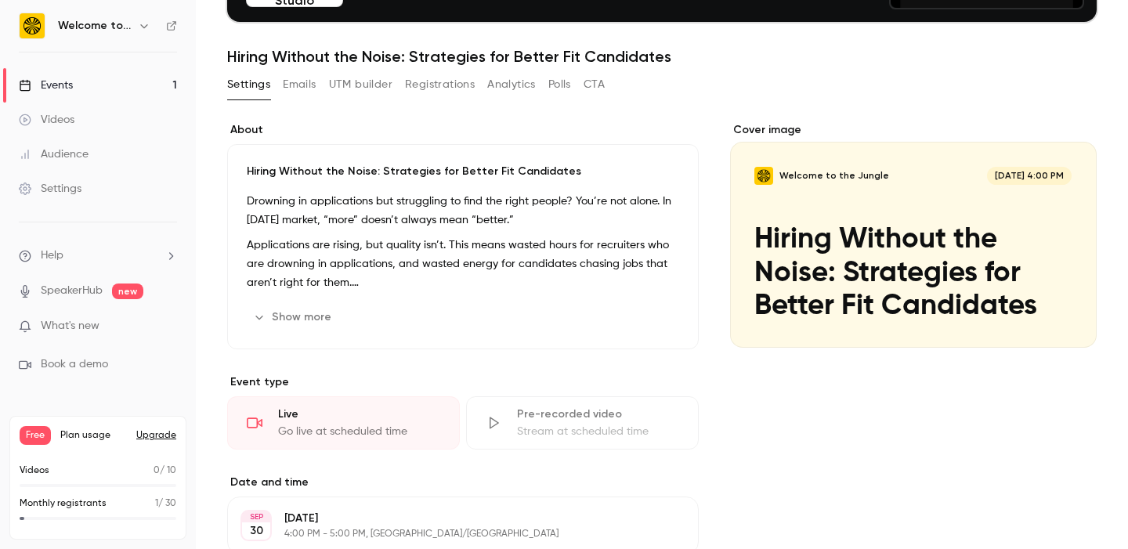
scroll to position [169, 0]
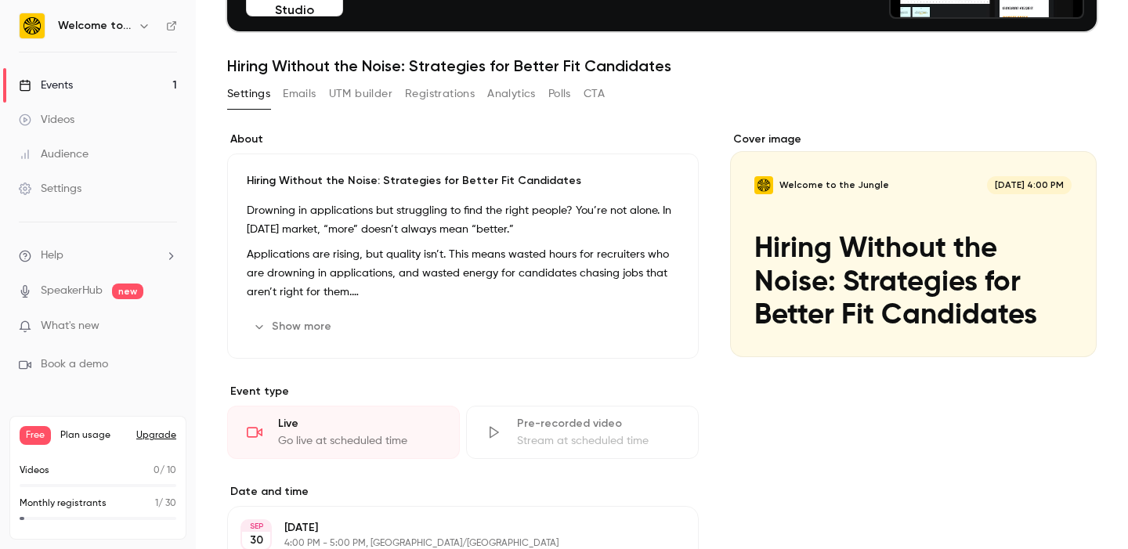
click at [289, 92] on button "Emails" at bounding box center [299, 93] width 33 height 25
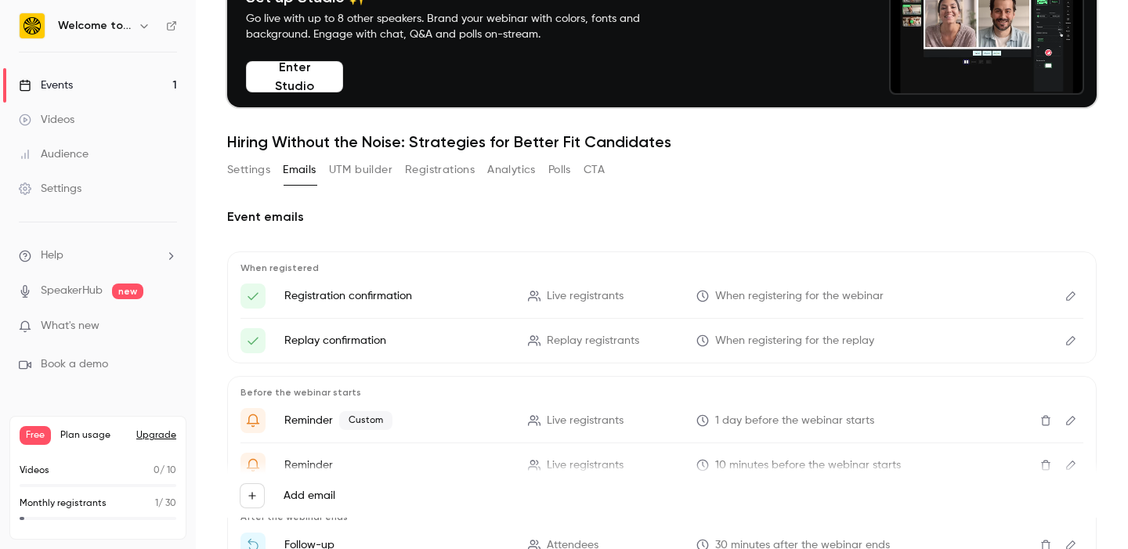
scroll to position [95, 0]
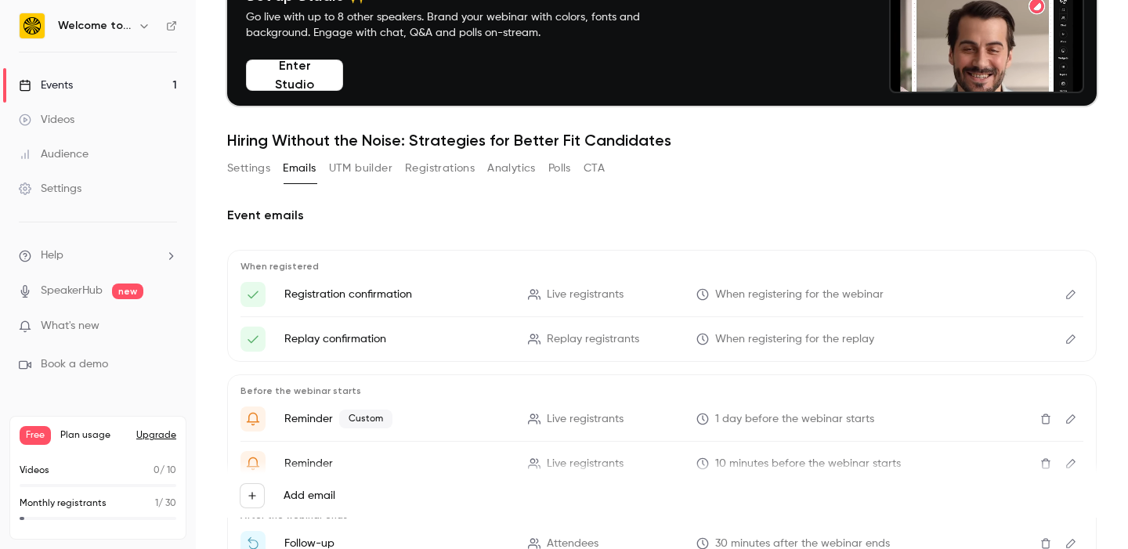
click at [1066, 294] on icon "Edit" at bounding box center [1071, 294] width 13 height 11
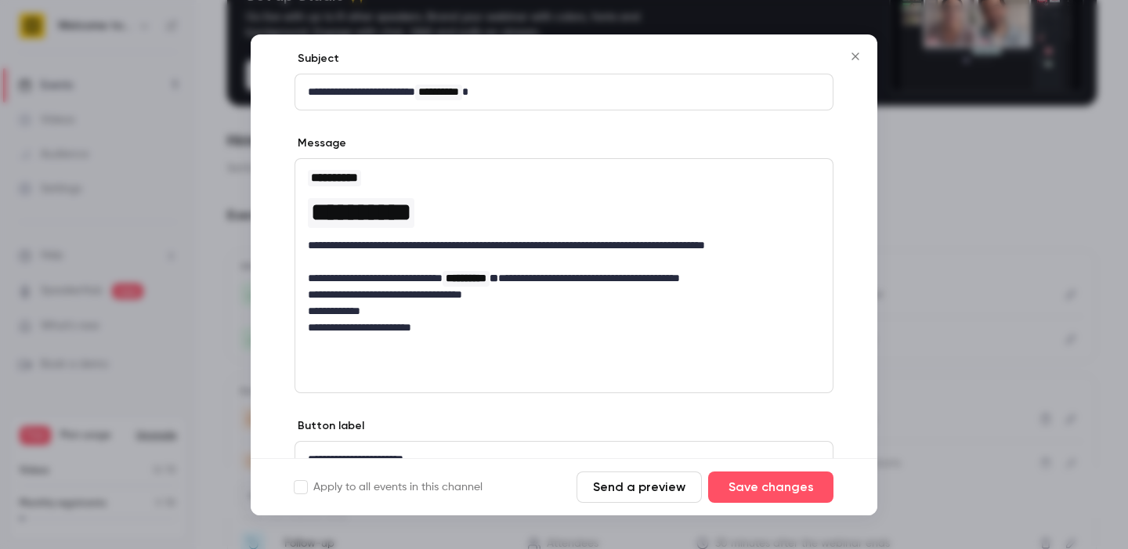
scroll to position [0, 0]
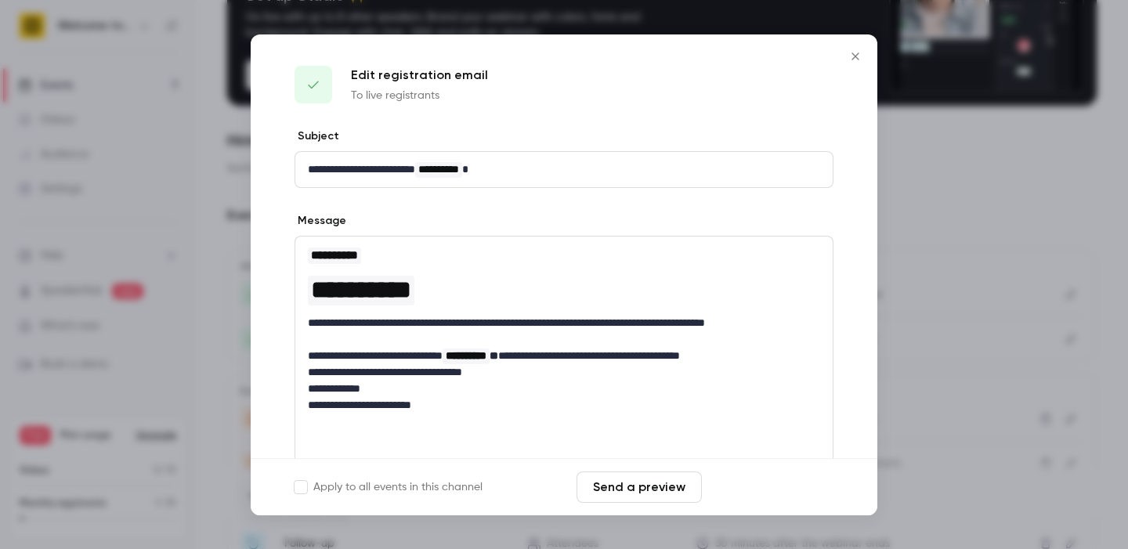
click at [773, 483] on button "Save changes" at bounding box center [770, 487] width 125 height 31
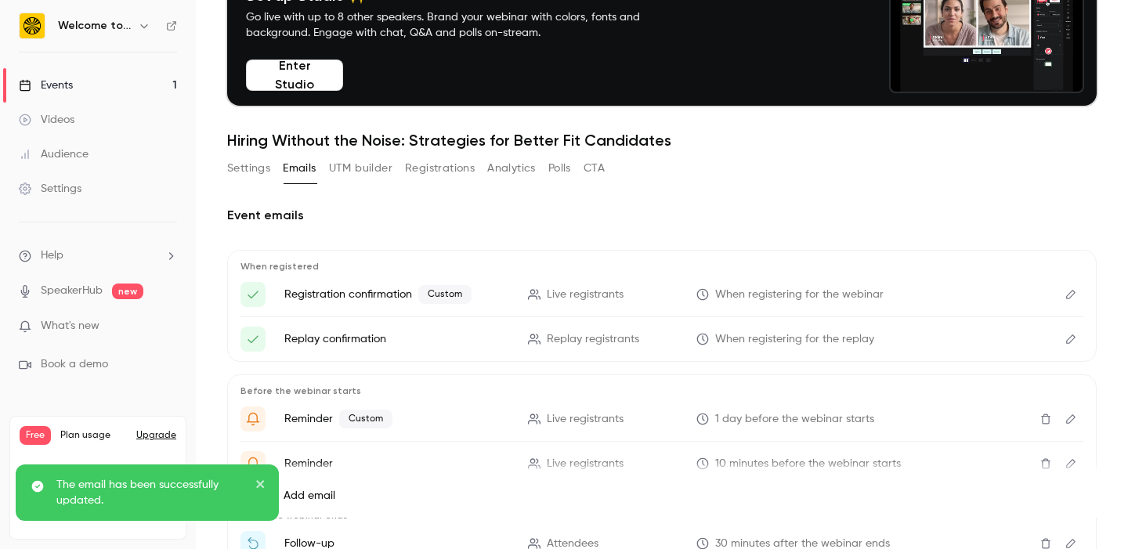
click at [1068, 294] on icon "Edit" at bounding box center [1071, 294] width 13 height 11
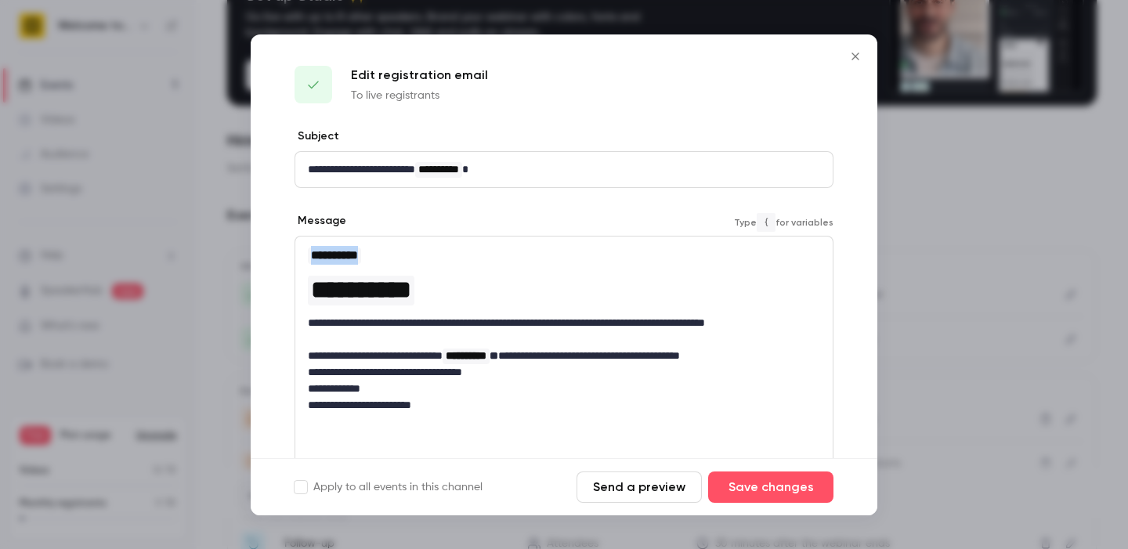
drag, startPoint x: 380, startPoint y: 251, endPoint x: 197, endPoint y: 251, distance: 182.6
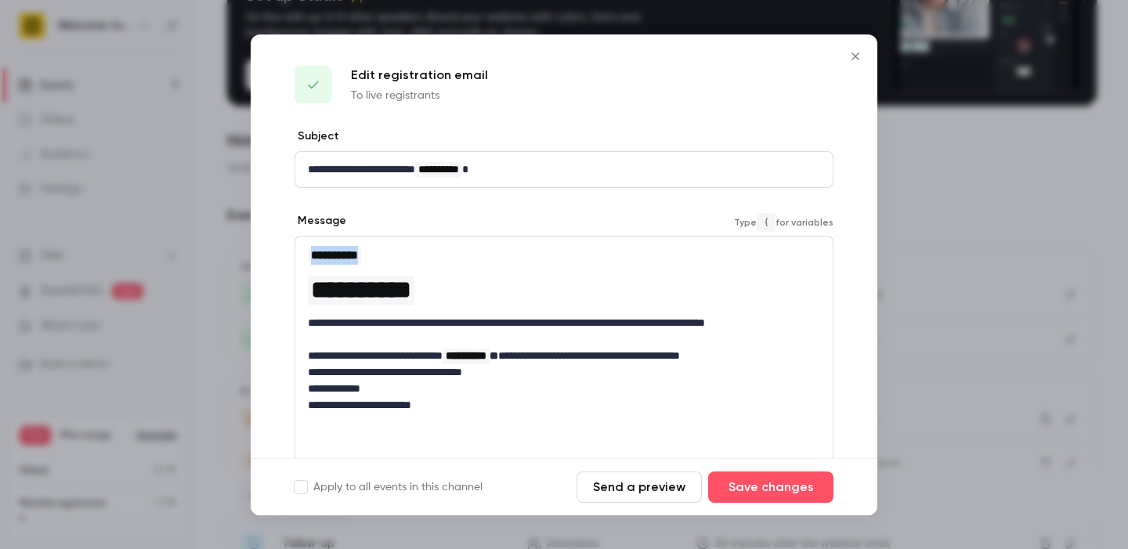
click at [202, 251] on div "**********" at bounding box center [564, 274] width 1128 height 549
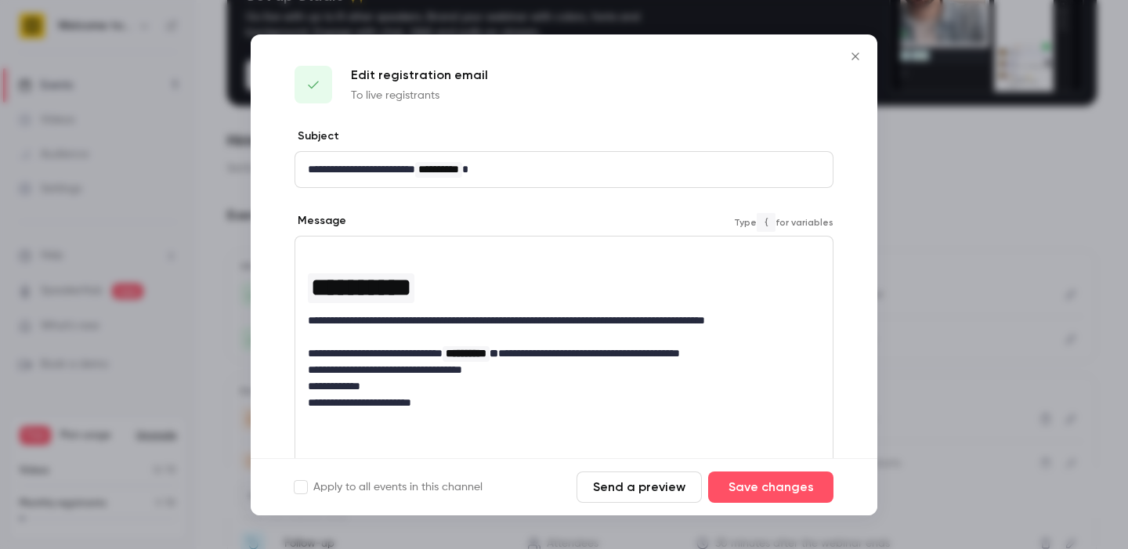
click at [349, 251] on p "editor" at bounding box center [564, 254] width 512 height 16
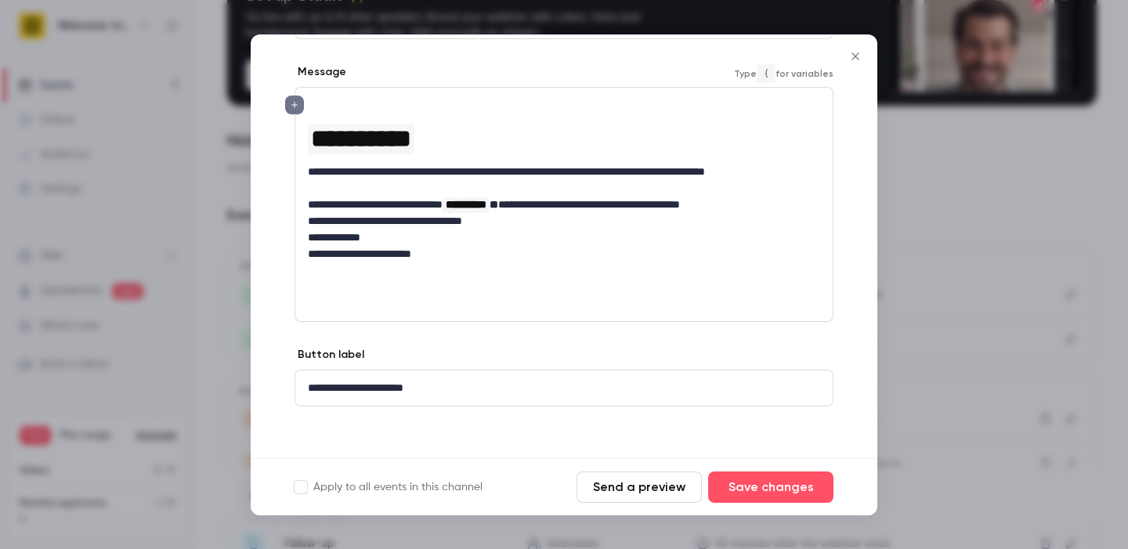
scroll to position [154, 0]
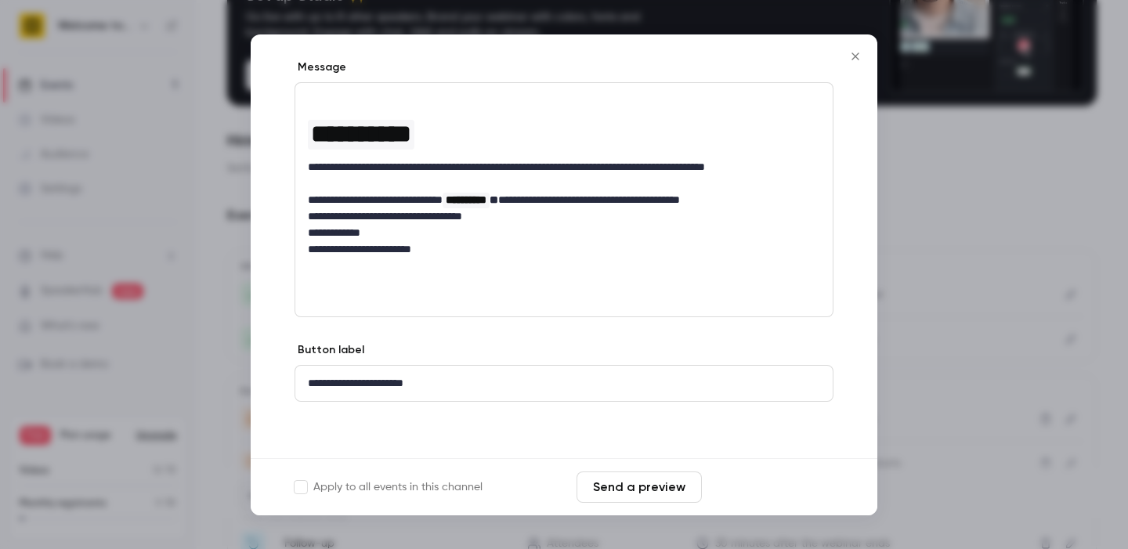
click at [802, 476] on button "Save changes" at bounding box center [770, 487] width 125 height 31
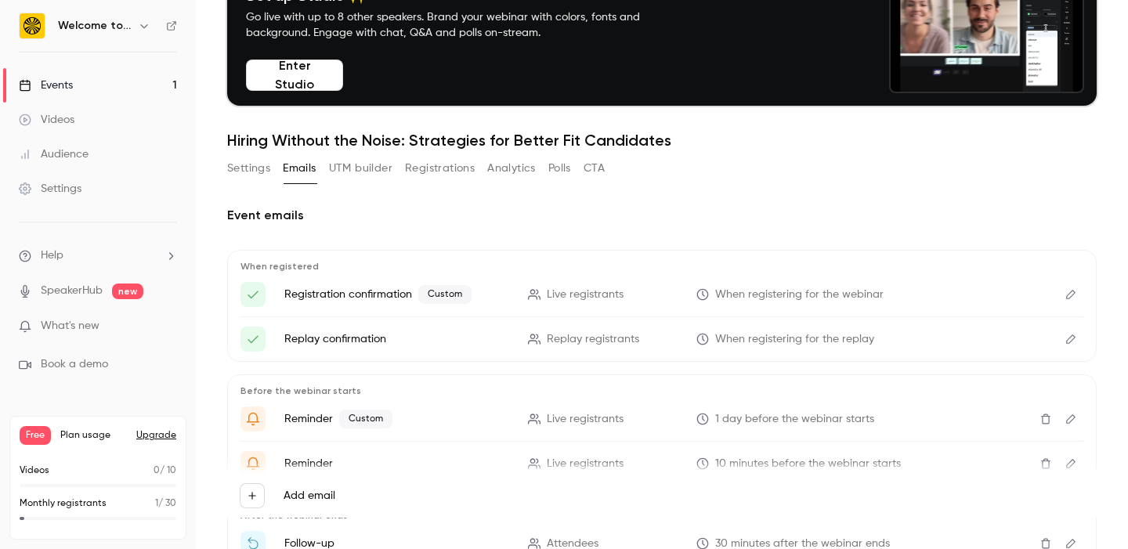
click at [96, 88] on link "Events 1" at bounding box center [98, 85] width 196 height 34
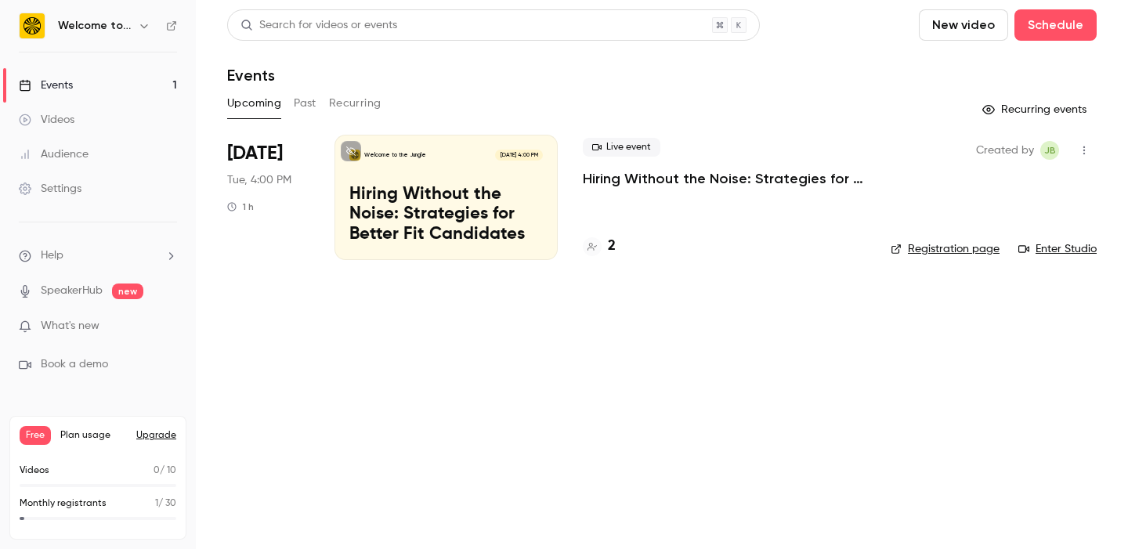
click at [618, 241] on div "2" at bounding box center [724, 246] width 283 height 21
click at [608, 243] on h4 "2" at bounding box center [612, 246] width 8 height 21
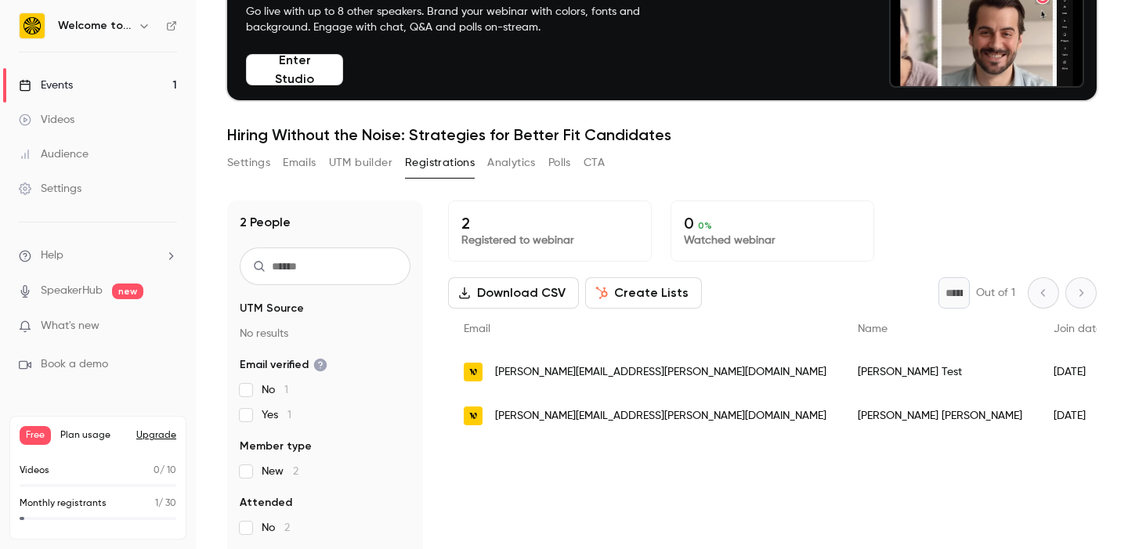
scroll to position [139, 0]
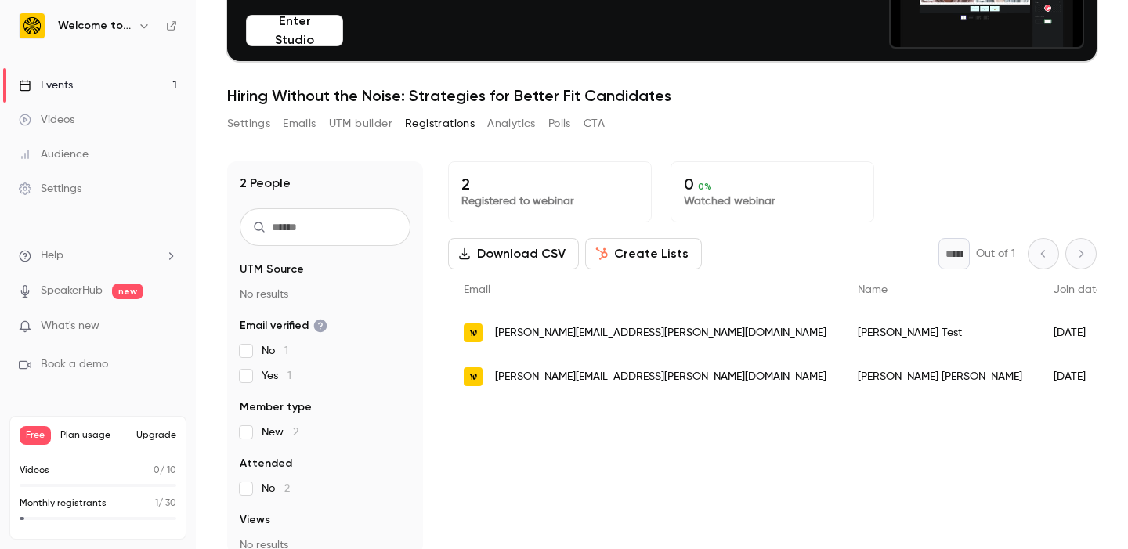
click at [86, 85] on link "Events 1" at bounding box center [98, 85] width 196 height 34
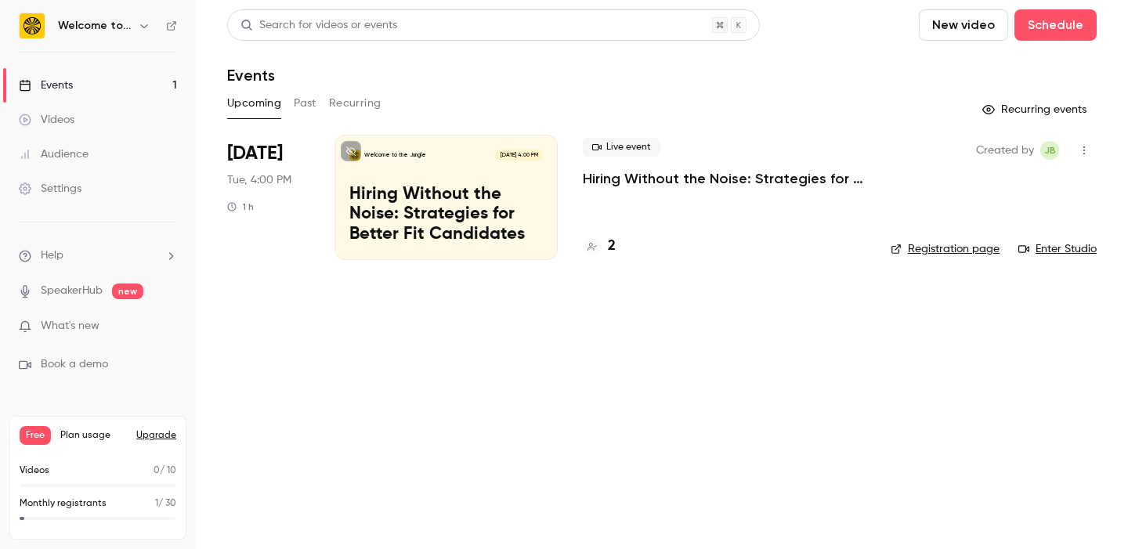
click at [451, 197] on p "Hiring Without the Noise: Strategies for Better Fit Candidates" at bounding box center [446, 215] width 194 height 60
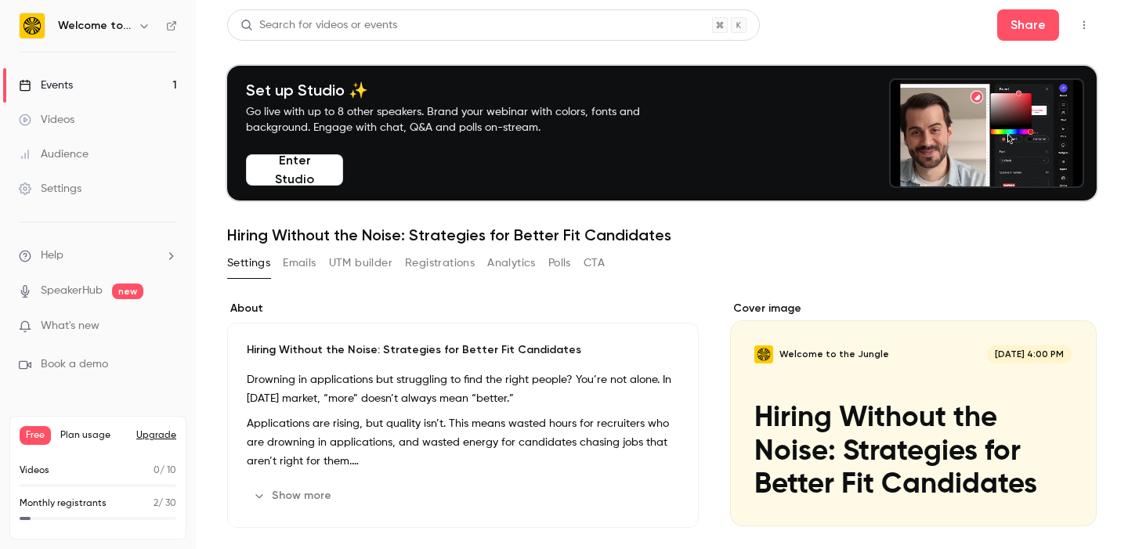
click at [299, 263] on button "Emails" at bounding box center [299, 263] width 33 height 25
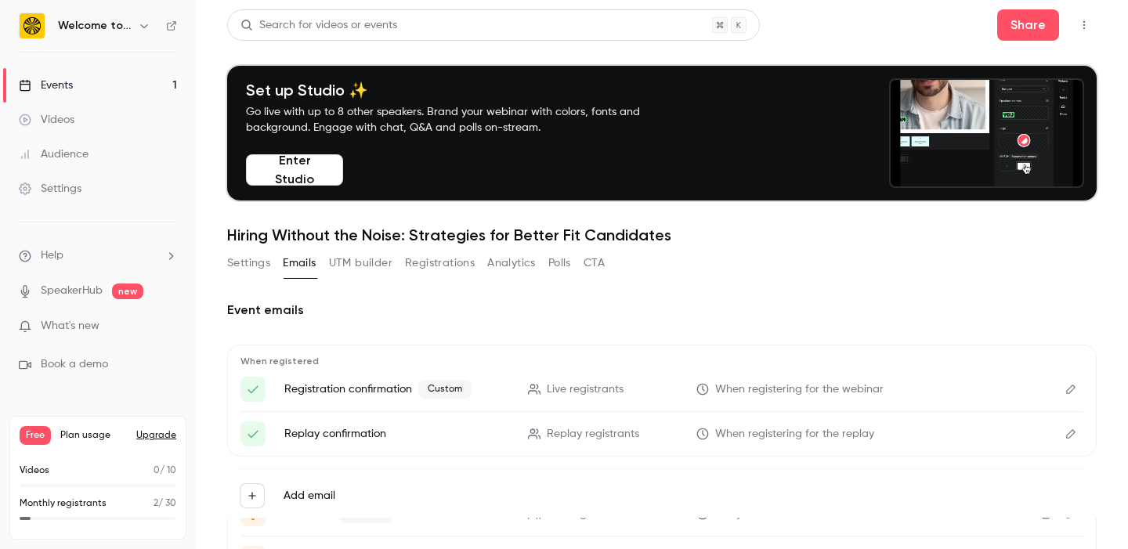
click at [1066, 387] on icon "Edit" at bounding box center [1071, 389] width 13 height 11
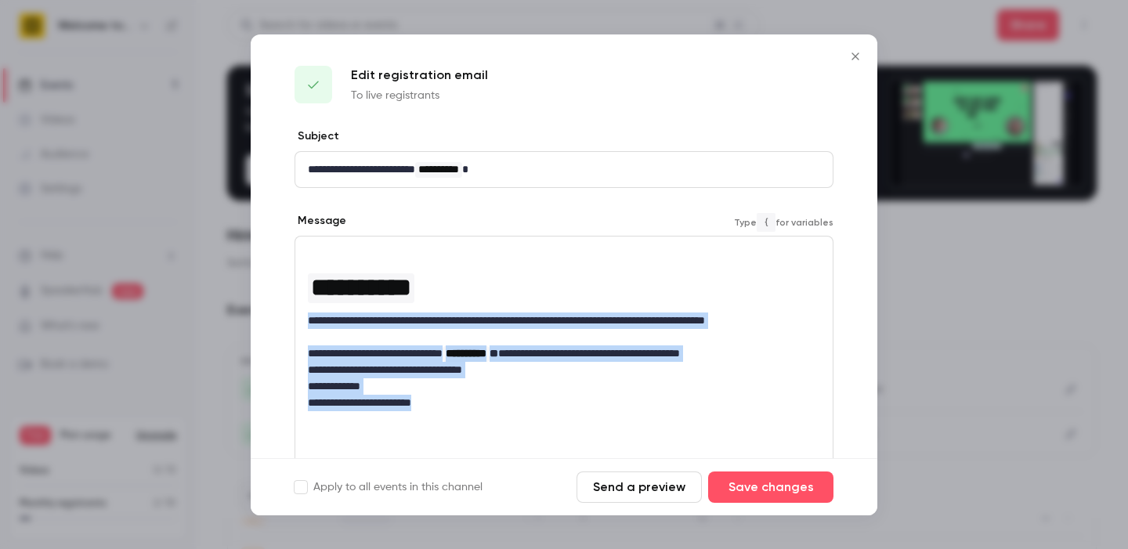
drag, startPoint x: 544, startPoint y: 408, endPoint x: 295, endPoint y: 311, distance: 267.5
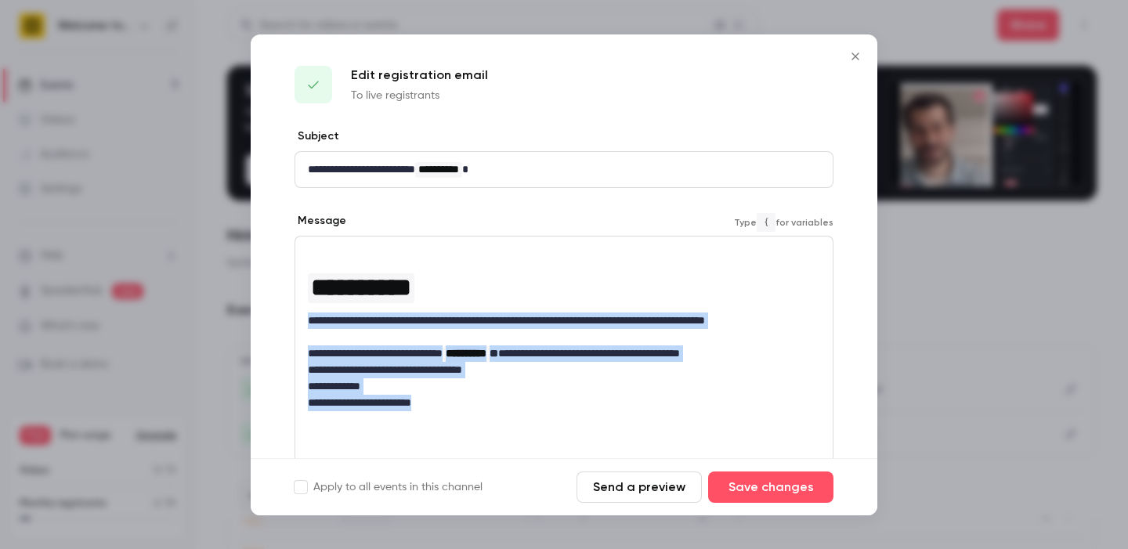
click at [295, 311] on div "**********" at bounding box center [564, 353] width 539 height 235
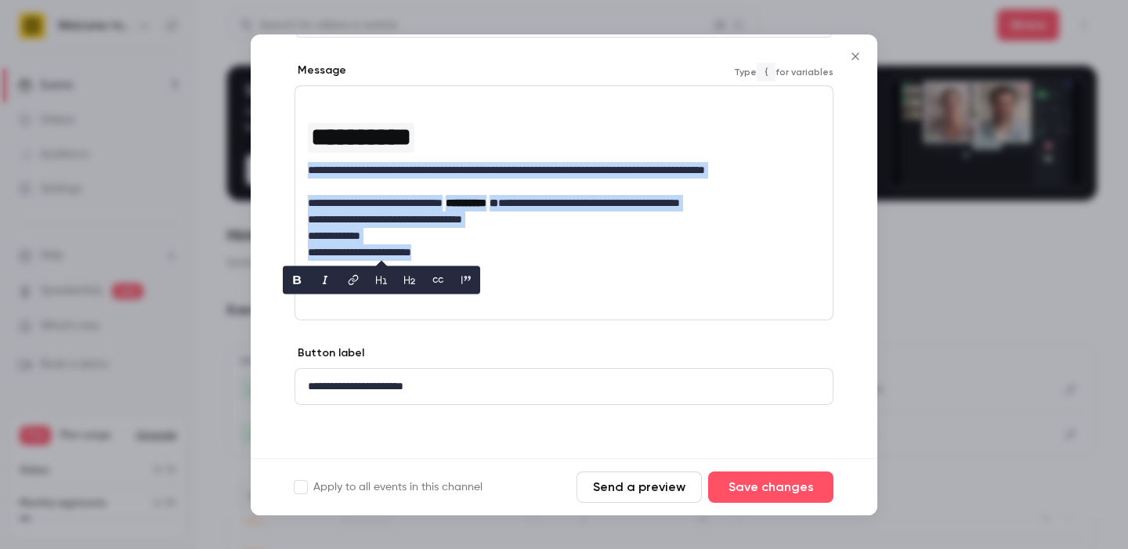
scroll to position [154, 0]
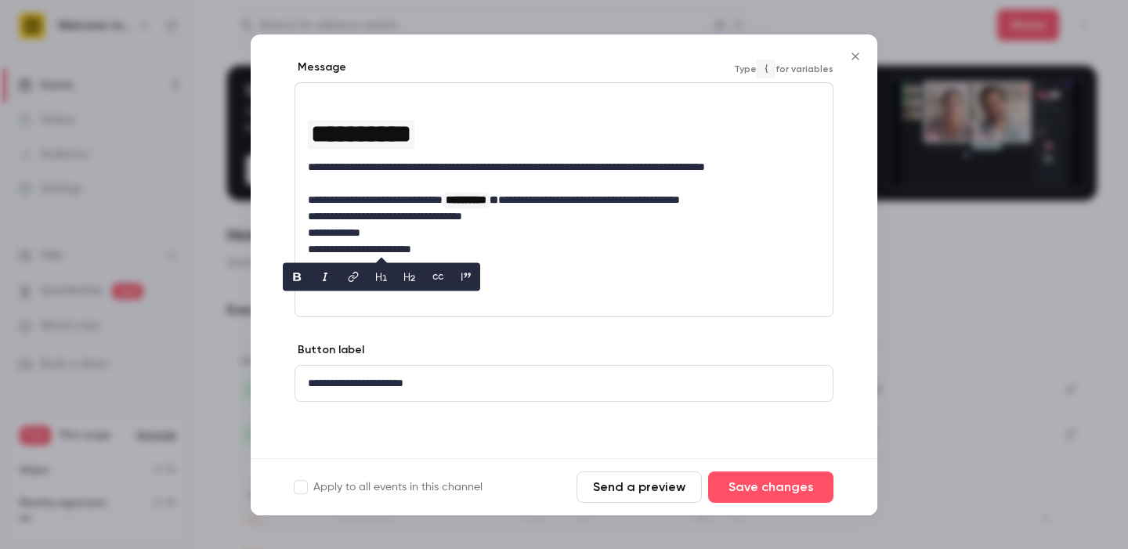
click at [571, 266] on div "**********" at bounding box center [564, 199] width 539 height 235
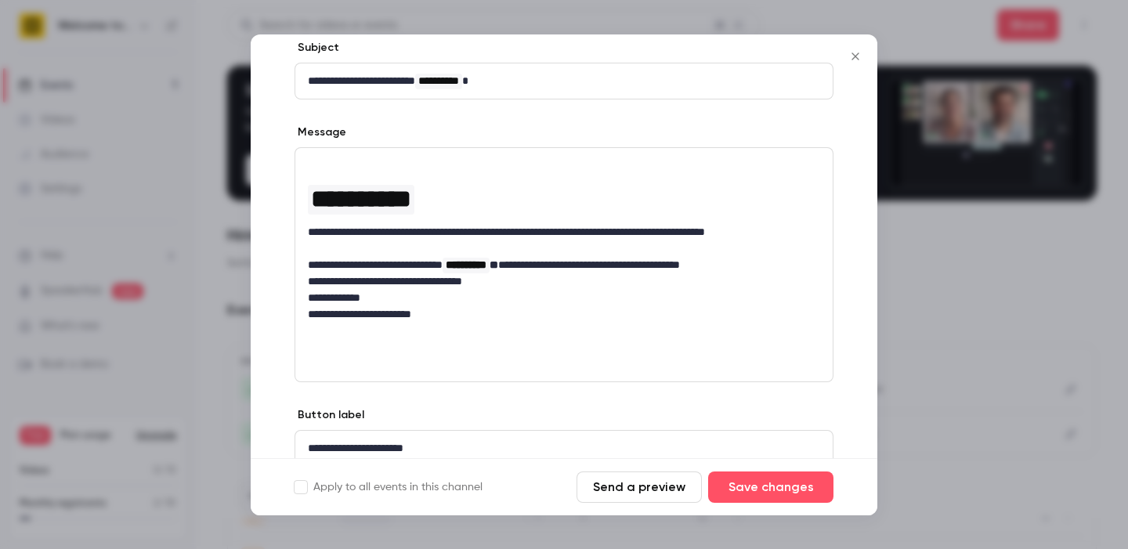
scroll to position [84, 0]
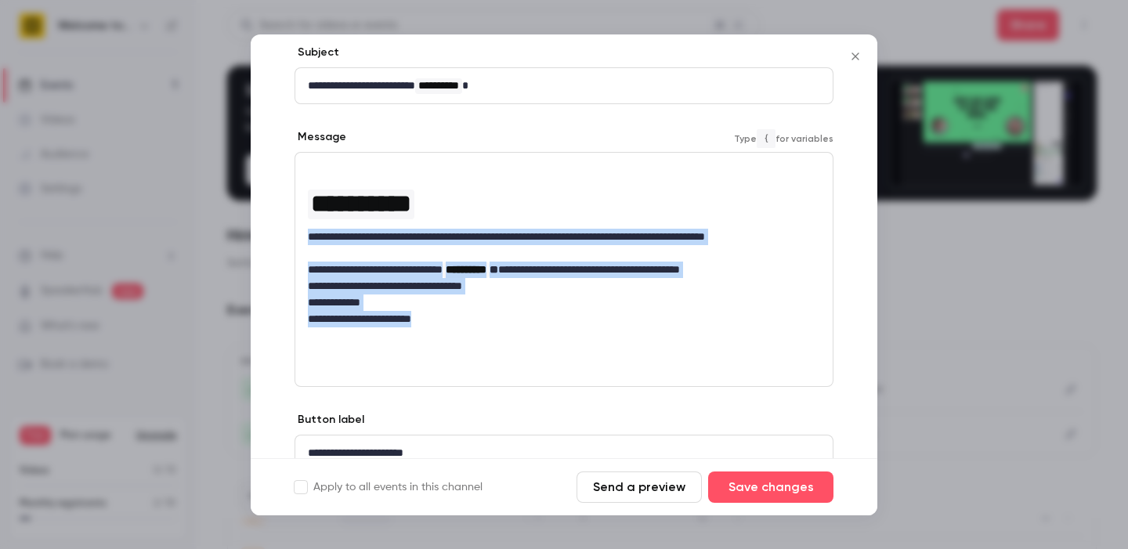
drag, startPoint x: 492, startPoint y: 322, endPoint x: 292, endPoint y: 234, distance: 218.2
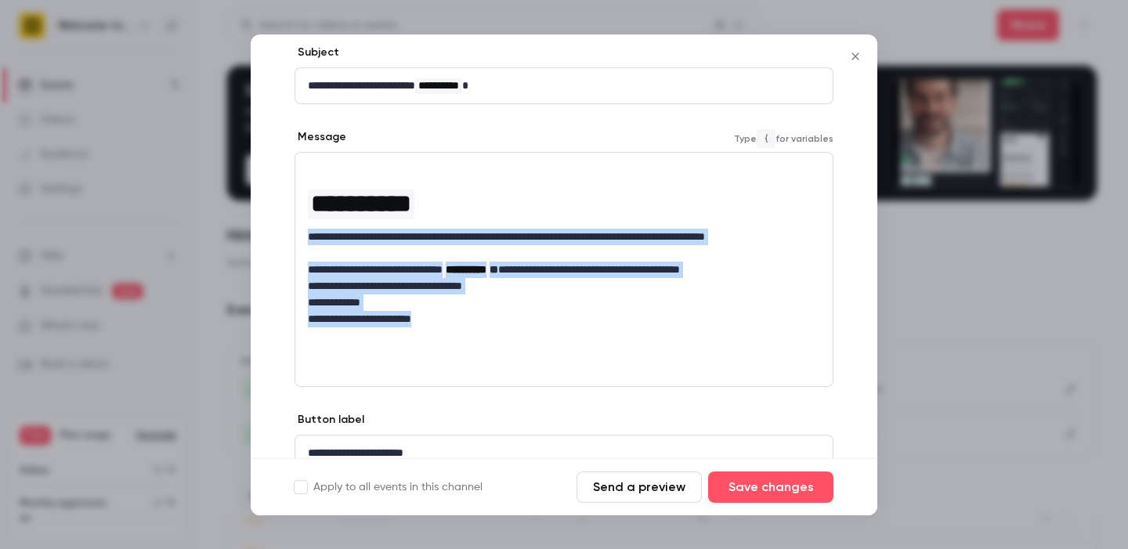
click at [292, 234] on div "**********" at bounding box center [564, 286] width 627 height 483
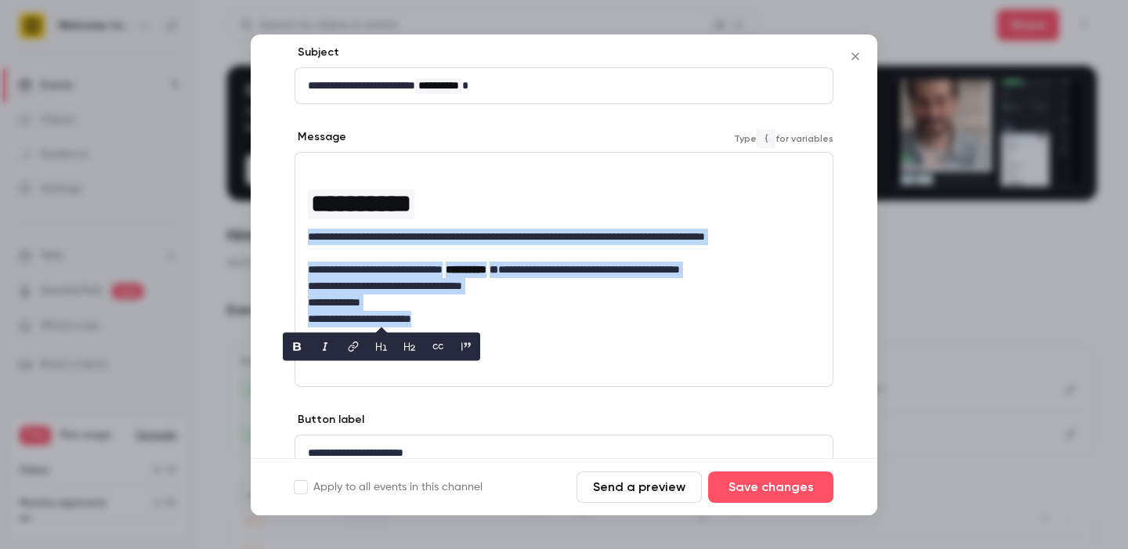
click at [857, 56] on icon "Close" at bounding box center [855, 56] width 19 height 13
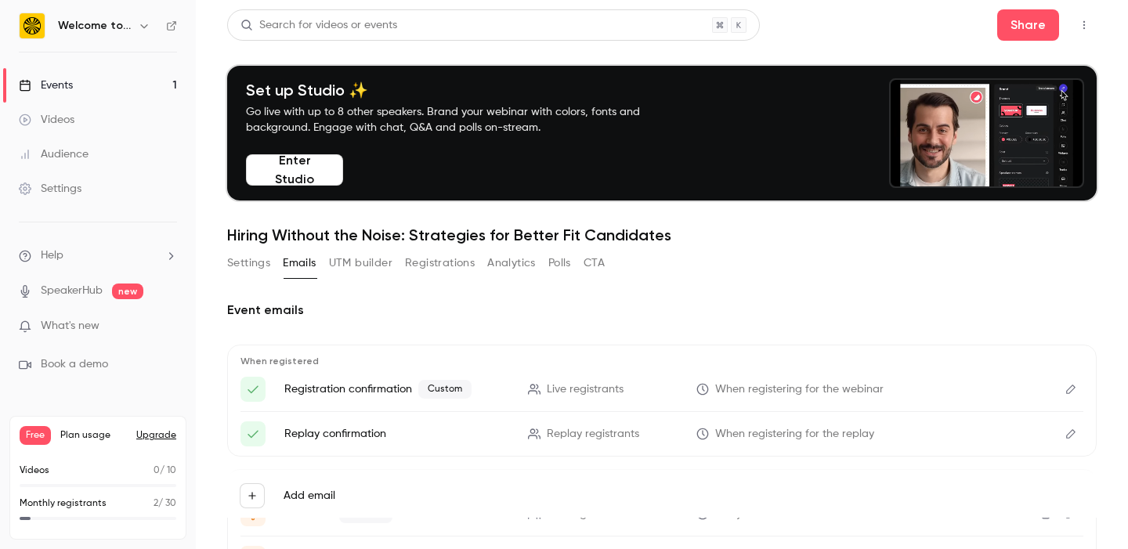
click at [119, 255] on li "Help" at bounding box center [98, 256] width 158 height 16
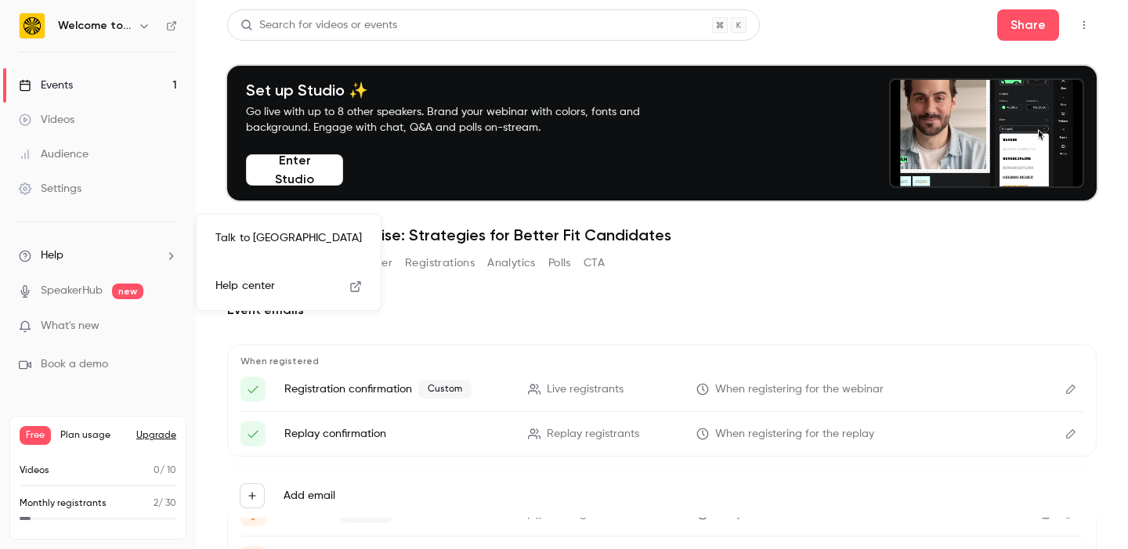
drag, startPoint x: 262, startPoint y: 238, endPoint x: 270, endPoint y: 266, distance: 29.5
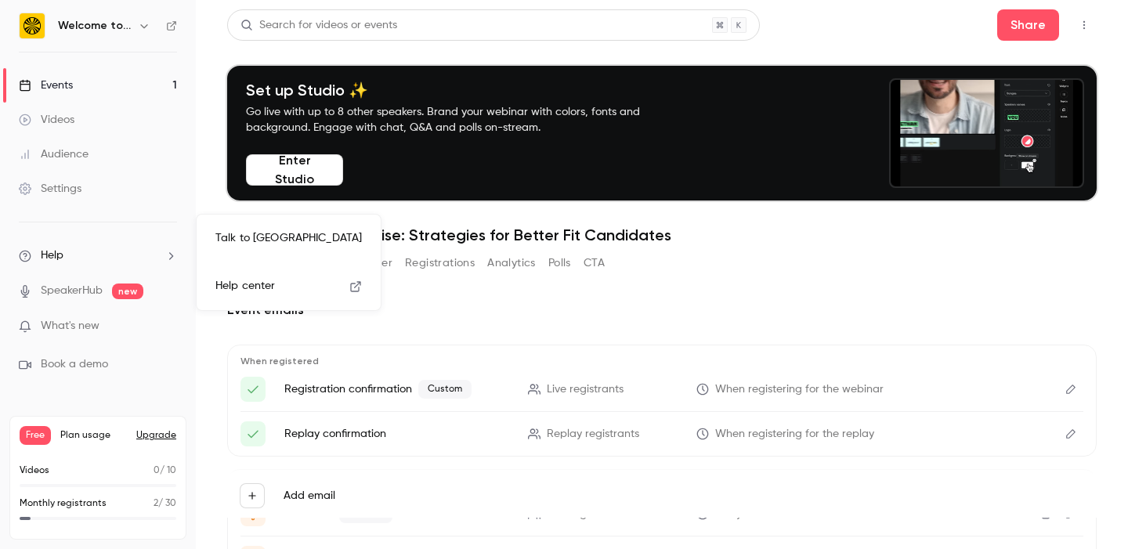
click at [262, 238] on link "Talk to [GEOGRAPHIC_DATA]" at bounding box center [289, 239] width 172 height 42
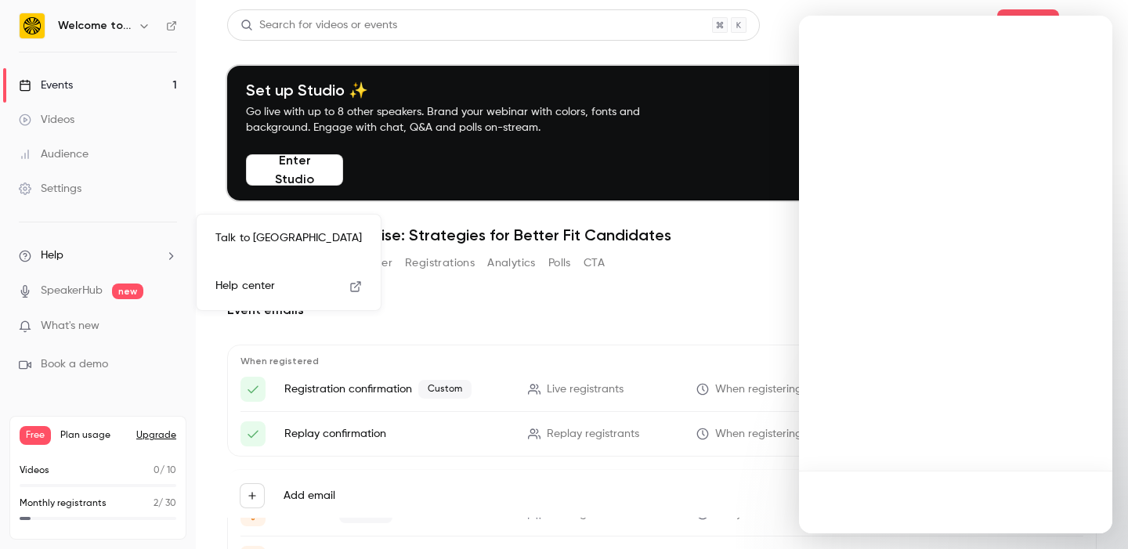
scroll to position [0, 0]
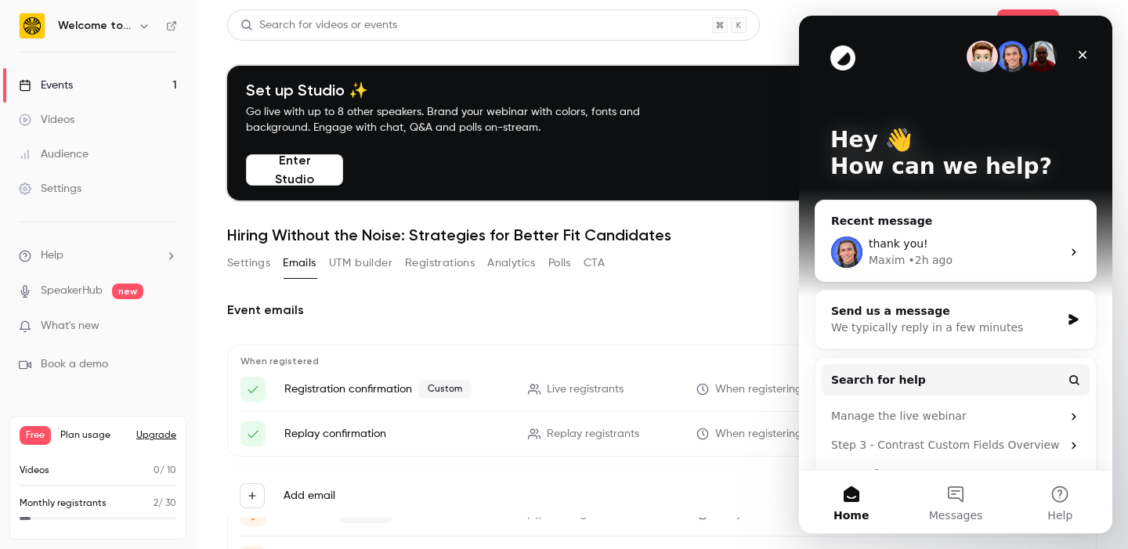
click at [91, 262] on li "Help" at bounding box center [98, 256] width 158 height 16
click at [244, 287] on span "Help center" at bounding box center [245, 286] width 60 height 16
click at [128, 256] on li "Help" at bounding box center [98, 256] width 158 height 16
click at [1085, 58] on icon "Close" at bounding box center [1083, 55] width 13 height 13
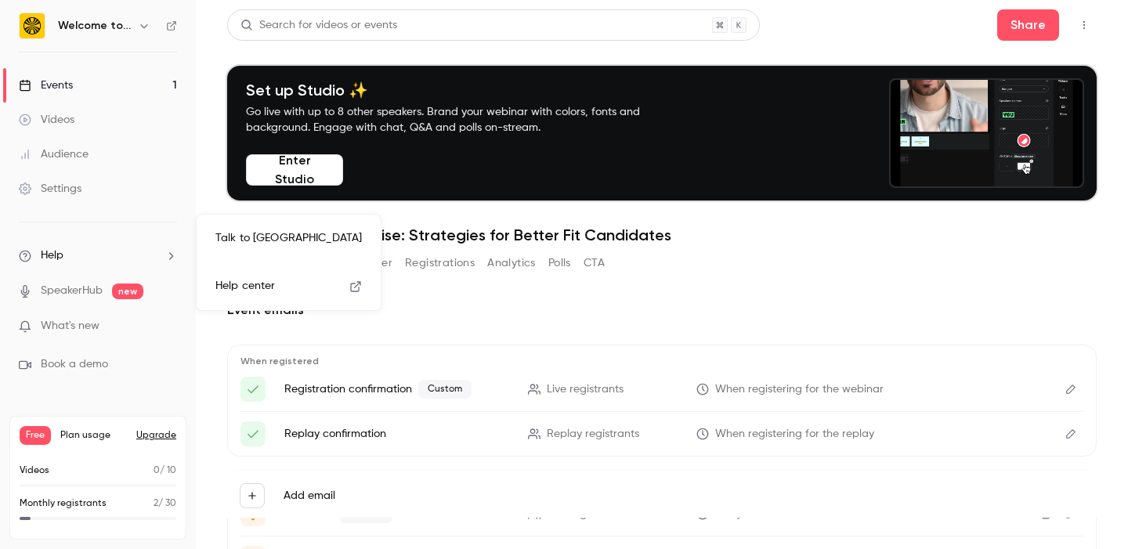
click at [445, 299] on div at bounding box center [564, 274] width 1128 height 549
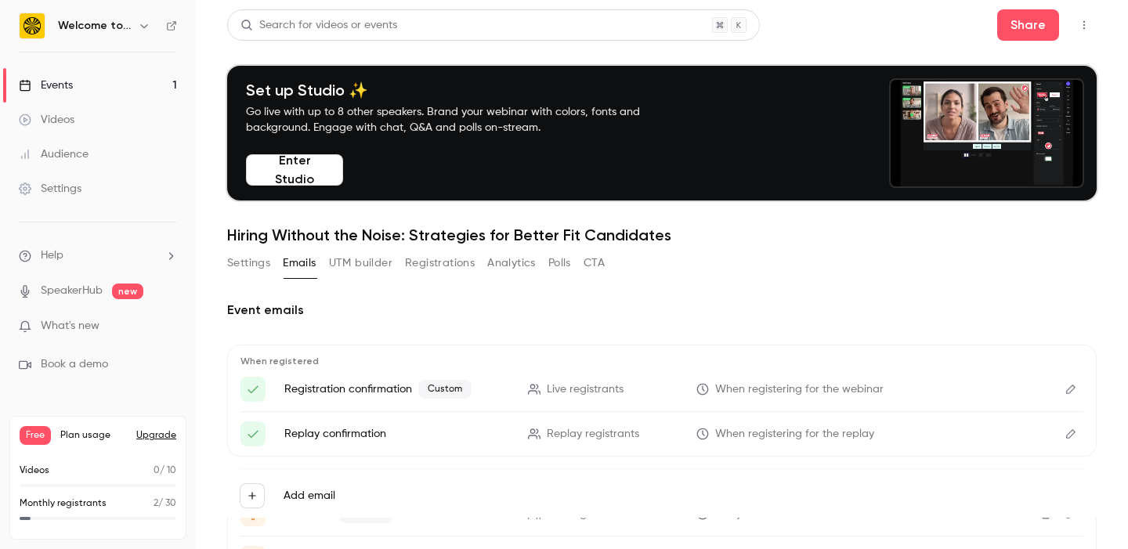
click at [759, 387] on span "When registering for the webinar" at bounding box center [799, 390] width 168 height 16
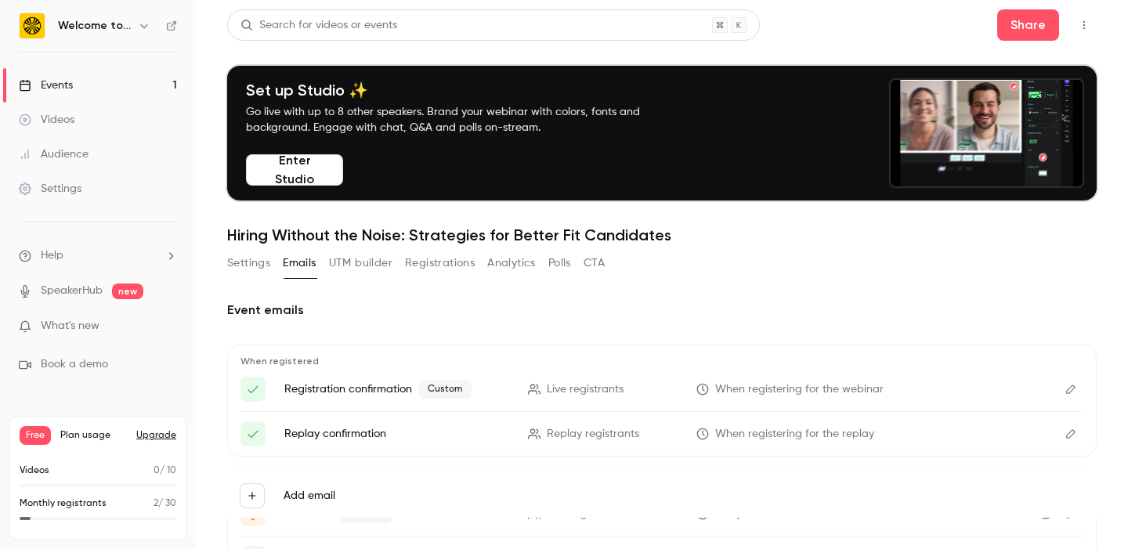
click at [1077, 389] on icon "Edit" at bounding box center [1071, 389] width 13 height 11
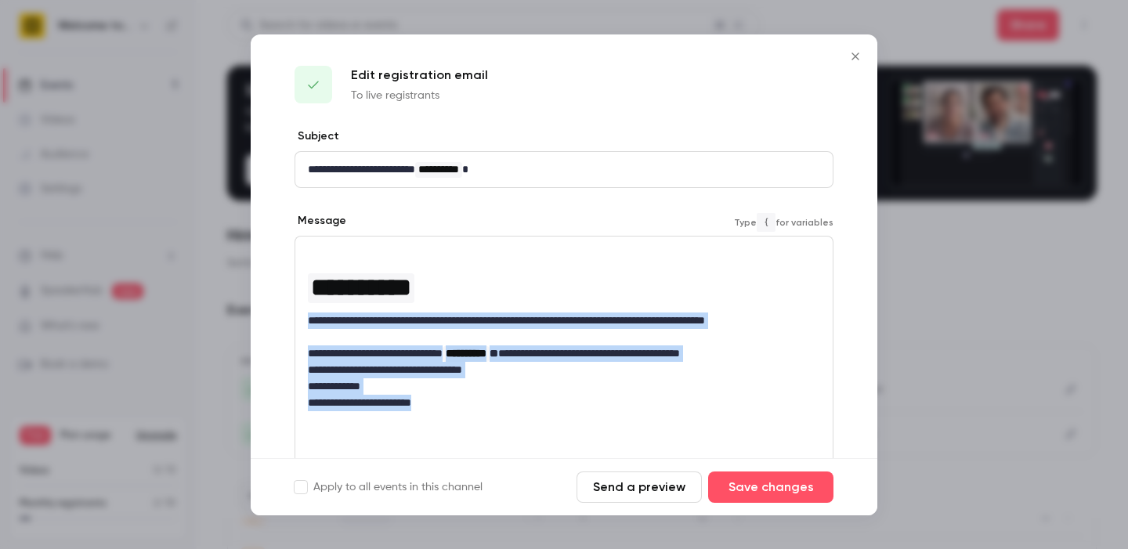
drag, startPoint x: 580, startPoint y: 399, endPoint x: 274, endPoint y: 321, distance: 315.5
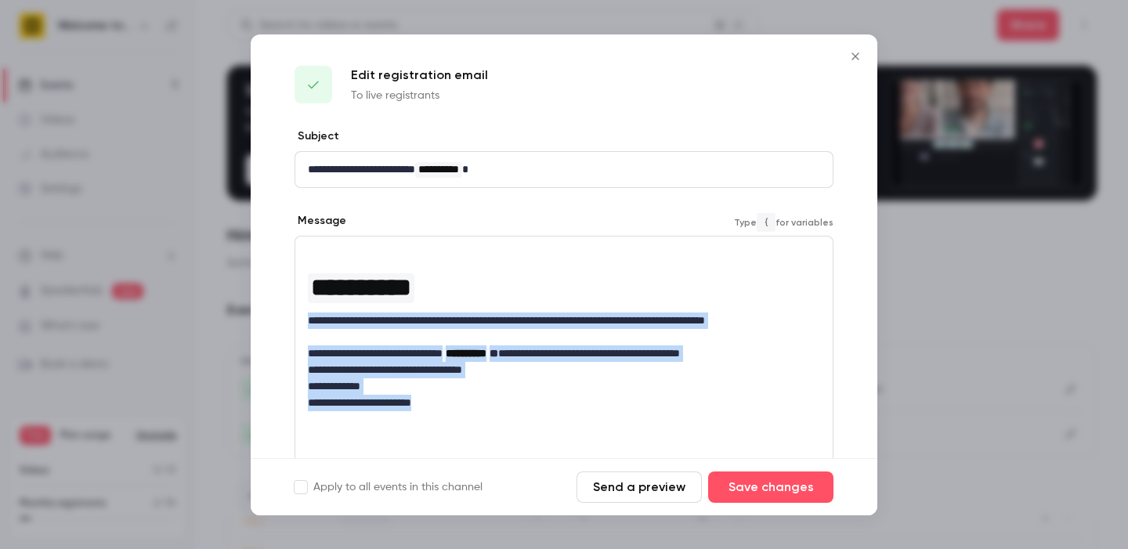
click at [274, 321] on div "**********" at bounding box center [564, 370] width 627 height 483
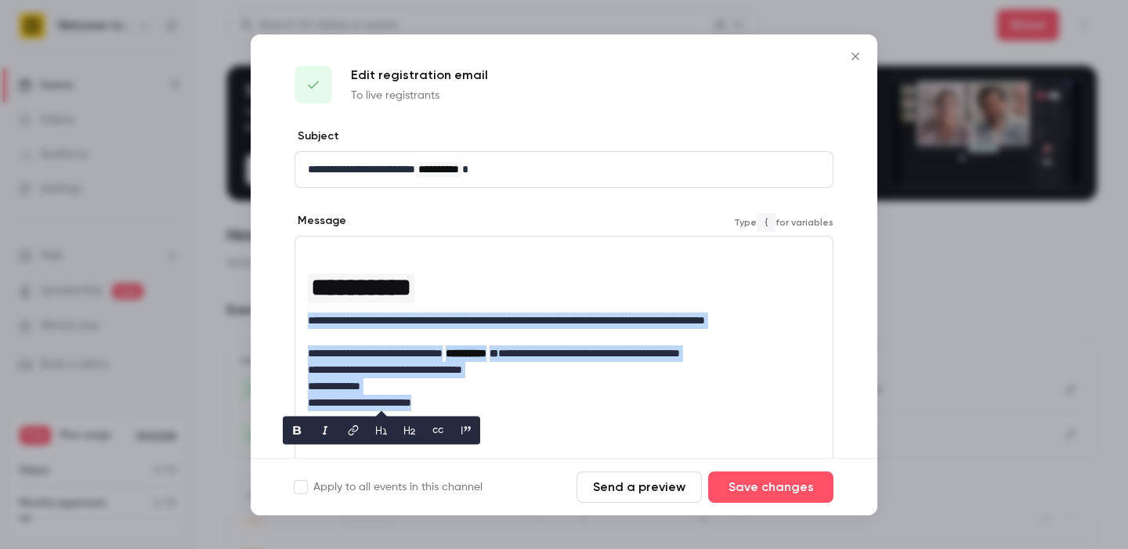
click at [439, 432] on icon "editor" at bounding box center [441, 430] width 5 height 5
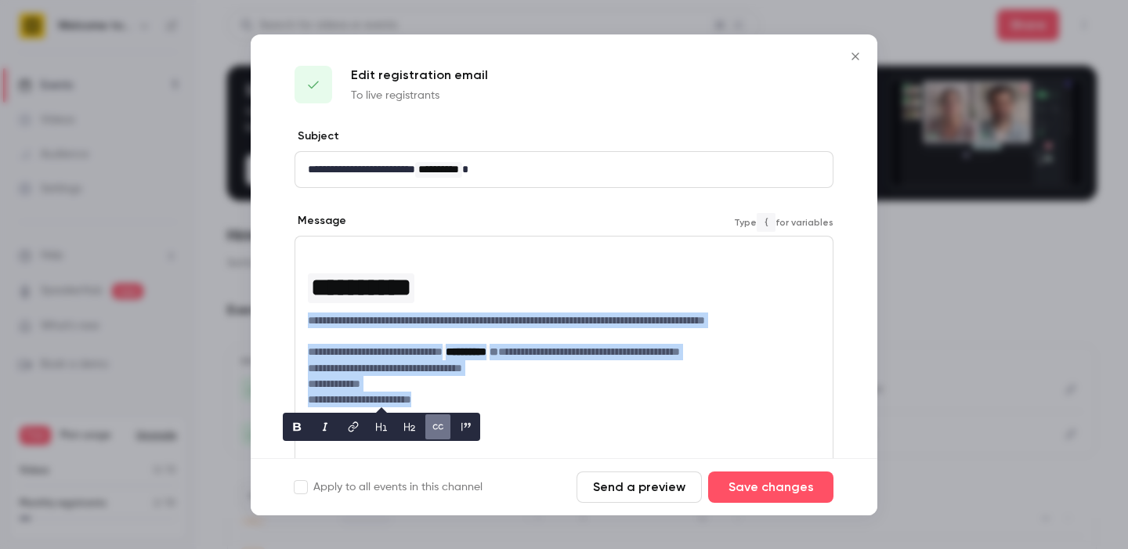
click at [439, 432] on icon "editor" at bounding box center [438, 427] width 13 height 11
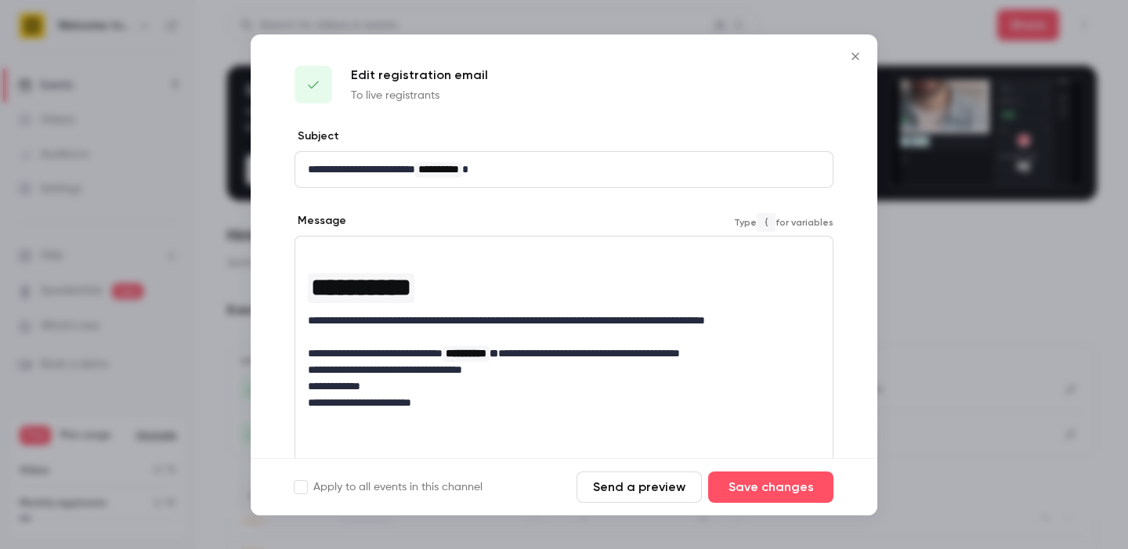
click at [507, 388] on p "**********" at bounding box center [564, 386] width 512 height 16
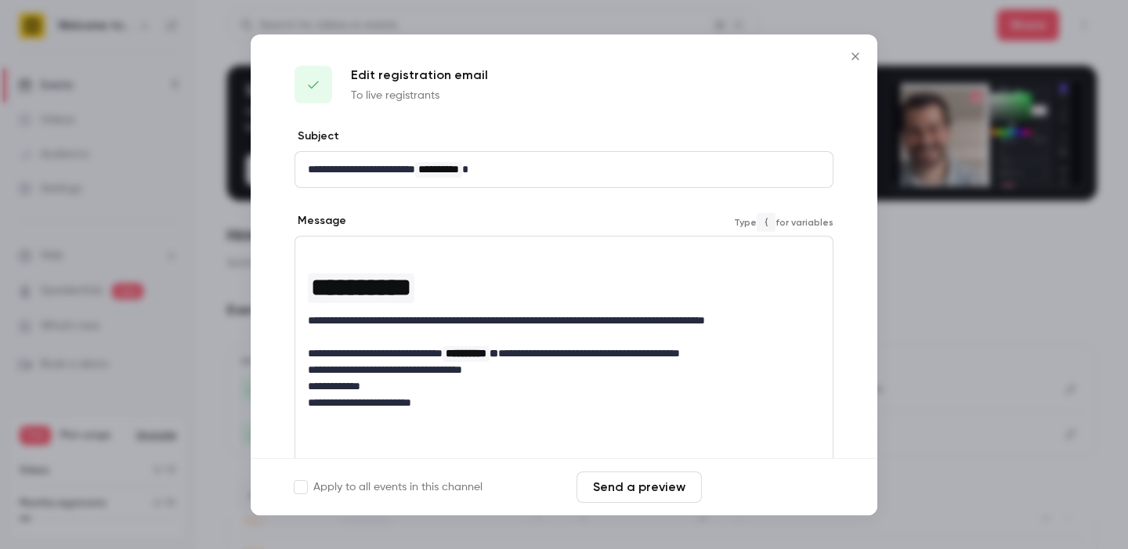
click at [759, 486] on button "Save changes" at bounding box center [770, 487] width 125 height 31
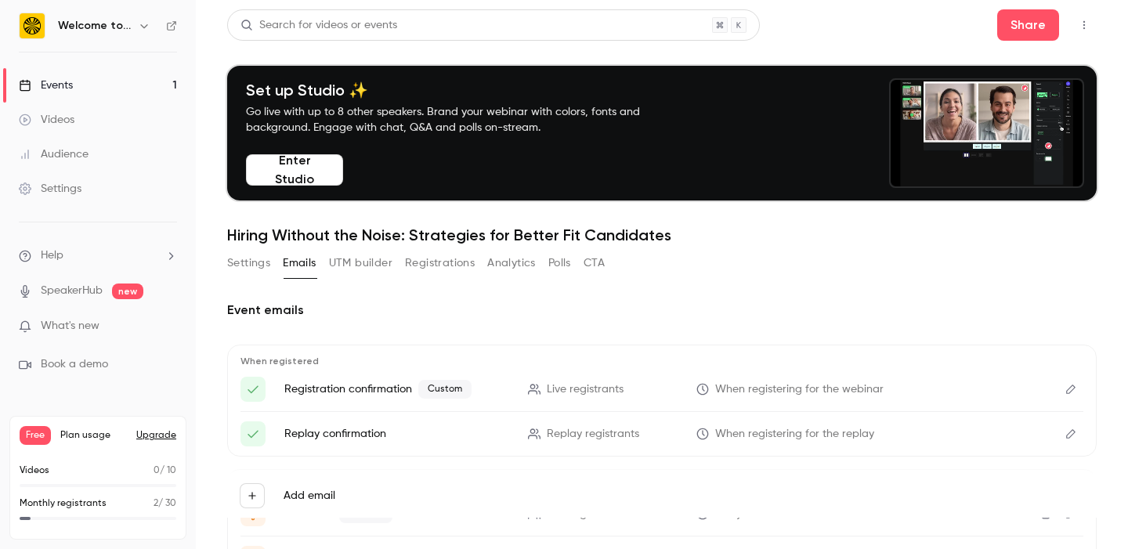
click at [250, 265] on button "Settings" at bounding box center [248, 263] width 43 height 25
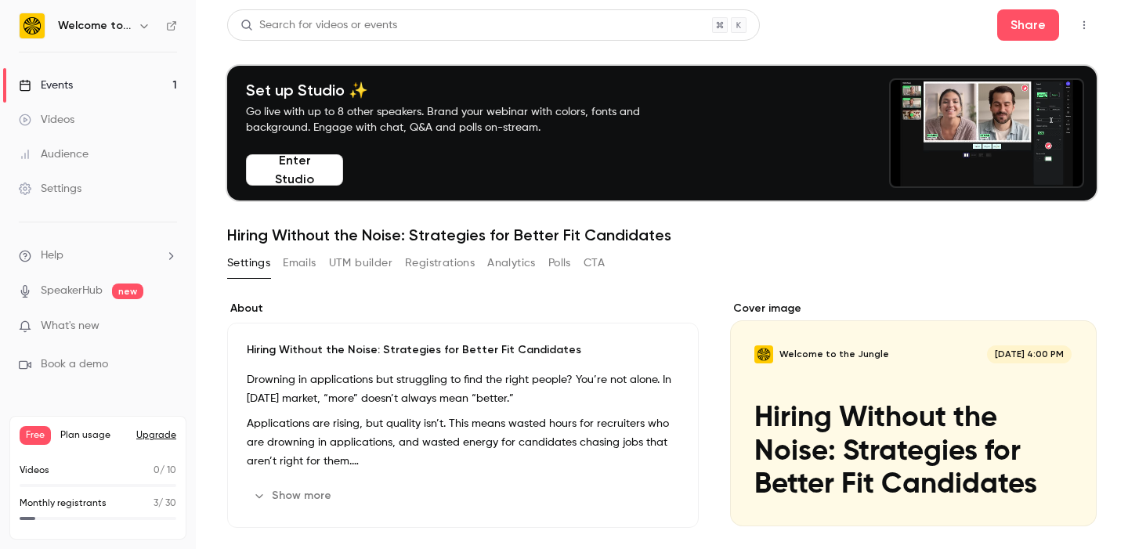
click at [63, 154] on div "Audience" at bounding box center [54, 155] width 70 height 16
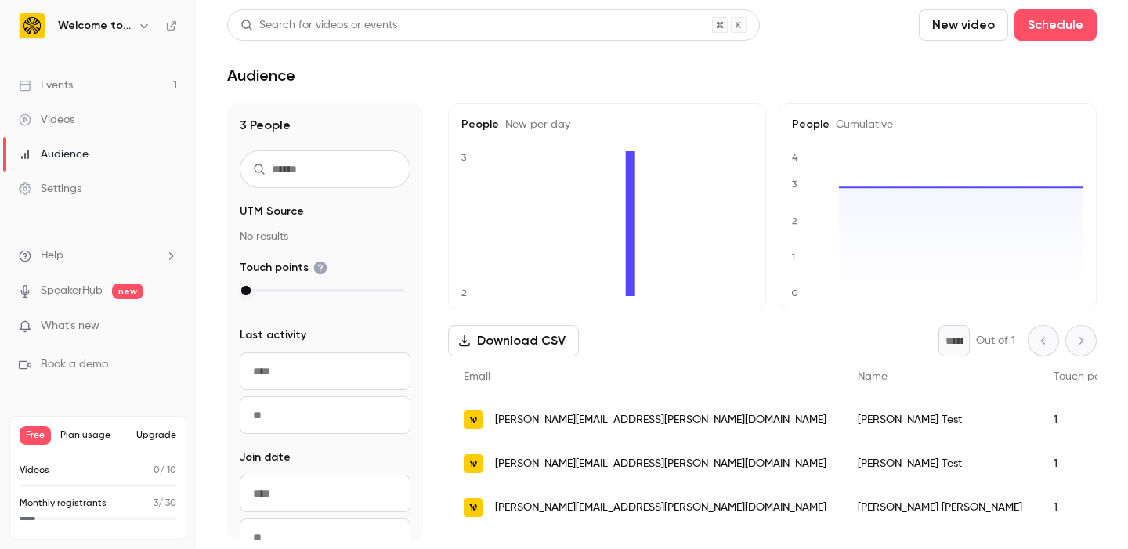
click at [114, 32] on h6 "Welcome to the Jungle" at bounding box center [95, 26] width 74 height 16
click at [114, 20] on h6 "Welcome to the Jungle" at bounding box center [95, 26] width 74 height 16
click at [61, 182] on div "Settings" at bounding box center [50, 189] width 63 height 16
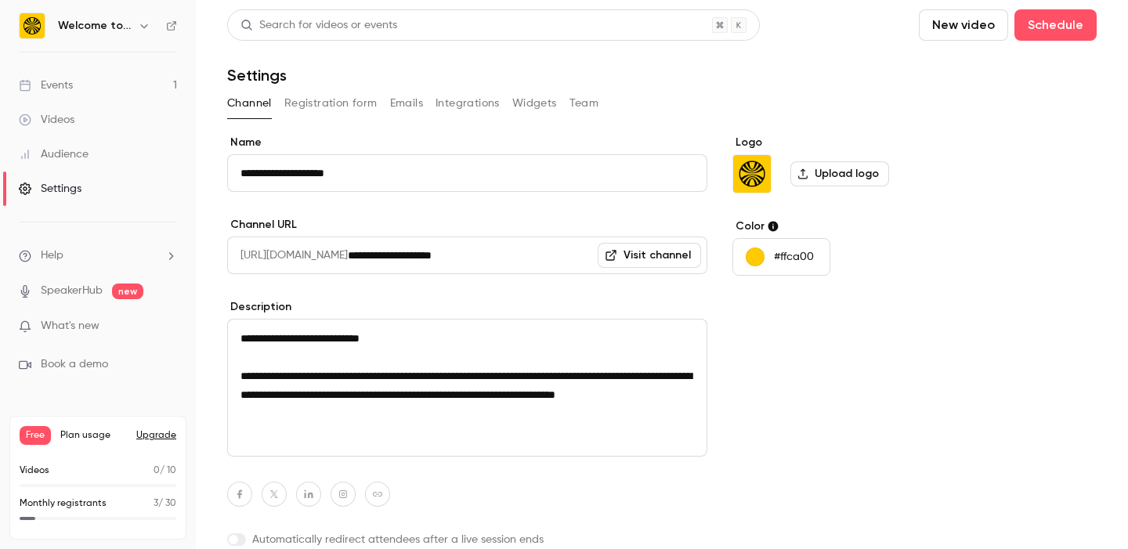
click at [574, 96] on button "Team" at bounding box center [585, 103] width 30 height 25
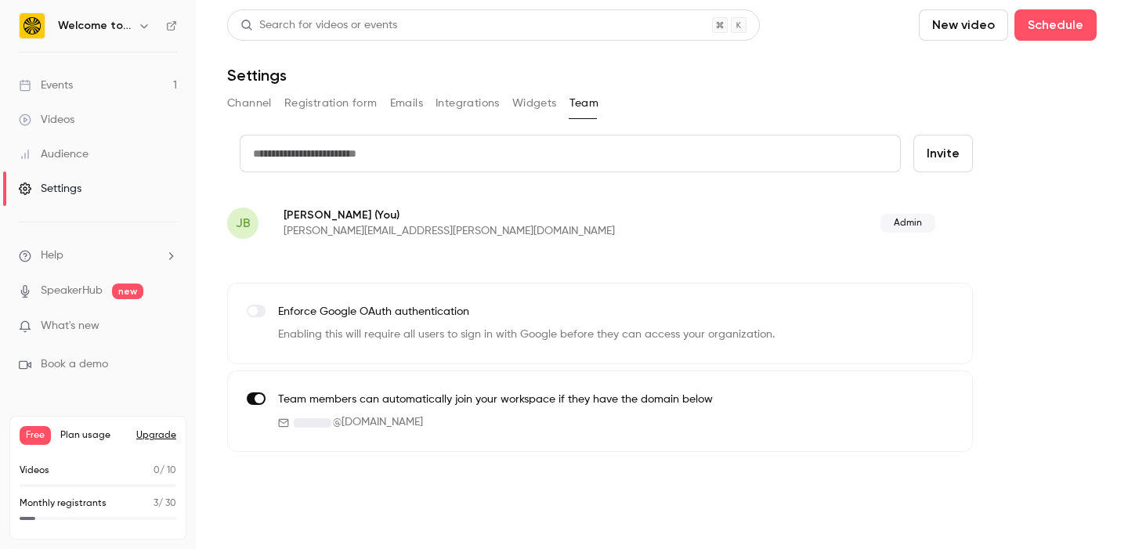
click at [357, 152] on input "text" at bounding box center [570, 154] width 661 height 38
paste input "**********"
type input "**********"
click at [969, 161] on button "Invite" at bounding box center [944, 154] width 60 height 38
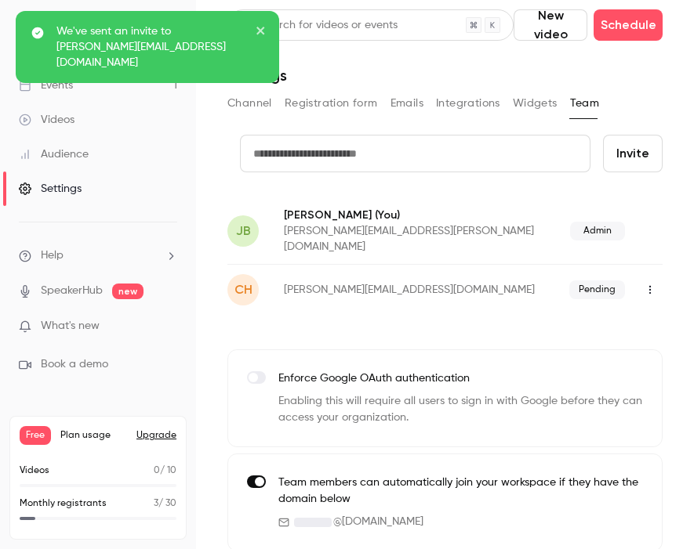
click at [647, 284] on icon "button" at bounding box center [649, 289] width 13 height 11
click at [656, 236] on div at bounding box center [347, 274] width 694 height 549
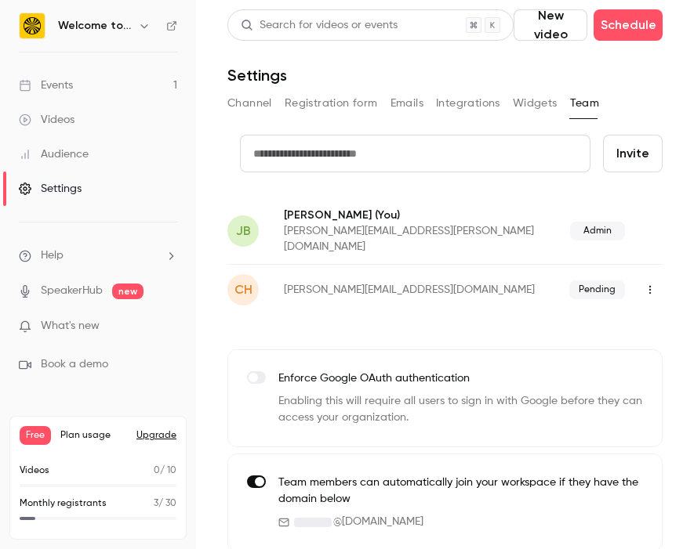
click at [403, 157] on input "text" at bounding box center [415, 154] width 350 height 38
paste input "**********"
type input "**********"
click at [642, 158] on button "Invite" at bounding box center [633, 154] width 60 height 38
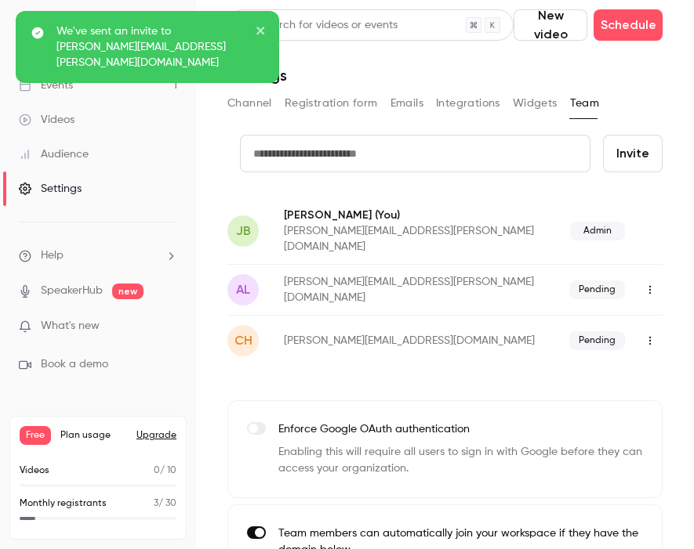
drag, startPoint x: 339, startPoint y: 151, endPoint x: 356, endPoint y: 151, distance: 17.2
click at [339, 151] on input "text" at bounding box center [415, 154] width 350 height 38
paste input "**********"
type input "**********"
click at [637, 161] on button "Invite" at bounding box center [633, 154] width 60 height 38
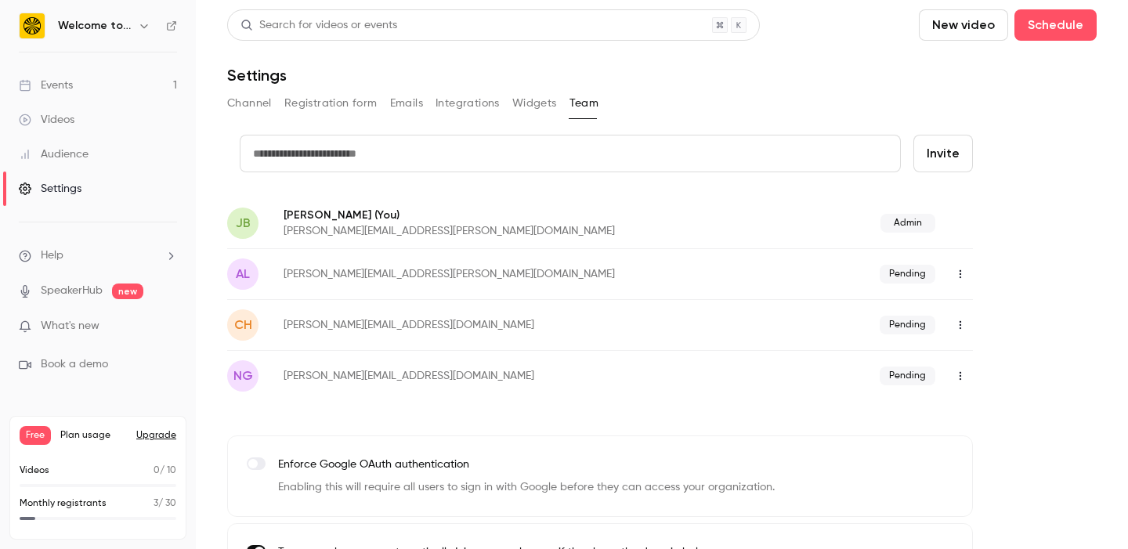
click at [78, 186] on div "Settings" at bounding box center [50, 189] width 63 height 16
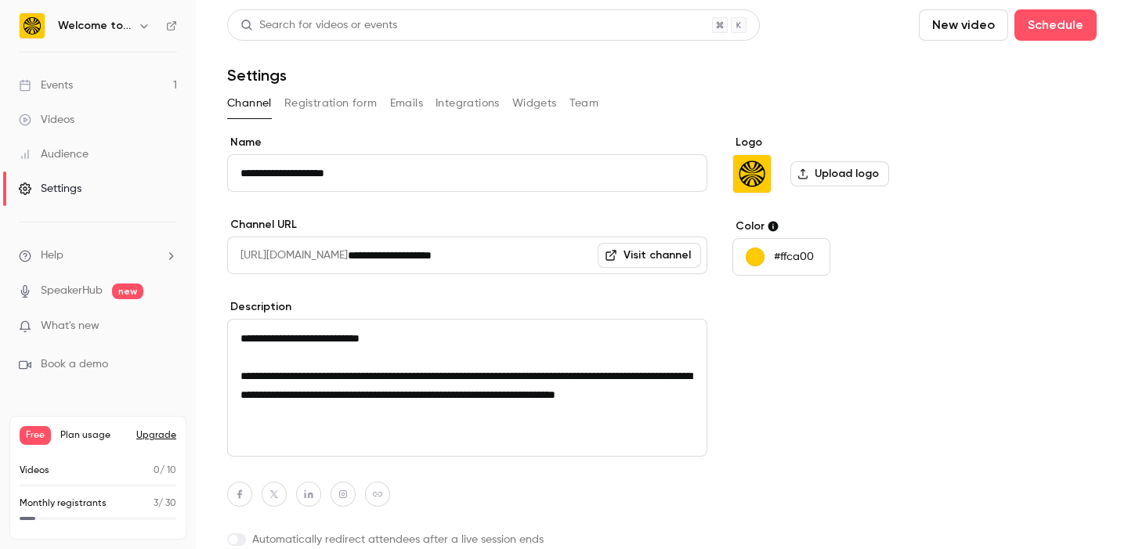
click at [78, 85] on link "Events 1" at bounding box center [98, 85] width 196 height 34
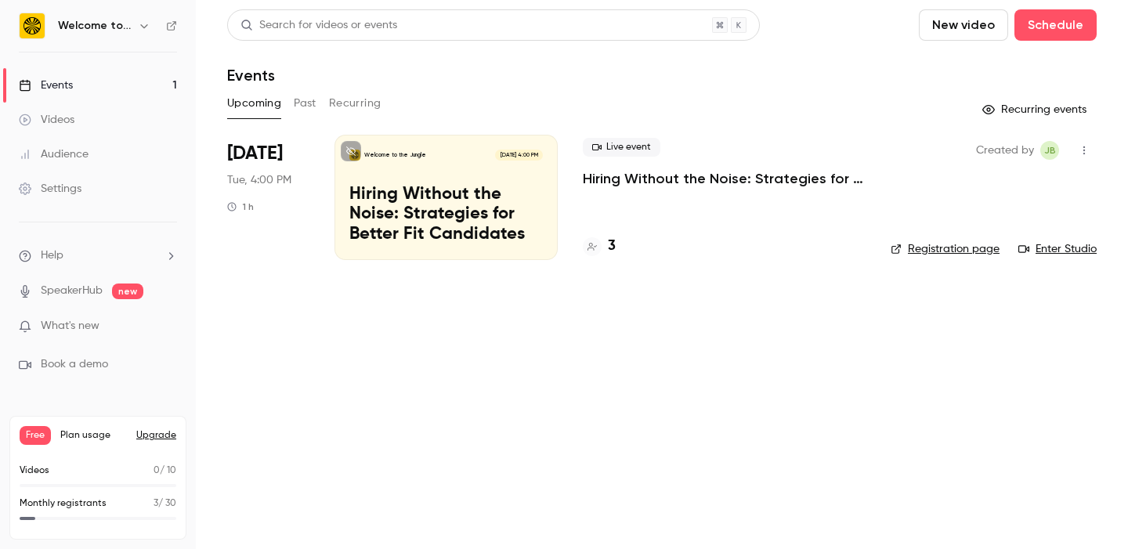
click at [462, 185] on p "Hiring Without the Noise: Strategies for Better Fit Candidates" at bounding box center [446, 215] width 194 height 60
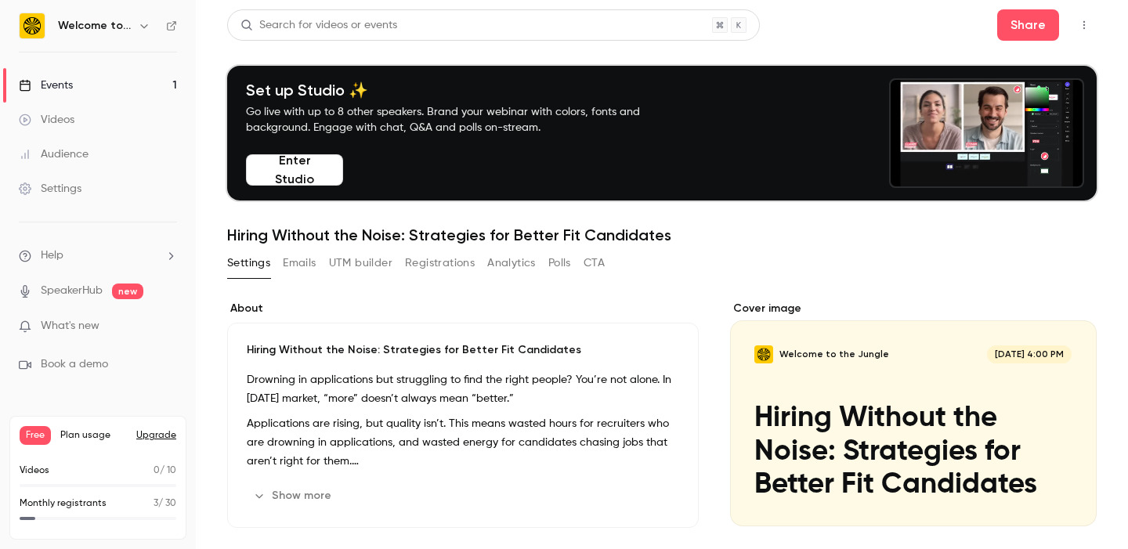
click at [452, 253] on button "Registrations" at bounding box center [440, 263] width 70 height 25
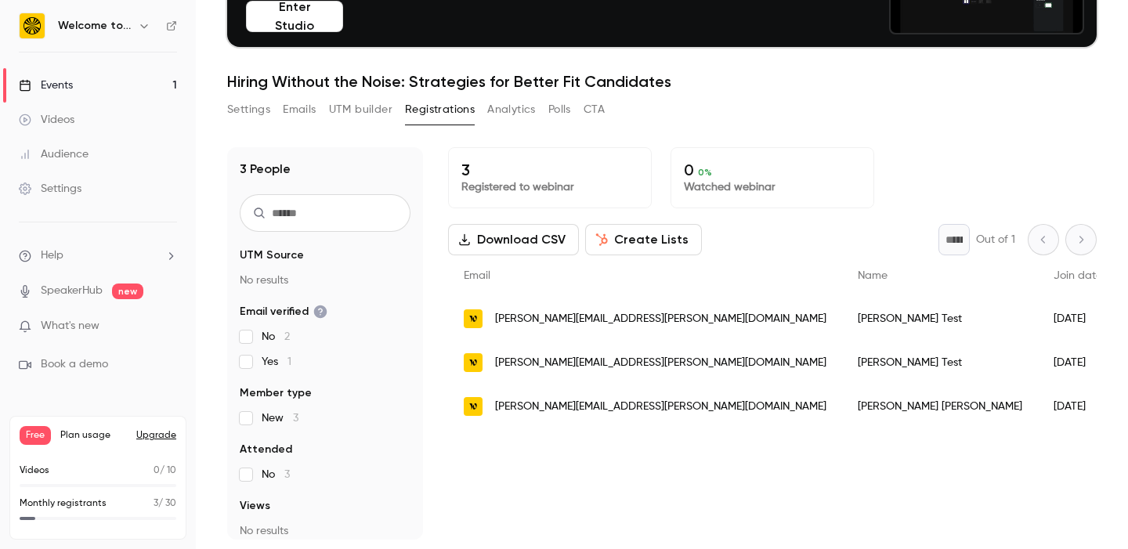
click at [85, 81] on link "Events 1" at bounding box center [98, 85] width 196 height 34
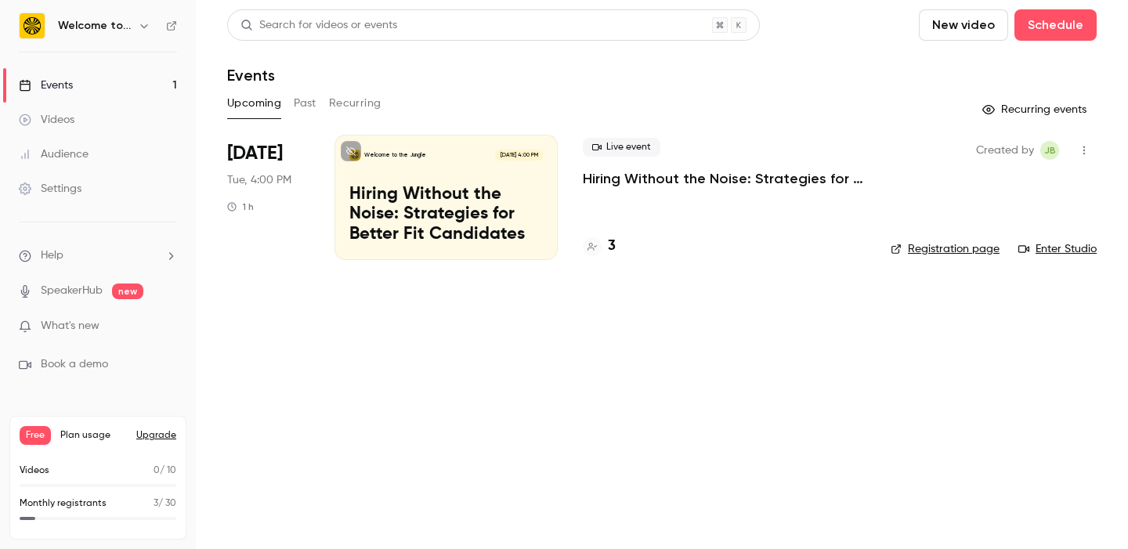
click at [450, 172] on div "Welcome to the Jungle [DATE] 4:00 PM Hiring Without the Noise: Strategies for B…" at bounding box center [446, 197] width 223 height 125
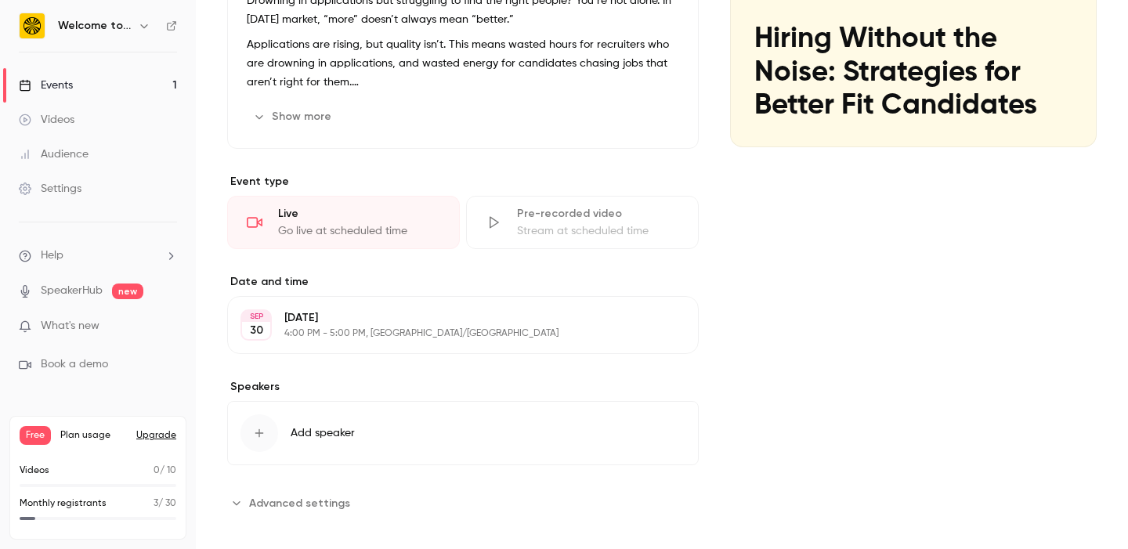
scroll to position [393, 0]
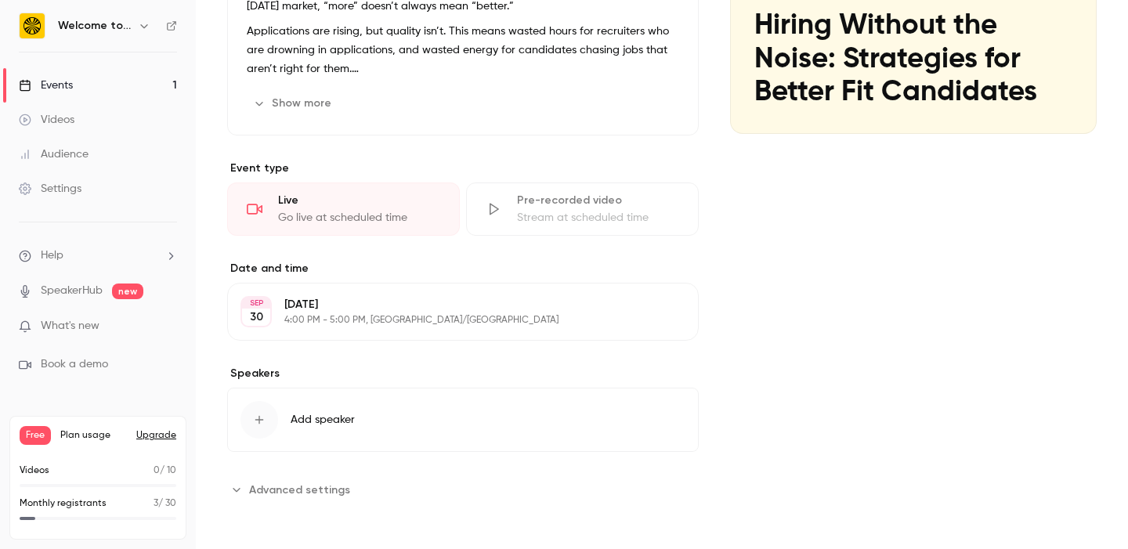
click at [307, 423] on span "Add speaker" at bounding box center [323, 420] width 64 height 16
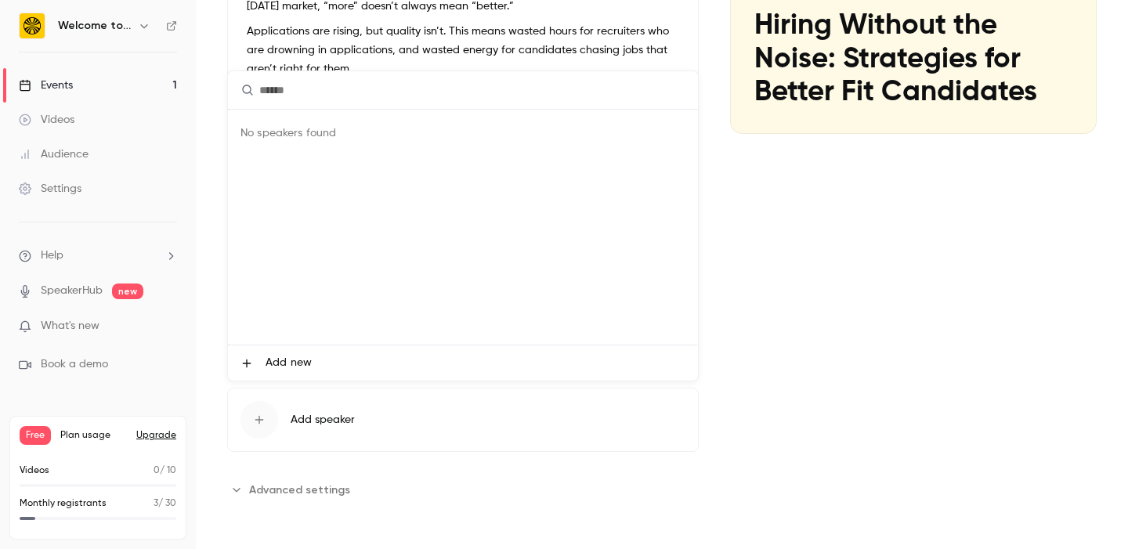
type input "*"
click at [961, 252] on div at bounding box center [564, 274] width 1128 height 549
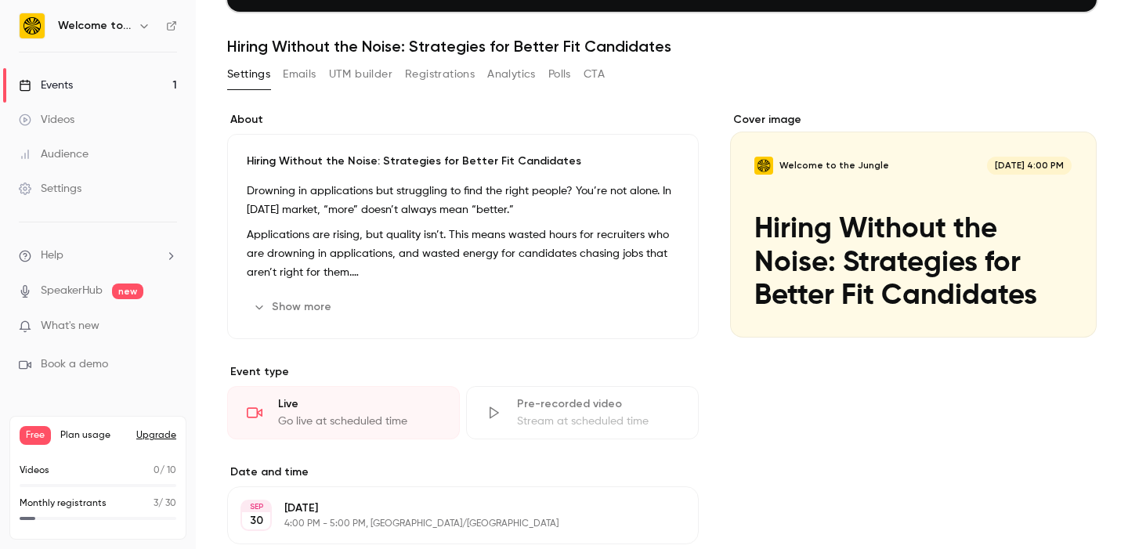
scroll to position [190, 0]
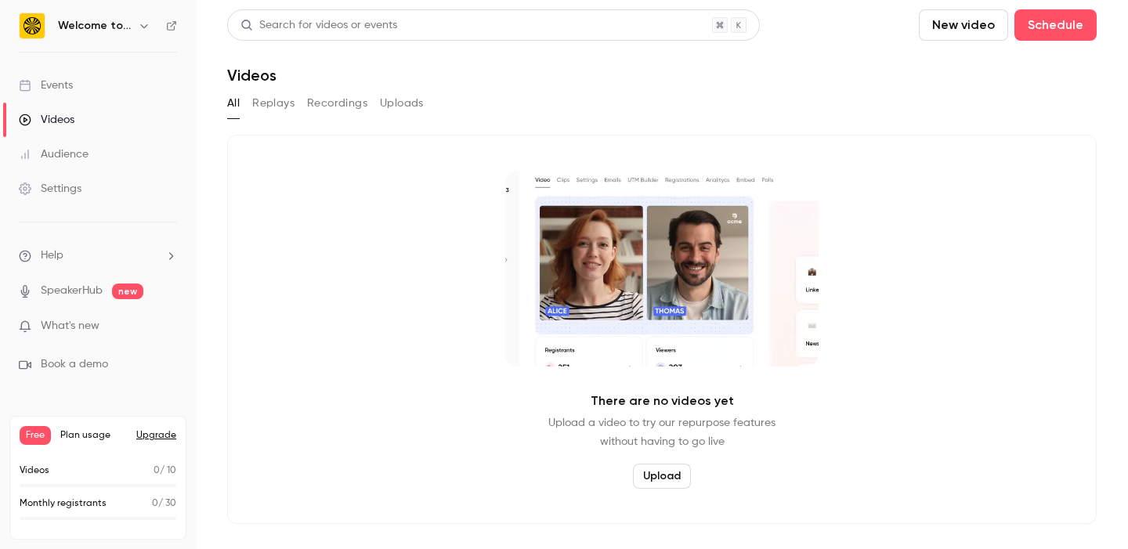
click at [111, 251] on li "Help" at bounding box center [98, 256] width 158 height 16
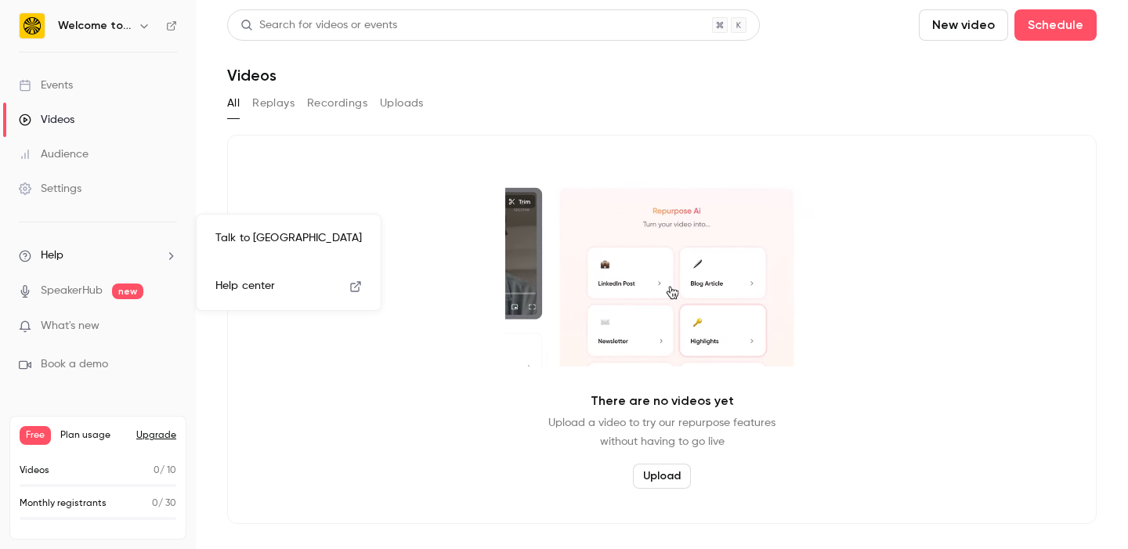
click at [248, 224] on link "Talk to [GEOGRAPHIC_DATA]" at bounding box center [289, 239] width 172 height 42
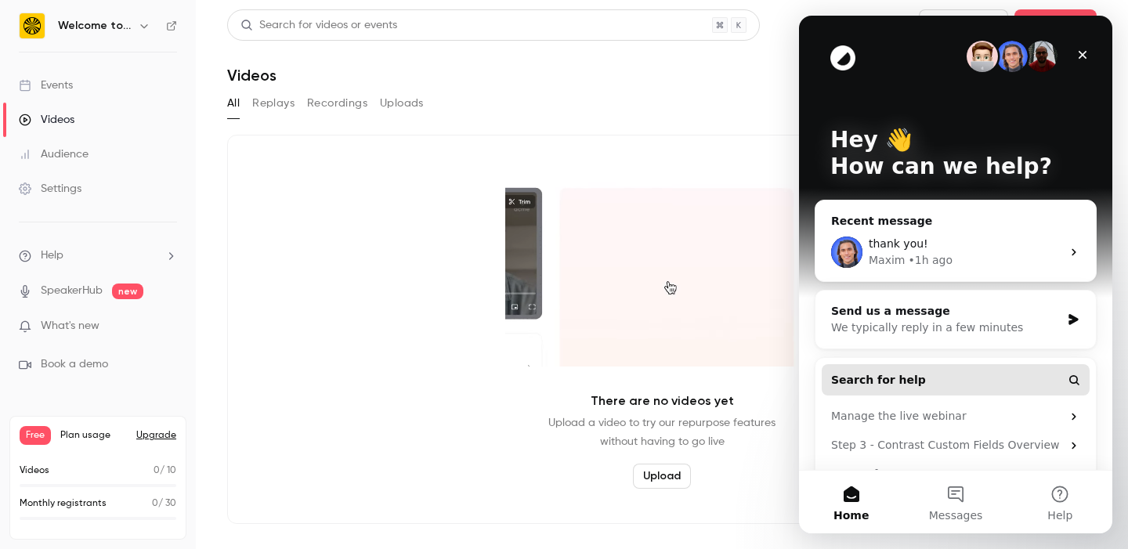
scroll to position [63, 0]
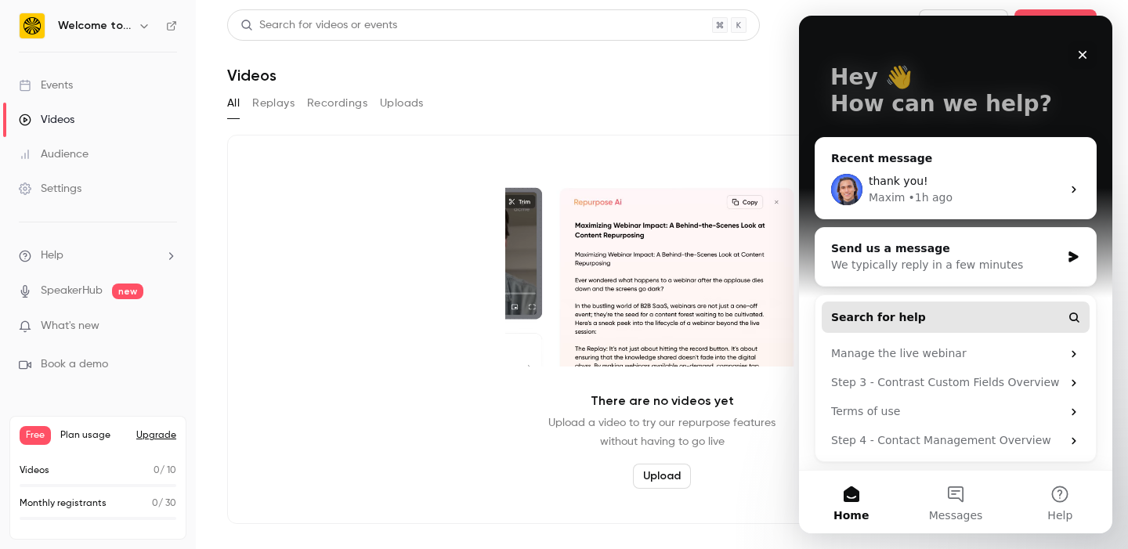
click at [927, 312] on button "Search for help" at bounding box center [956, 317] width 268 height 31
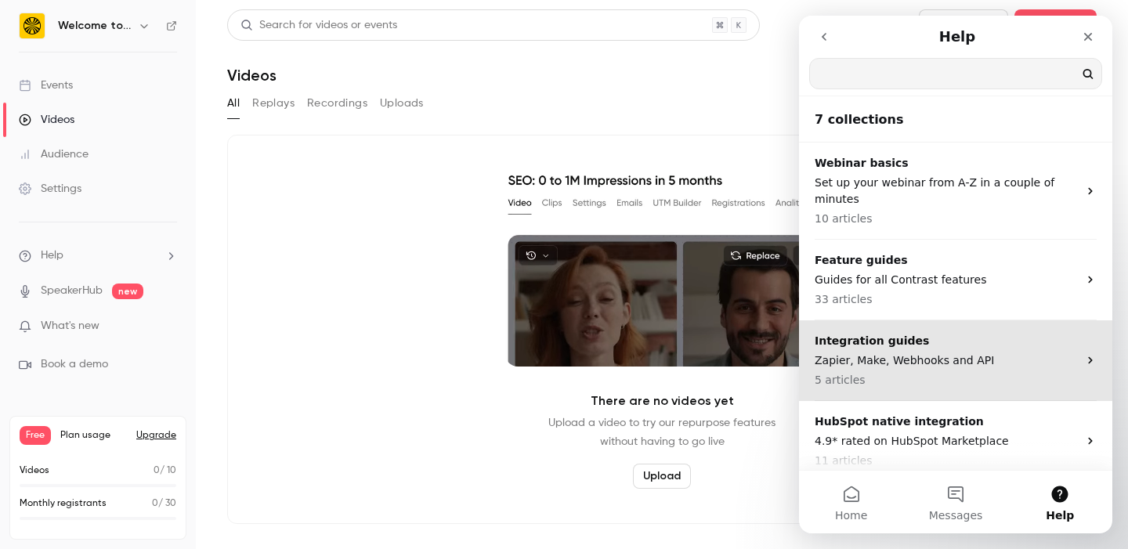
scroll to position [0, 0]
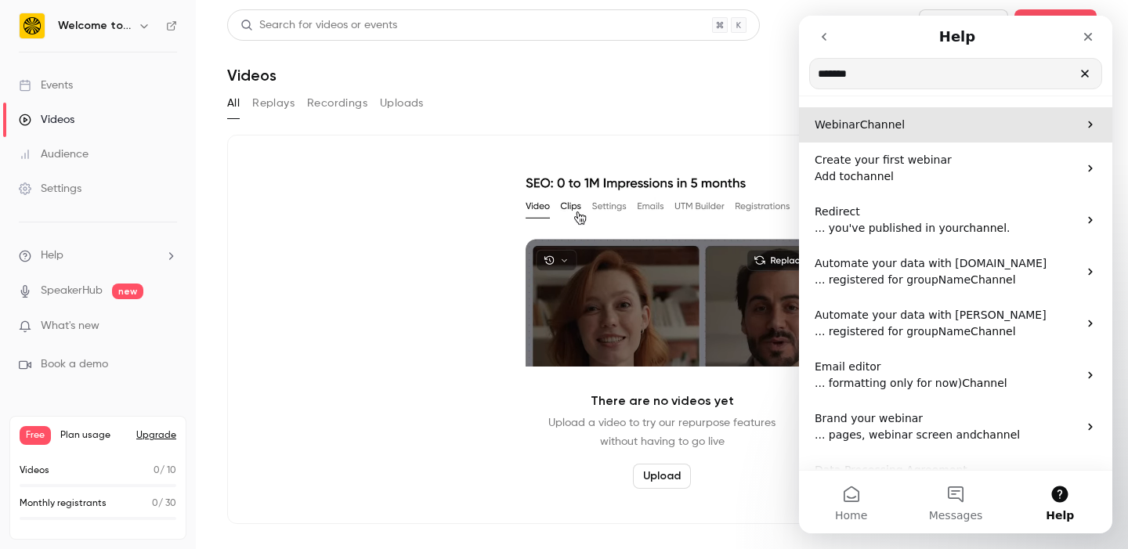
type input "*******"
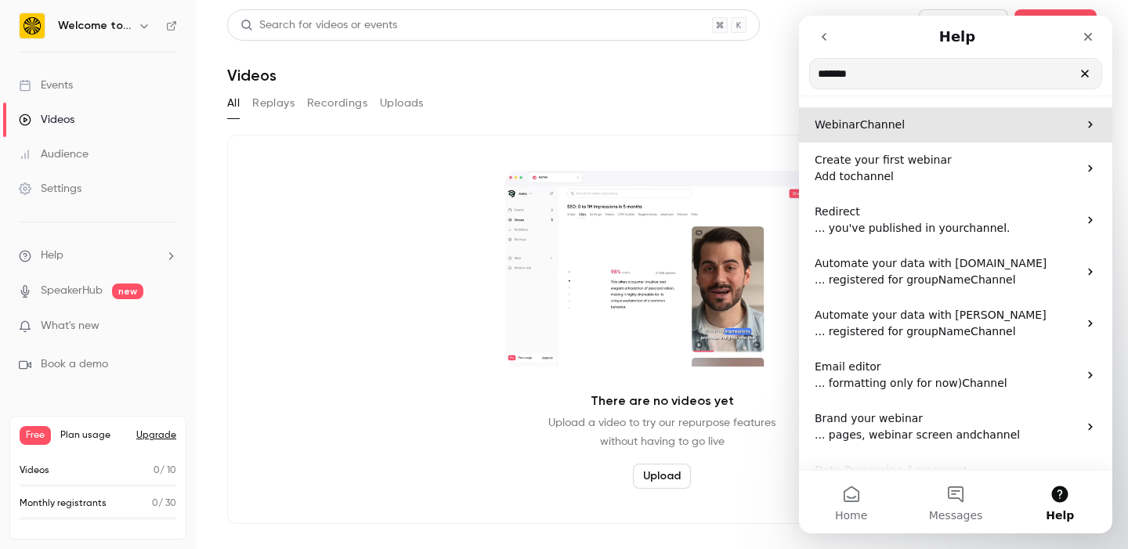
click at [1089, 121] on icon "Intercom messenger" at bounding box center [1090, 124] width 4 height 7
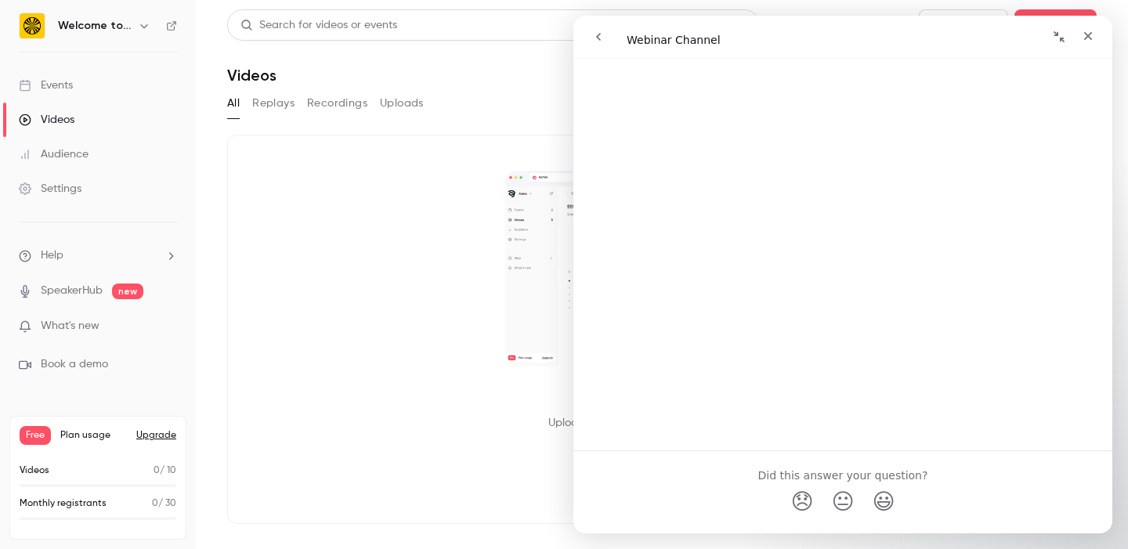
scroll to position [1535, 0]
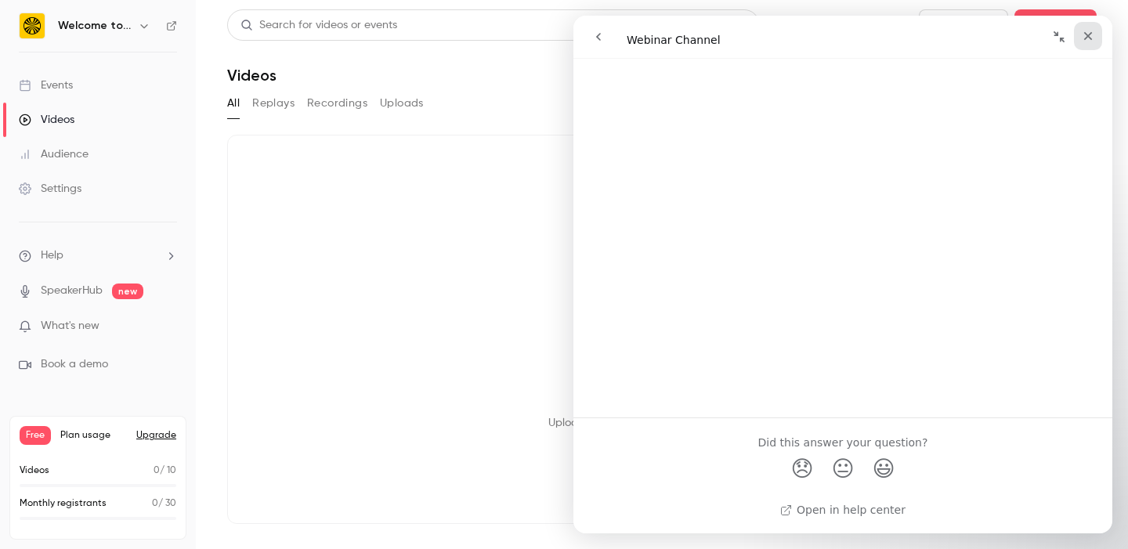
click at [1085, 30] on icon "Close" at bounding box center [1088, 36] width 13 height 13
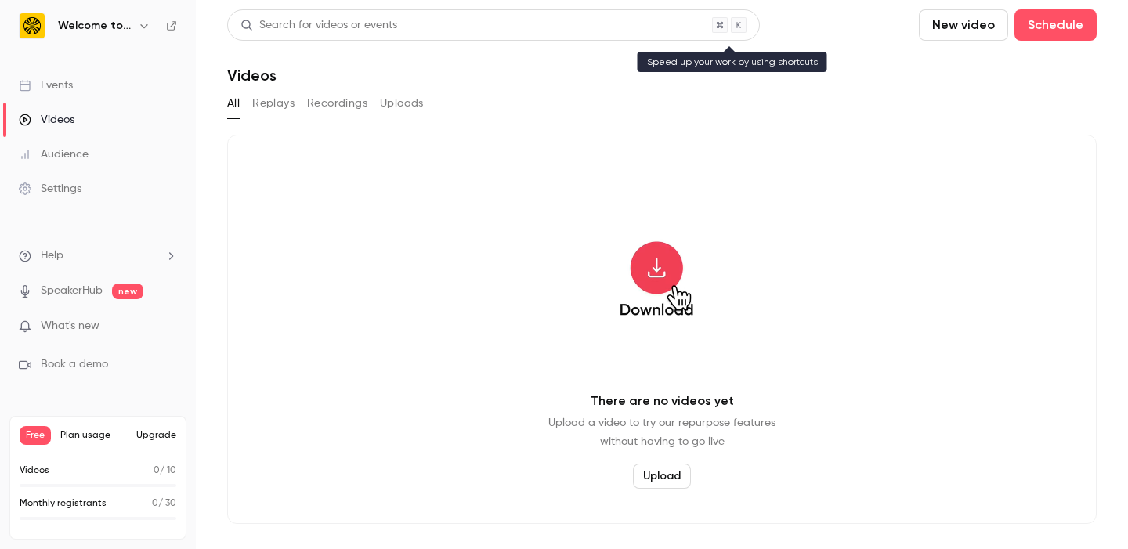
scroll to position [0, 0]
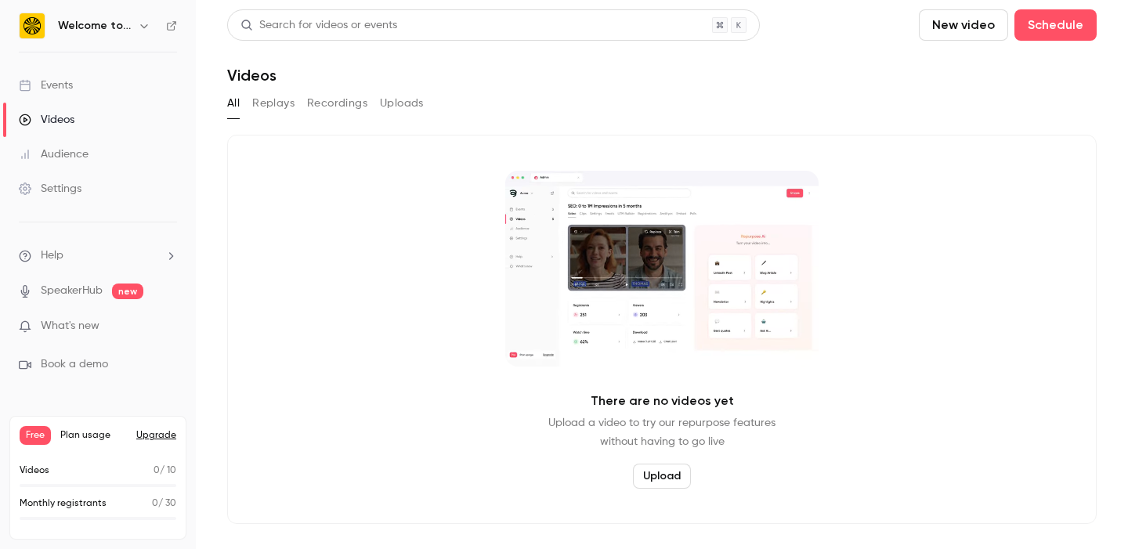
click at [81, 187] on div "Settings" at bounding box center [50, 189] width 63 height 16
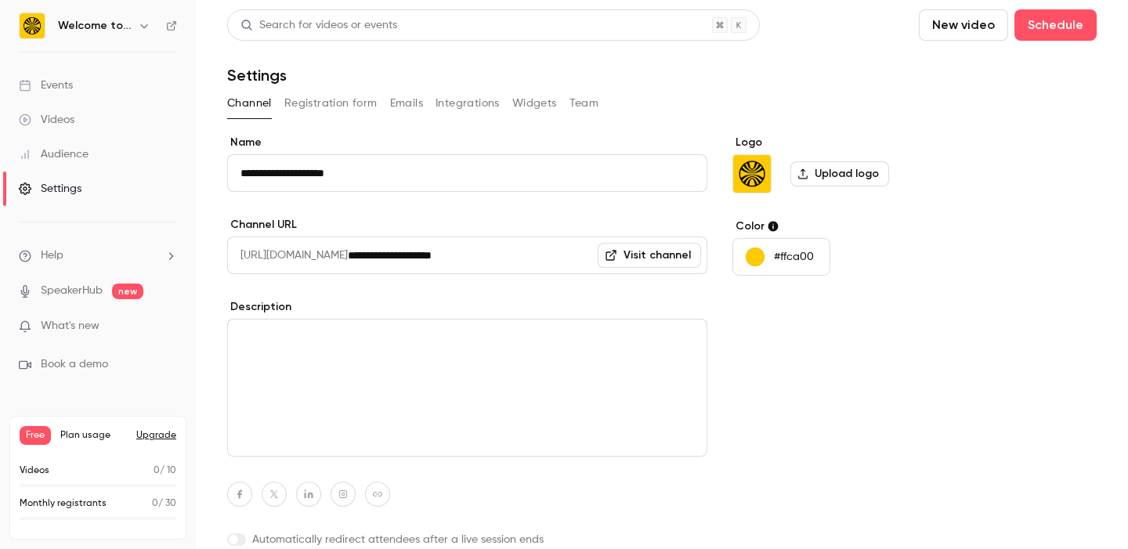
click at [661, 248] on link "Visit channel" at bounding box center [649, 255] width 103 height 25
click at [49, 91] on div "Events" at bounding box center [46, 86] width 54 height 16
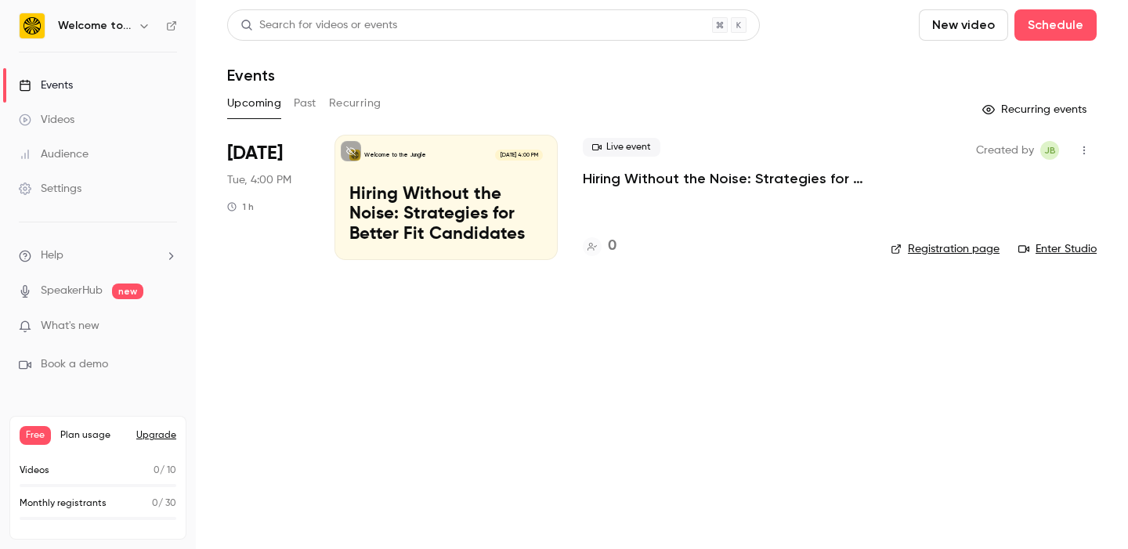
click at [488, 204] on p "Hiring Without the Noise: Strategies for Better Fit Candidates" at bounding box center [446, 215] width 194 height 60
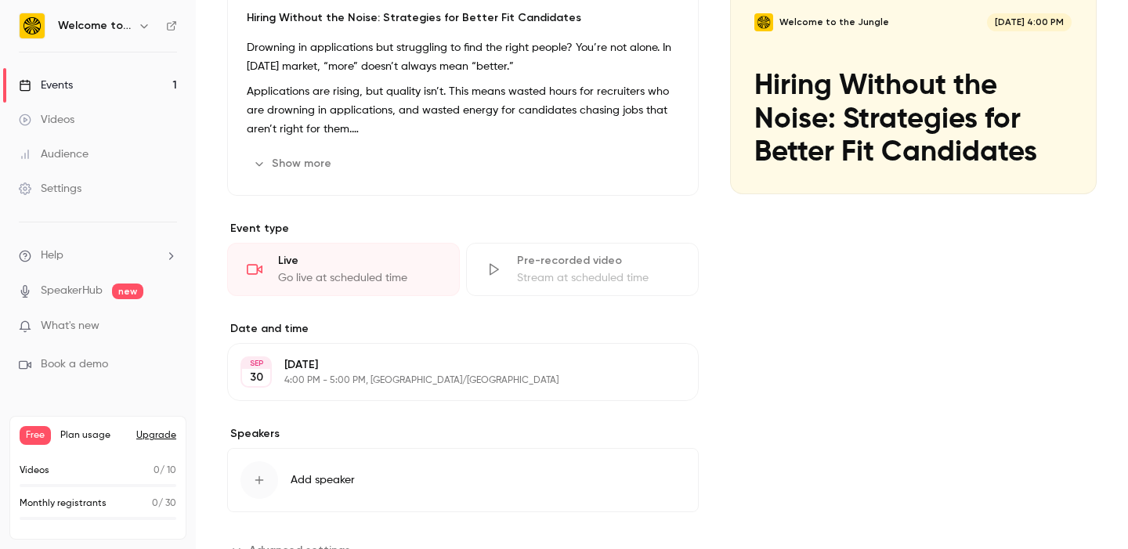
scroll to position [393, 0]
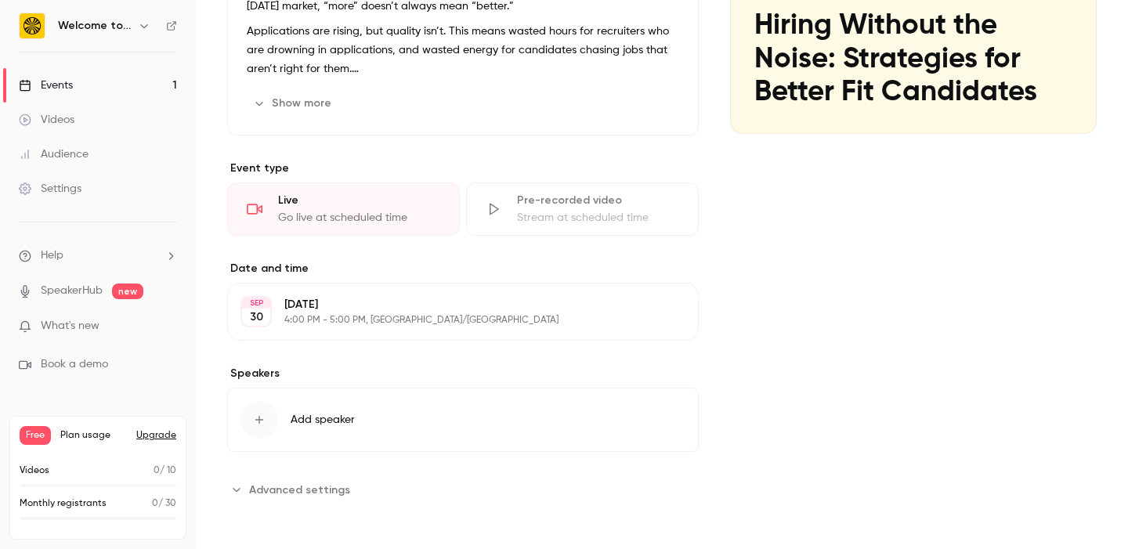
click at [556, 318] on p "4:00 PM - 5:00 PM, [GEOGRAPHIC_DATA]/[GEOGRAPHIC_DATA]" at bounding box center [449, 320] width 331 height 13
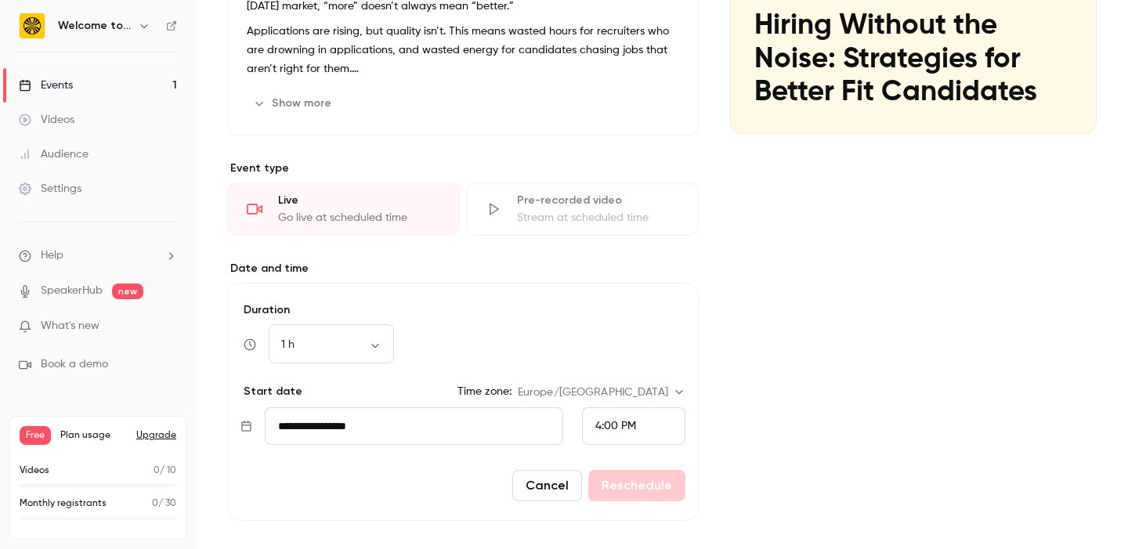
click at [569, 480] on button "Cancel" at bounding box center [547, 485] width 70 height 31
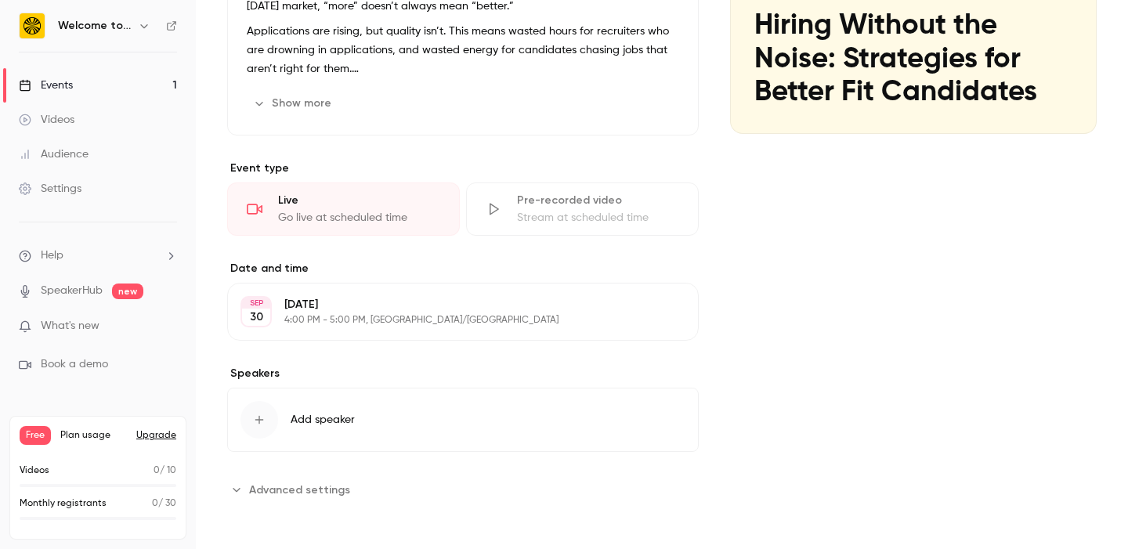
click at [281, 478] on button "Advanced settings" at bounding box center [293, 489] width 132 height 25
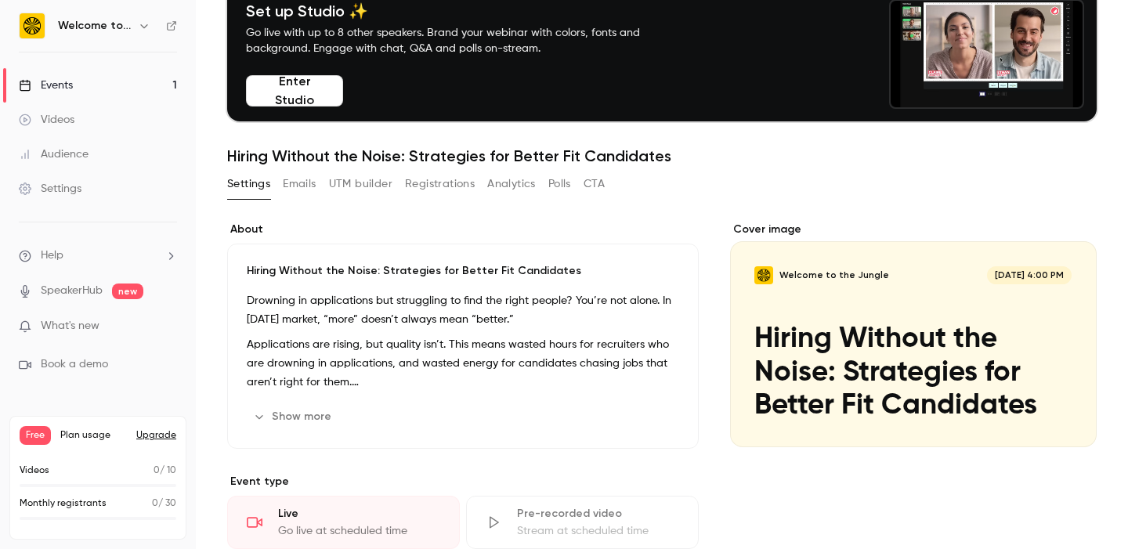
scroll to position [0, 0]
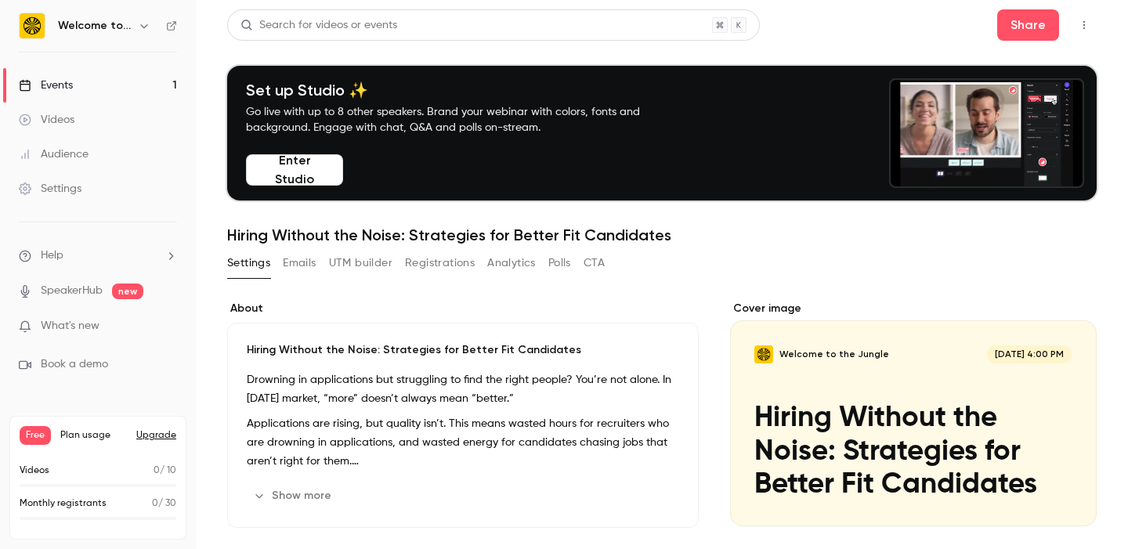
click at [456, 266] on button "Registrations" at bounding box center [440, 263] width 70 height 25
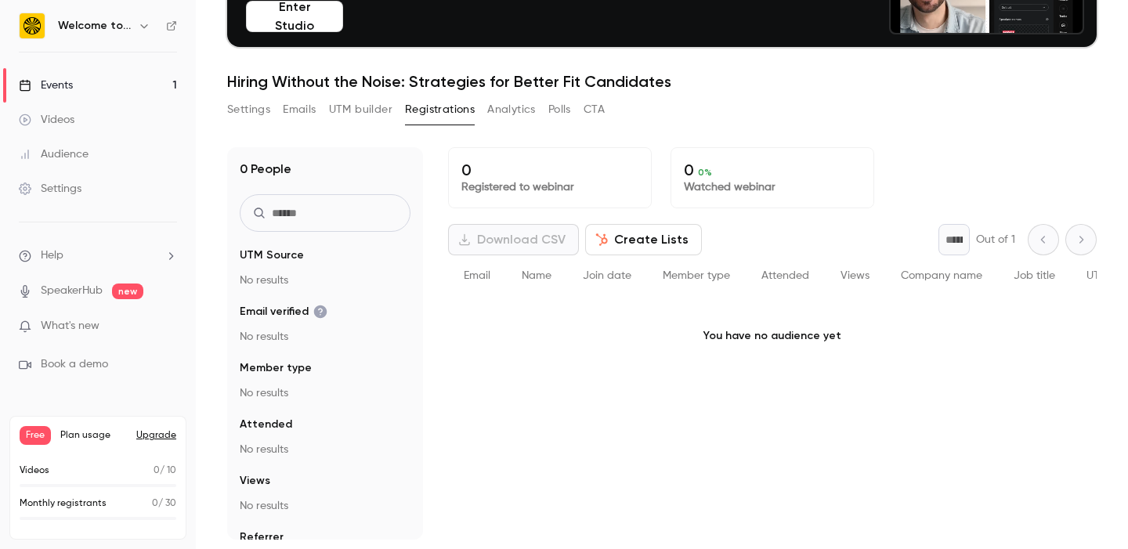
click at [364, 107] on button "UTM builder" at bounding box center [360, 109] width 63 height 25
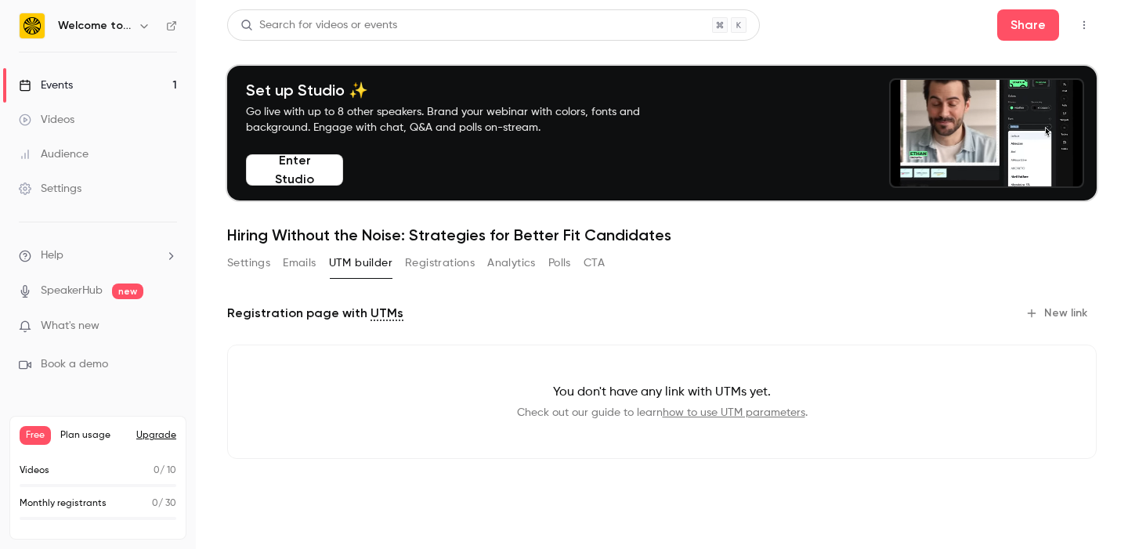
click at [316, 262] on button "Emails" at bounding box center [299, 263] width 33 height 25
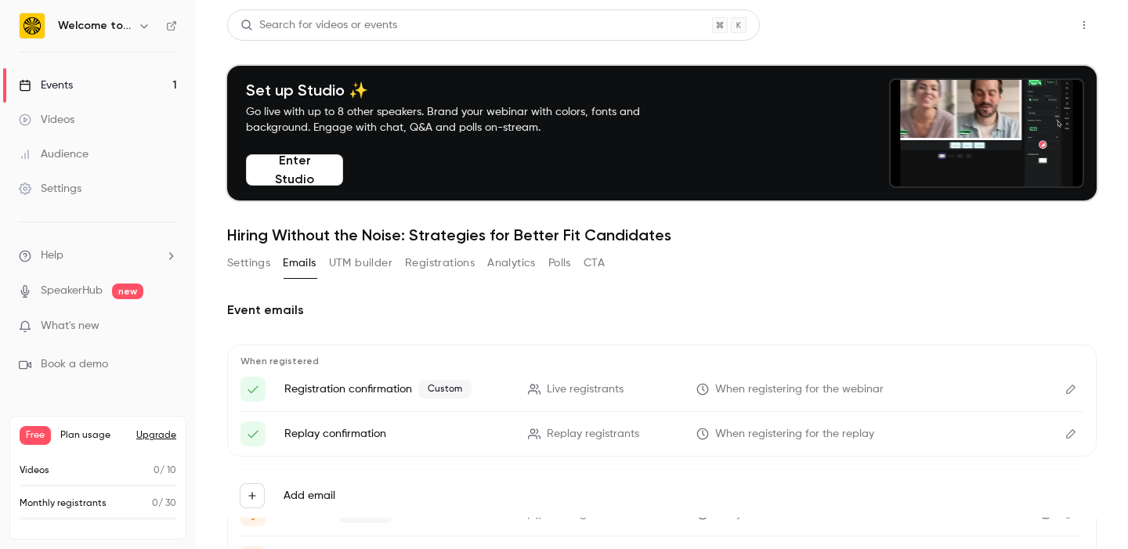
click at [1030, 15] on button "Share" at bounding box center [1029, 24] width 62 height 31
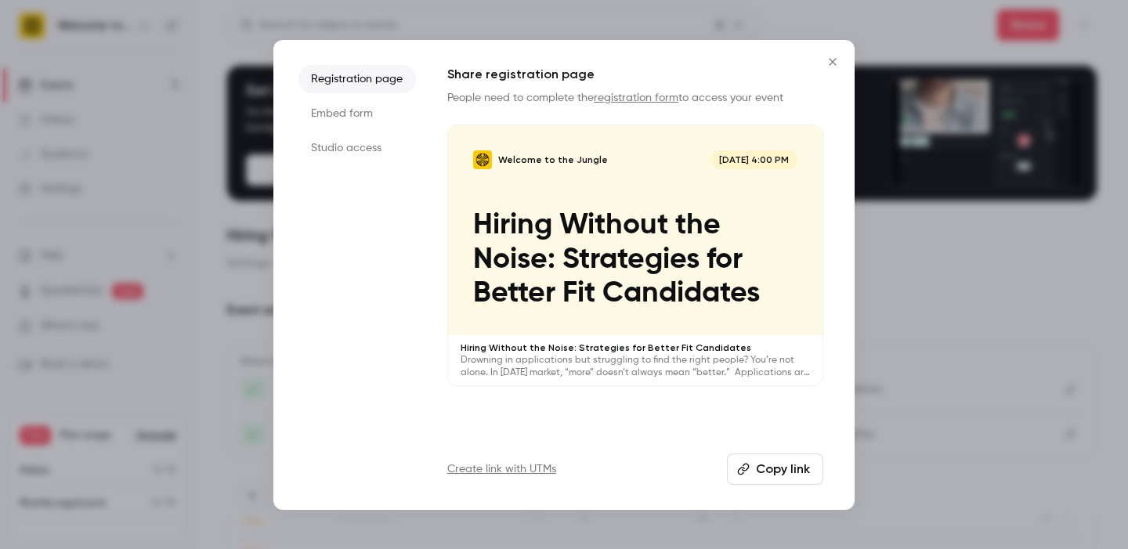
click at [368, 146] on li "Studio access" at bounding box center [358, 148] width 118 height 28
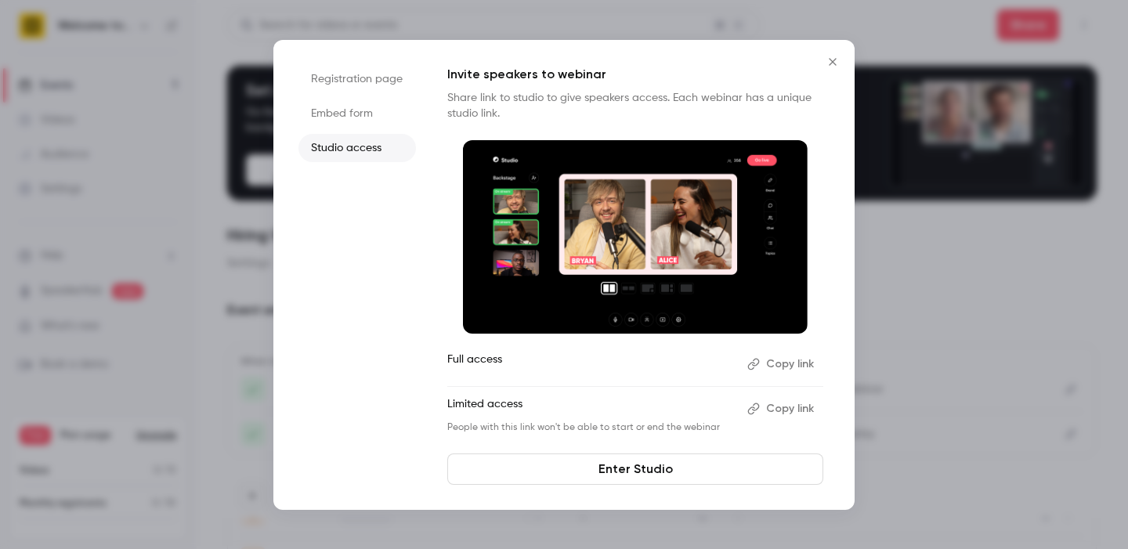
click at [833, 63] on icon "Close" at bounding box center [833, 62] width 19 height 13
